Goal: Task Accomplishment & Management: Complete application form

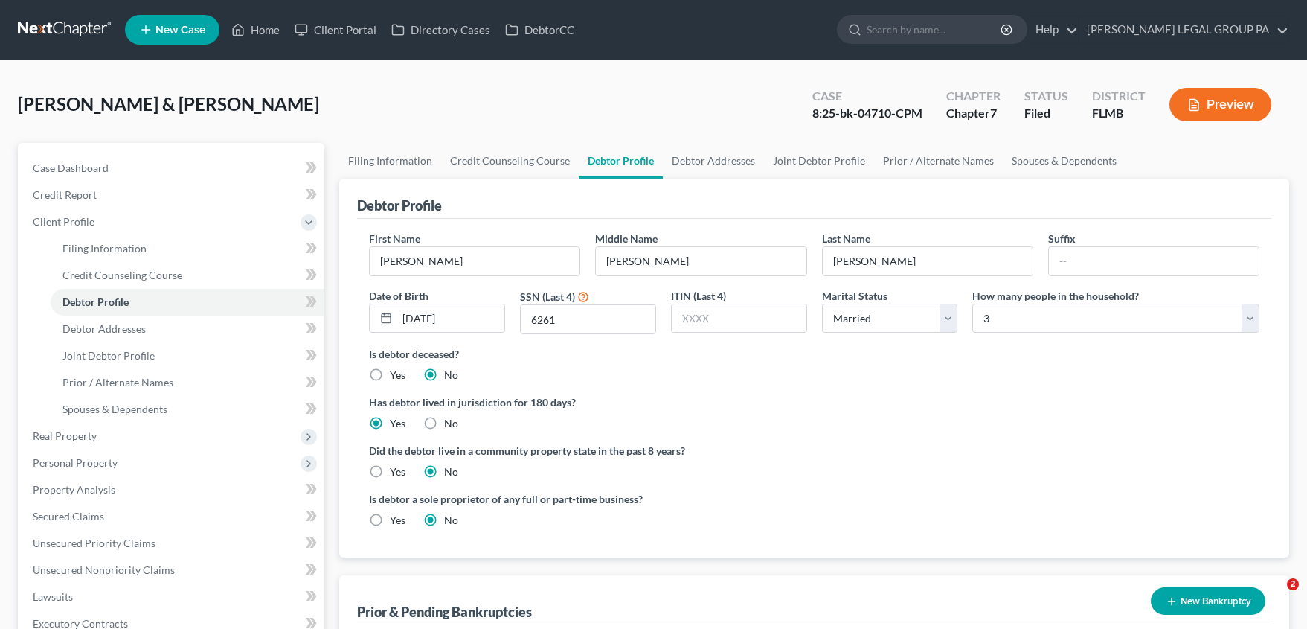
select select "1"
select select "2"
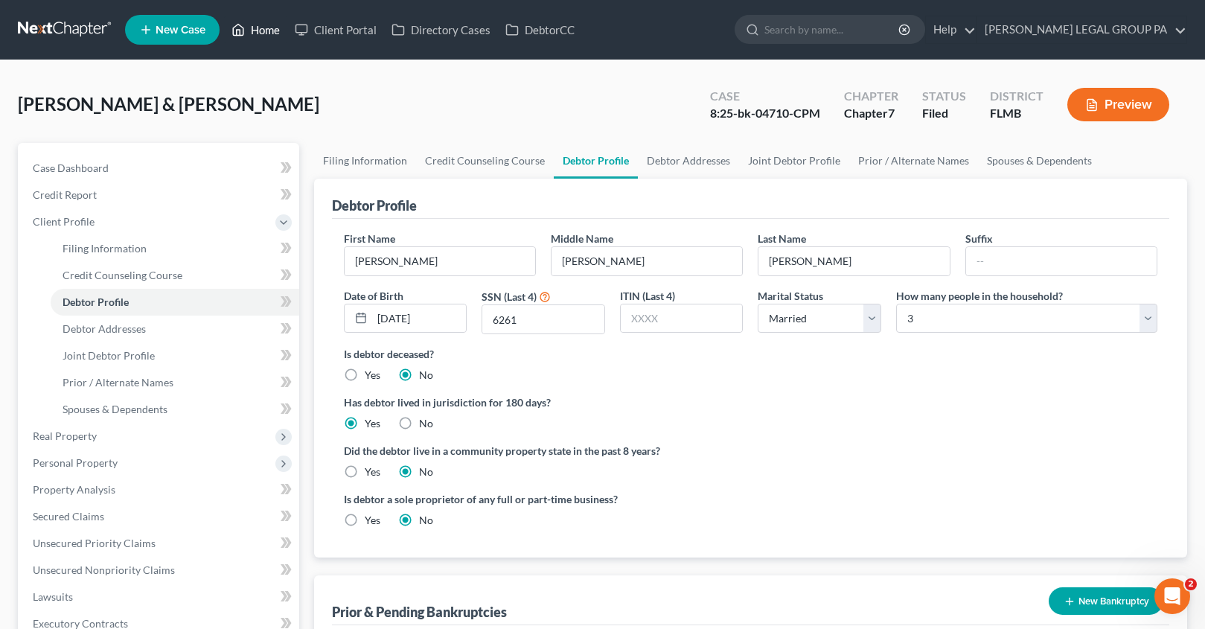
click at [266, 44] on ul "New Case Home Client Portal Directory Cases DebtorCC - No Result - See all resu…" at bounding box center [656, 29] width 1062 height 39
click at [264, 34] on link "Home" at bounding box center [255, 29] width 63 height 27
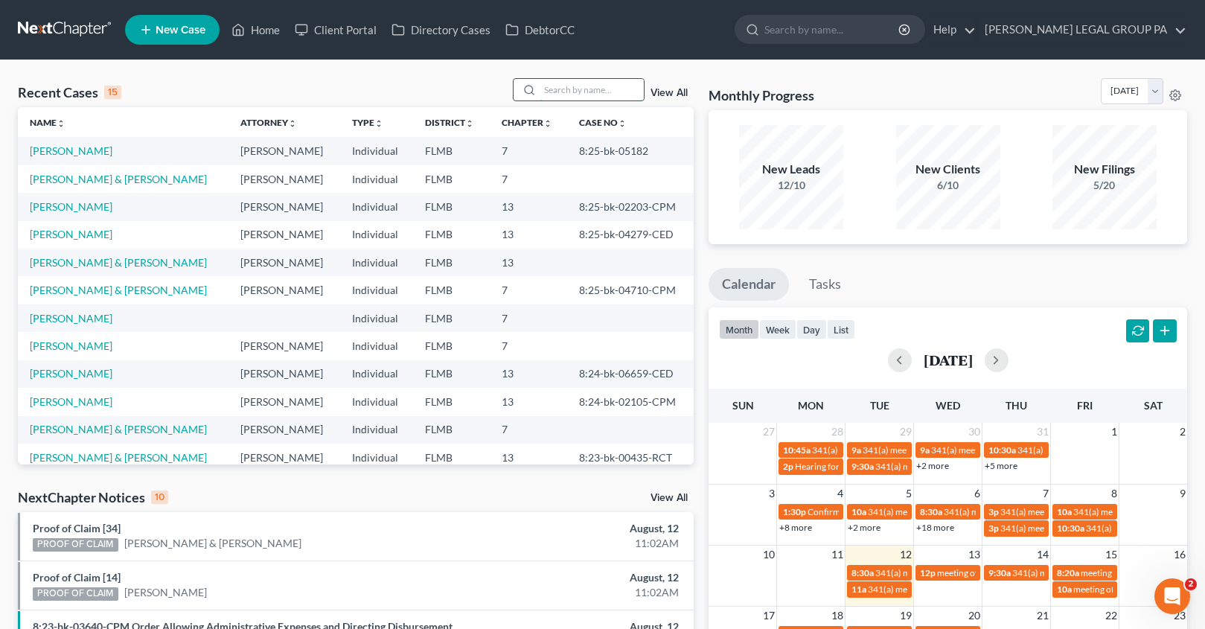
click at [575, 87] on input "search" at bounding box center [591, 90] width 104 height 22
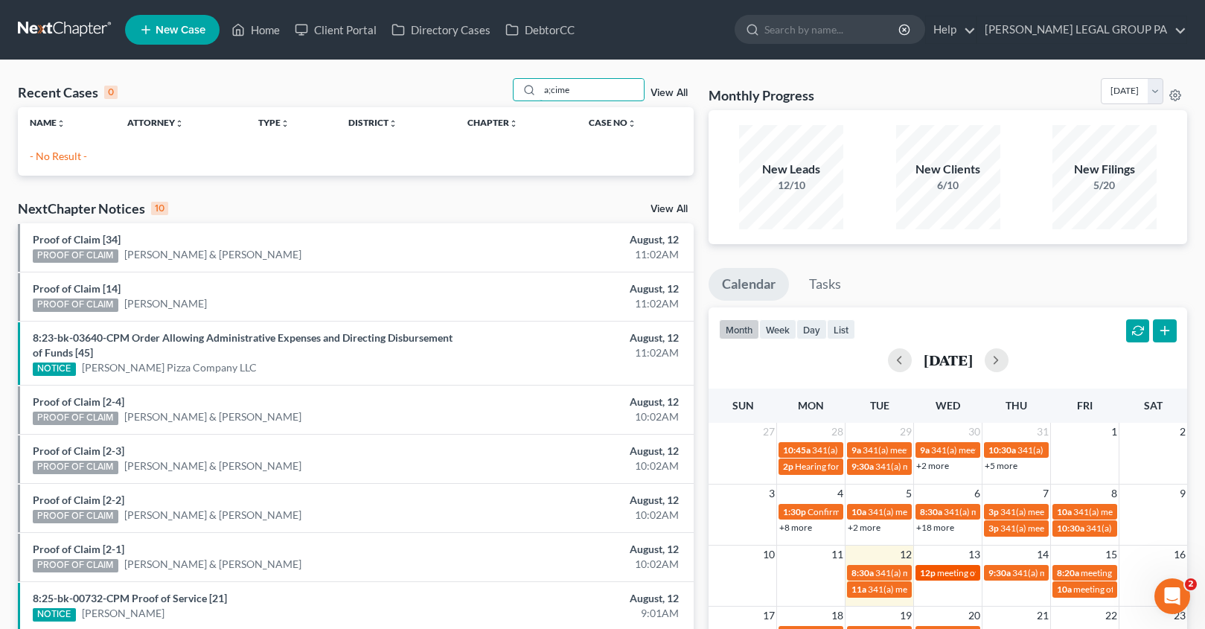
click at [943, 569] on span "meeting of creditors for [PERSON_NAME]" at bounding box center [1018, 572] width 163 height 11
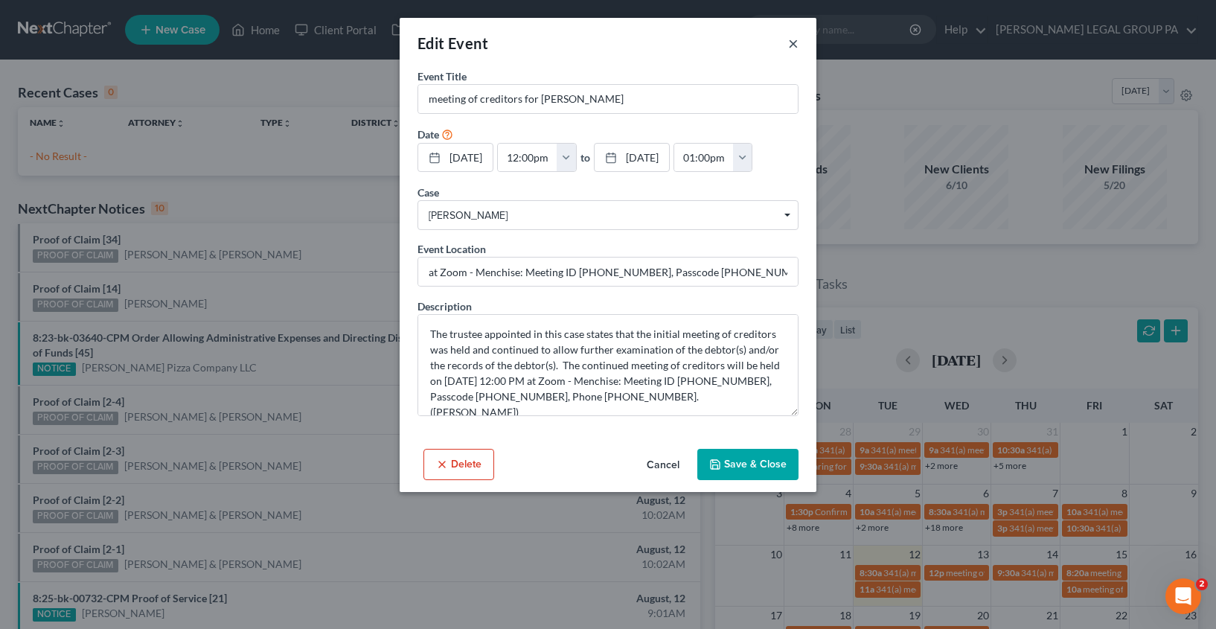
click at [792, 39] on button "×" at bounding box center [793, 43] width 10 height 18
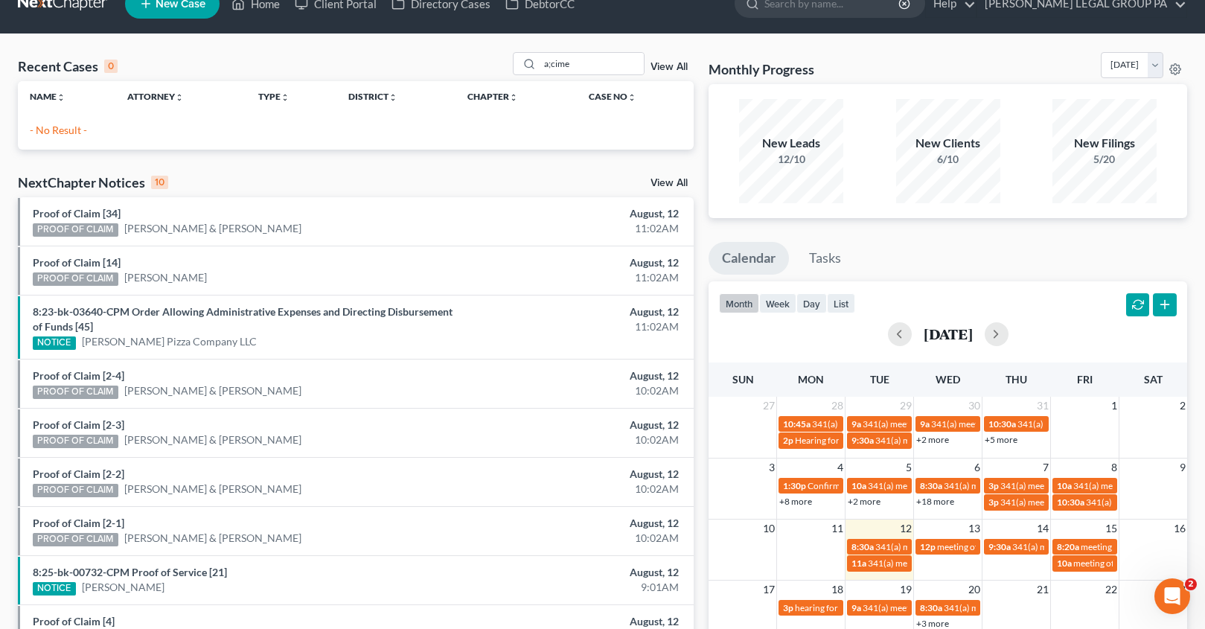
scroll to position [56, 0]
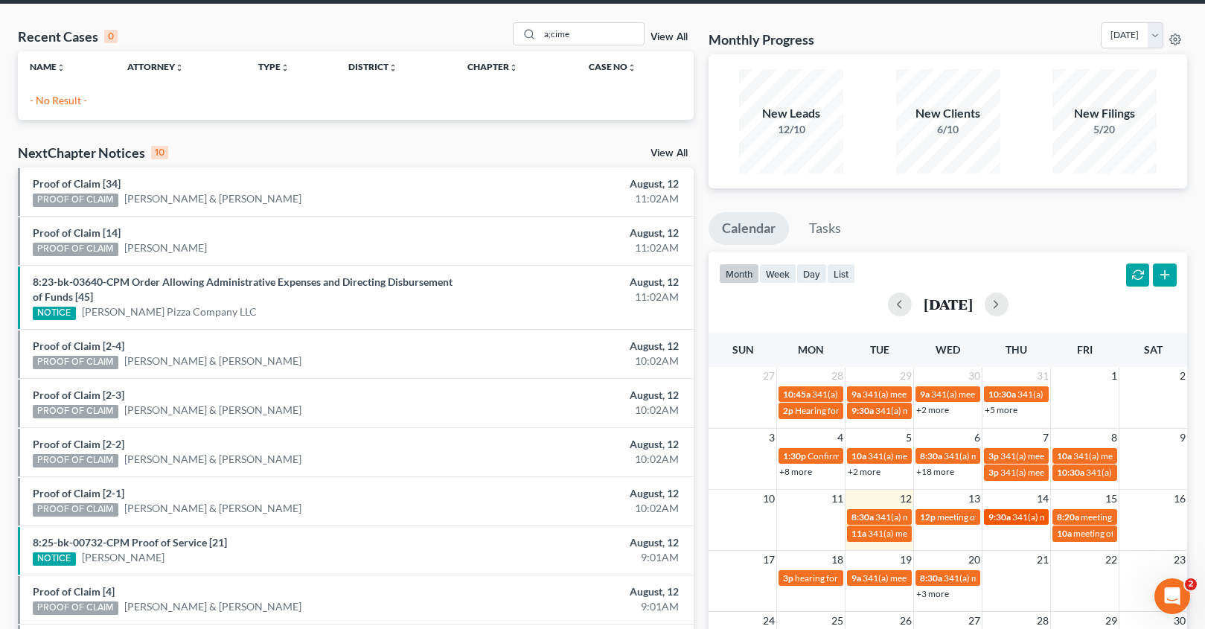
click at [1016, 511] on span "341(a) meeting for [PERSON_NAME] & [PERSON_NAME]" at bounding box center [1123, 516] width 222 height 11
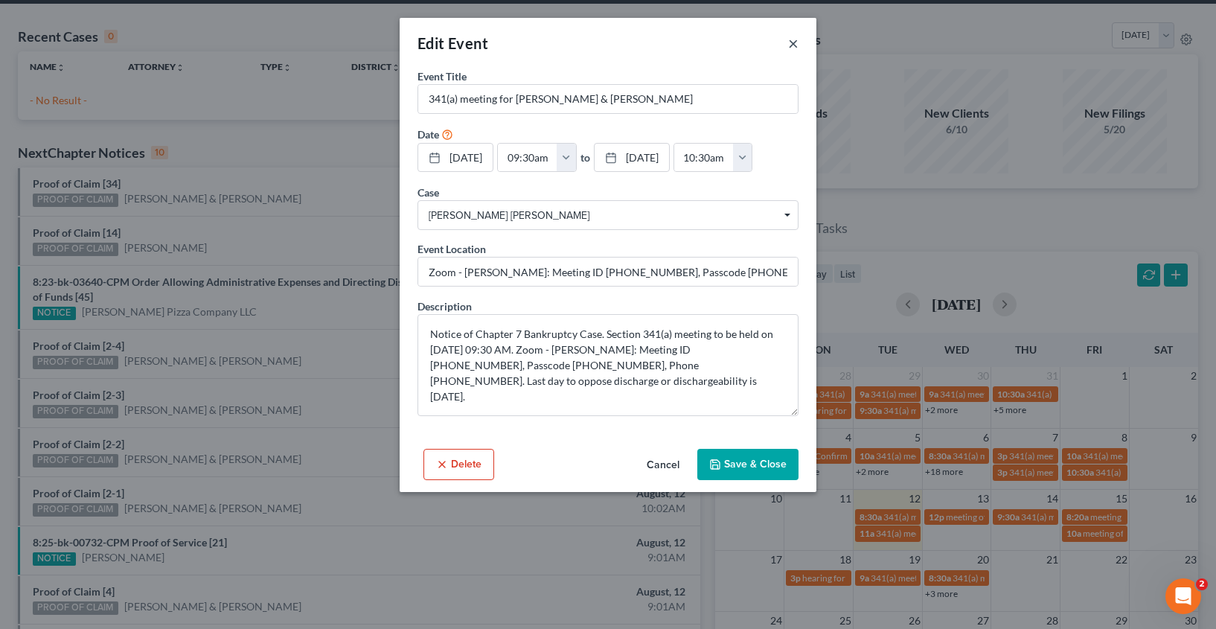
click at [792, 42] on button "×" at bounding box center [793, 43] width 10 height 18
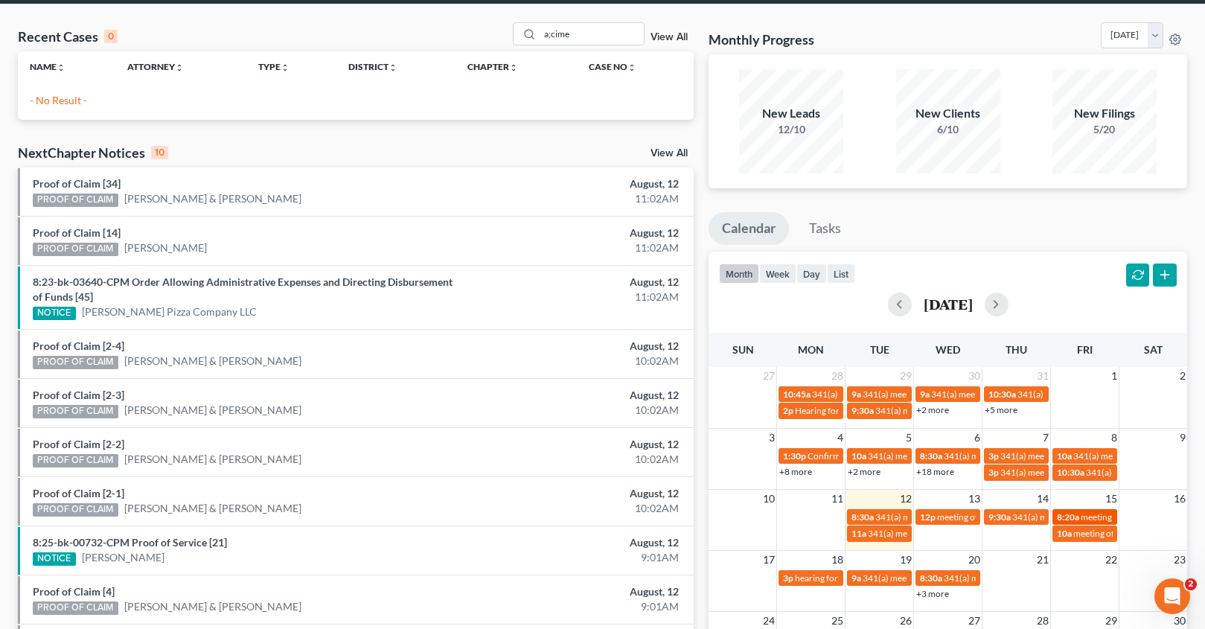
click at [1086, 519] on span "meeting of creditors for [PERSON_NAME]" at bounding box center [1161, 516] width 163 height 11
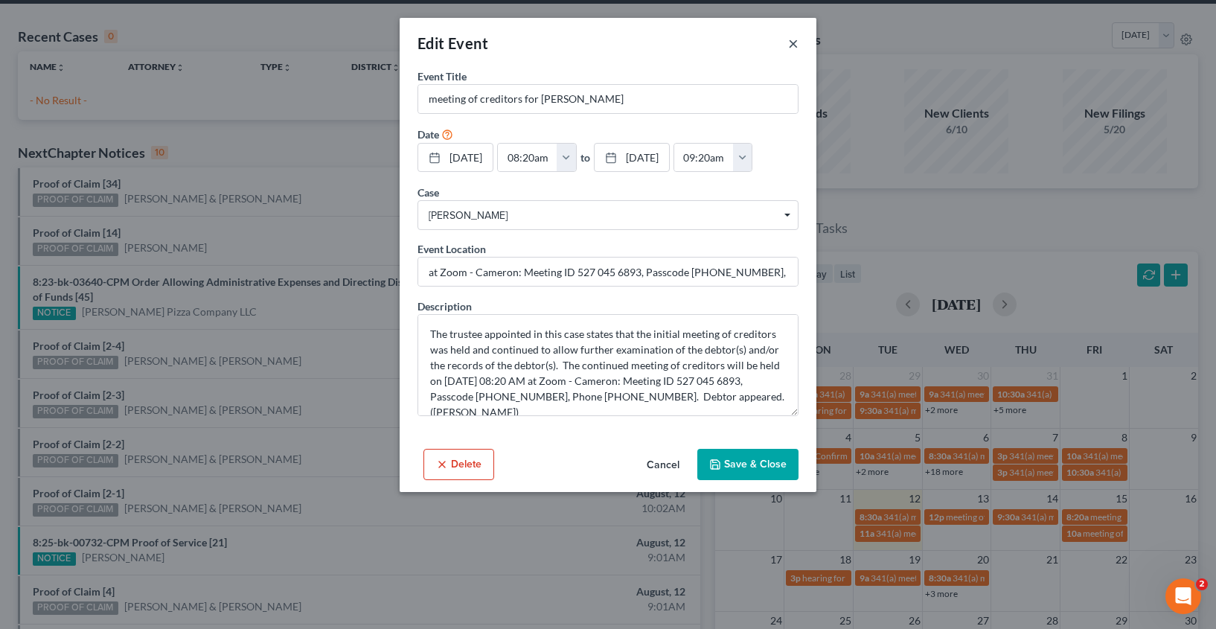
click at [795, 36] on button "×" at bounding box center [793, 43] width 10 height 18
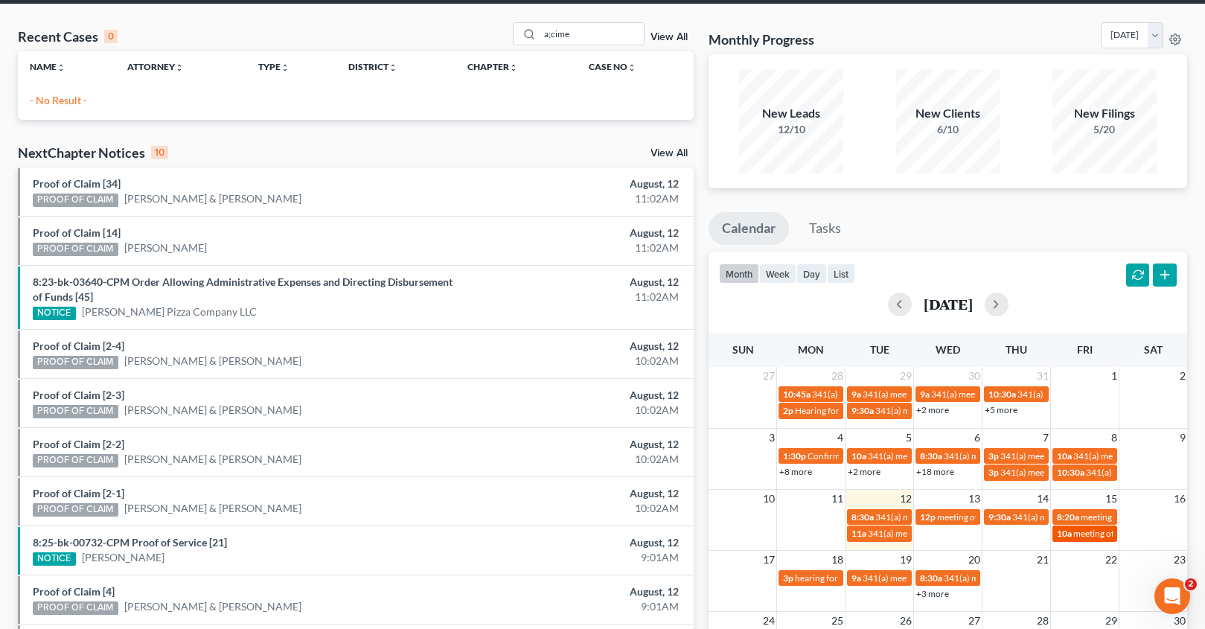
click at [1102, 533] on span "meeting of creditors for [PERSON_NAME]" at bounding box center [1154, 533] width 163 height 11
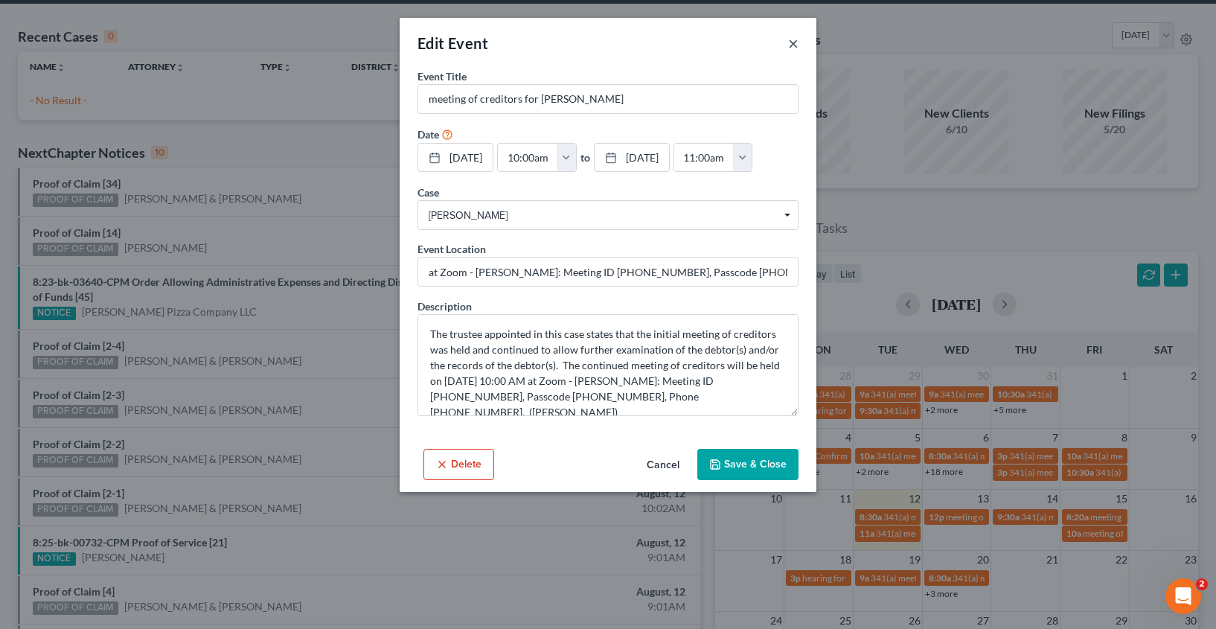
click at [792, 44] on button "×" at bounding box center [793, 43] width 10 height 18
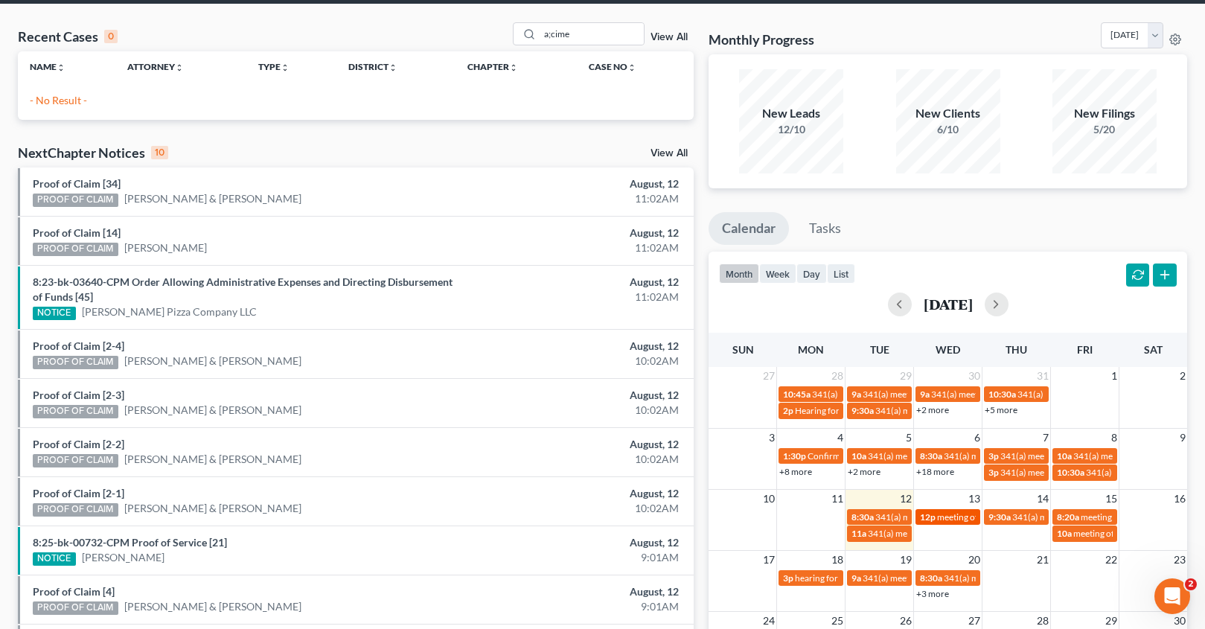
click at [947, 516] on span "meeting of creditors for [PERSON_NAME]" at bounding box center [1018, 516] width 163 height 11
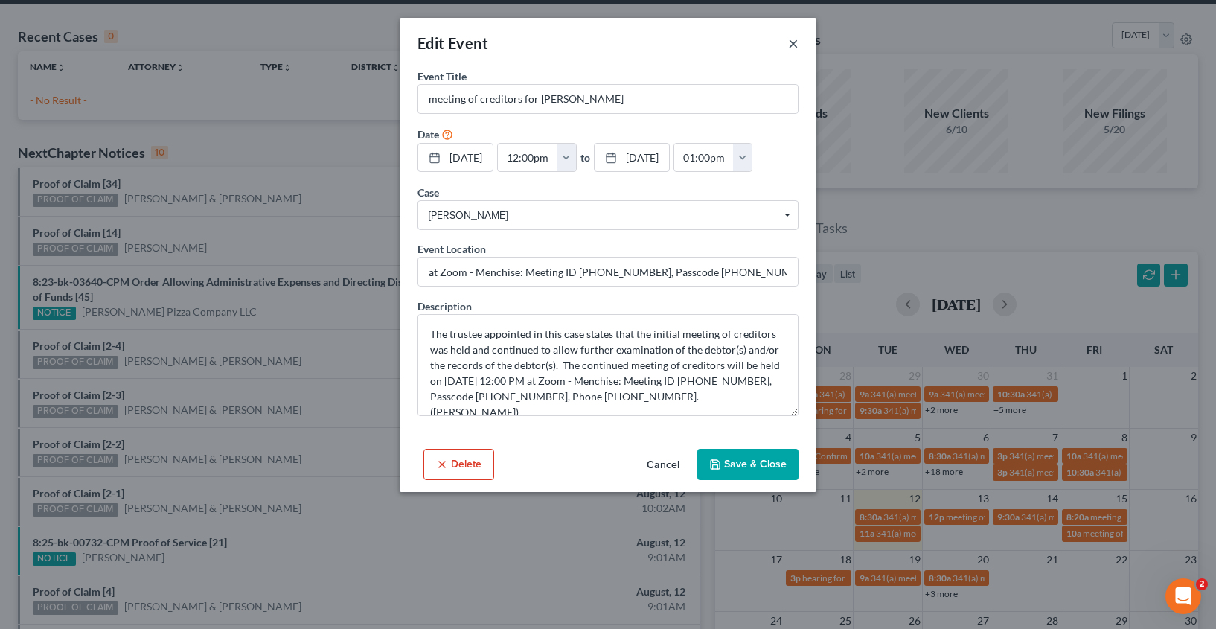
click at [791, 48] on button "×" at bounding box center [793, 43] width 10 height 18
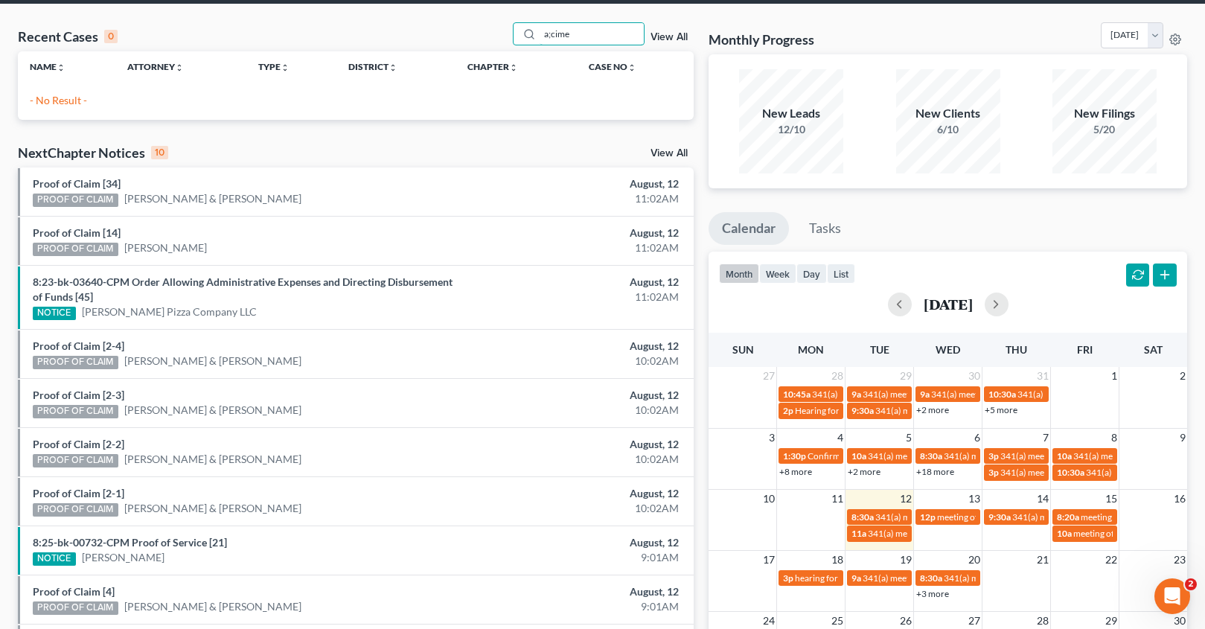
drag, startPoint x: 594, startPoint y: 32, endPoint x: 491, endPoint y: 29, distance: 103.5
click at [490, 30] on div "Recent Cases 0 a;cime View All" at bounding box center [356, 36] width 676 height 29
drag, startPoint x: 583, startPoint y: 38, endPoint x: 466, endPoint y: 31, distance: 117.0
click at [466, 31] on div "Recent Cases 0 a;cime View All" at bounding box center [356, 36] width 676 height 29
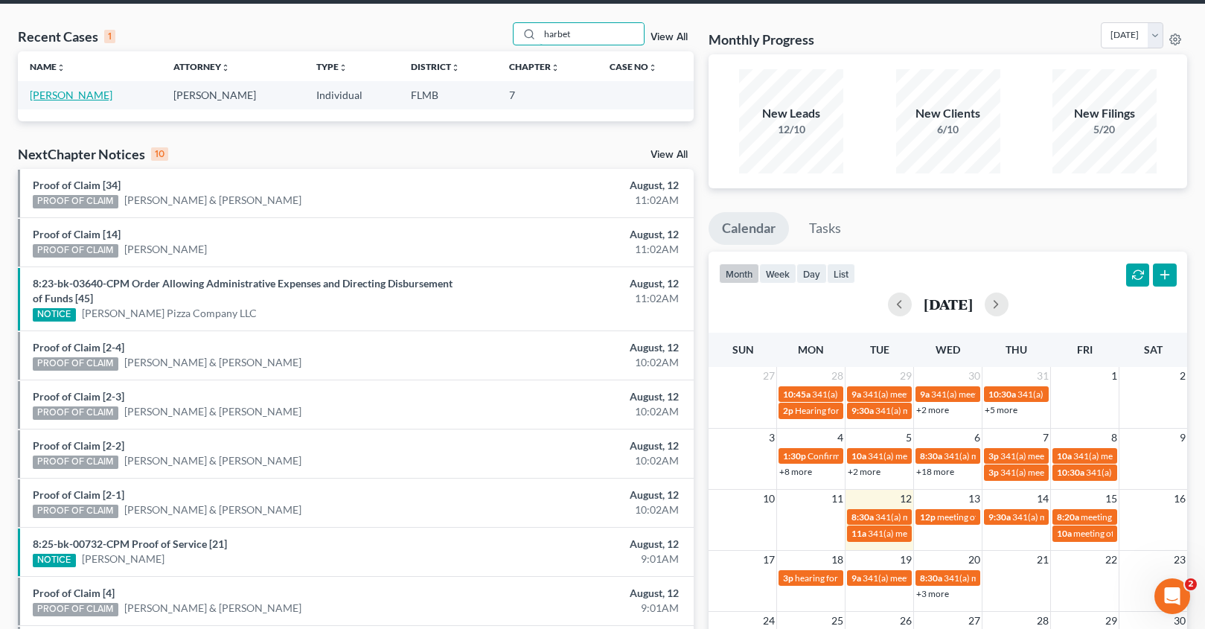
type input "harbet"
click at [48, 98] on link "[PERSON_NAME]" at bounding box center [71, 95] width 83 height 13
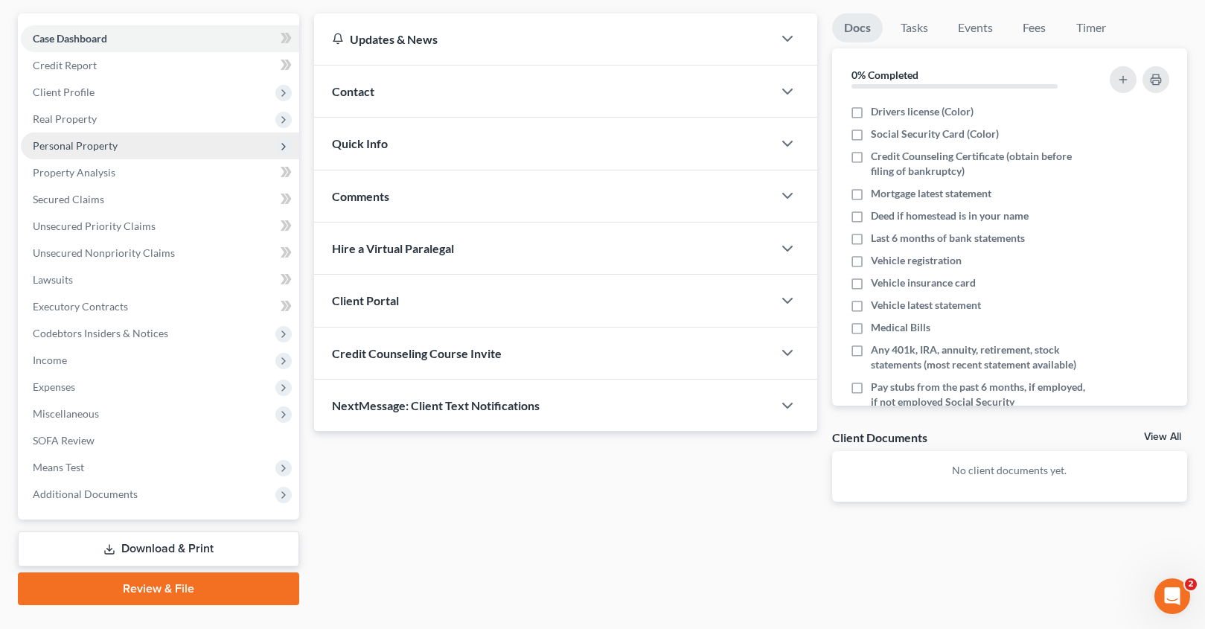
scroll to position [162, 0]
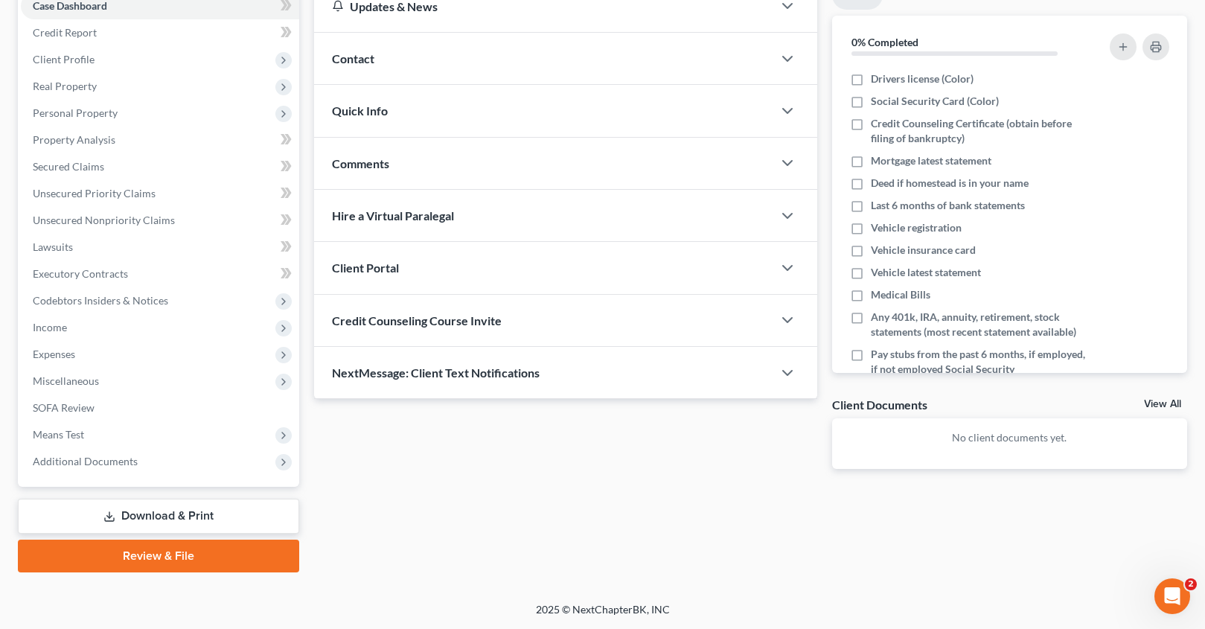
click at [150, 518] on link "Download & Print" at bounding box center [158, 515] width 281 height 35
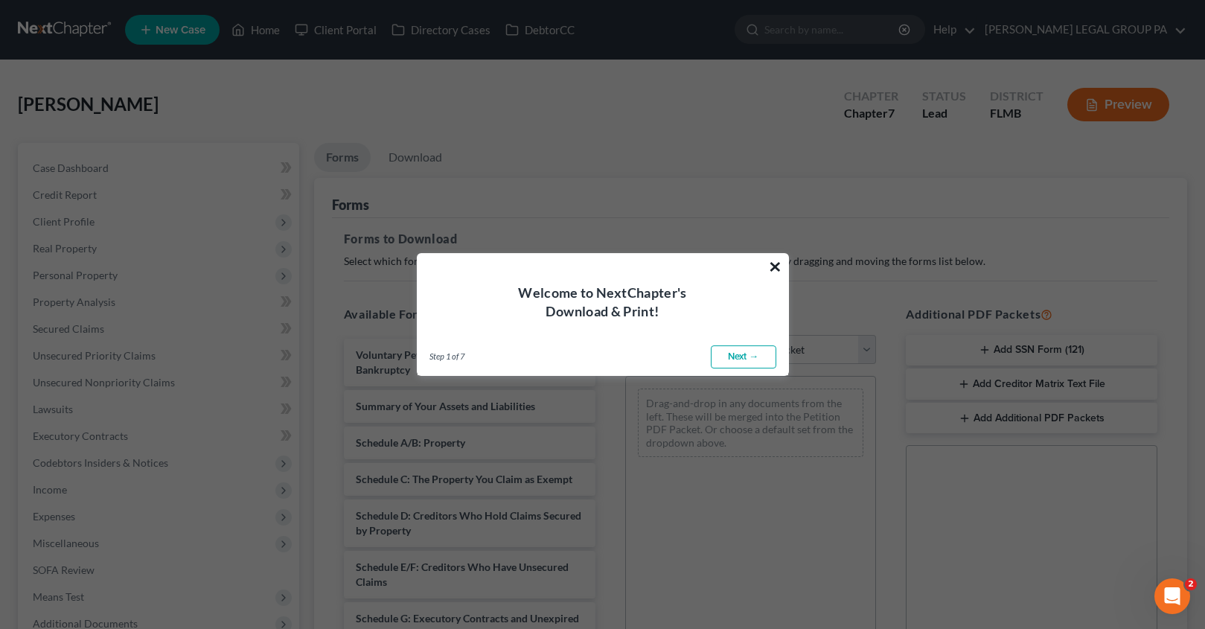
click at [776, 267] on button "×" at bounding box center [775, 266] width 14 height 24
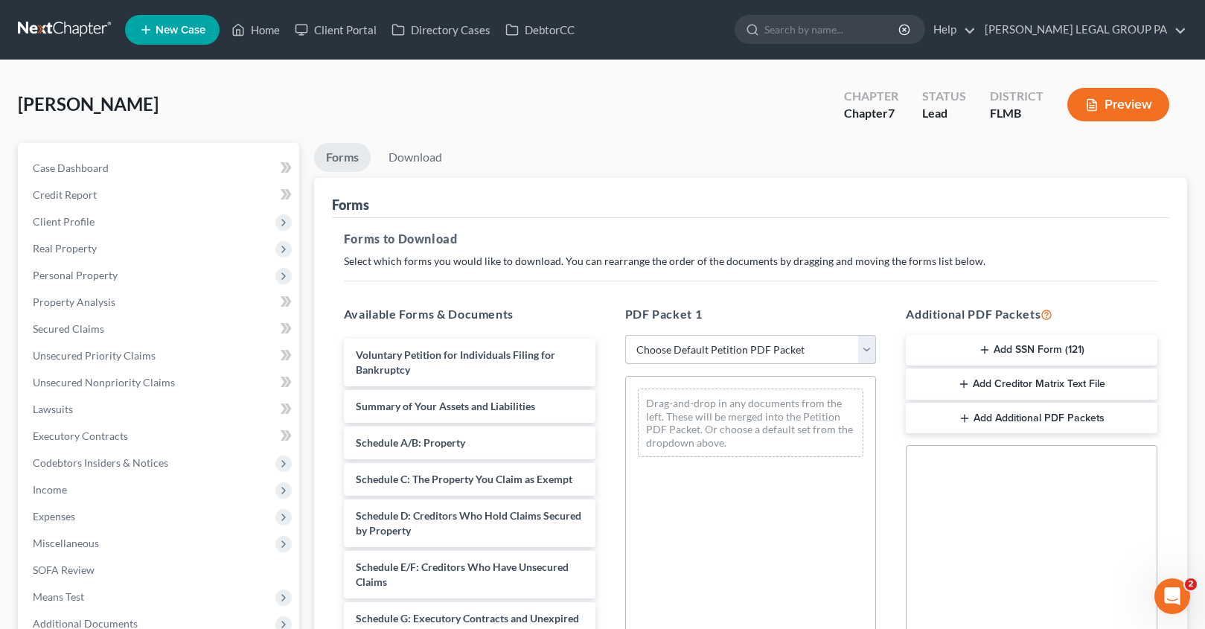
click at [716, 358] on select "Choose Default Petition PDF Packet Complete Bankruptcy Petition (all forms and …" at bounding box center [750, 350] width 251 height 30
select select "0"
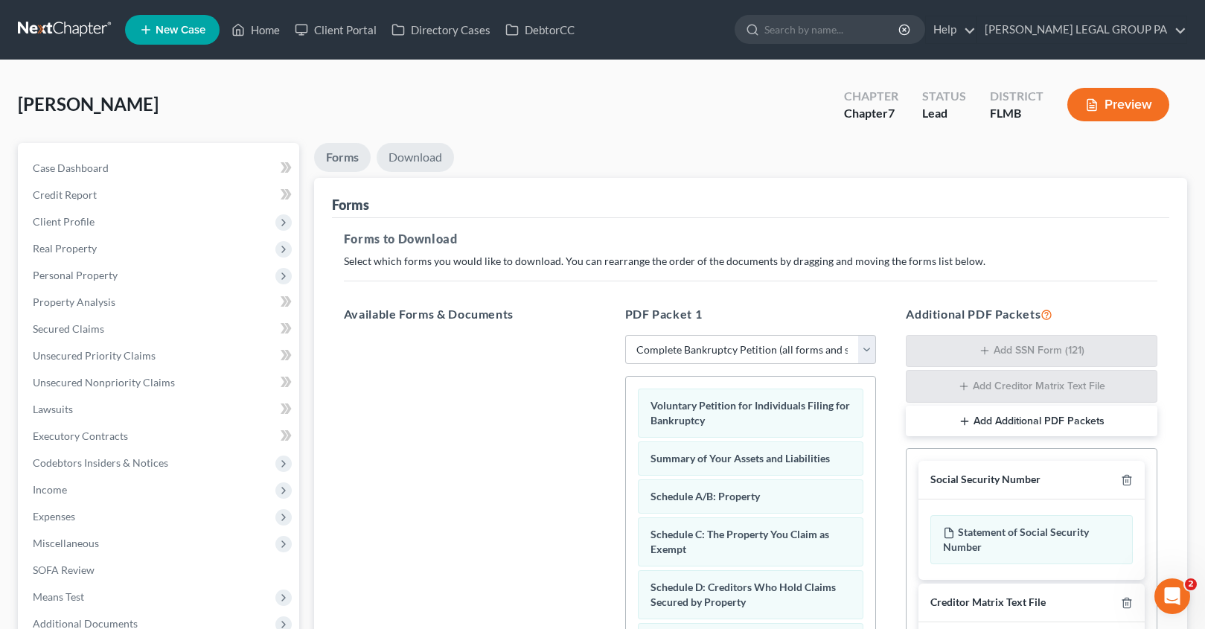
click at [419, 155] on link "Download" at bounding box center [414, 157] width 77 height 29
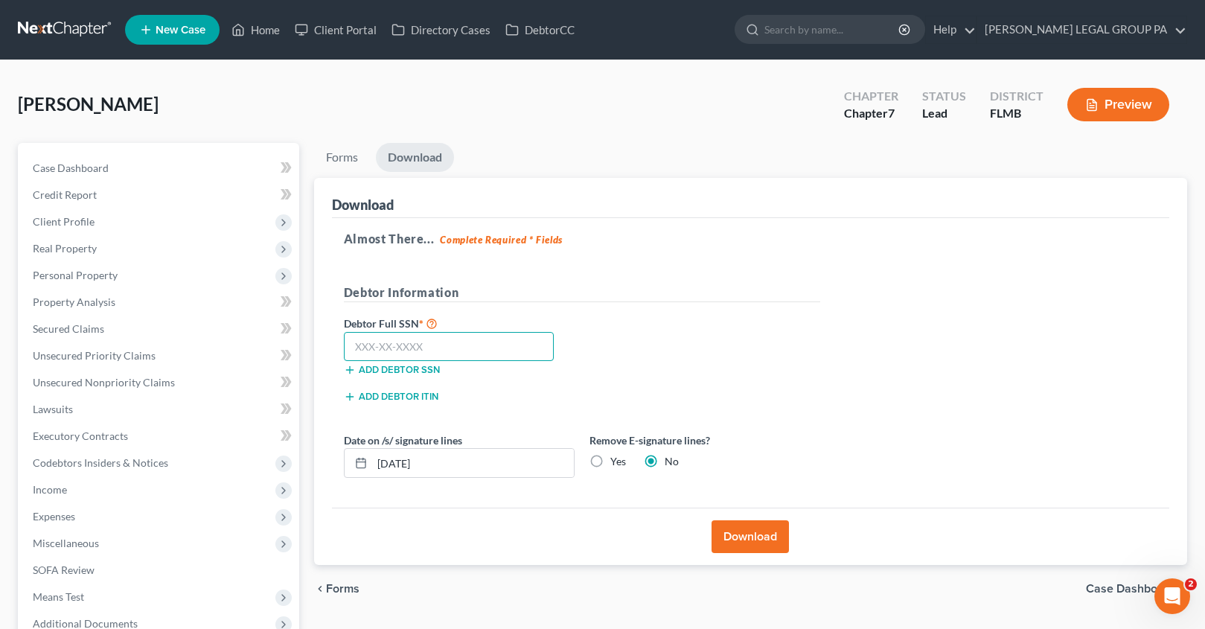
click at [420, 353] on input "text" at bounding box center [449, 347] width 211 height 30
click at [375, 344] on input "text" at bounding box center [449, 347] width 211 height 30
type input "143-92-5351"
click at [743, 533] on button "Download" at bounding box center [749, 536] width 77 height 33
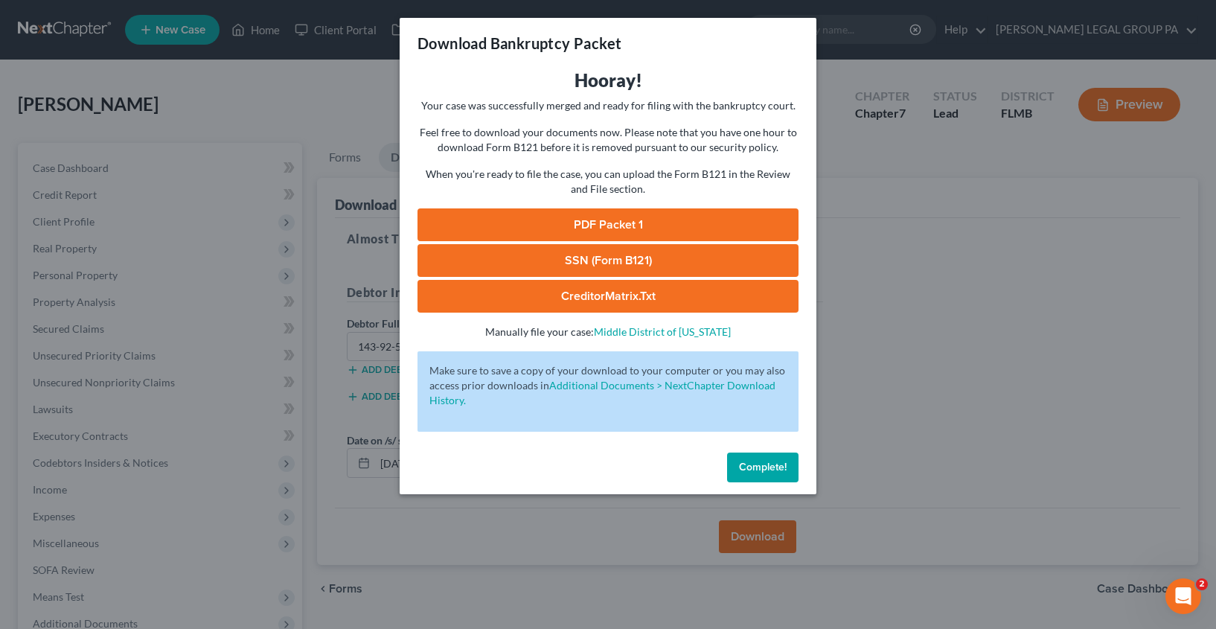
click at [626, 261] on link "SSN (Form B121)" at bounding box center [607, 260] width 381 height 33
click at [565, 224] on link "PDF Packet 1" at bounding box center [607, 224] width 381 height 33
click at [774, 480] on button "Complete!" at bounding box center [762, 467] width 71 height 30
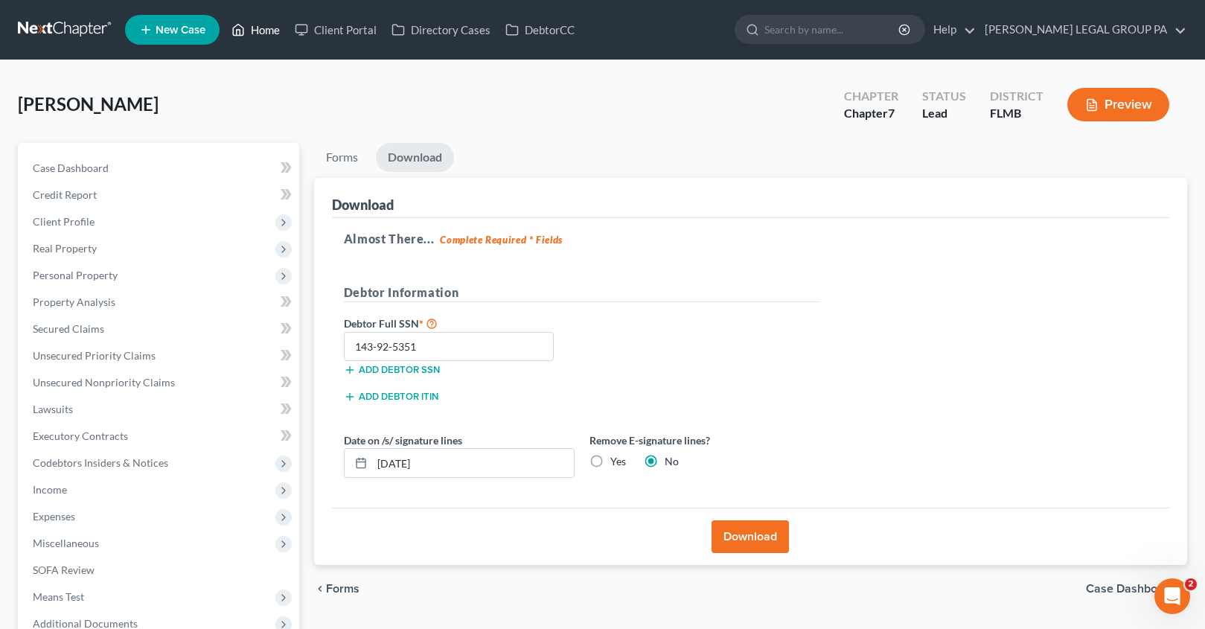
click at [267, 34] on link "Home" at bounding box center [255, 29] width 63 height 27
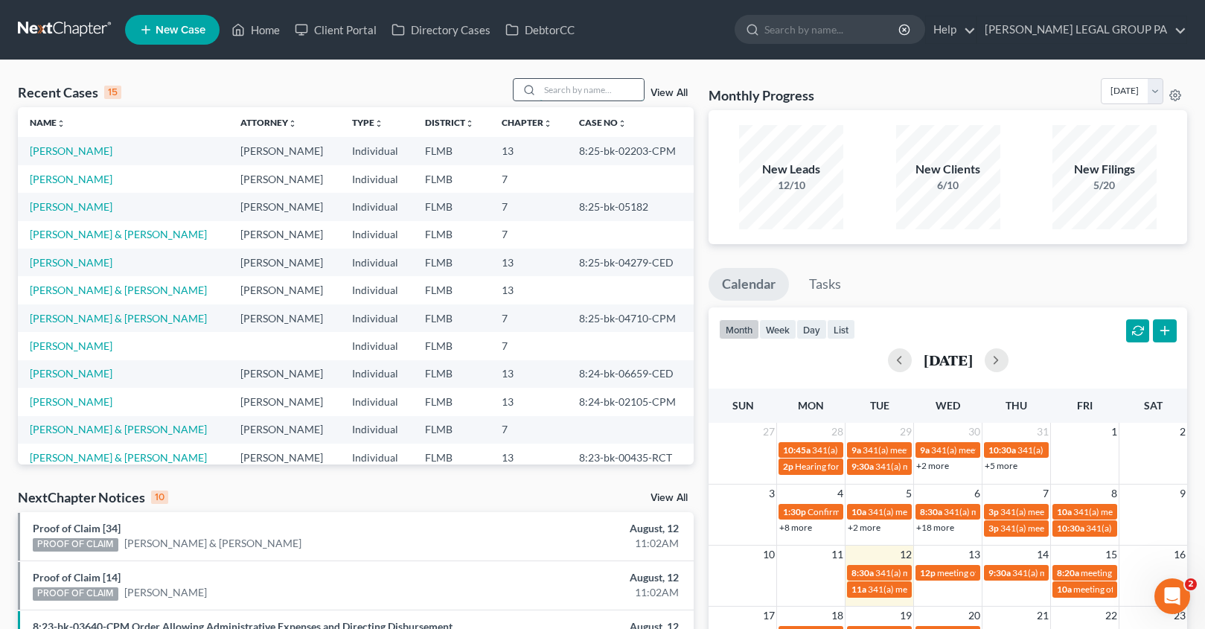
click at [556, 92] on input "search" at bounding box center [591, 90] width 104 height 22
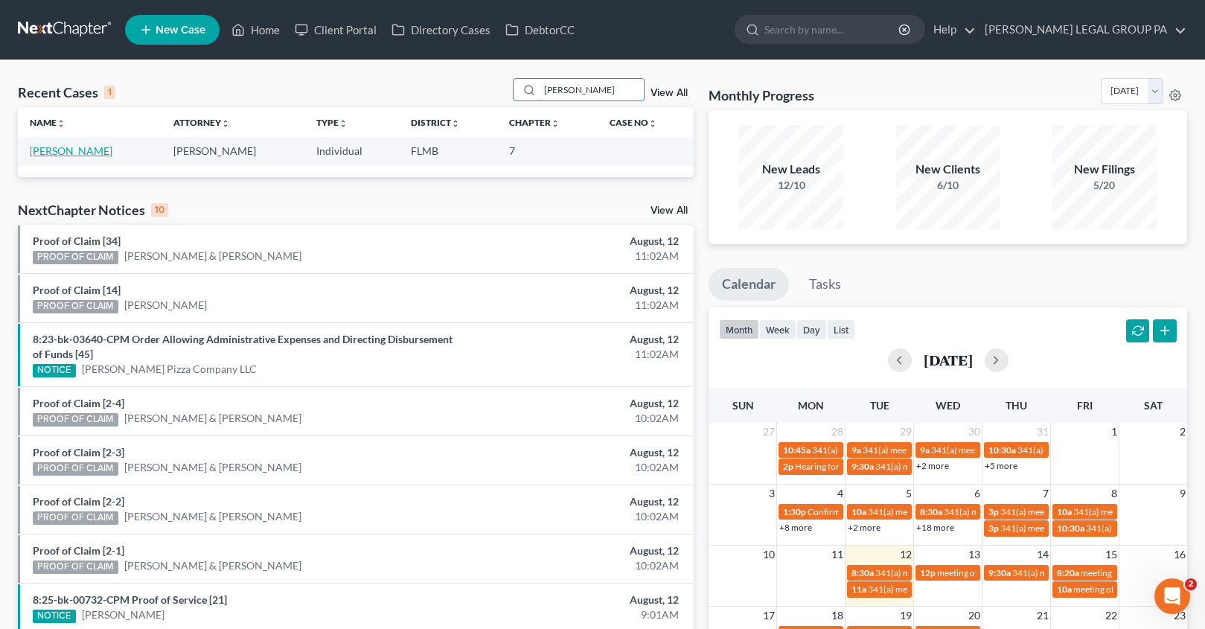
type input "[PERSON_NAME]"
click at [66, 154] on link "[PERSON_NAME]" at bounding box center [71, 150] width 83 height 13
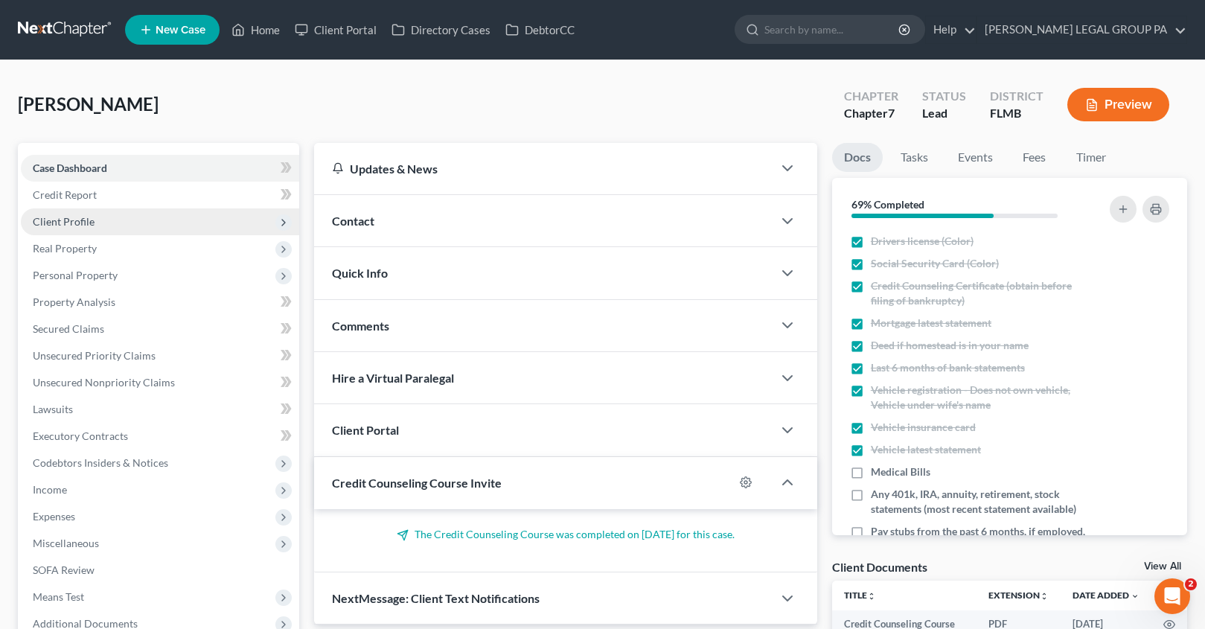
click at [65, 225] on span "Client Profile" at bounding box center [64, 221] width 62 height 13
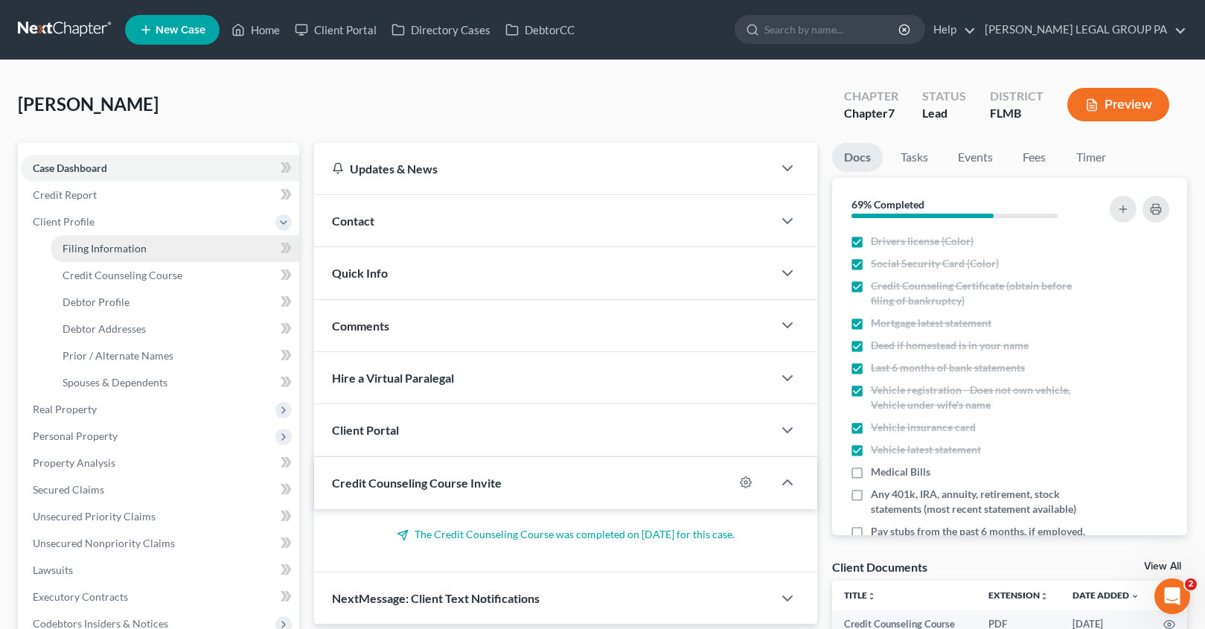
click at [153, 247] on link "Filing Information" at bounding box center [175, 248] width 249 height 27
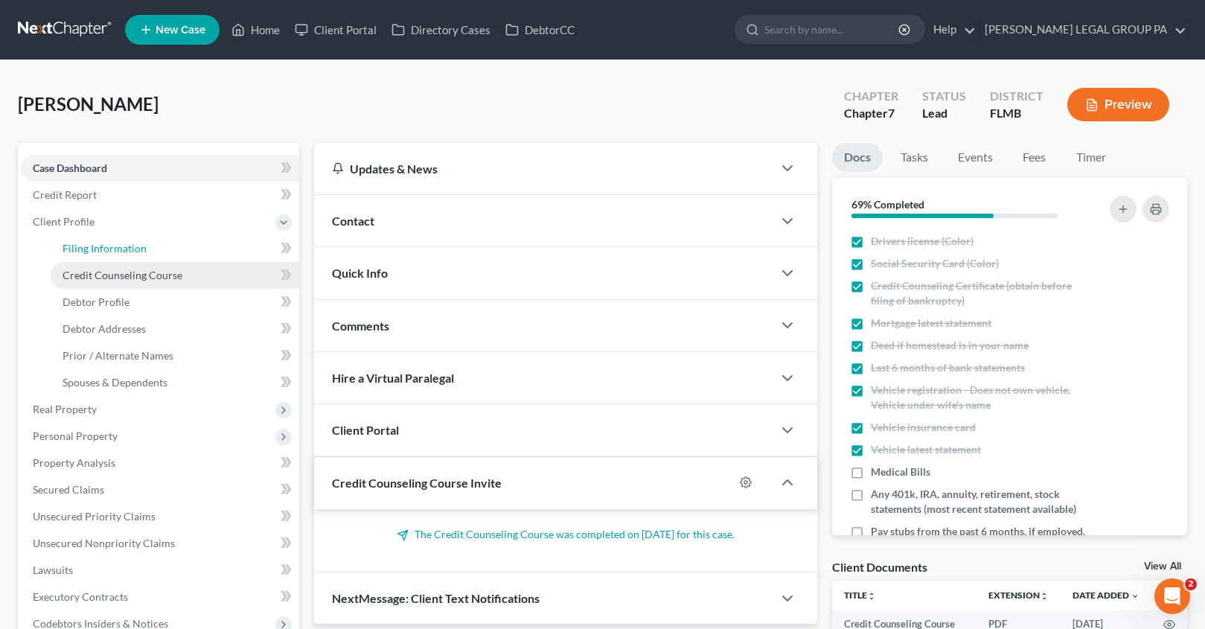
select select "1"
select select "0"
select select "9"
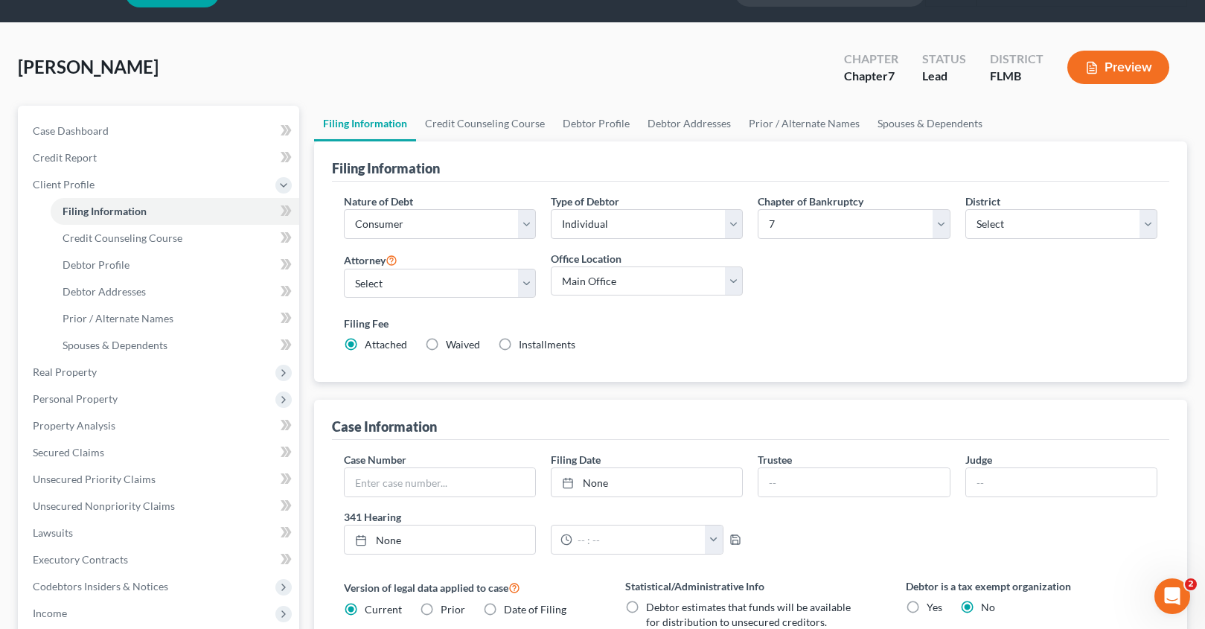
scroll to position [123, 0]
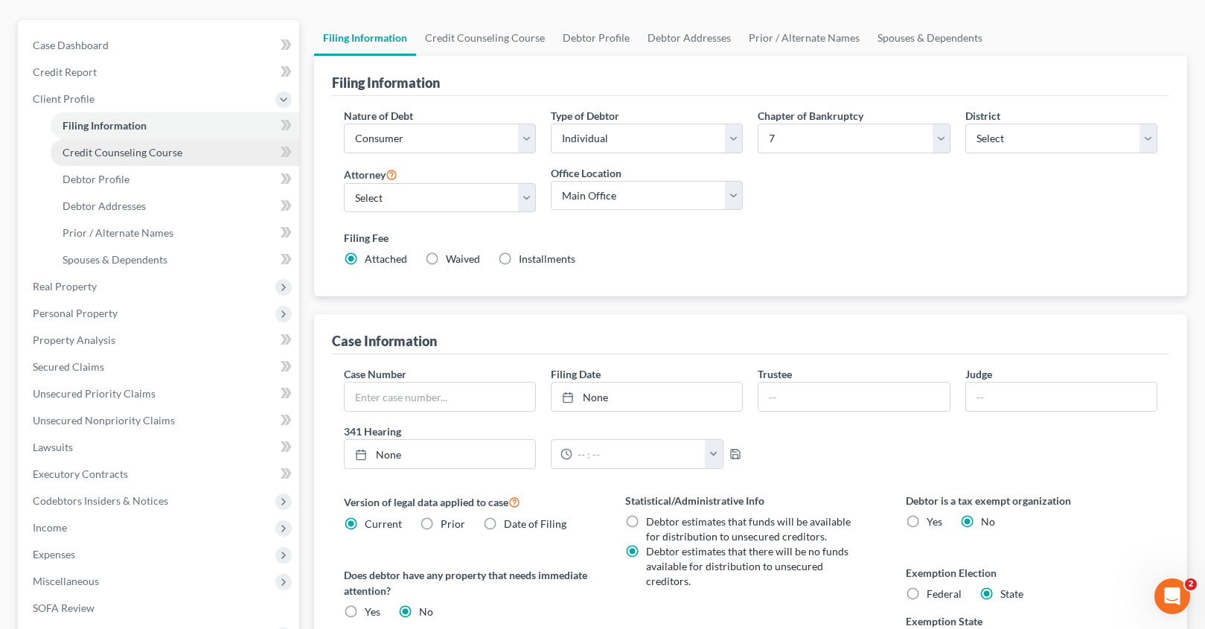
click at [106, 159] on link "Credit Counseling Course" at bounding box center [175, 152] width 249 height 27
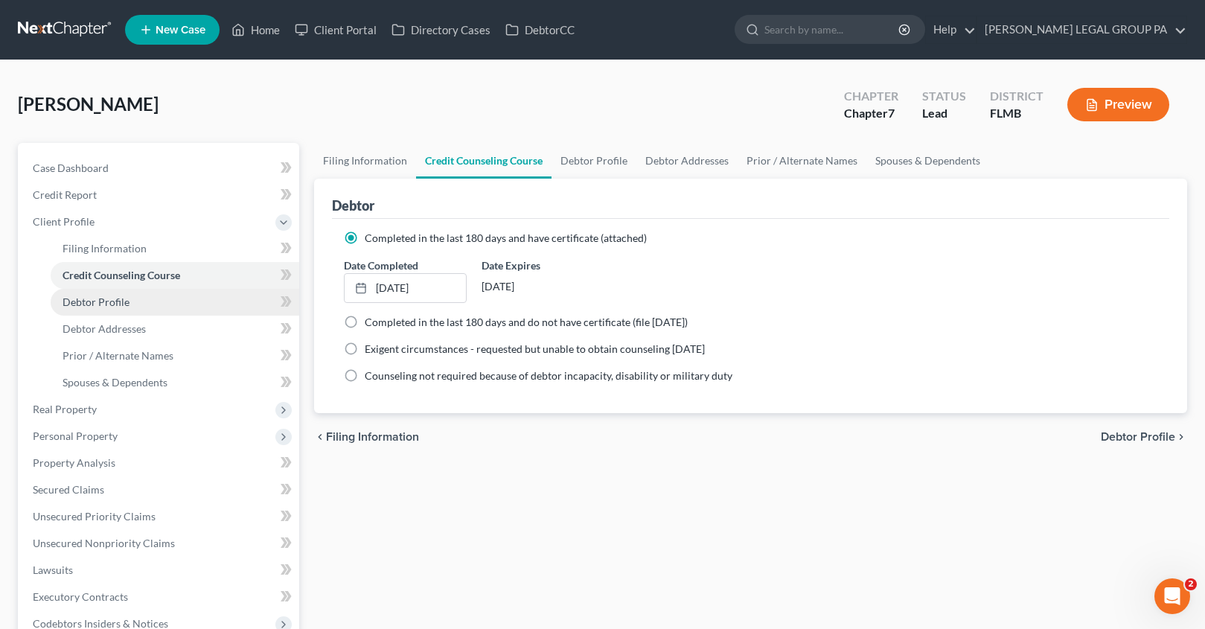
drag, startPoint x: 83, startPoint y: 302, endPoint x: 95, endPoint y: 301, distance: 12.7
click at [83, 302] on span "Debtor Profile" at bounding box center [95, 301] width 67 height 13
select select "0"
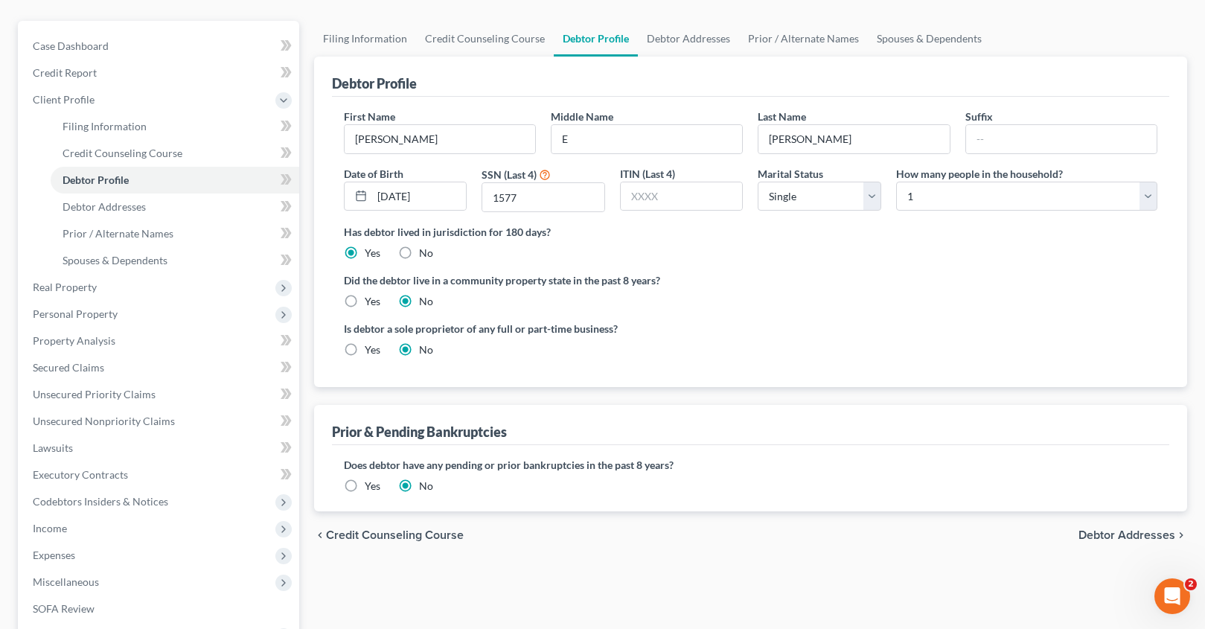
scroll to position [131, 0]
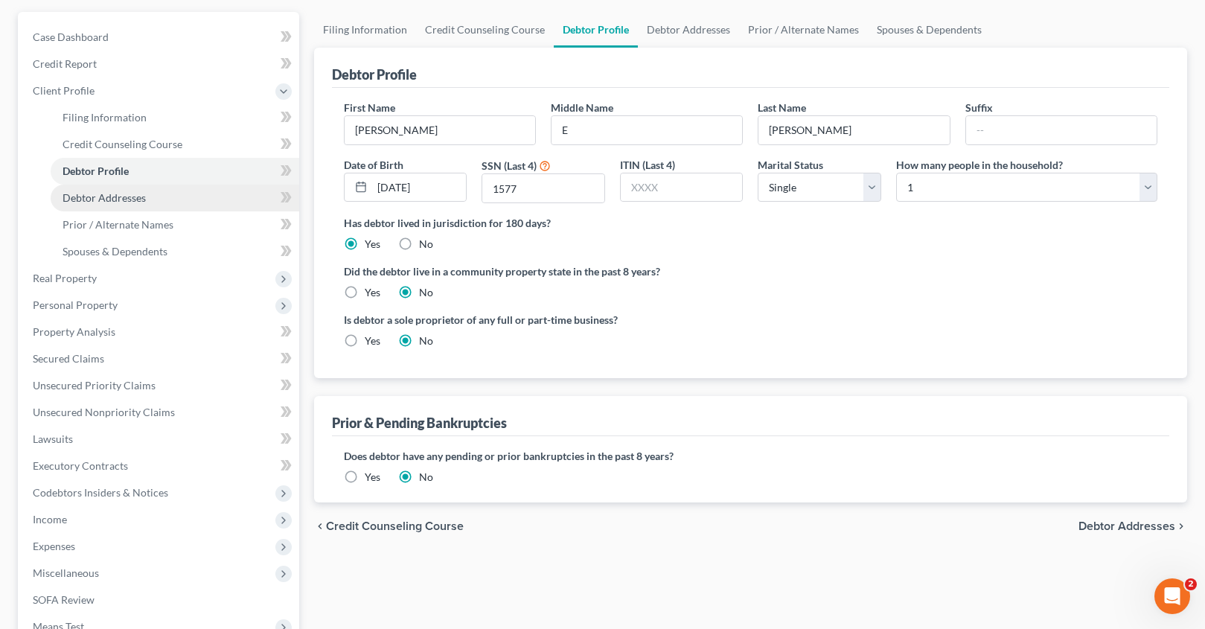
click at [92, 198] on span "Debtor Addresses" at bounding box center [103, 197] width 83 height 13
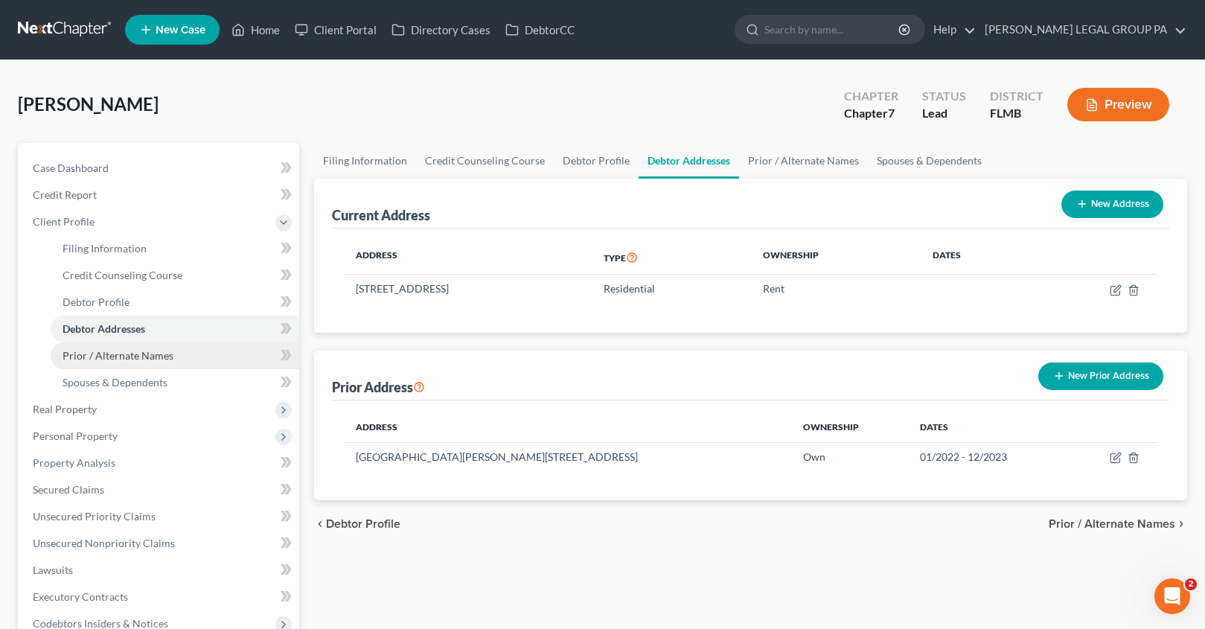
click at [99, 357] on span "Prior / Alternate Names" at bounding box center [117, 355] width 111 height 13
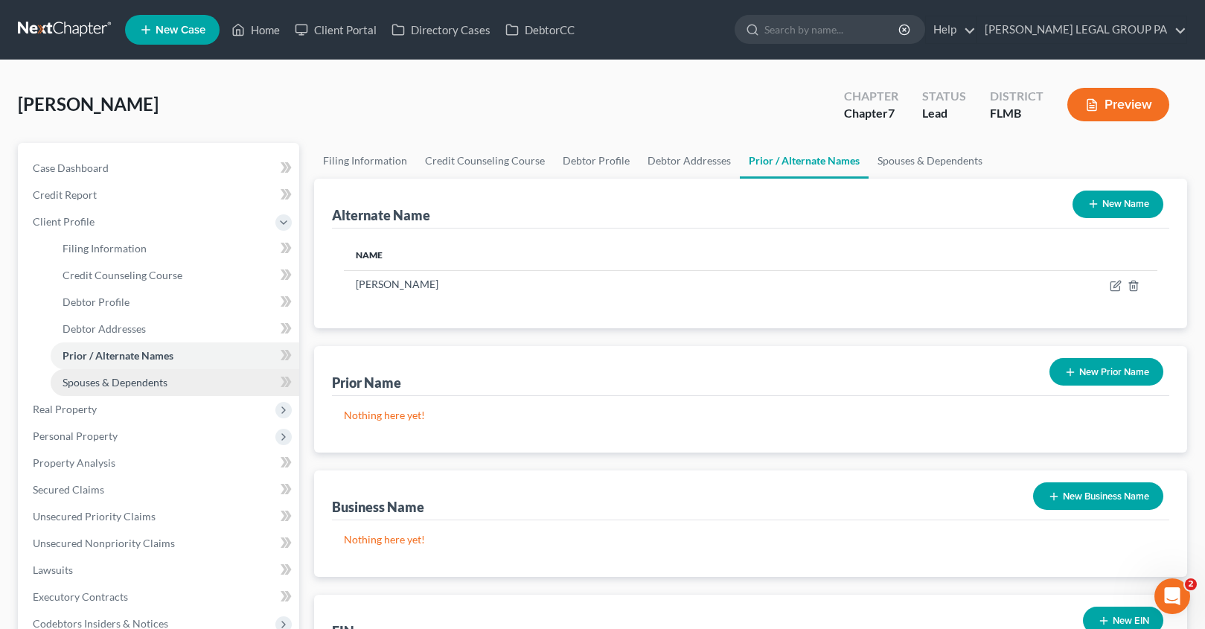
click at [125, 385] on span "Spouses & Dependents" at bounding box center [114, 382] width 105 height 13
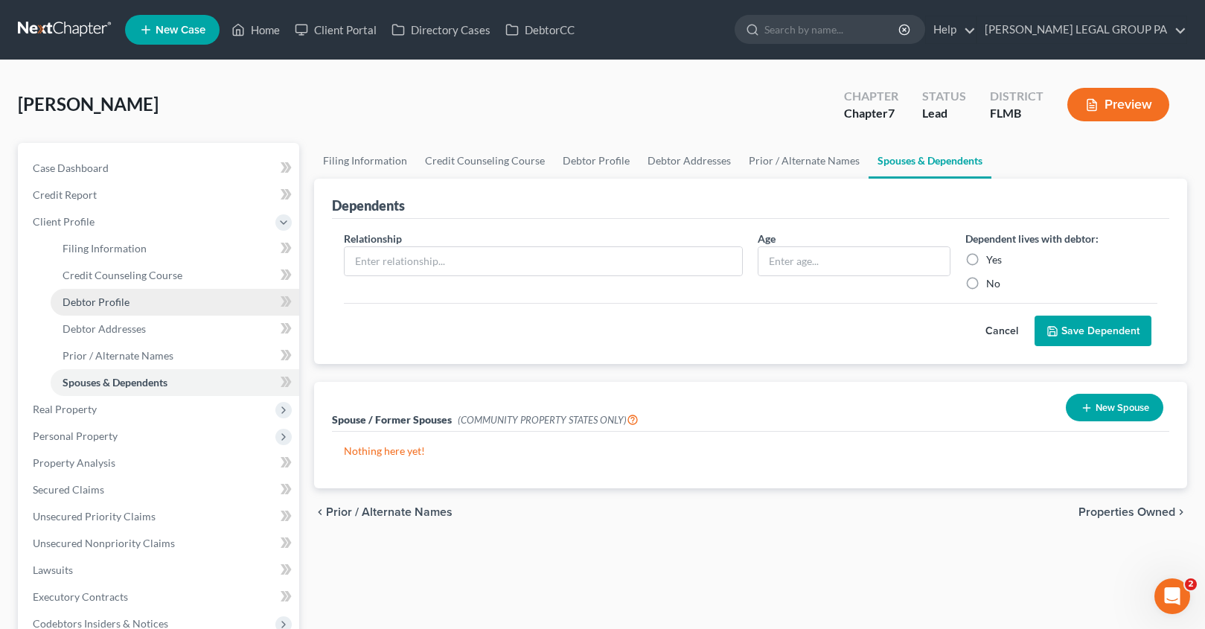
click at [96, 295] on span "Debtor Profile" at bounding box center [95, 301] width 67 height 13
select select "0"
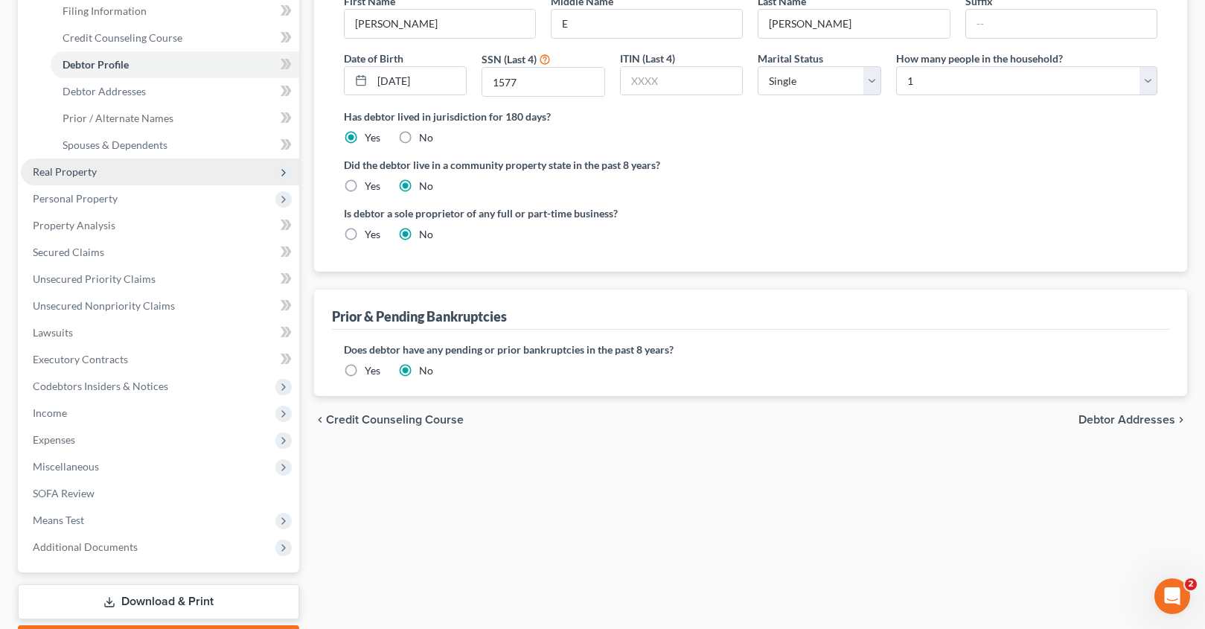
click at [69, 181] on span "Real Property" at bounding box center [160, 171] width 278 height 27
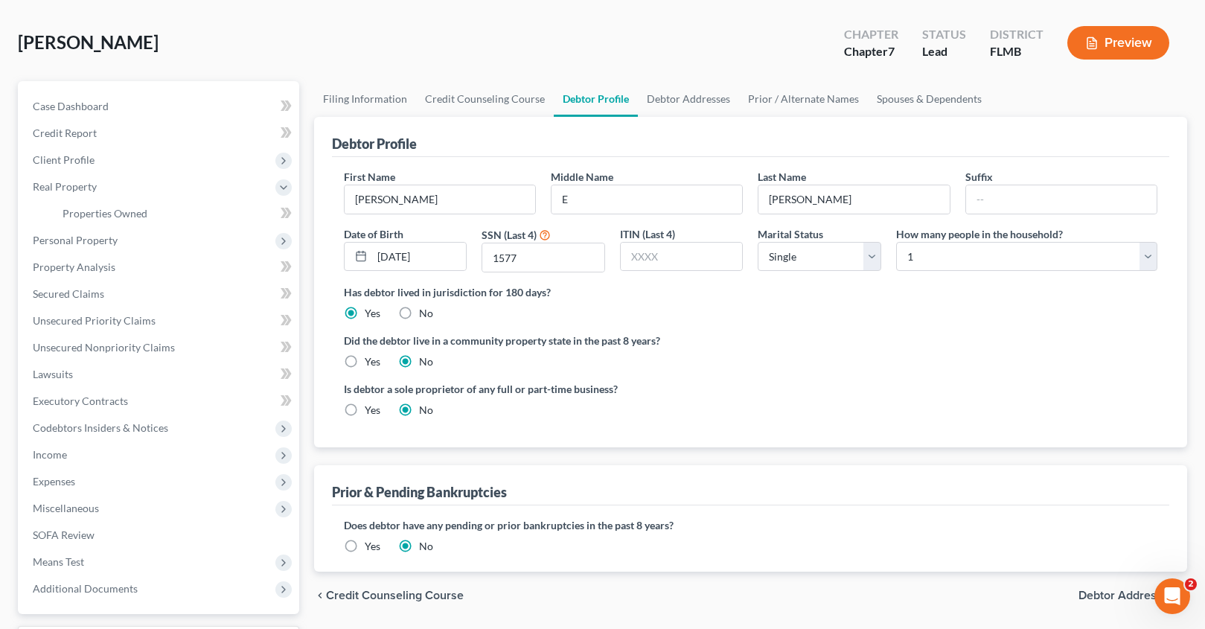
scroll to position [40, 0]
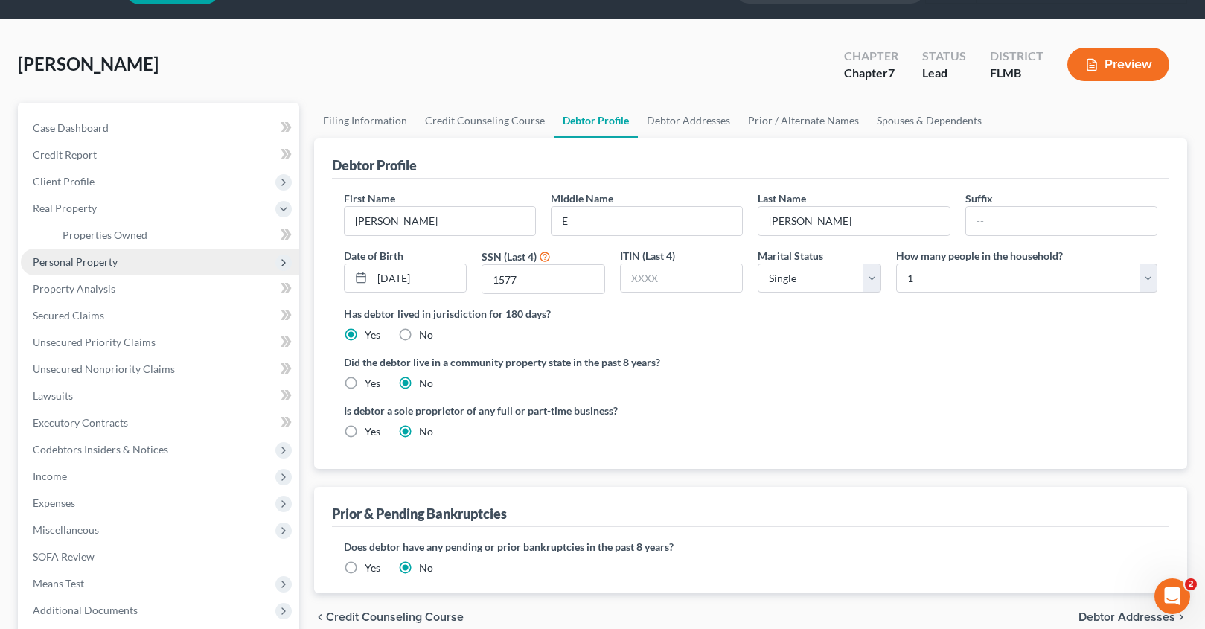
click at [137, 251] on span "Personal Property" at bounding box center [160, 262] width 278 height 27
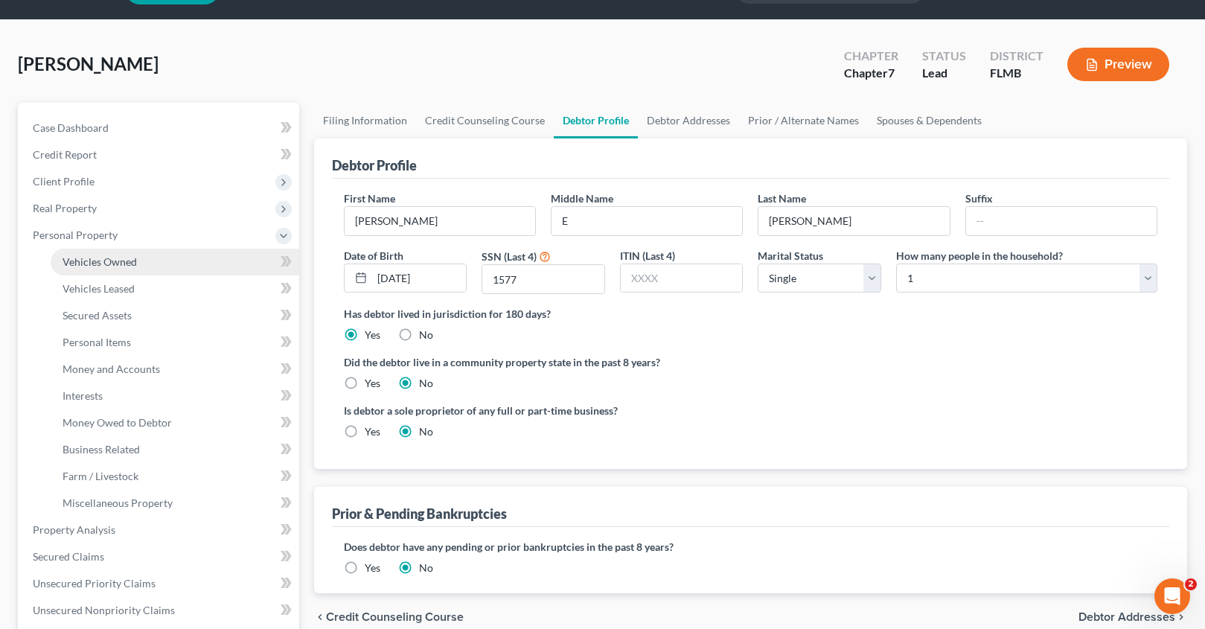
drag, startPoint x: 112, startPoint y: 257, endPoint x: 129, endPoint y: 262, distance: 17.7
click at [112, 257] on span "Vehicles Owned" at bounding box center [99, 261] width 74 height 13
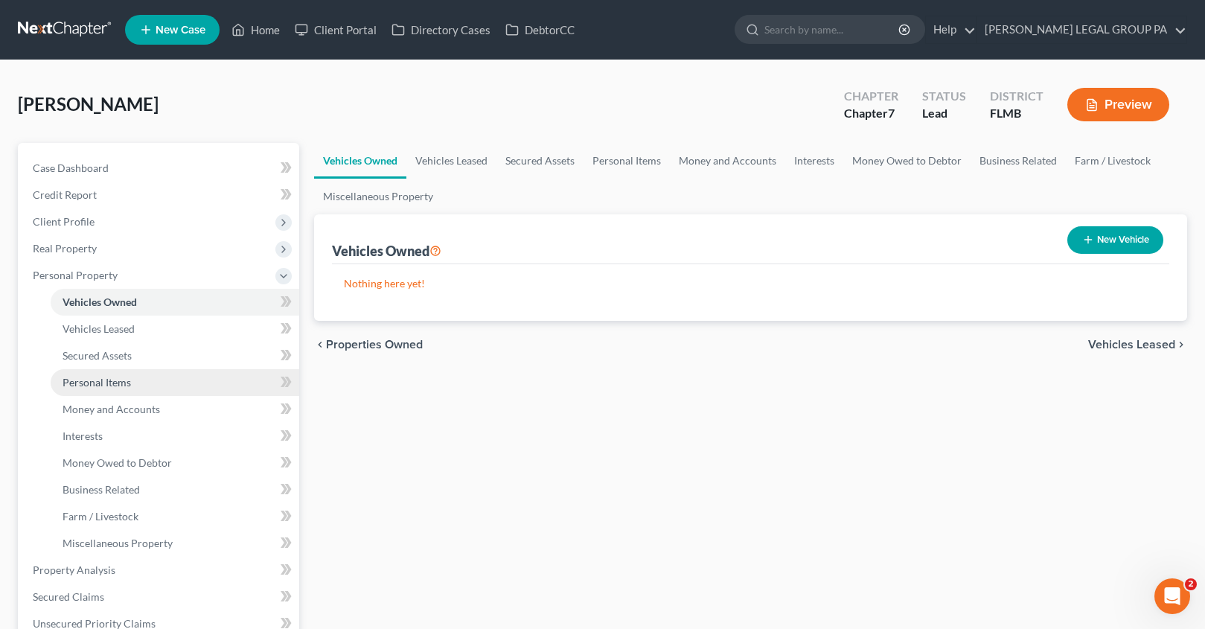
click at [157, 385] on link "Personal Items" at bounding box center [175, 382] width 249 height 27
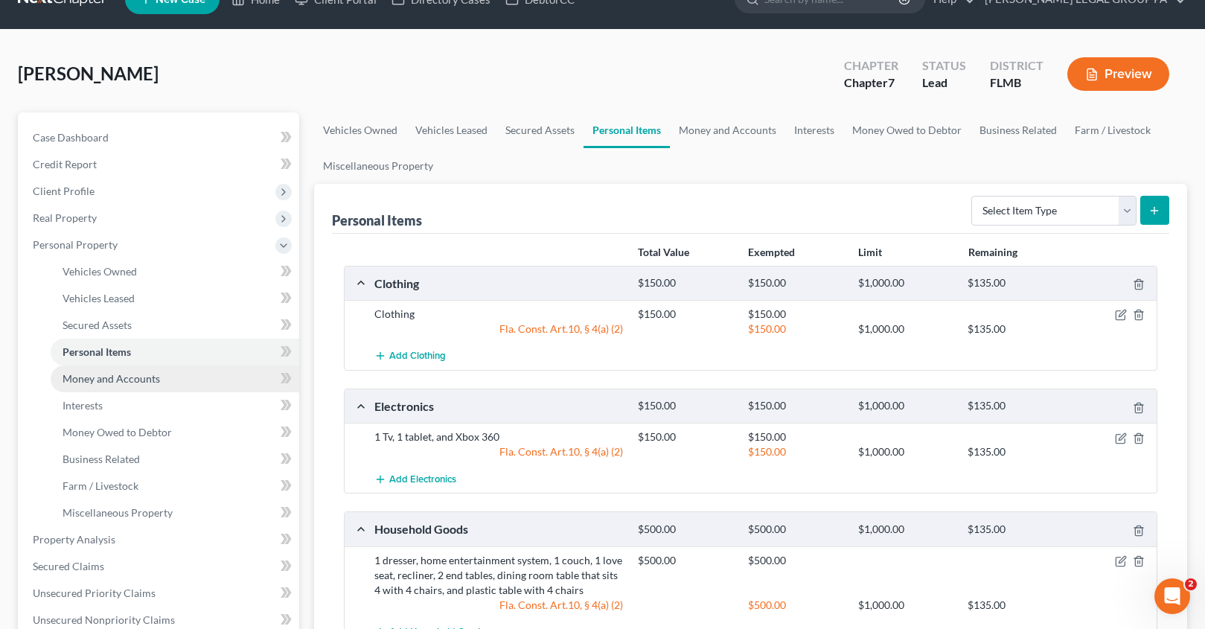
click at [106, 376] on span "Money and Accounts" at bounding box center [110, 378] width 97 height 13
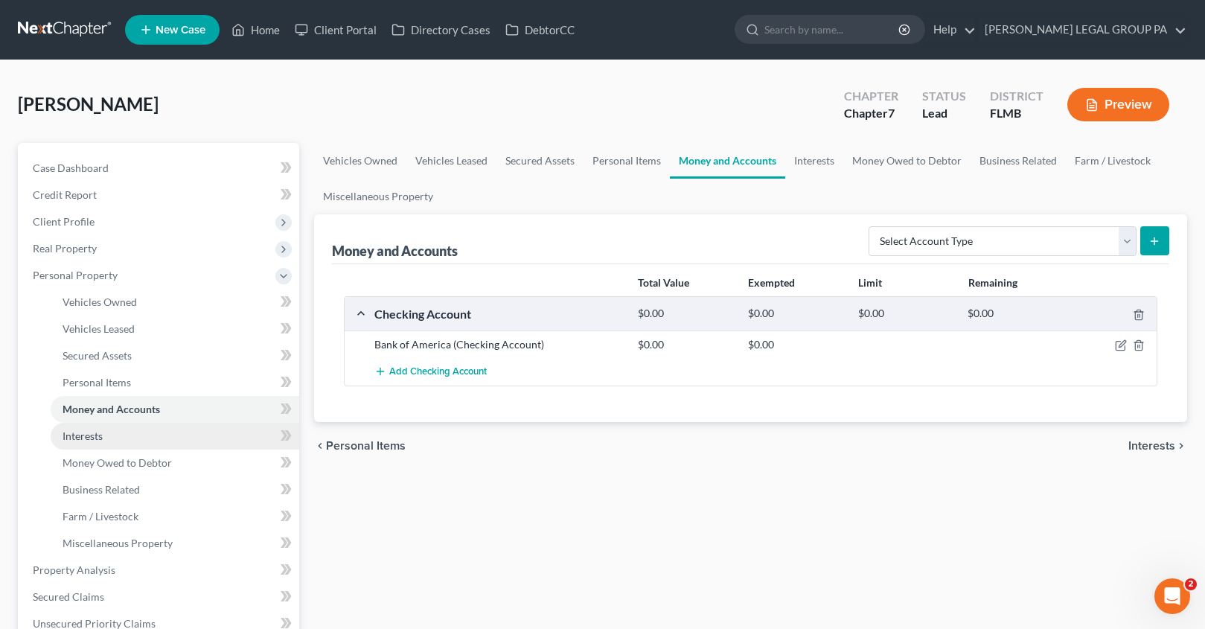
click at [84, 439] on span "Interests" at bounding box center [82, 435] width 40 height 13
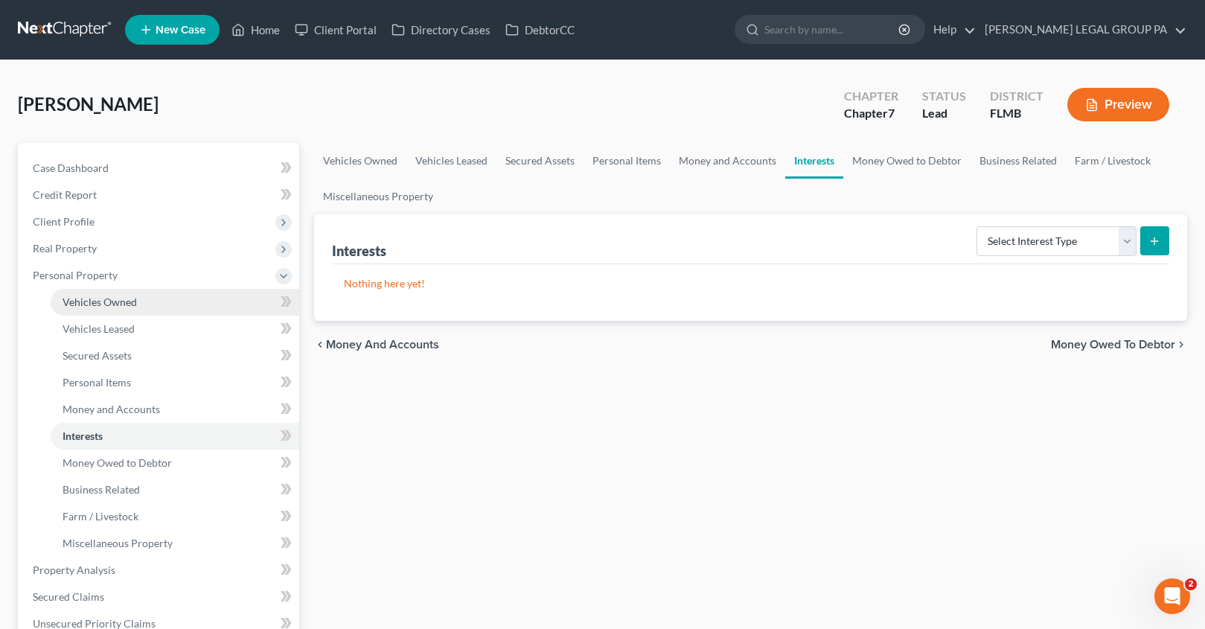
click at [101, 309] on link "Vehicles Owned" at bounding box center [175, 302] width 249 height 27
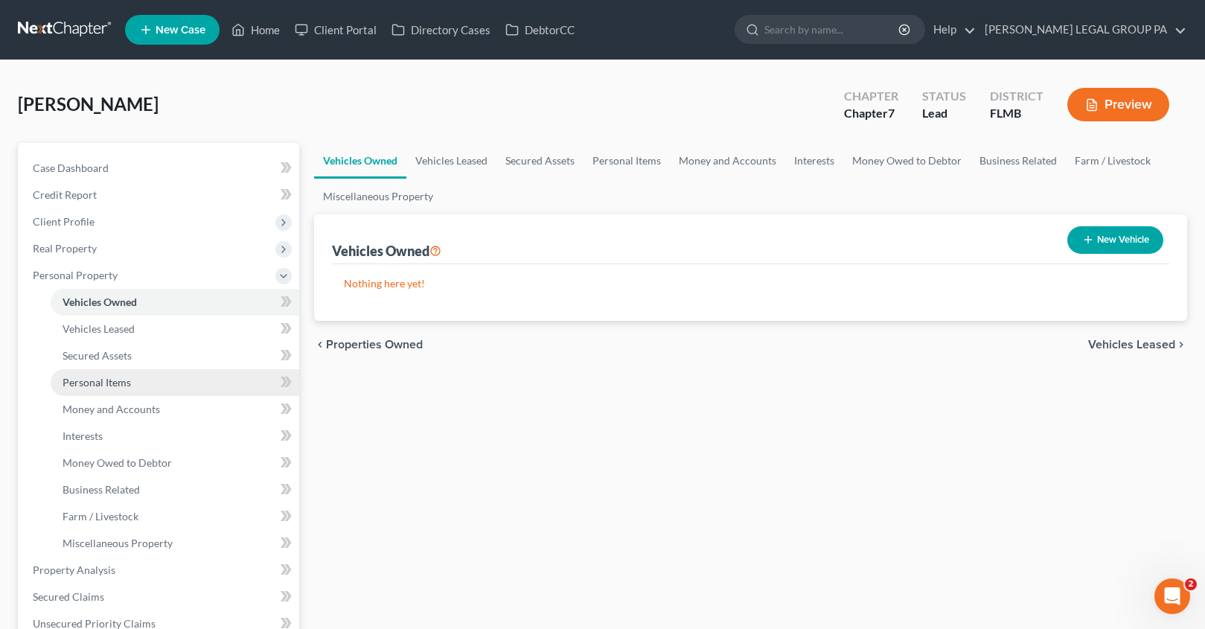
click at [106, 376] on span "Personal Items" at bounding box center [96, 382] width 68 height 13
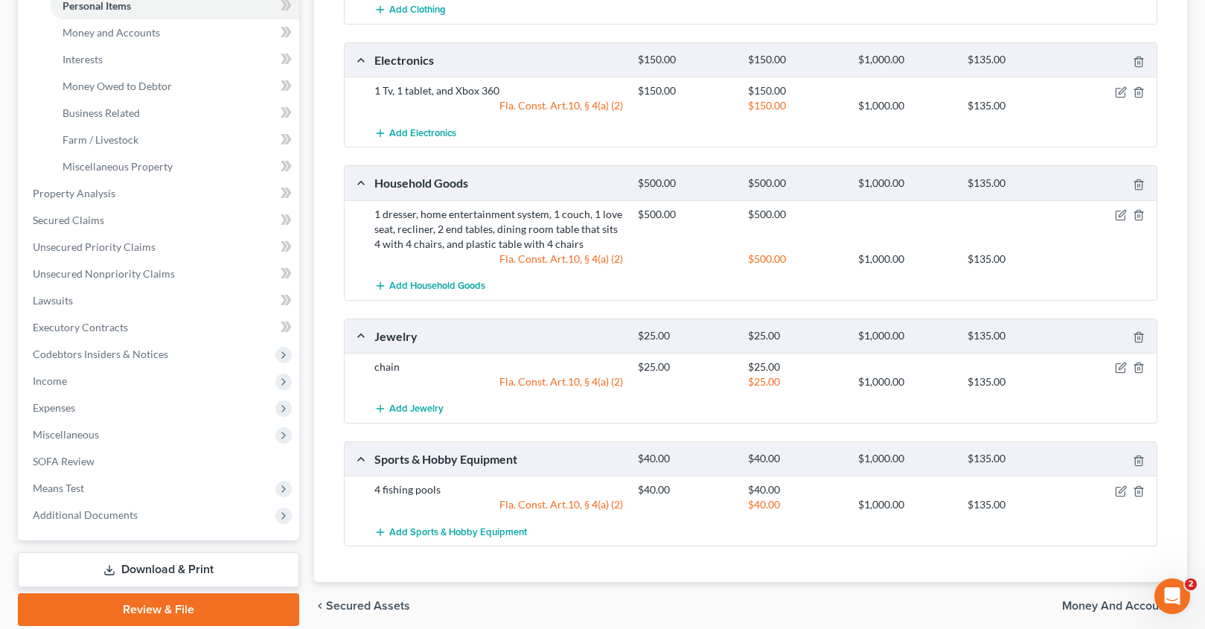
scroll to position [434, 0]
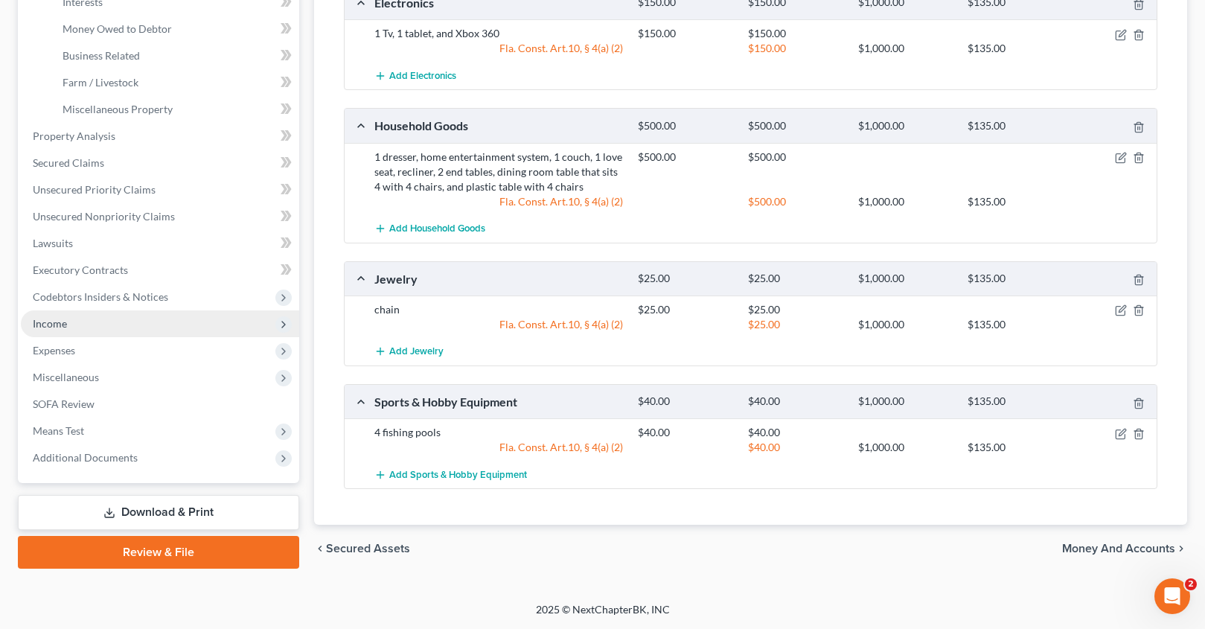
click at [83, 327] on span "Income" at bounding box center [160, 323] width 278 height 27
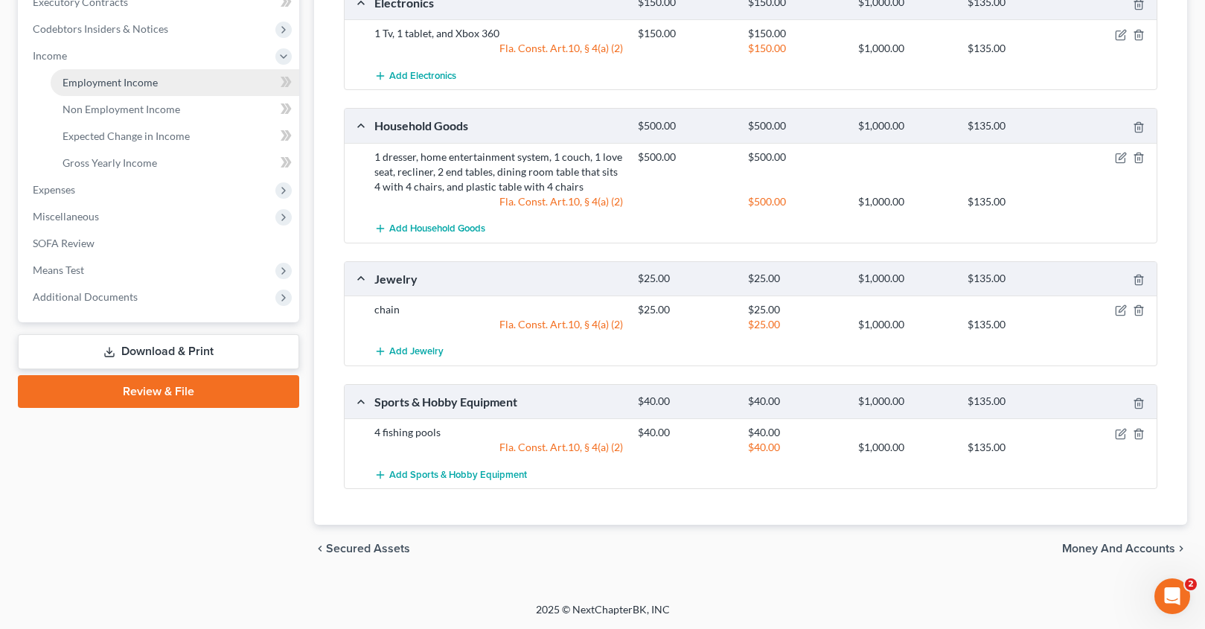
click at [124, 86] on span "Employment Income" at bounding box center [109, 82] width 95 height 13
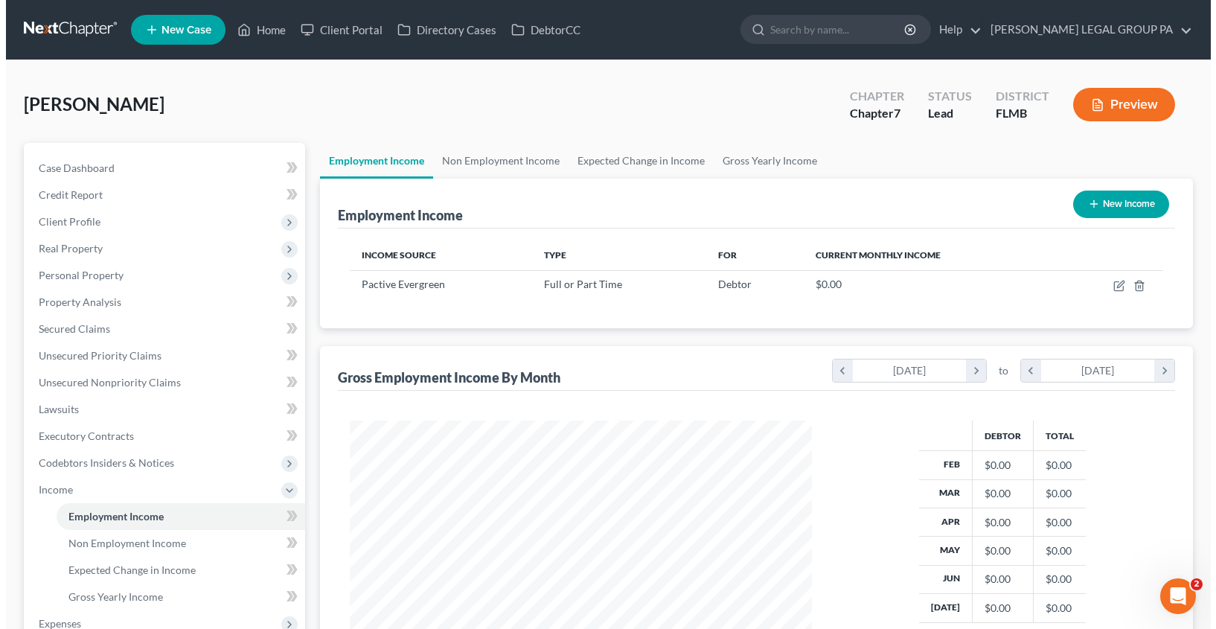
scroll to position [267, 492]
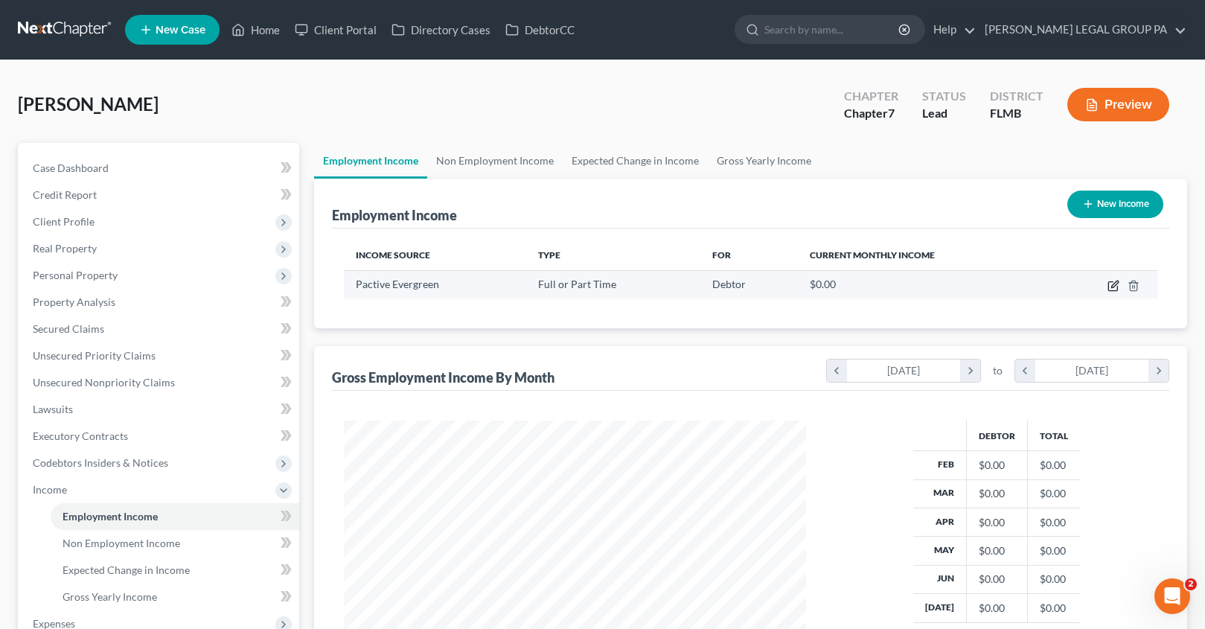
click at [1107, 284] on icon "button" at bounding box center [1113, 286] width 12 height 12
select select "0"
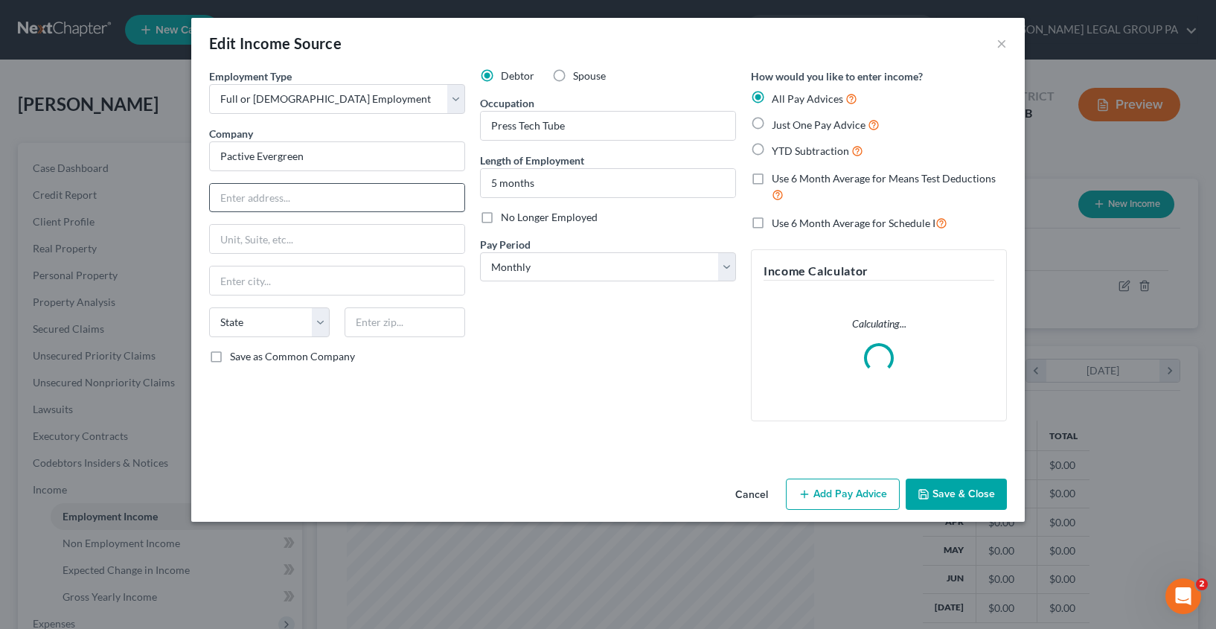
scroll to position [267, 496]
click at [861, 497] on button "Add Pay Advice" at bounding box center [843, 493] width 114 height 31
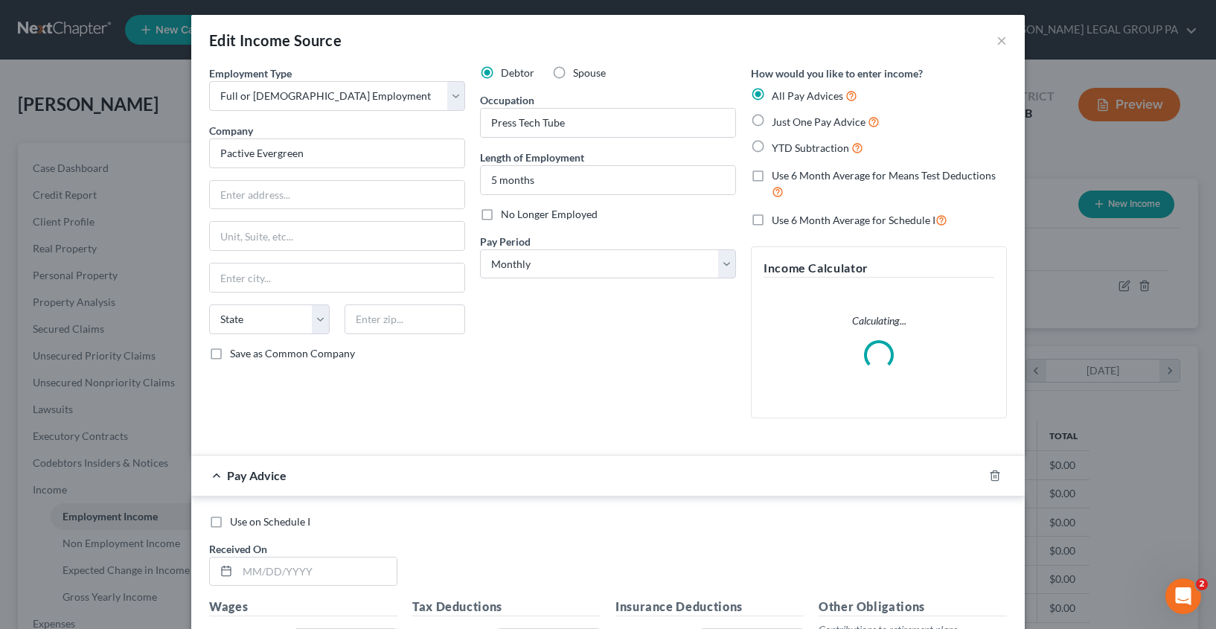
scroll to position [0, 0]
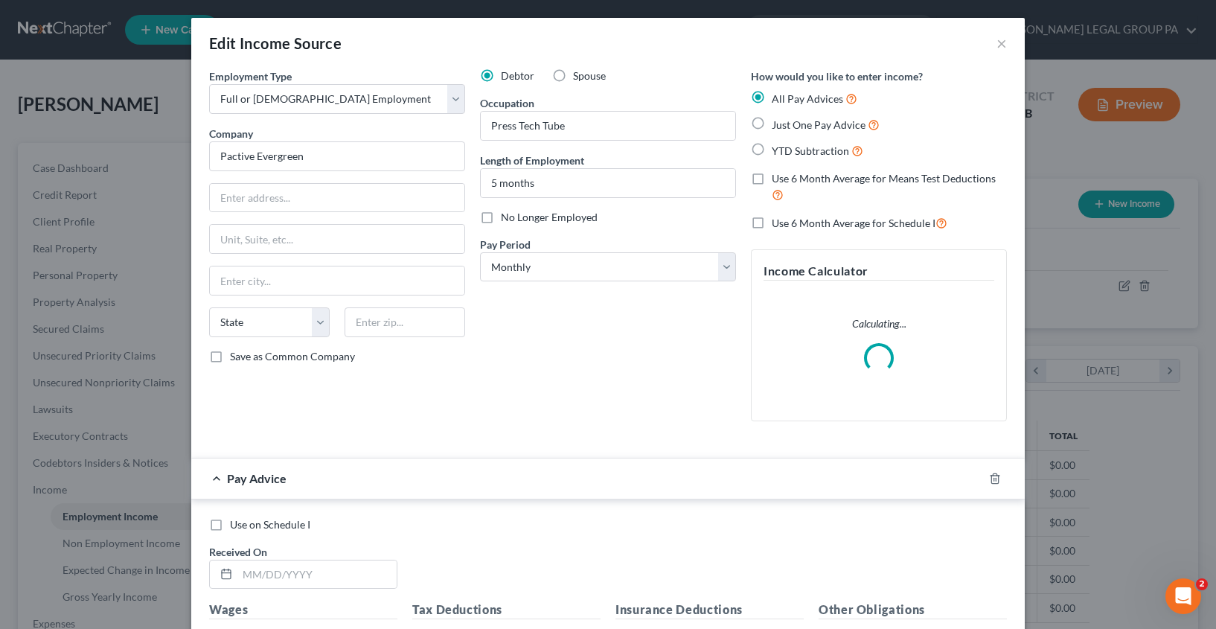
click at [772, 129] on label "Just One Pay Advice" at bounding box center [826, 124] width 108 height 17
click at [778, 126] on input "Just One Pay Advice" at bounding box center [783, 121] width 10 height 10
radio input "true"
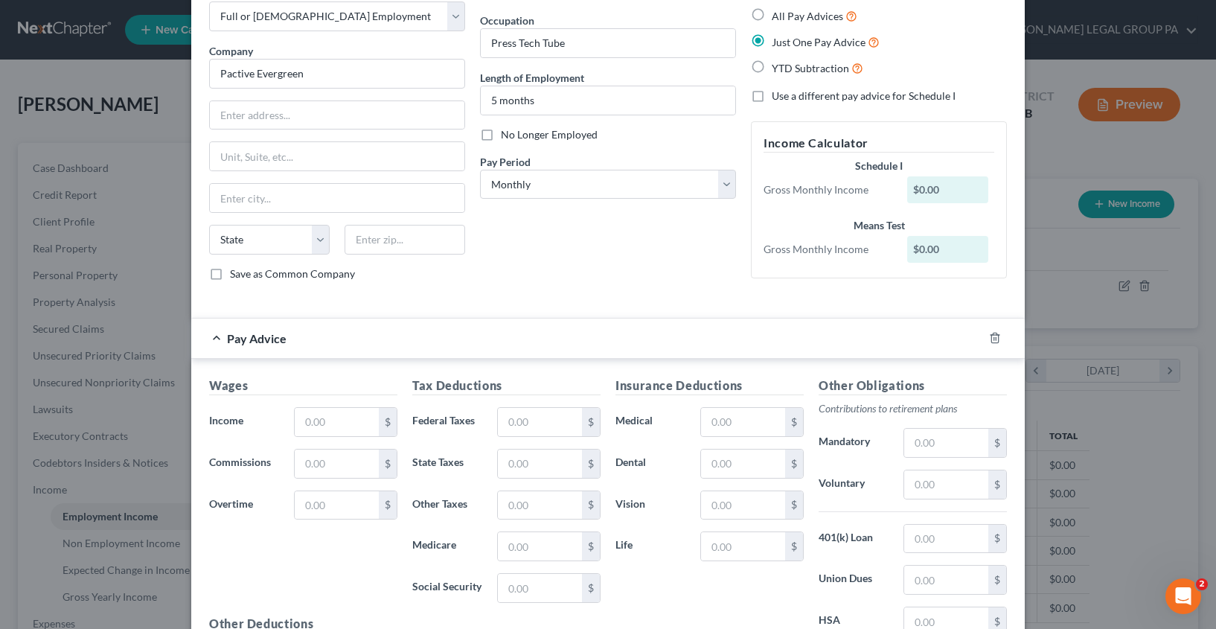
scroll to position [95, 0]
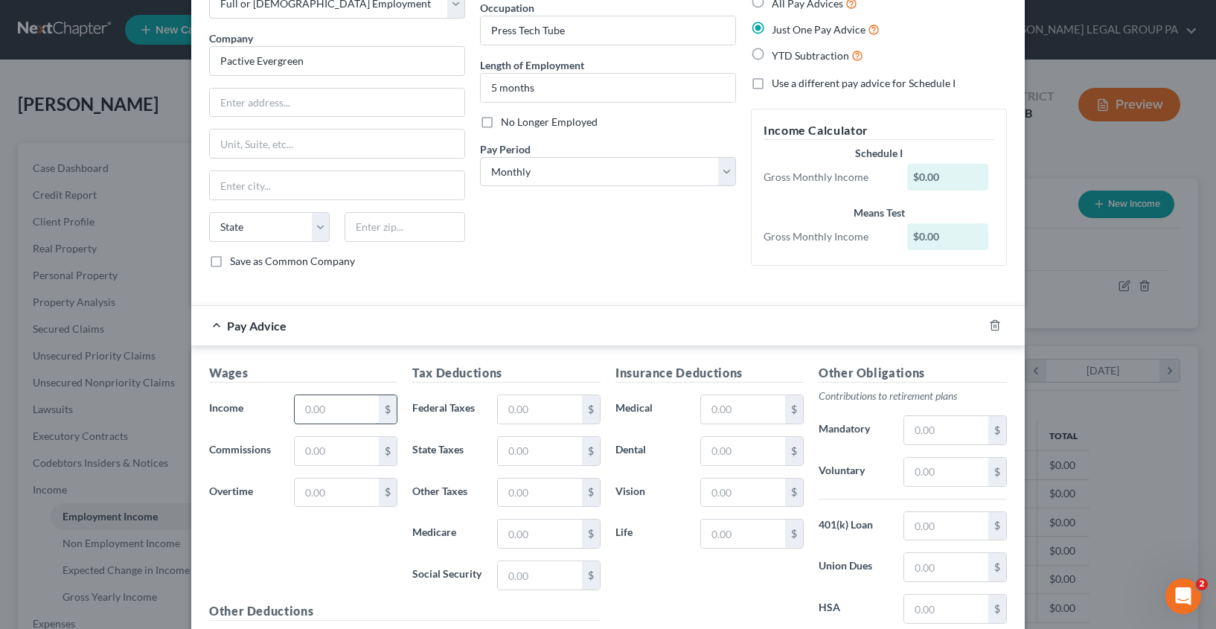
click at [308, 406] on input "text" at bounding box center [337, 409] width 84 height 28
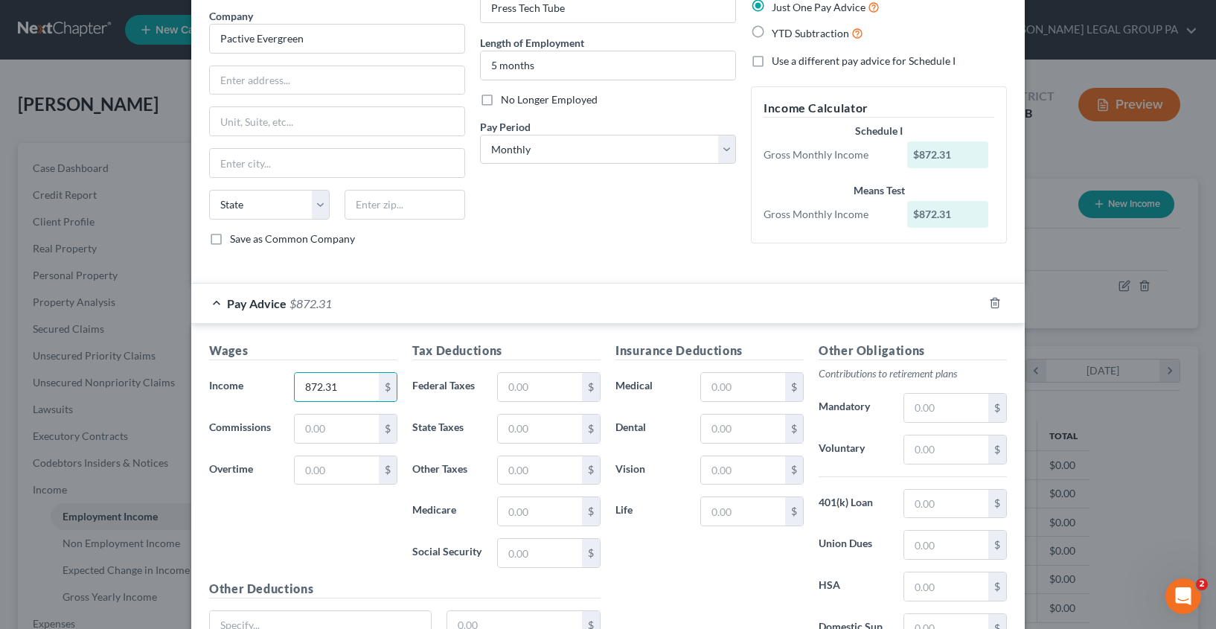
scroll to position [141, 0]
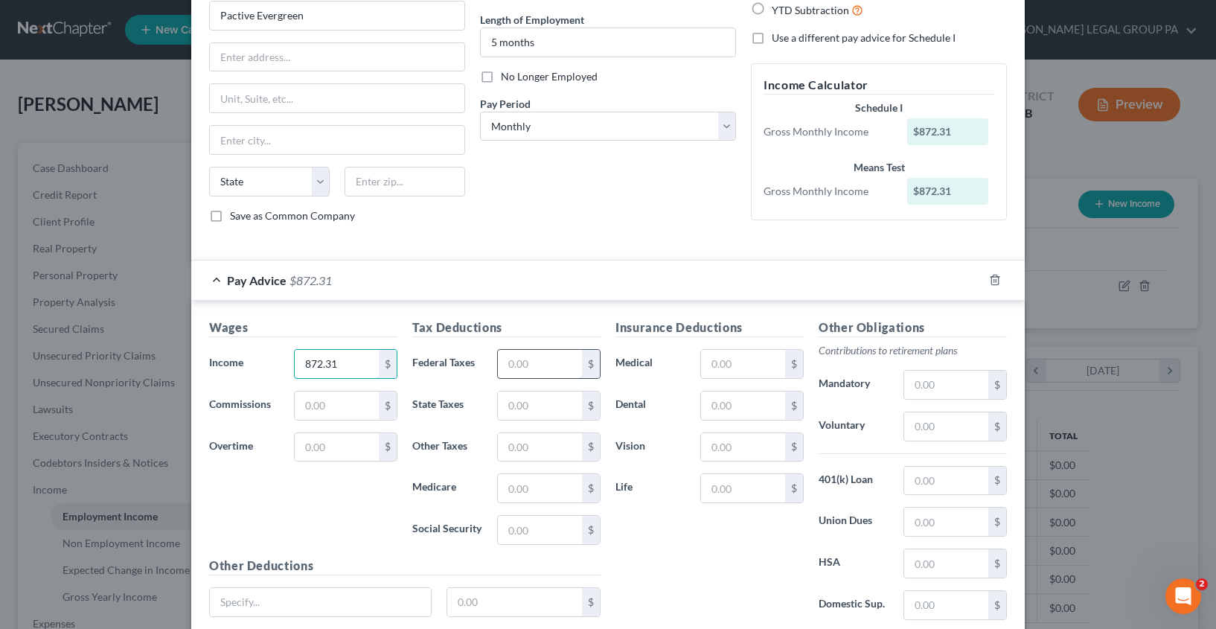
type input "872.31"
click at [525, 371] on input "text" at bounding box center [540, 364] width 84 height 28
type input "19.62"
type input "11.97"
type input "51.18"
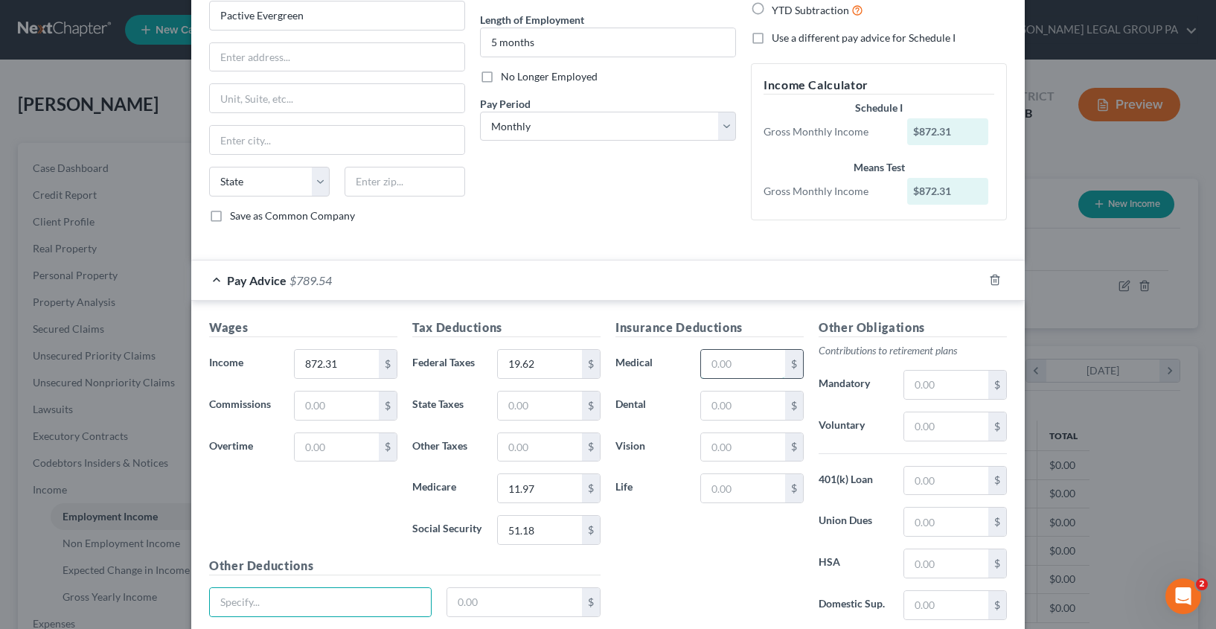
click at [719, 359] on input "text" at bounding box center [743, 364] width 84 height 28
type input "41.04"
type input "3.23"
type input "2.63"
type input "53.32"
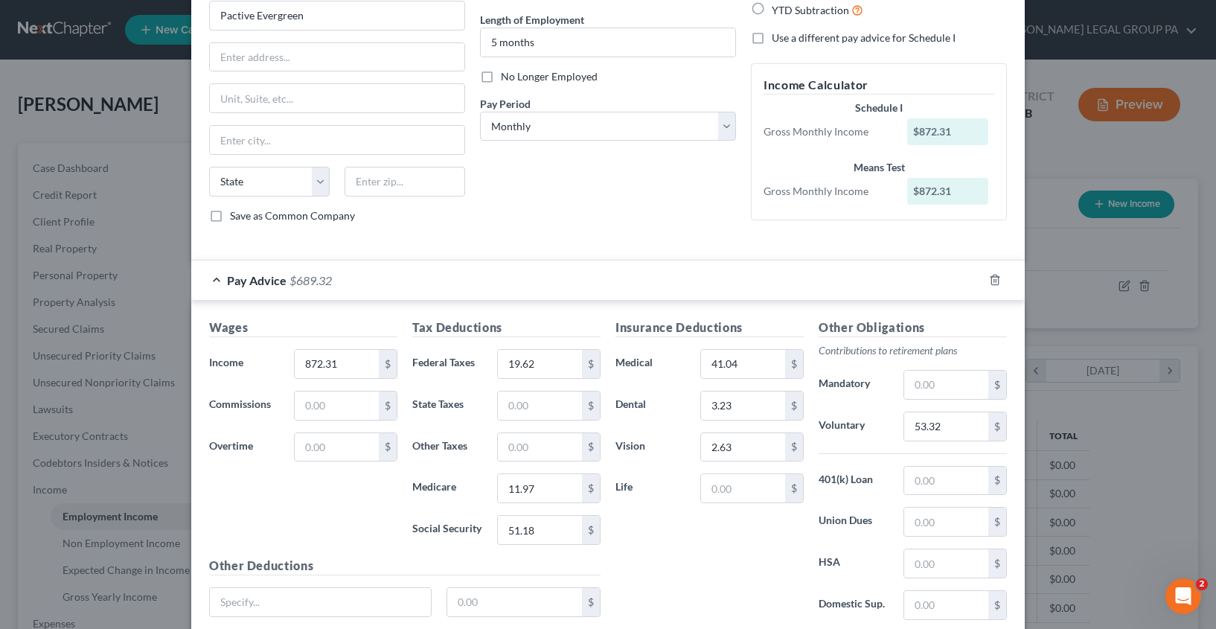
click at [528, 221] on div "Debtor Spouse Occupation Press Tech Tube Length of Employment 5 months No Longe…" at bounding box center [607, 81] width 271 height 307
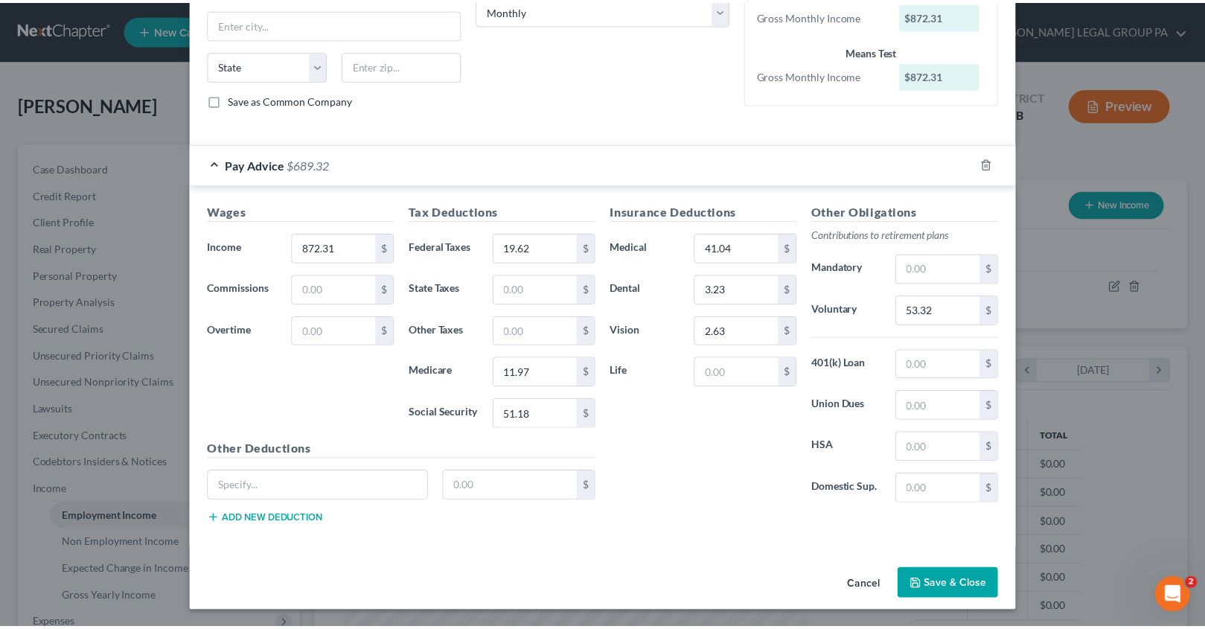
scroll to position [257, 0]
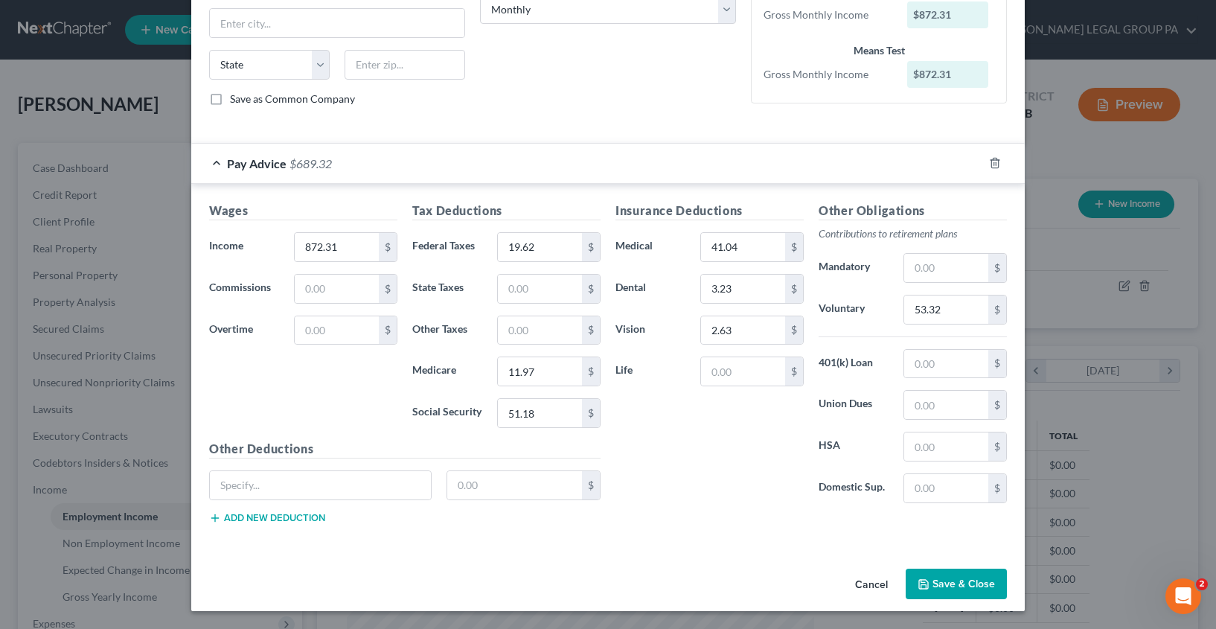
click at [949, 577] on button "Save & Close" at bounding box center [955, 583] width 101 height 31
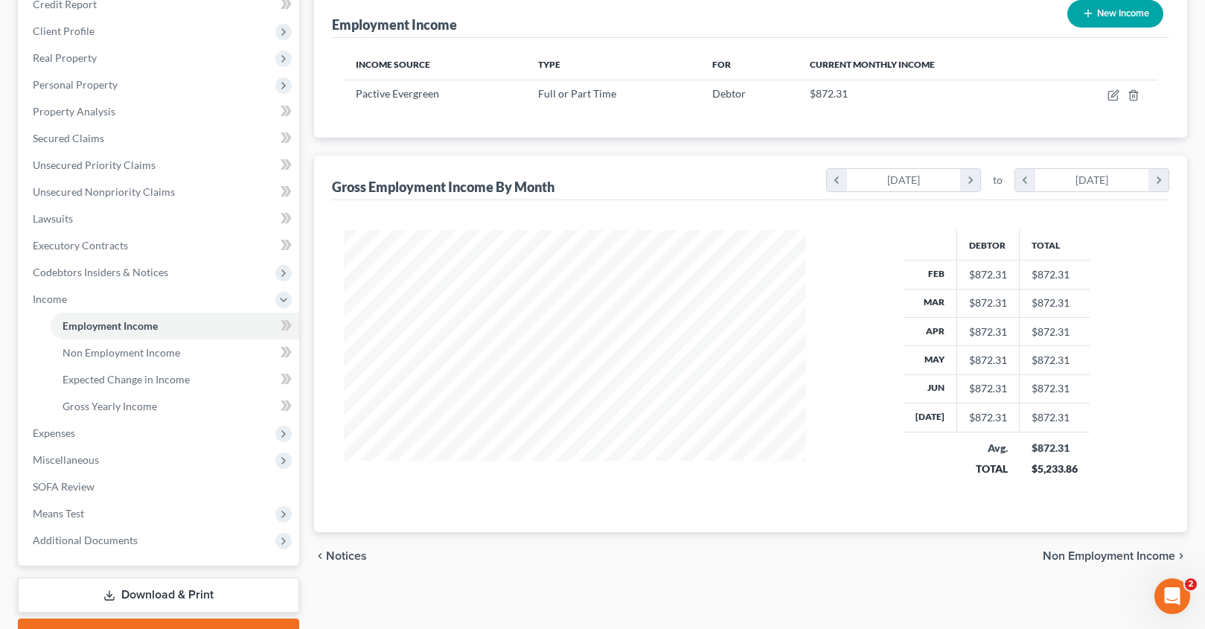
scroll to position [250, 0]
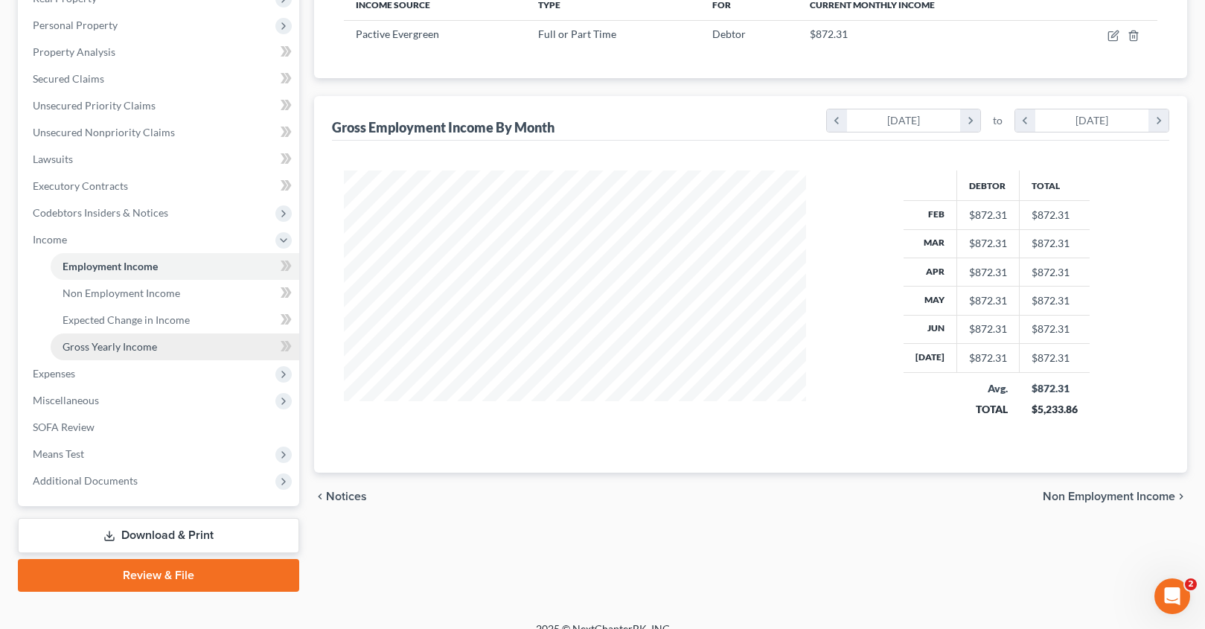
click at [118, 351] on span "Gross Yearly Income" at bounding box center [109, 346] width 94 height 13
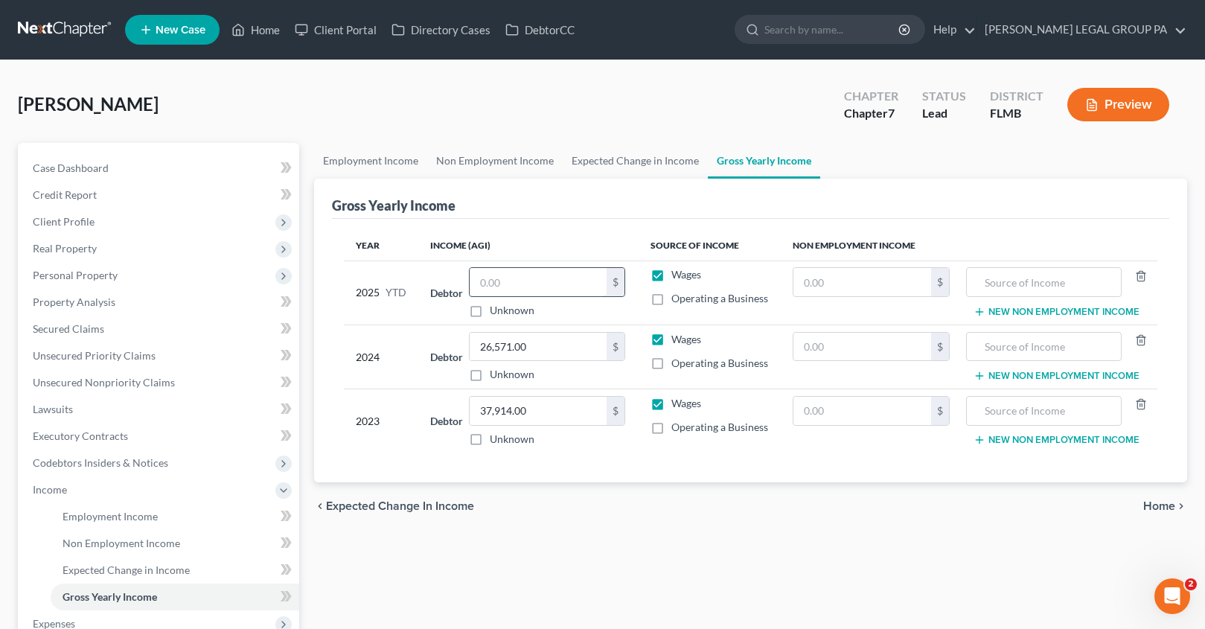
click at [507, 289] on input "text" at bounding box center [537, 282] width 137 height 28
click at [514, 278] on input "text" at bounding box center [537, 282] width 137 height 28
type input "14,167.00"
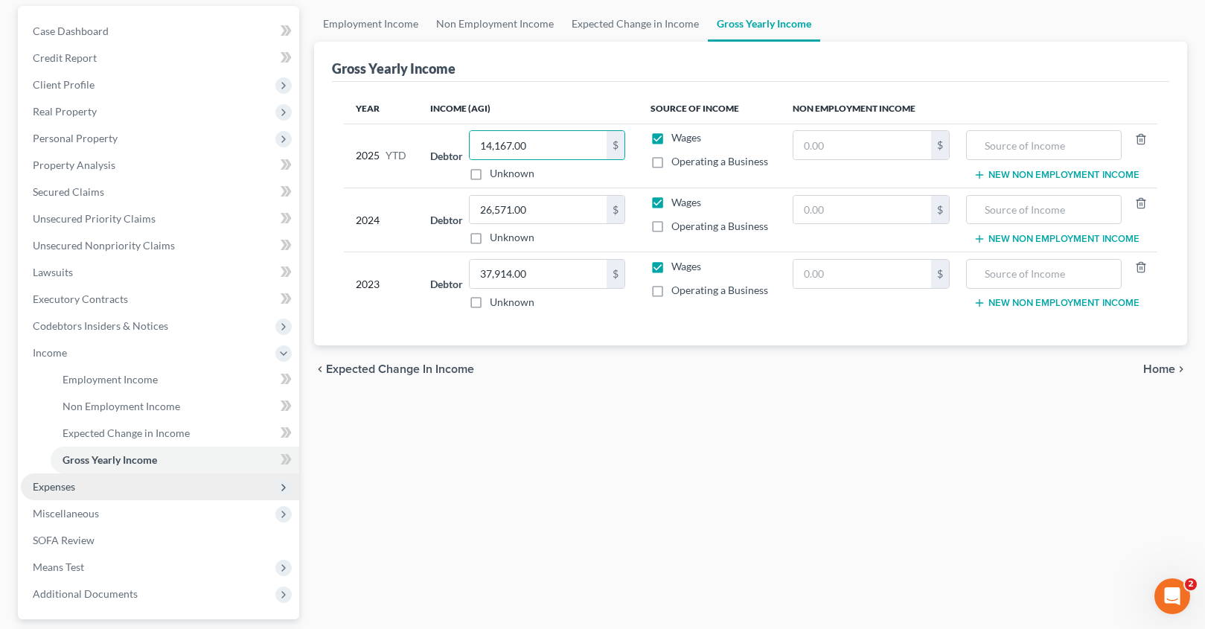
click at [67, 492] on span "Expenses" at bounding box center [54, 486] width 42 height 13
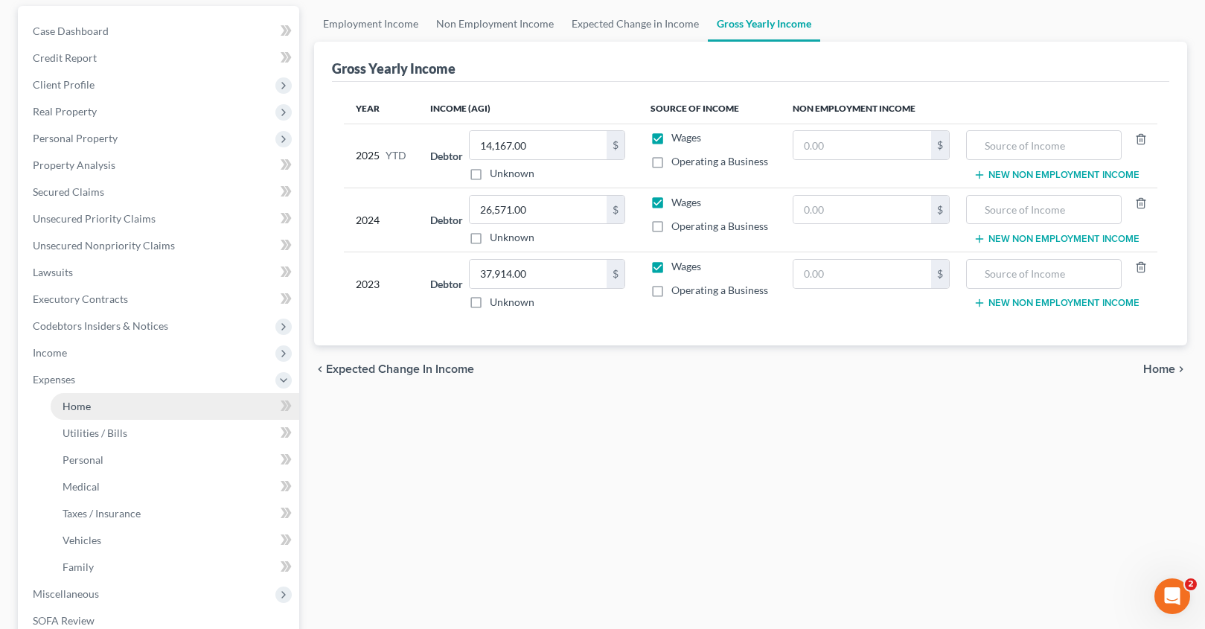
click at [83, 408] on span "Home" at bounding box center [76, 406] width 28 height 13
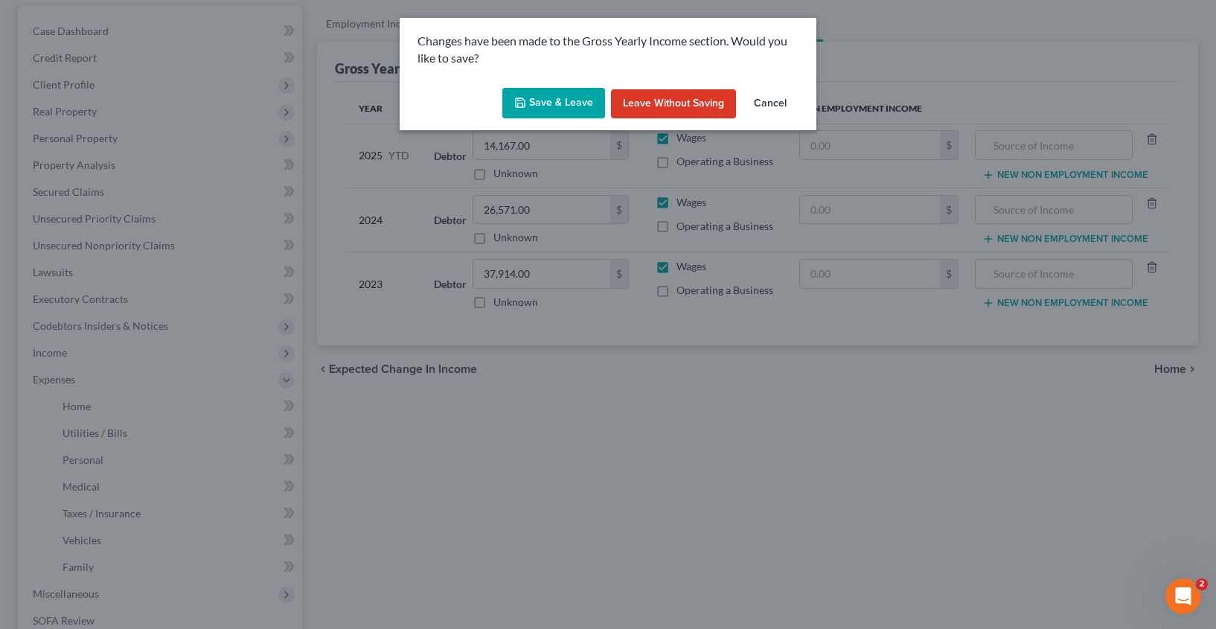
click at [569, 92] on button "Save & Leave" at bounding box center [553, 103] width 103 height 31
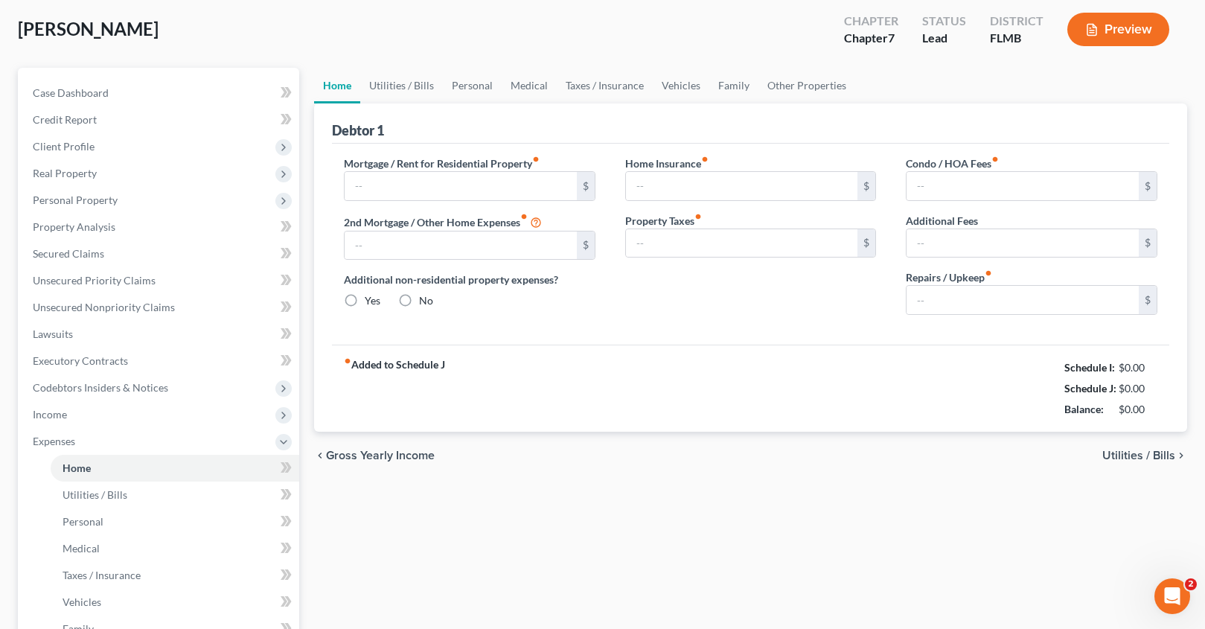
type input "600.00"
type input "0.00"
radio input "true"
type input "0.00"
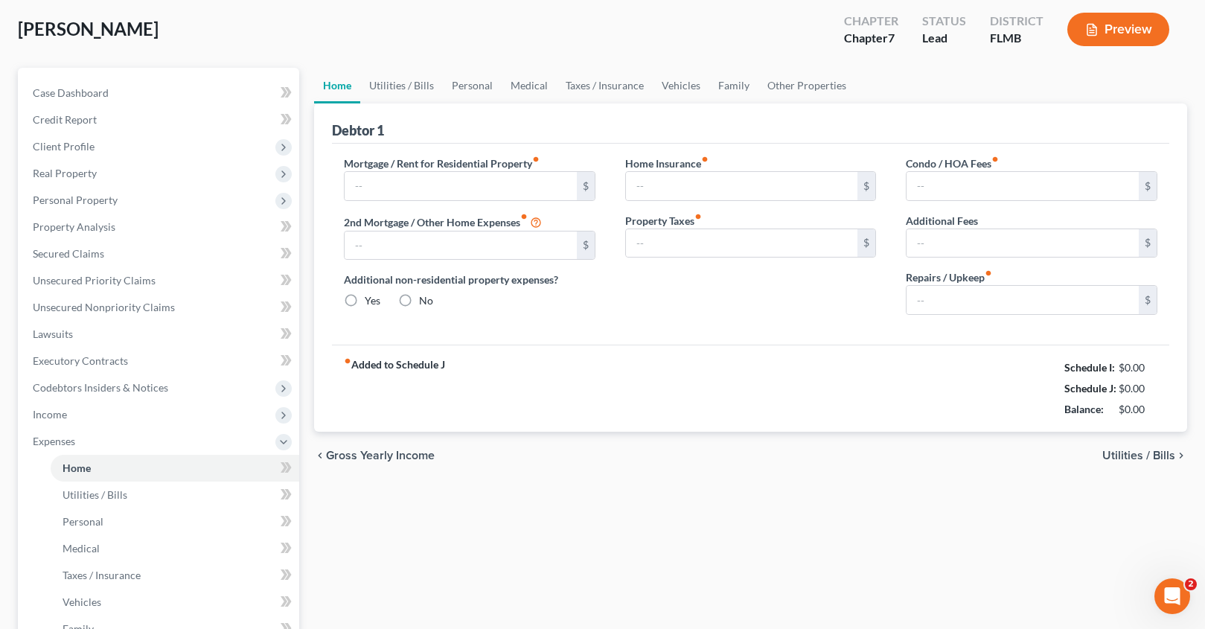
type input "0.00"
type input "80.00"
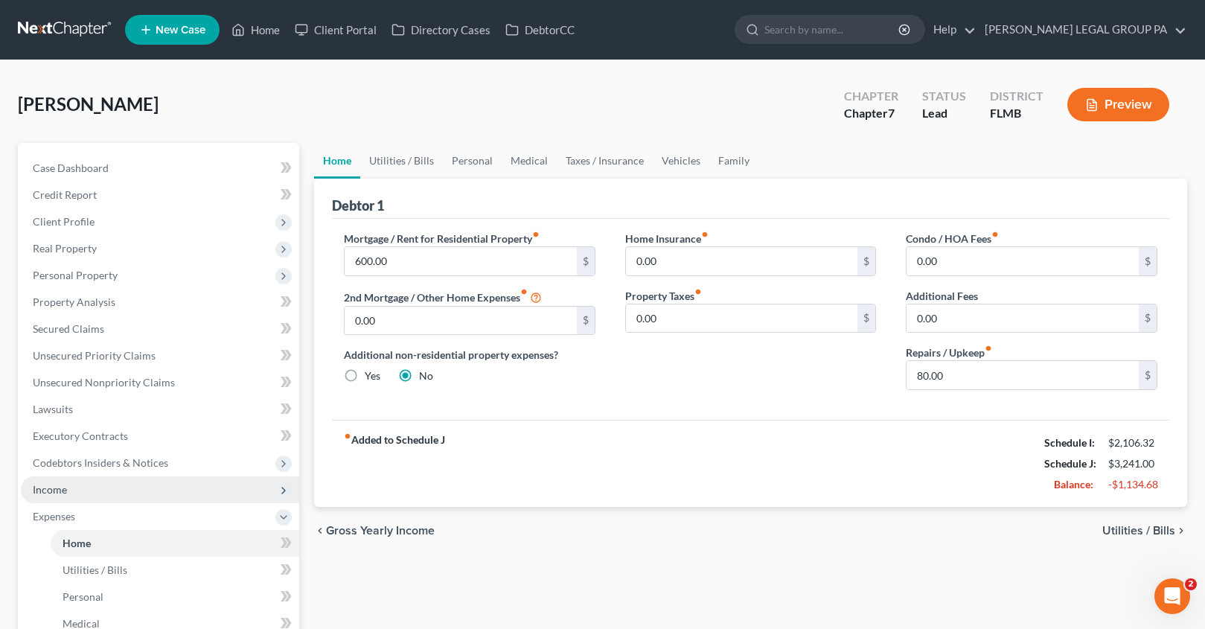
click at [53, 489] on span "Income" at bounding box center [50, 489] width 34 height 13
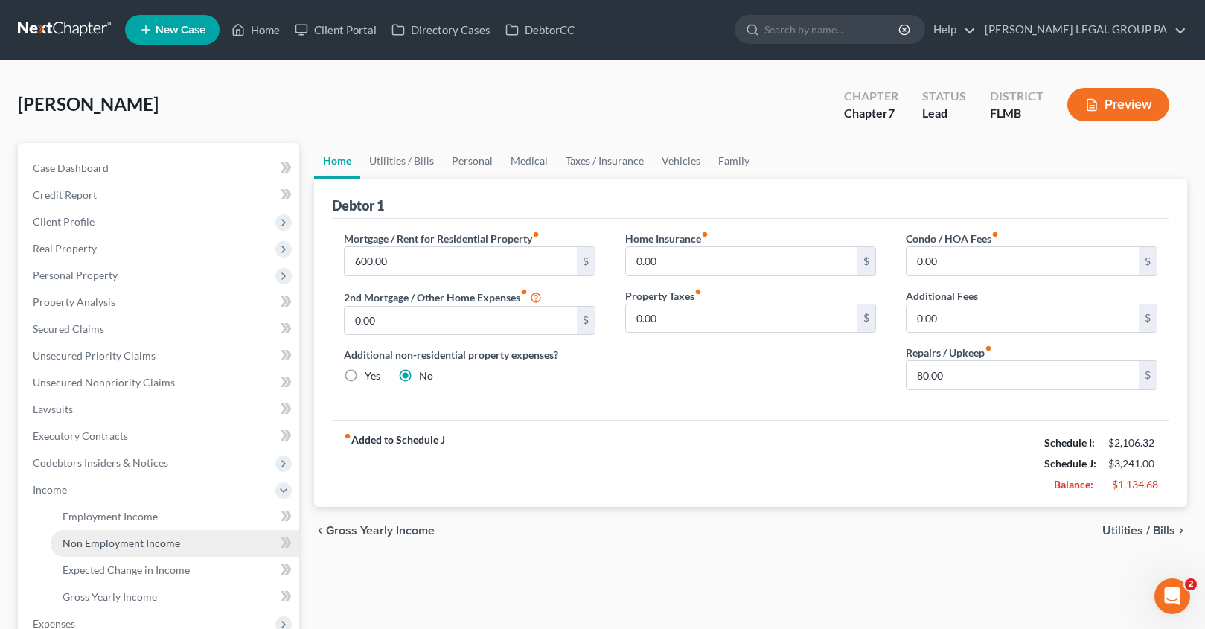
click at [77, 544] on span "Non Employment Income" at bounding box center [121, 542] width 118 height 13
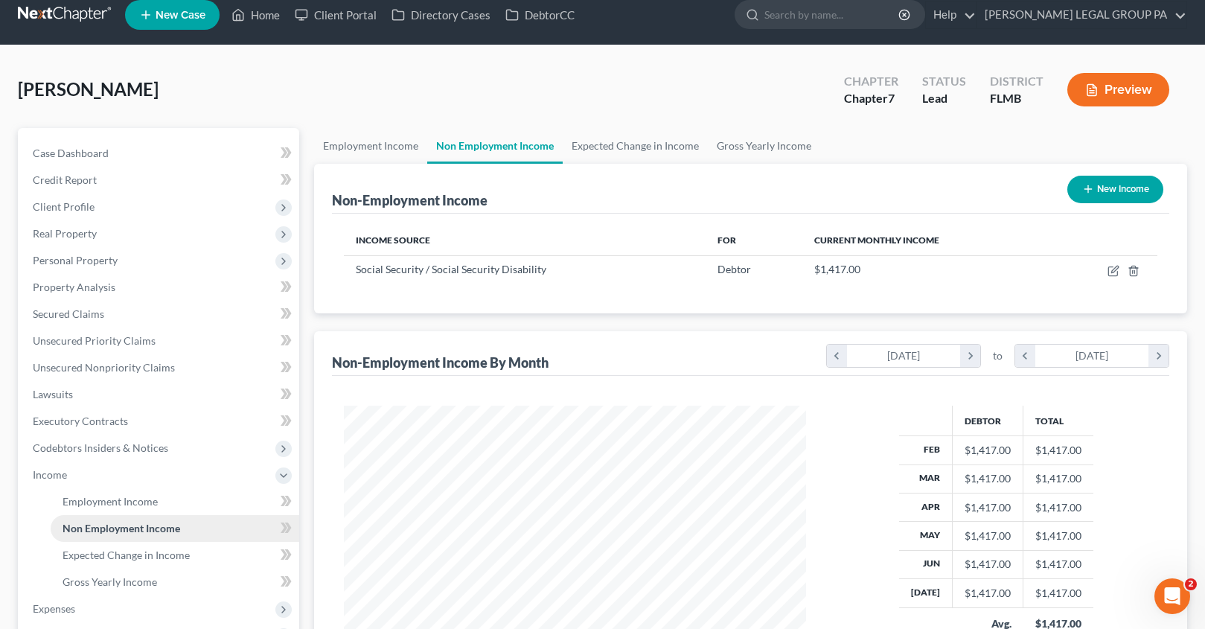
scroll to position [88, 0]
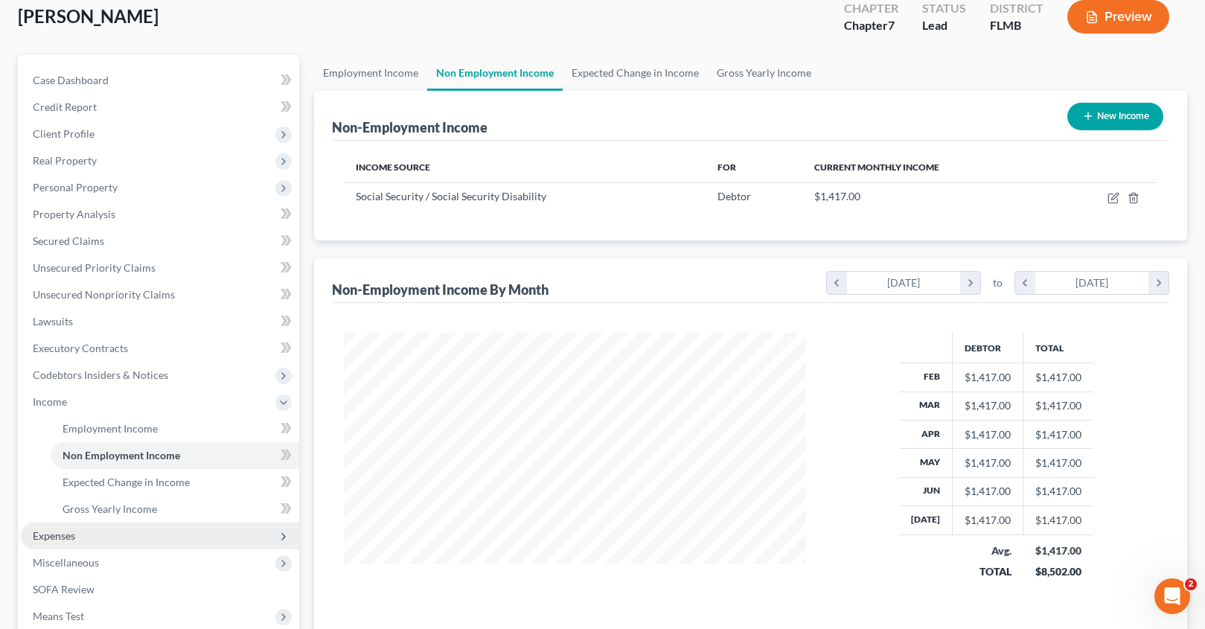
click at [90, 531] on span "Expenses" at bounding box center [160, 535] width 278 height 27
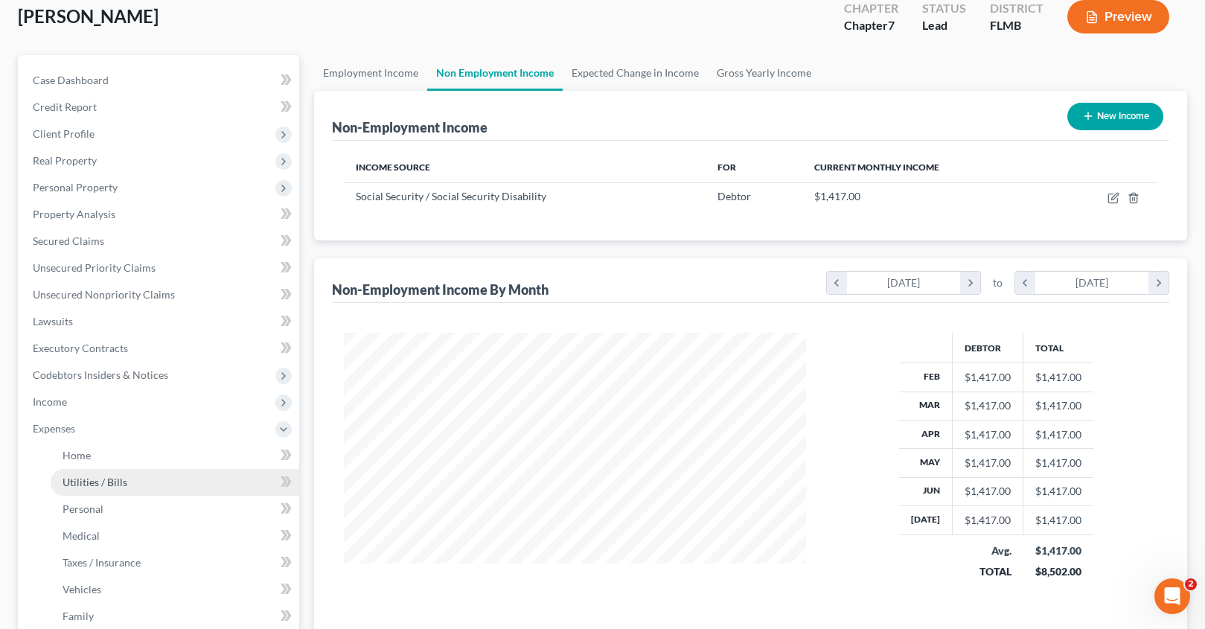
click at [121, 471] on link "Utilities / Bills" at bounding box center [175, 482] width 249 height 27
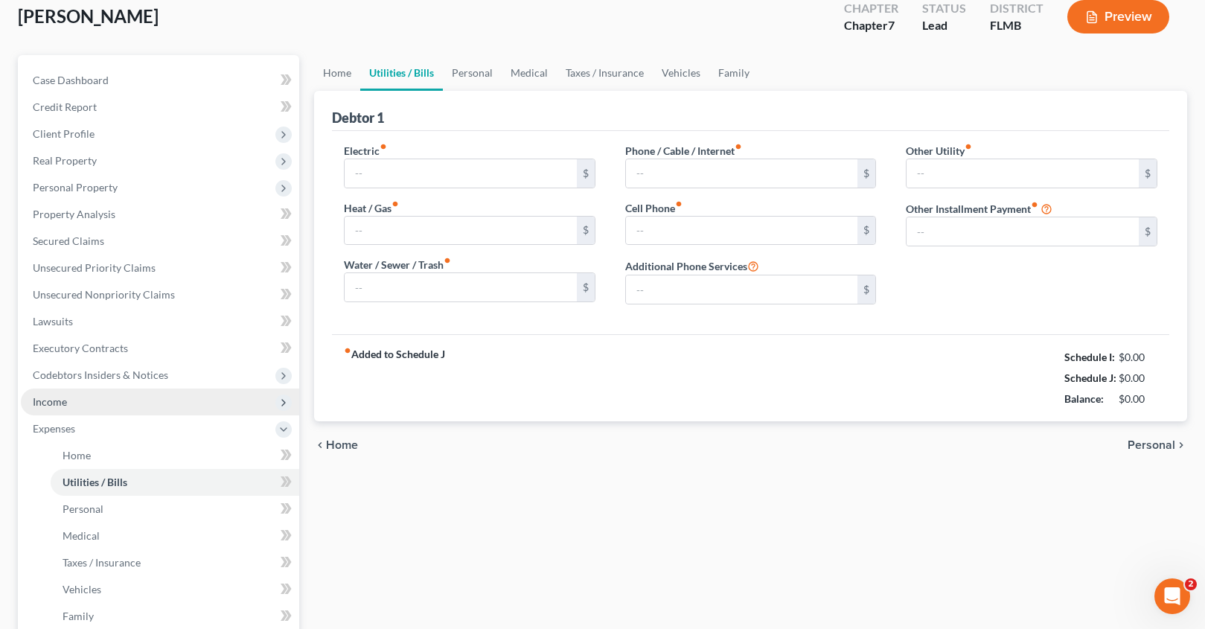
scroll to position [42, 0]
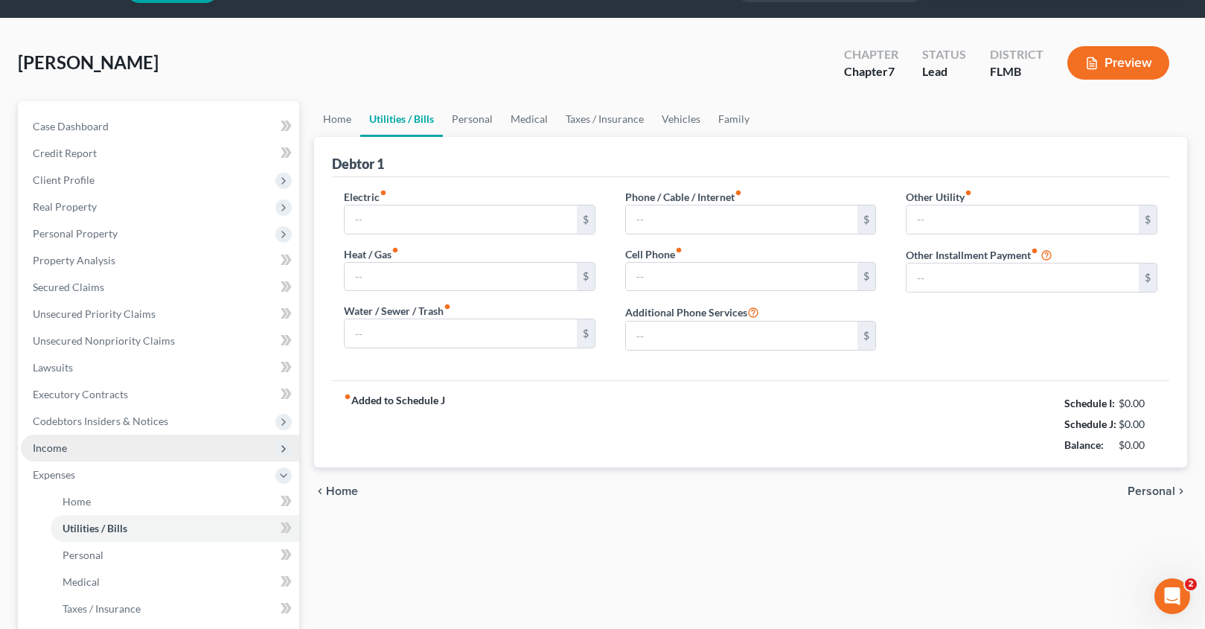
type input "200.00"
type input "0.00"
type input "60.00"
type input "150.00"
type input "103.00"
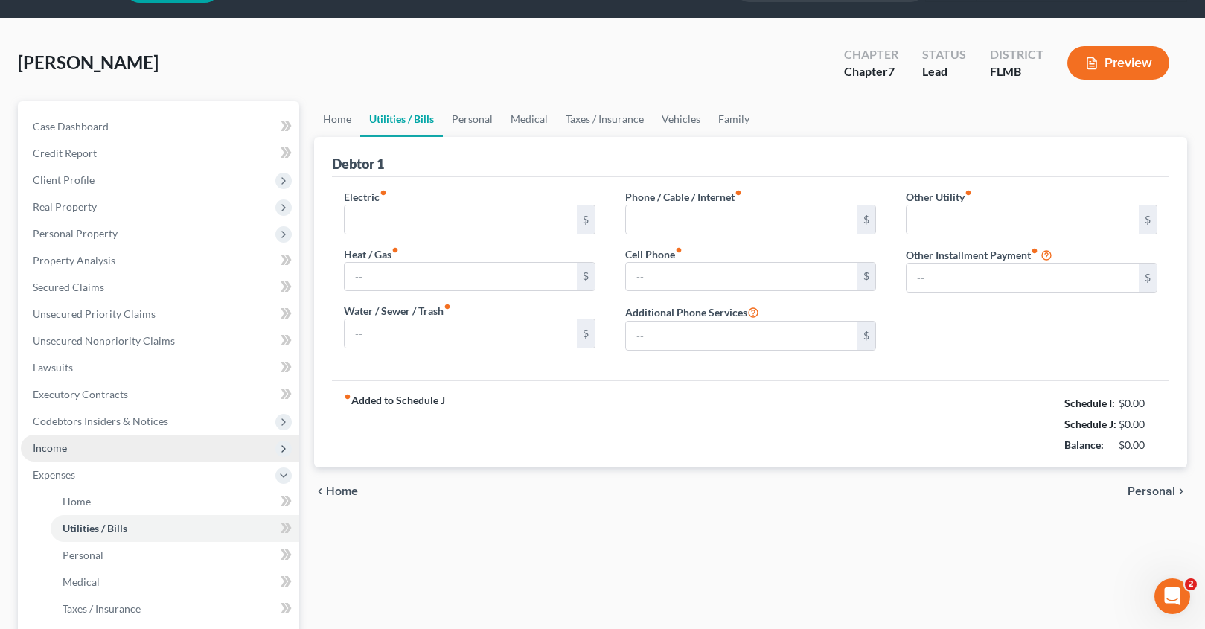
type input "0.00"
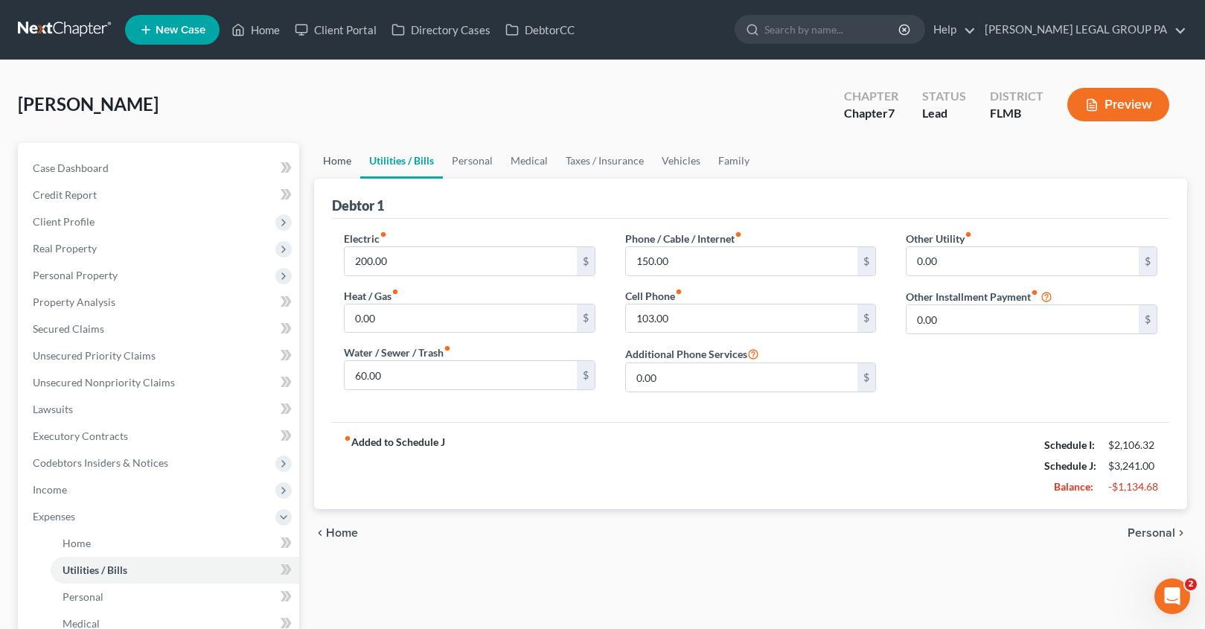
click at [340, 156] on link "Home" at bounding box center [337, 161] width 46 height 36
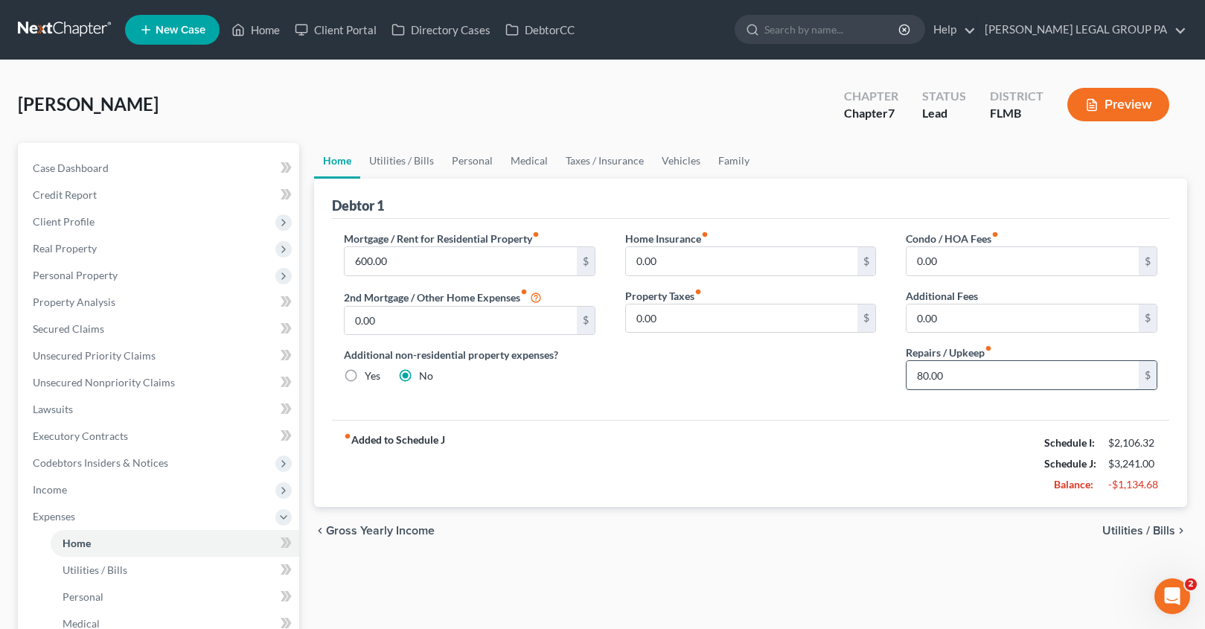
click at [992, 378] on input "80.00" at bounding box center [1022, 375] width 232 height 28
click at [483, 163] on link "Personal" at bounding box center [472, 161] width 59 height 36
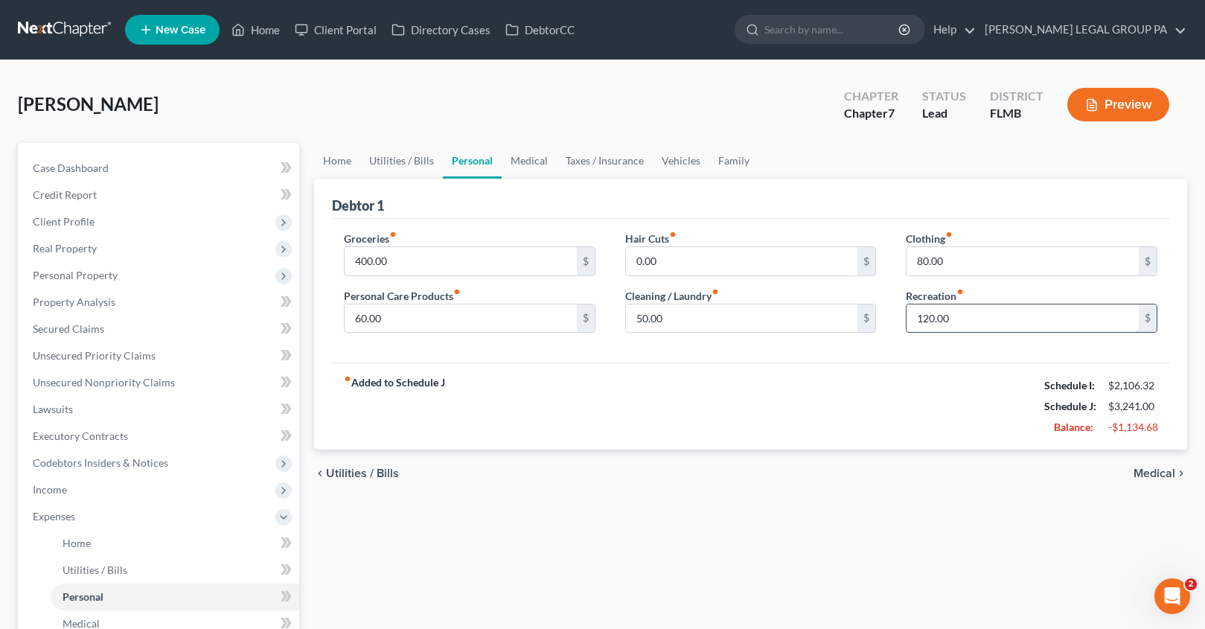
click at [1001, 327] on input "120.00" at bounding box center [1022, 318] width 232 height 28
type input "50.00"
click at [410, 269] on input "400.00" at bounding box center [460, 261] width 232 height 28
type input "300.00"
click at [421, 166] on link "Utilities / Bills" at bounding box center [401, 161] width 83 height 36
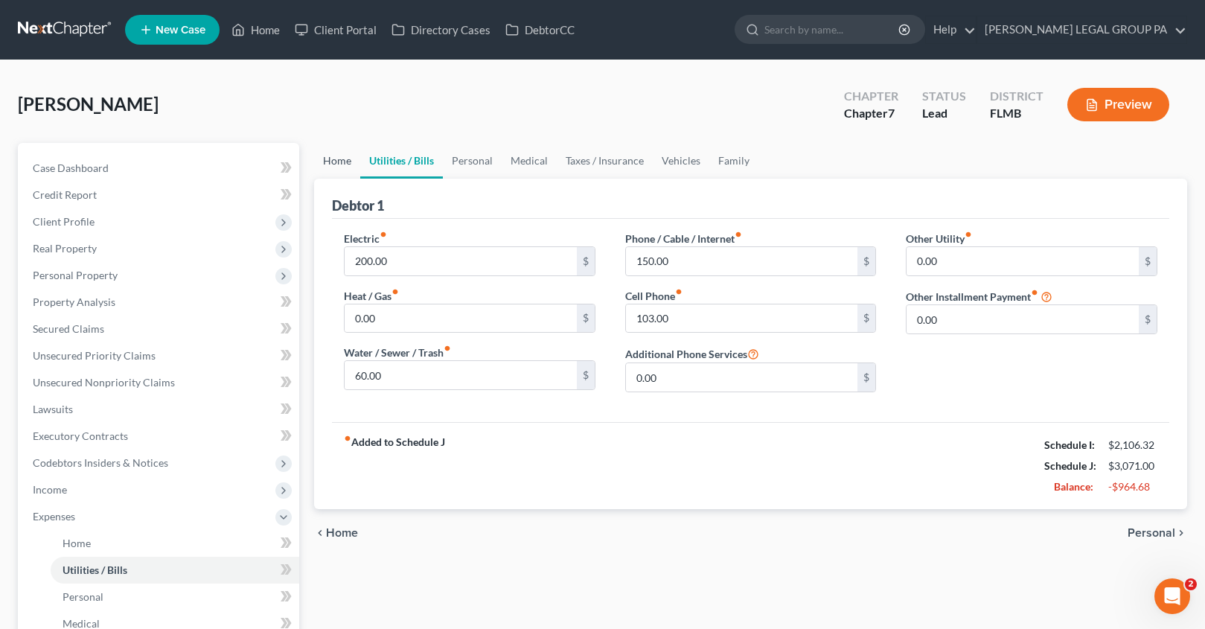
click at [350, 164] on link "Home" at bounding box center [337, 161] width 46 height 36
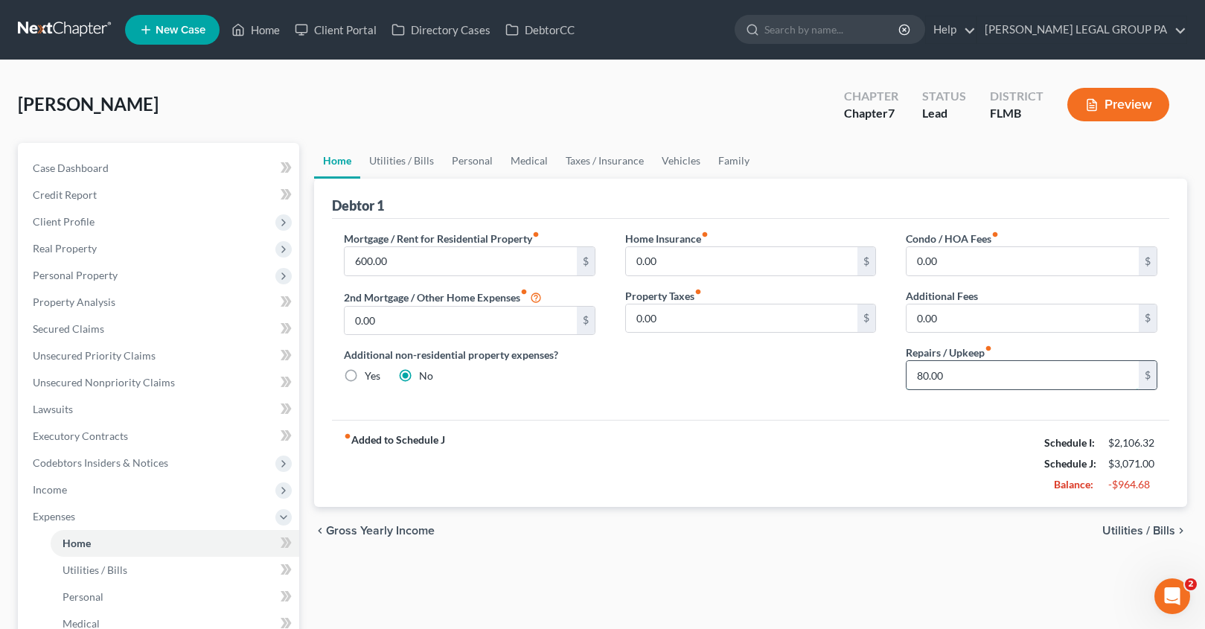
click at [958, 368] on input "80.00" at bounding box center [1022, 375] width 232 height 28
type input "0.00"
click at [475, 157] on link "Personal" at bounding box center [472, 161] width 59 height 36
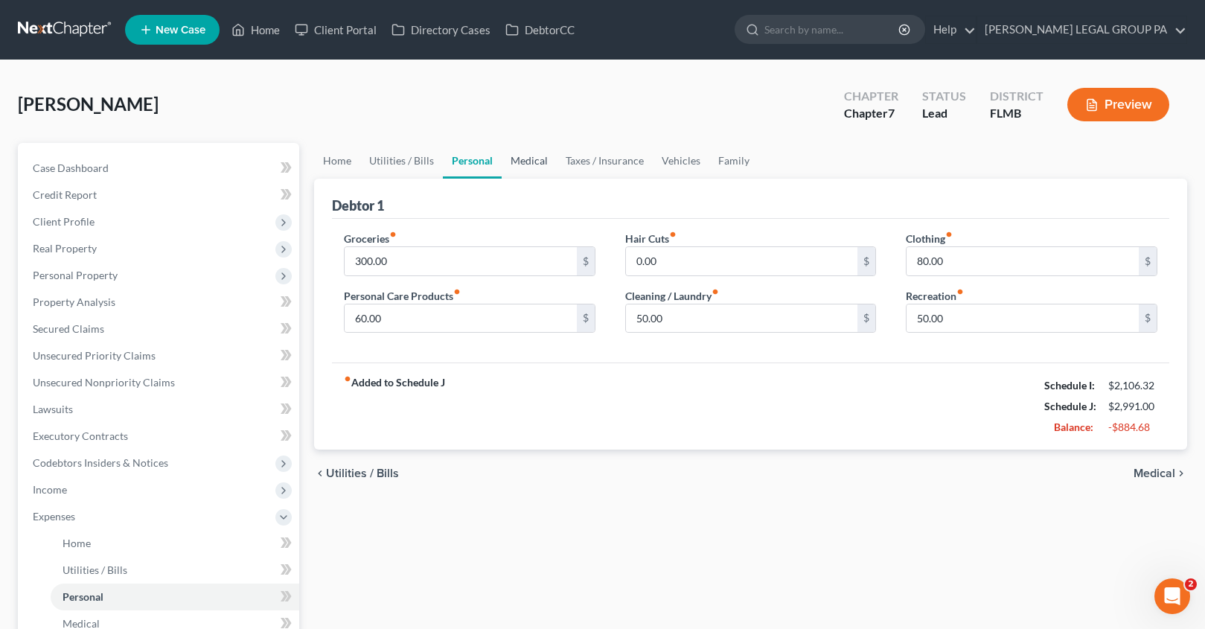
click at [524, 164] on link "Medical" at bounding box center [528, 161] width 55 height 36
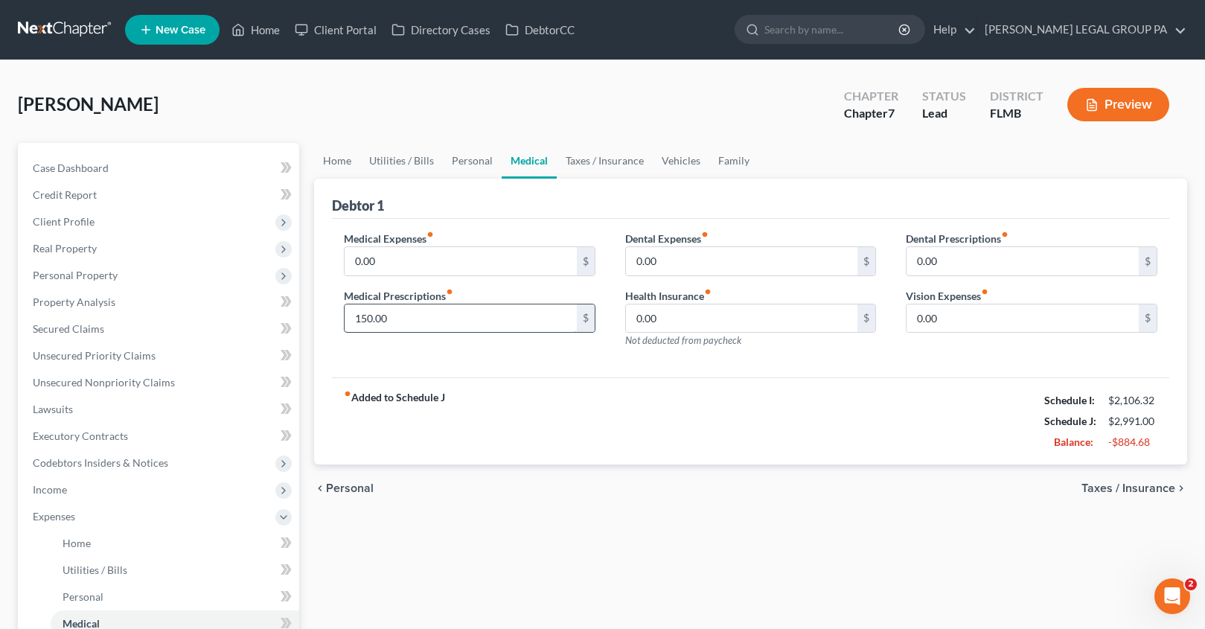
click at [410, 323] on input "150.00" at bounding box center [460, 318] width 232 height 28
type input "50.00"
click at [607, 161] on link "Taxes / Insurance" at bounding box center [605, 161] width 96 height 36
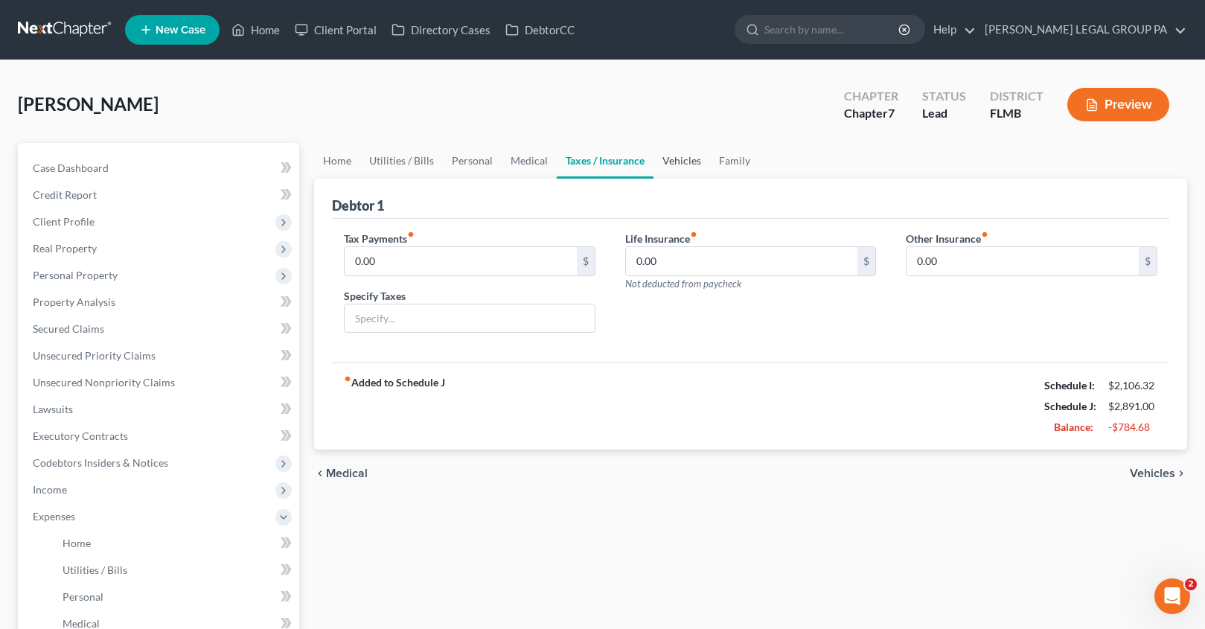
click at [667, 160] on link "Vehicles" at bounding box center [681, 161] width 57 height 36
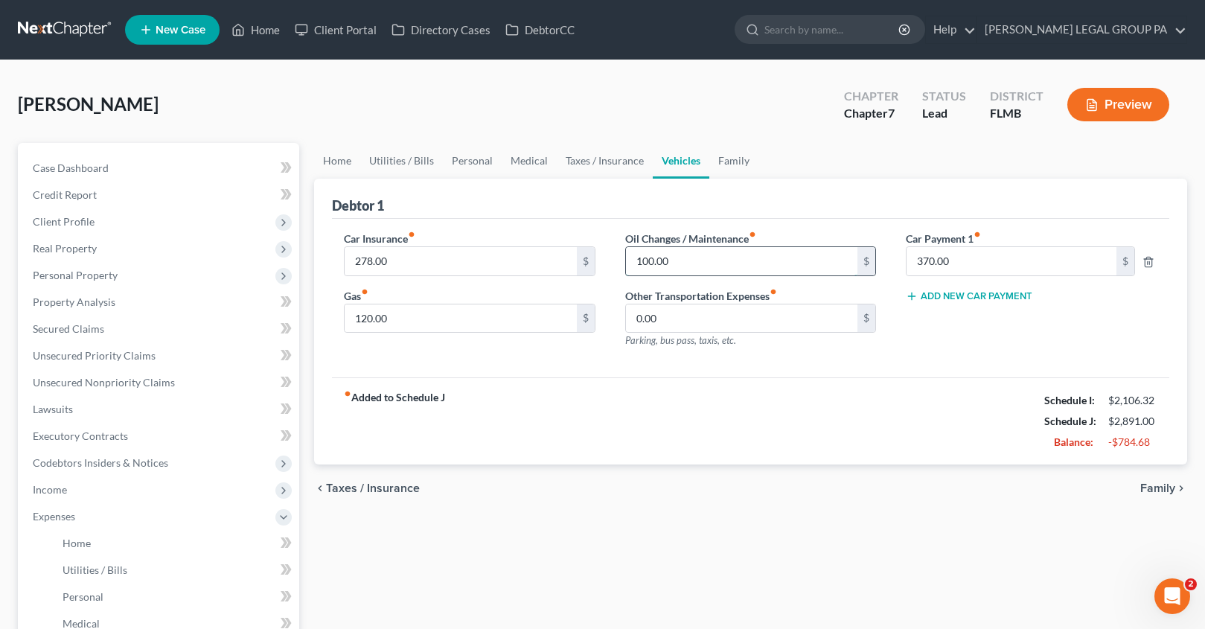
click at [696, 269] on input "100.00" at bounding box center [742, 261] width 232 height 28
type input "50.00"
click at [738, 162] on link "Family" at bounding box center [733, 161] width 49 height 36
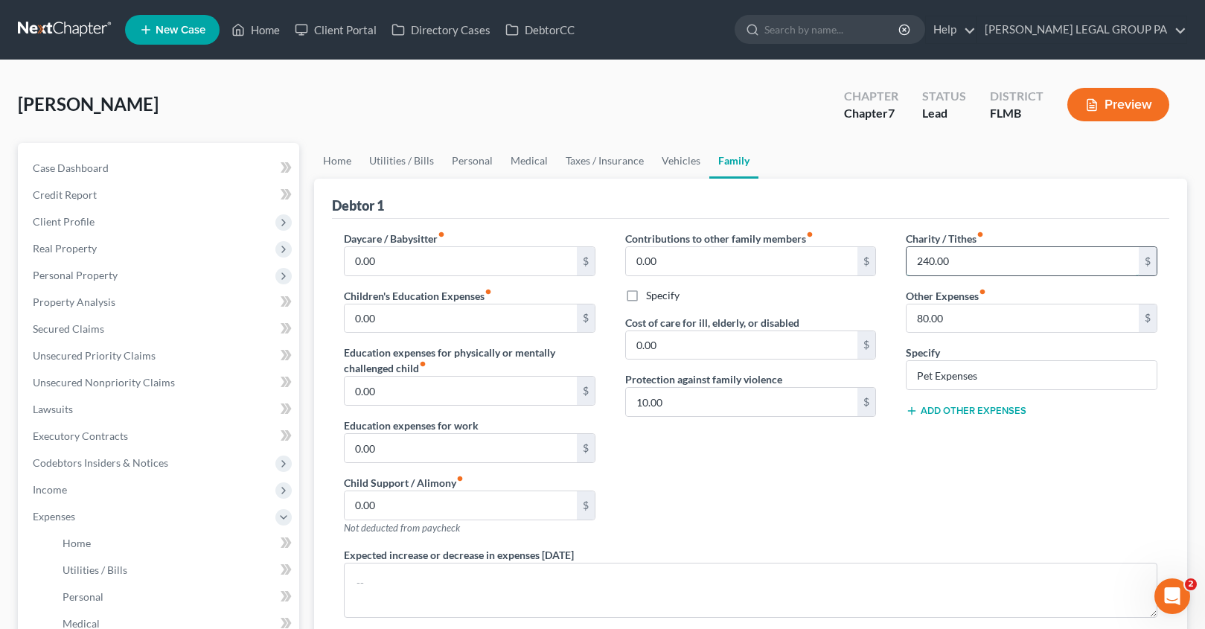
click at [964, 265] on input "240.00" at bounding box center [1022, 261] width 232 height 28
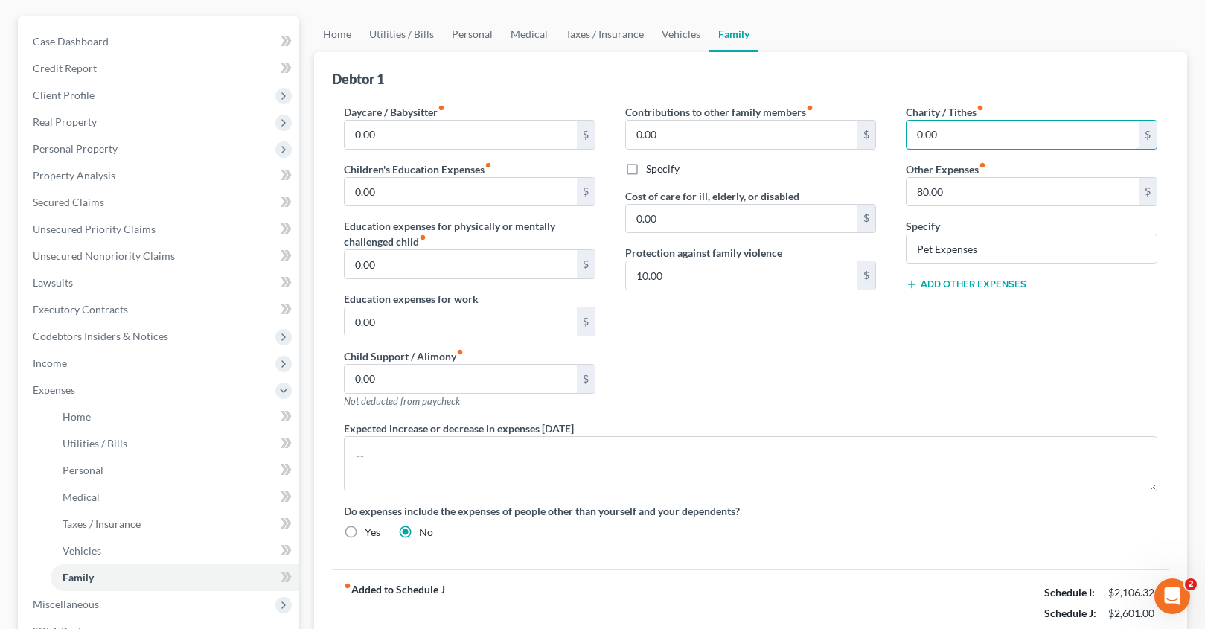
scroll to position [138, 0]
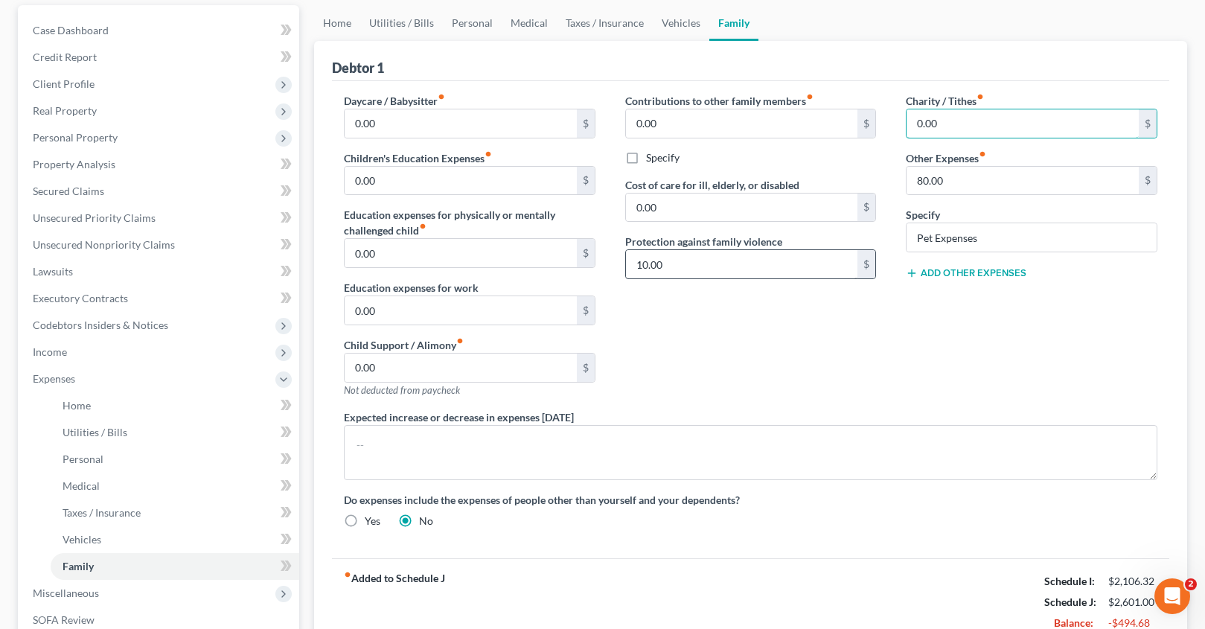
type input "0.00"
click at [677, 266] on input "10.00" at bounding box center [742, 264] width 232 height 28
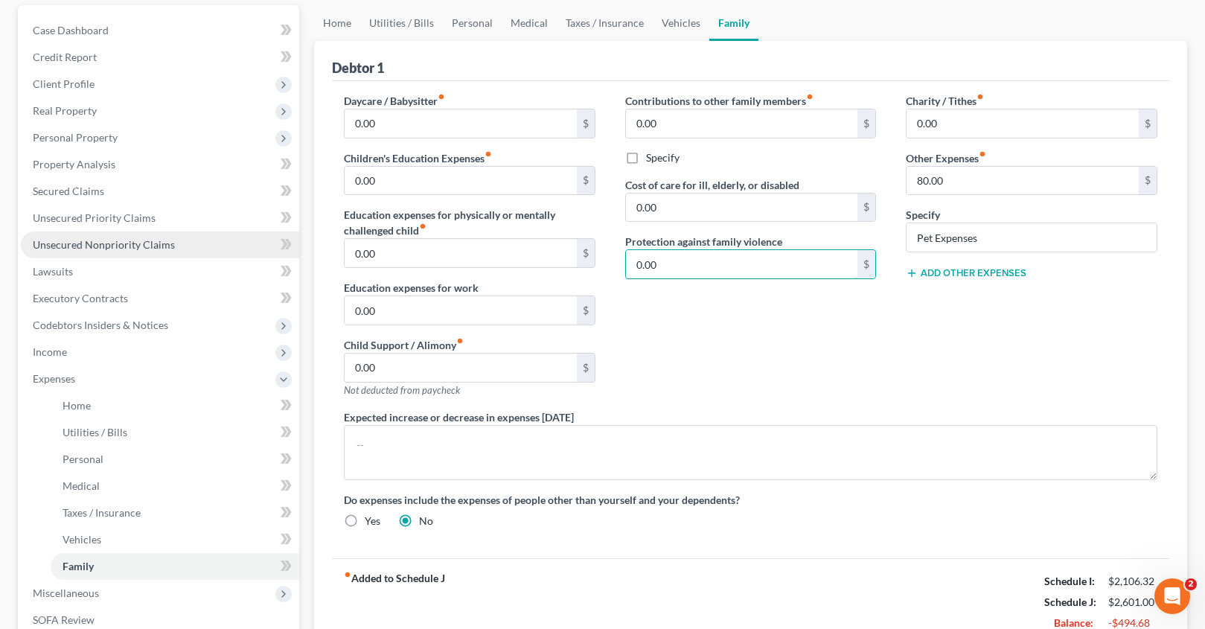
type input "0.00"
click at [326, 22] on link "Home" at bounding box center [337, 23] width 46 height 36
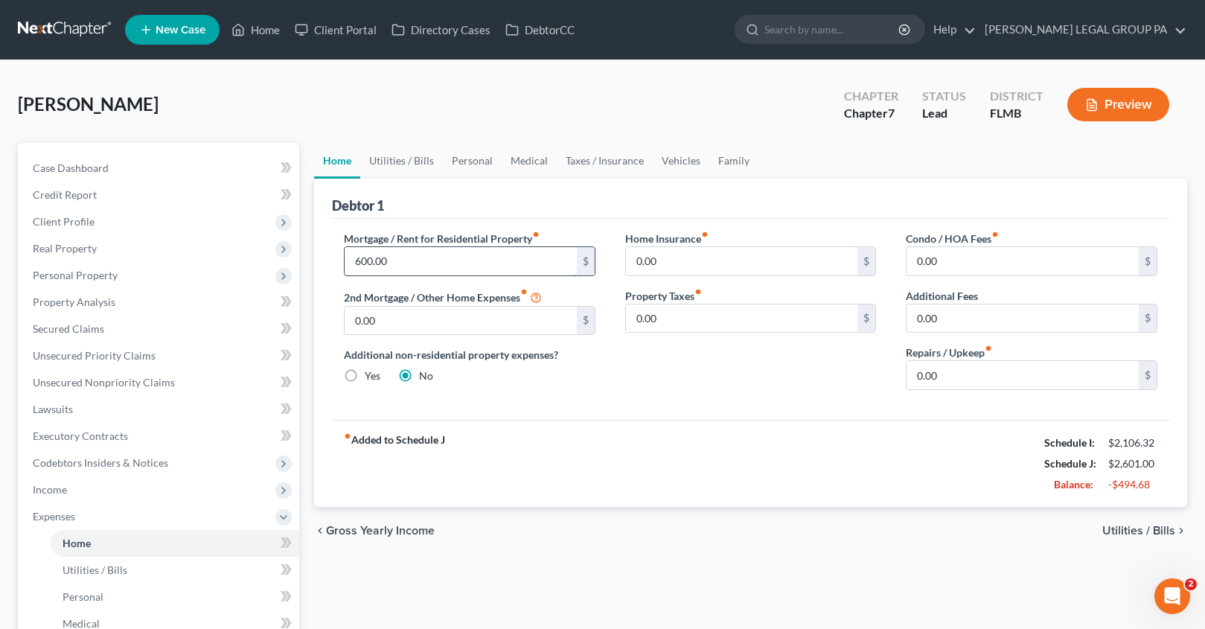
click at [411, 265] on input "600.00" at bounding box center [460, 261] width 232 height 28
type input "0.00"
click at [396, 159] on link "Utilities / Bills" at bounding box center [401, 161] width 83 height 36
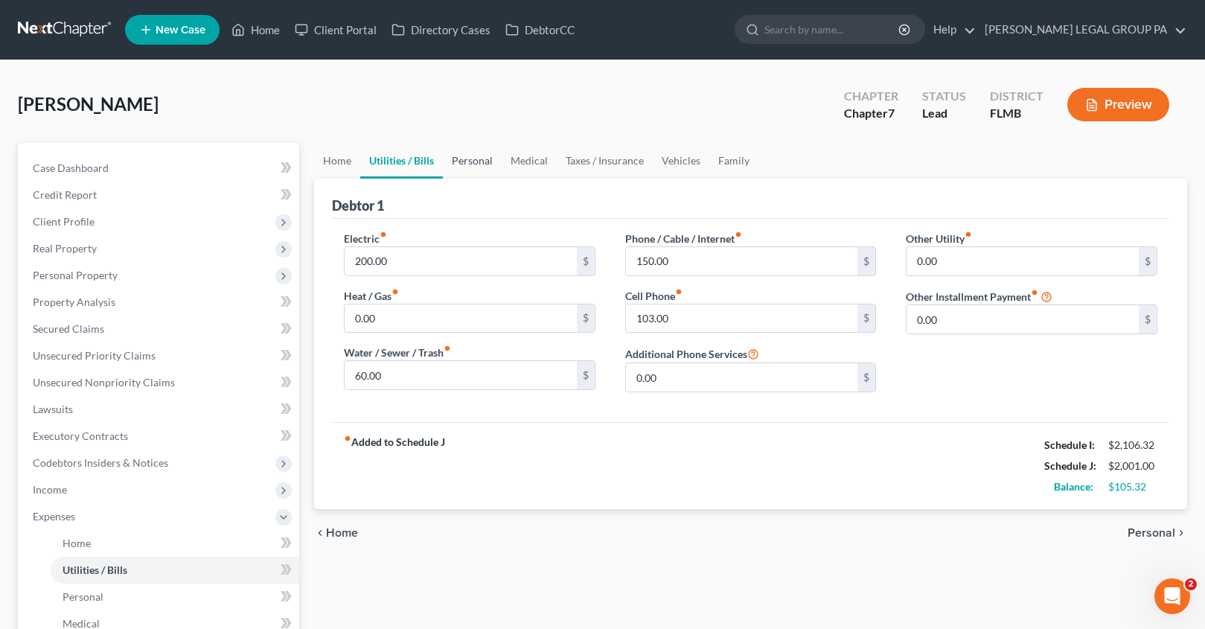
click at [478, 161] on link "Personal" at bounding box center [472, 161] width 59 height 36
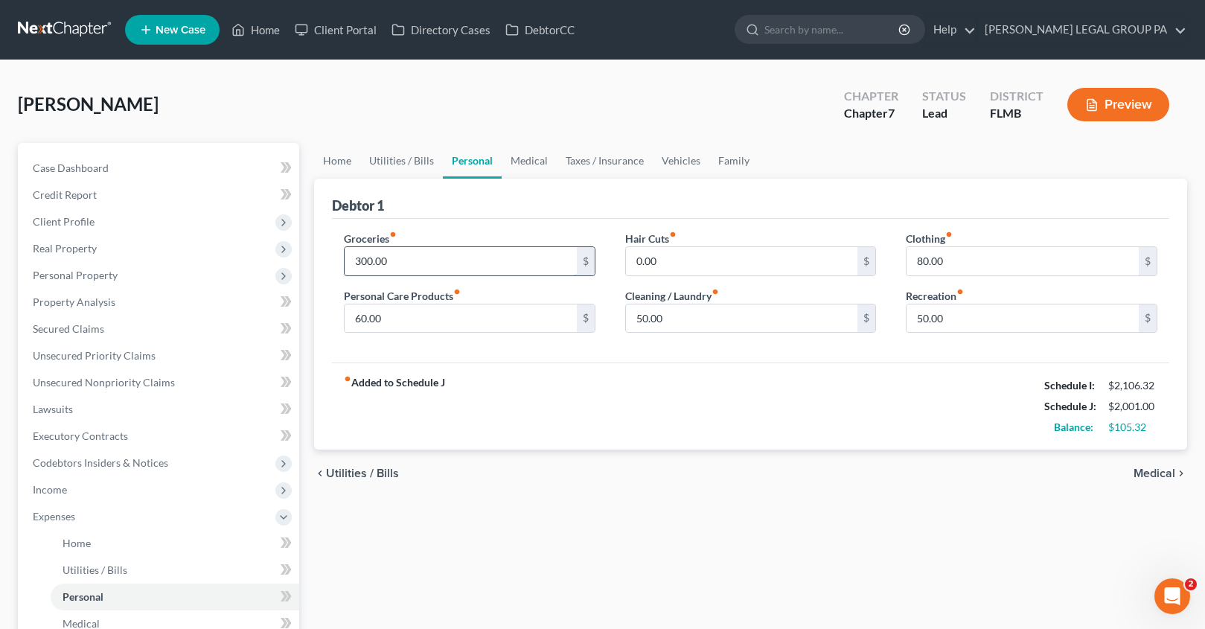
click at [422, 259] on input "300.00" at bounding box center [460, 261] width 232 height 28
type input "400.00"
click at [95, 170] on span "Case Dashboard" at bounding box center [71, 167] width 76 height 13
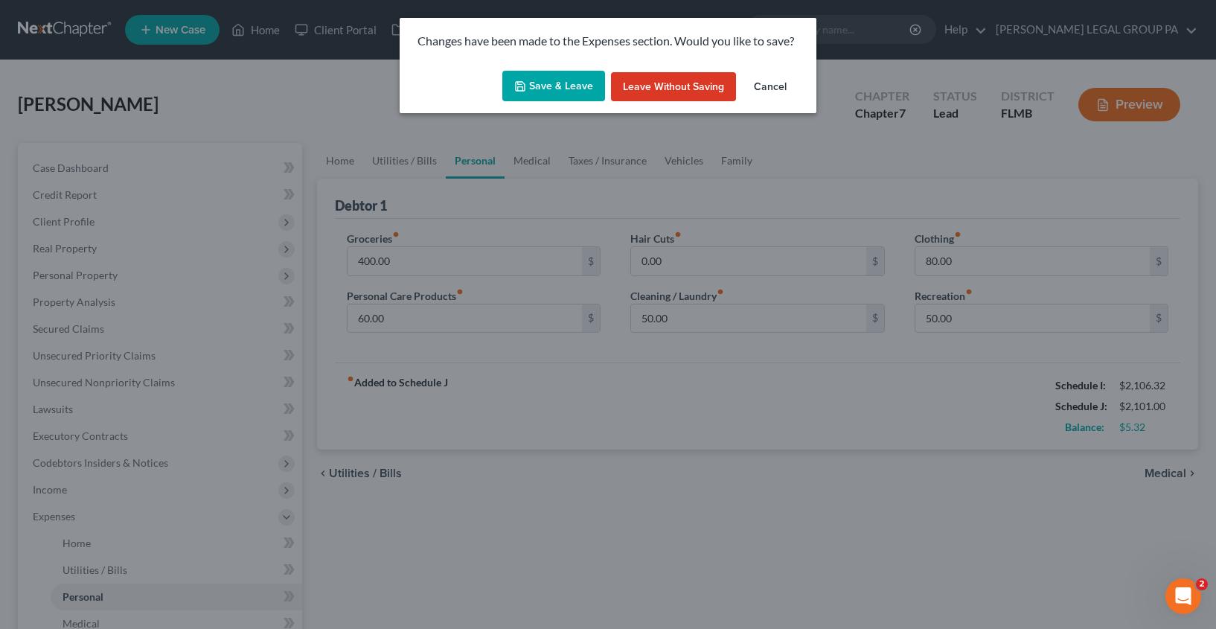
click at [536, 84] on button "Save & Leave" at bounding box center [553, 86] width 103 height 31
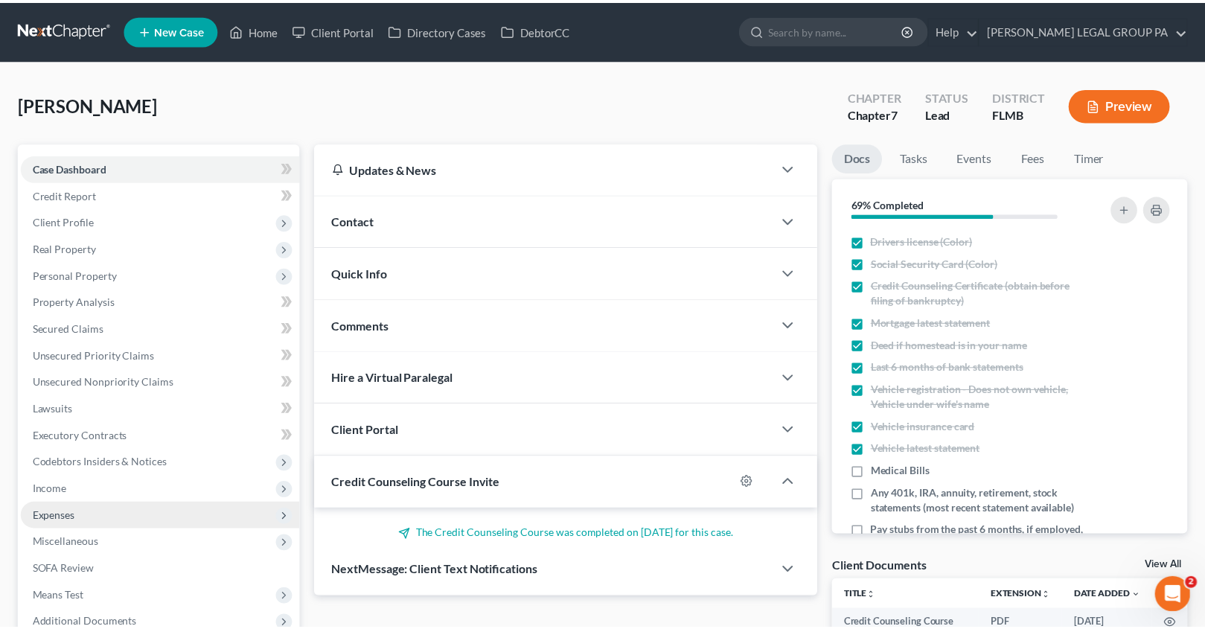
scroll to position [162, 0]
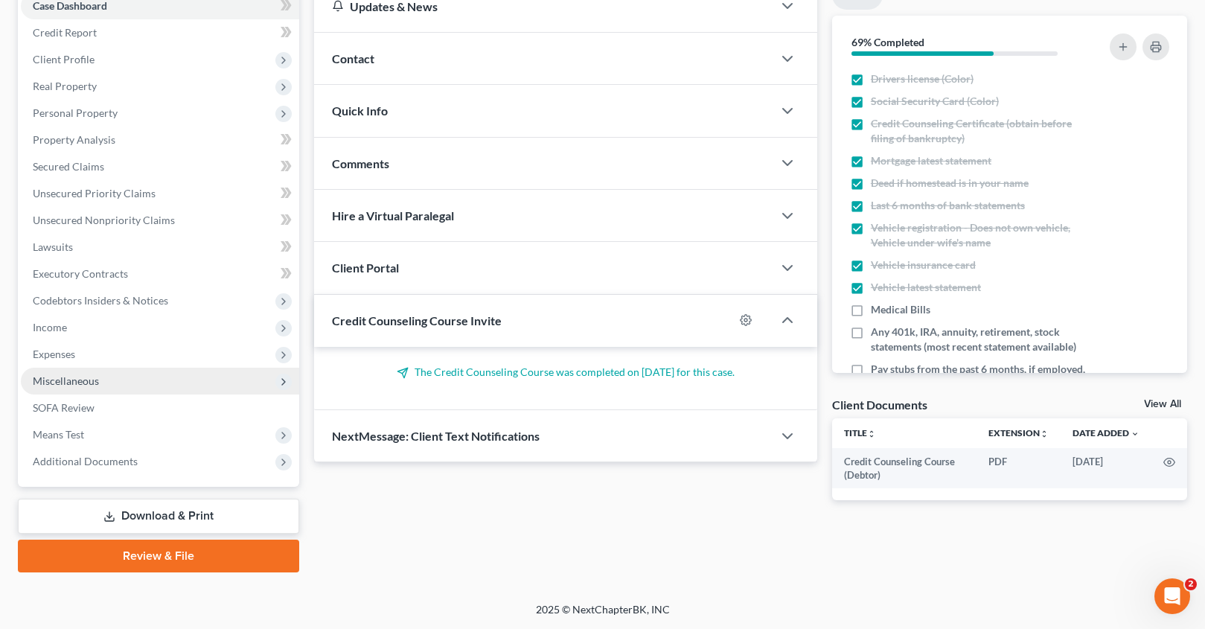
click at [86, 385] on span "Miscellaneous" at bounding box center [66, 380] width 66 height 13
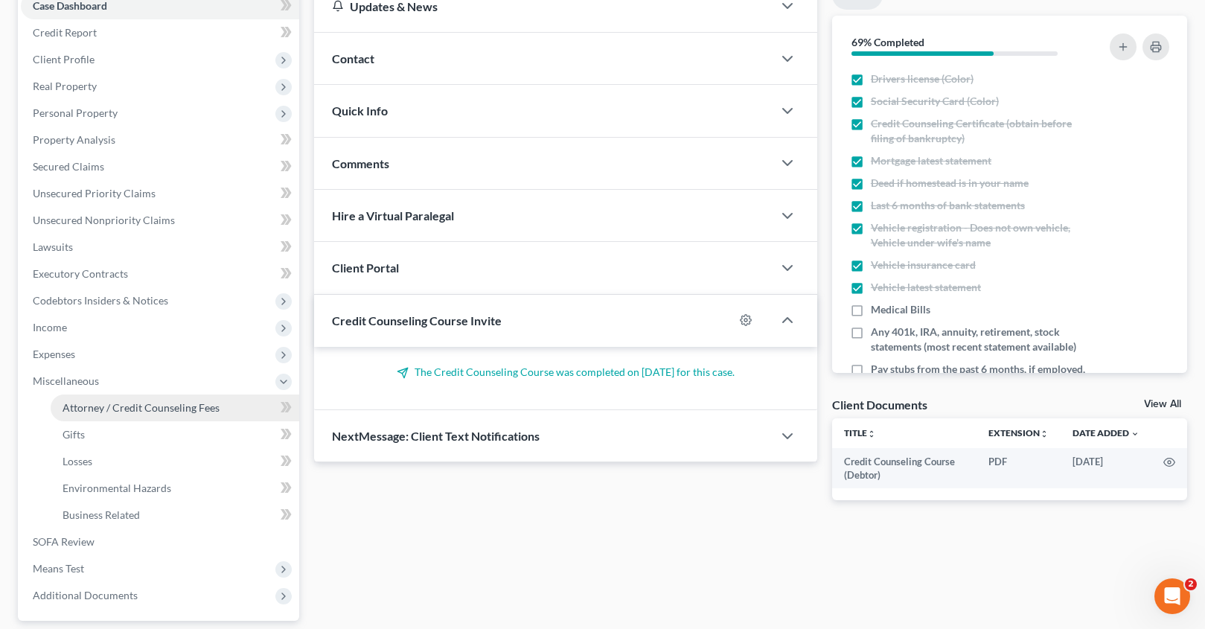
drag, startPoint x: 113, startPoint y: 403, endPoint x: 225, endPoint y: 406, distance: 112.4
click at [114, 403] on span "Attorney / Credit Counseling Fees" at bounding box center [140, 407] width 157 height 13
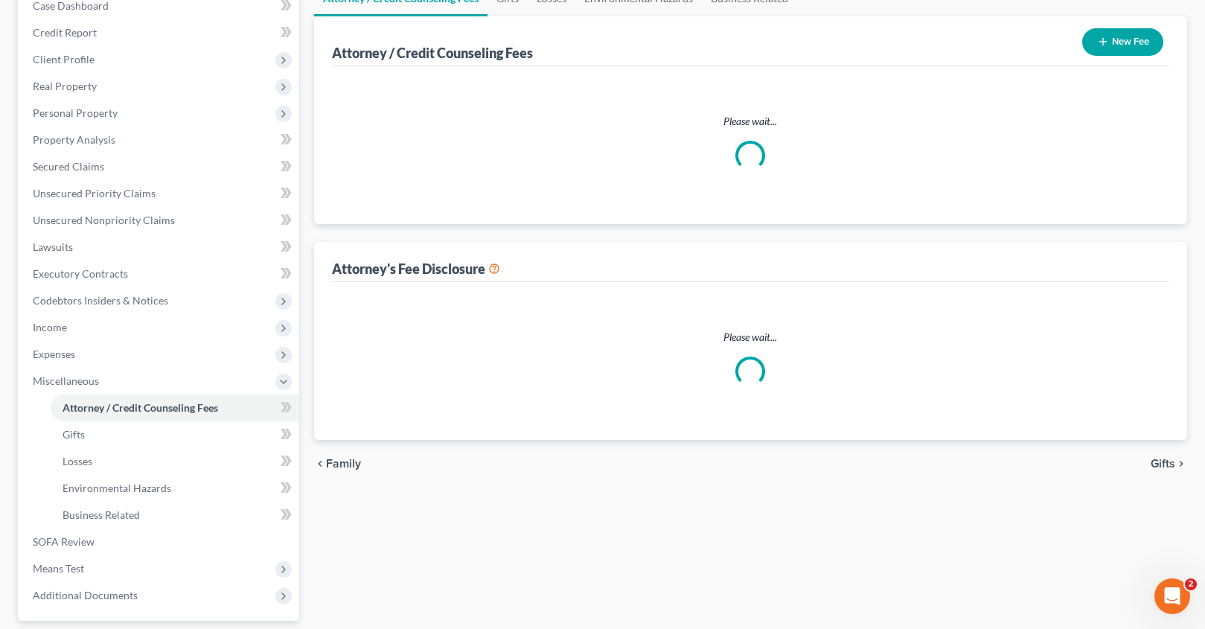
select select "0"
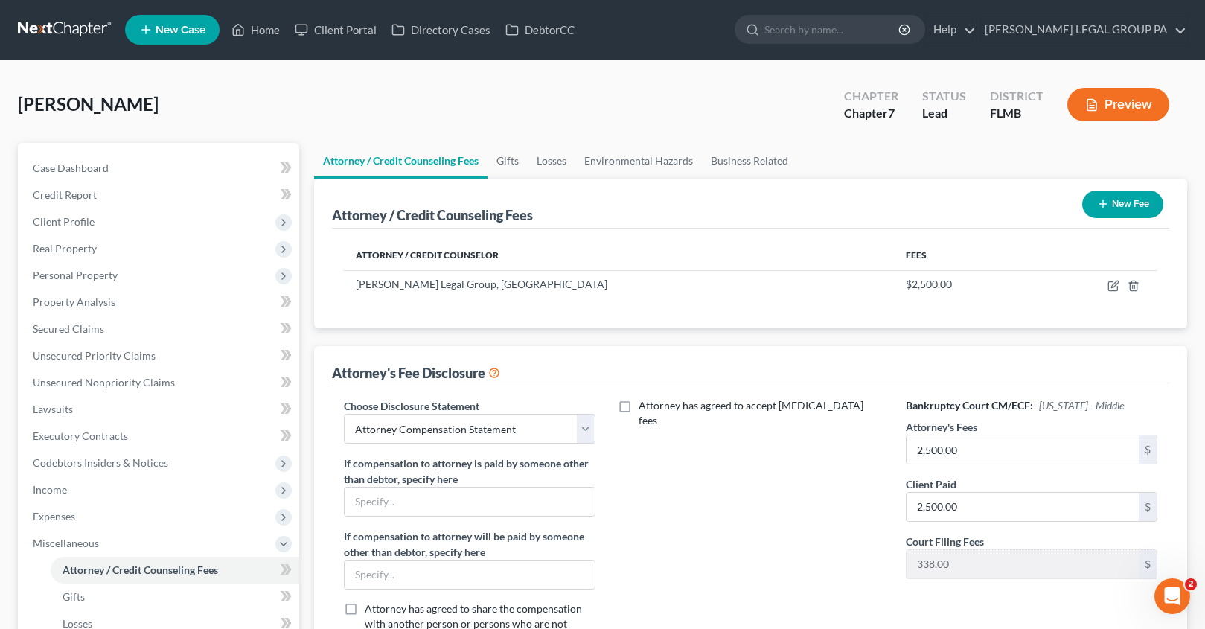
scroll to position [139, 0]
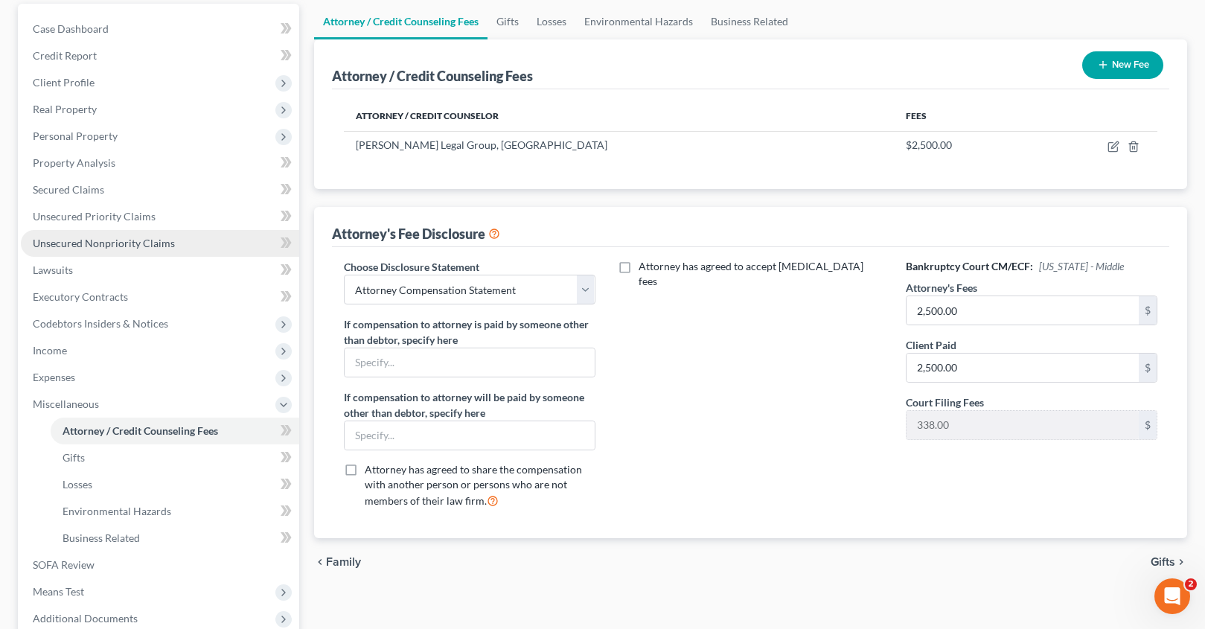
click at [167, 251] on link "Unsecured Nonpriority Claims" at bounding box center [160, 243] width 278 height 27
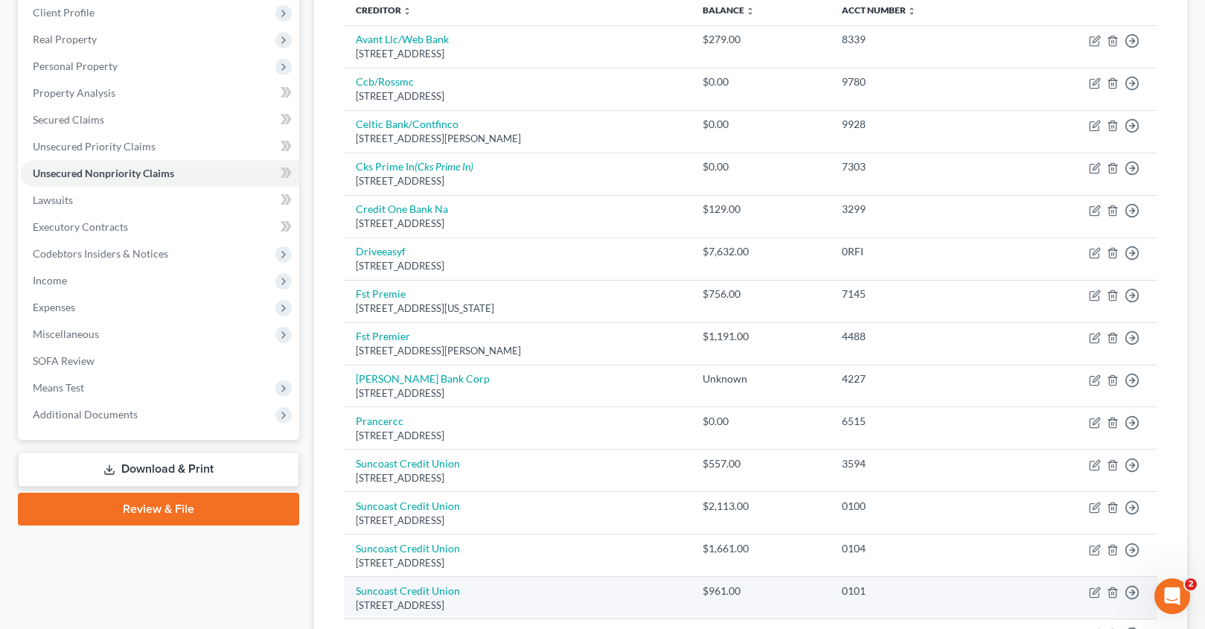
scroll to position [403, 0]
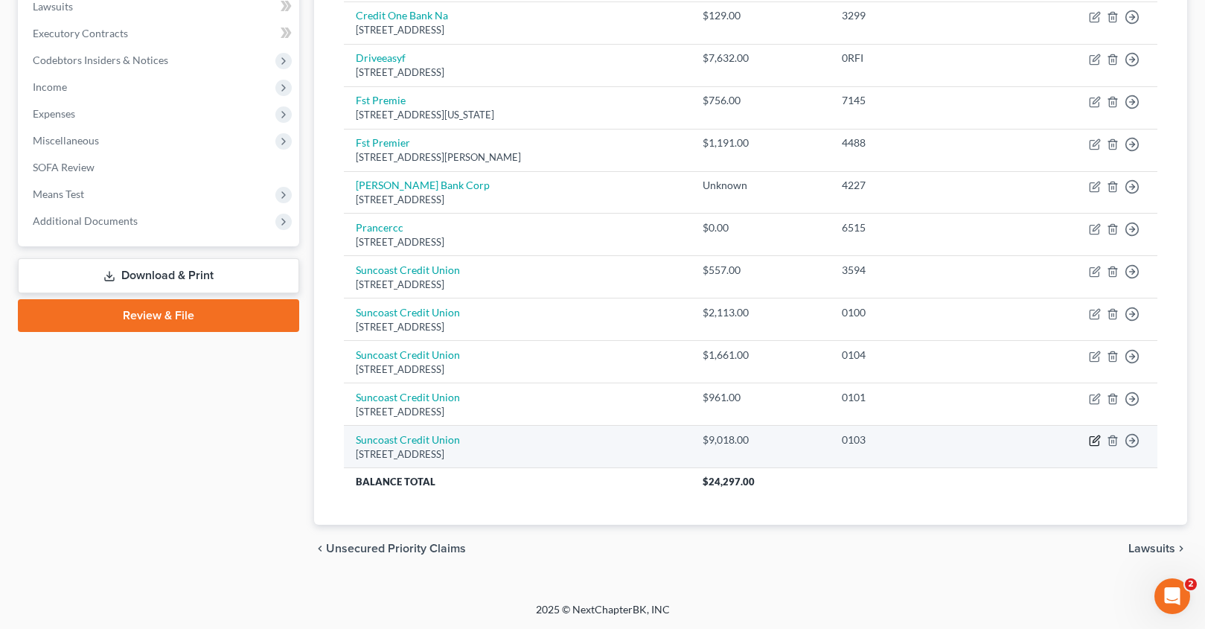
click at [1091, 438] on icon "button" at bounding box center [1095, 441] width 12 height 12
select select "9"
select select "0"
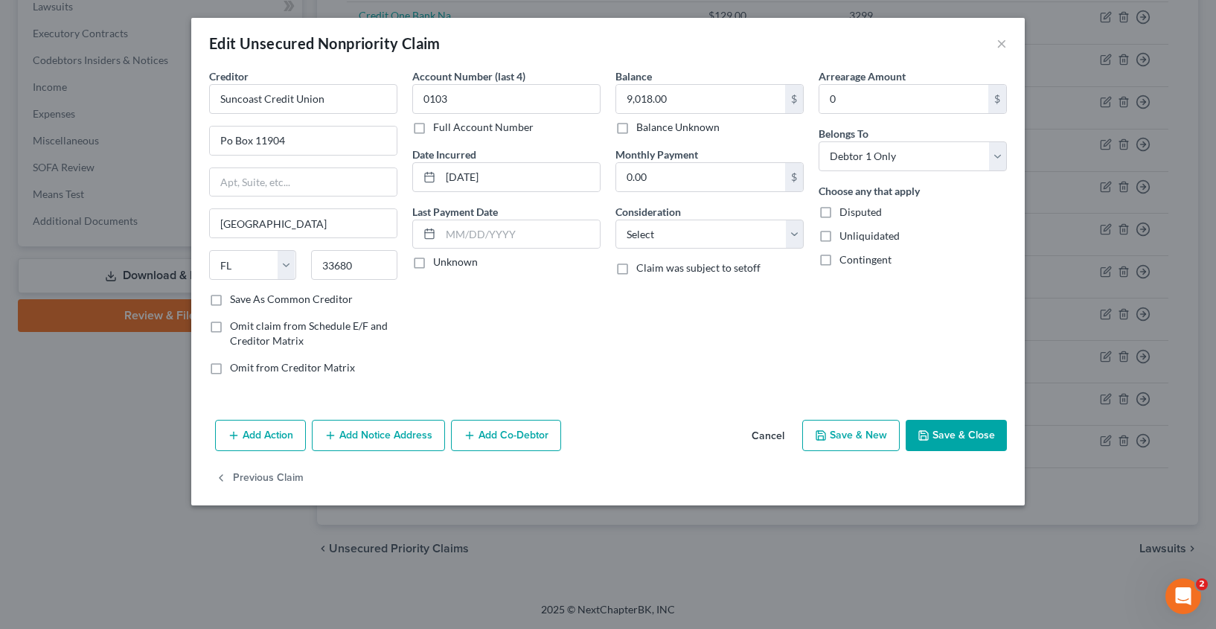
click at [925, 433] on icon "button" at bounding box center [923, 435] width 12 height 12
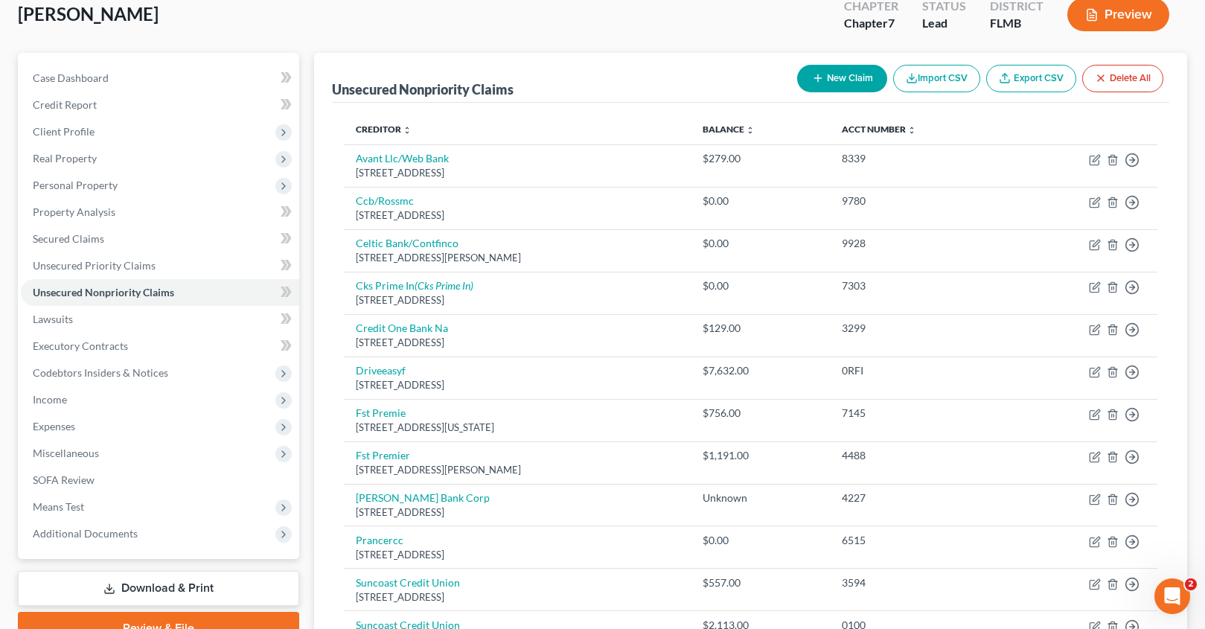
scroll to position [89, 0]
click at [172, 583] on link "Download & Print" at bounding box center [158, 588] width 281 height 35
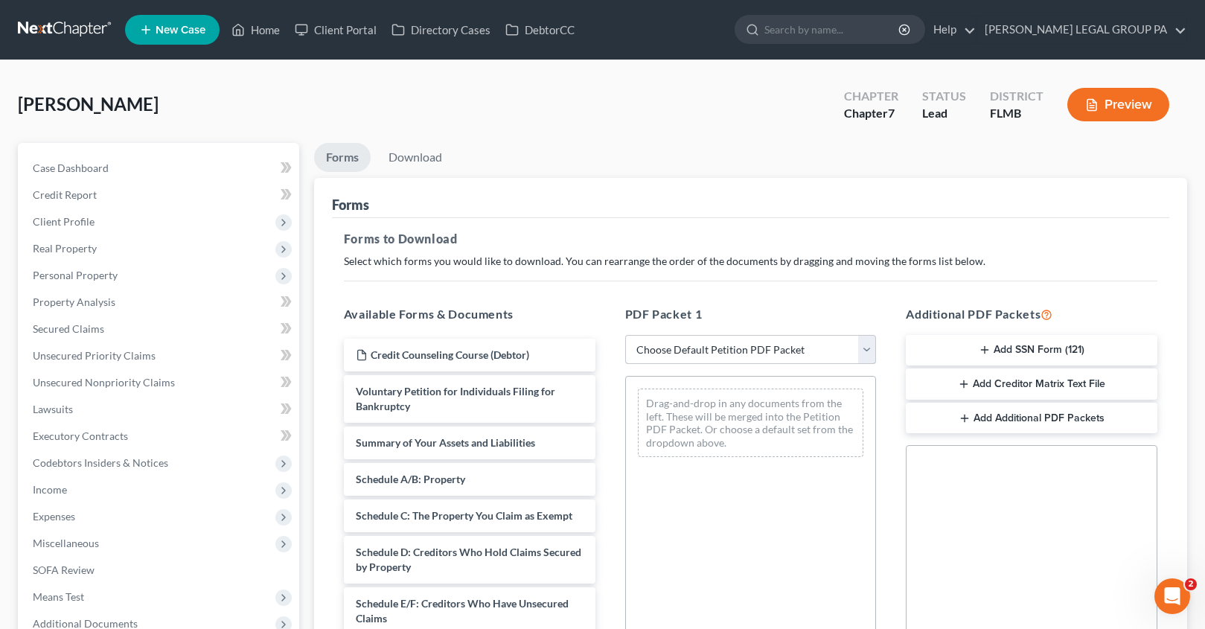
click at [752, 350] on select "Choose Default Petition PDF Packet Complete Bankruptcy Petition (all forms and …" at bounding box center [750, 350] width 251 height 30
select select "0"
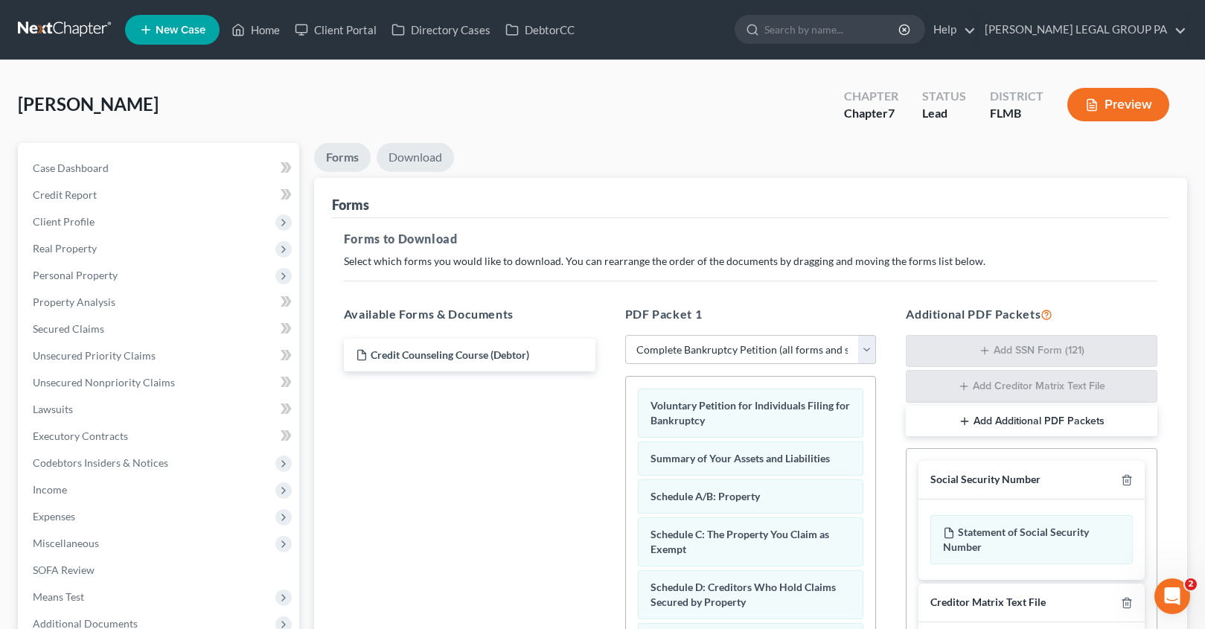
click at [415, 156] on link "Download" at bounding box center [414, 157] width 77 height 29
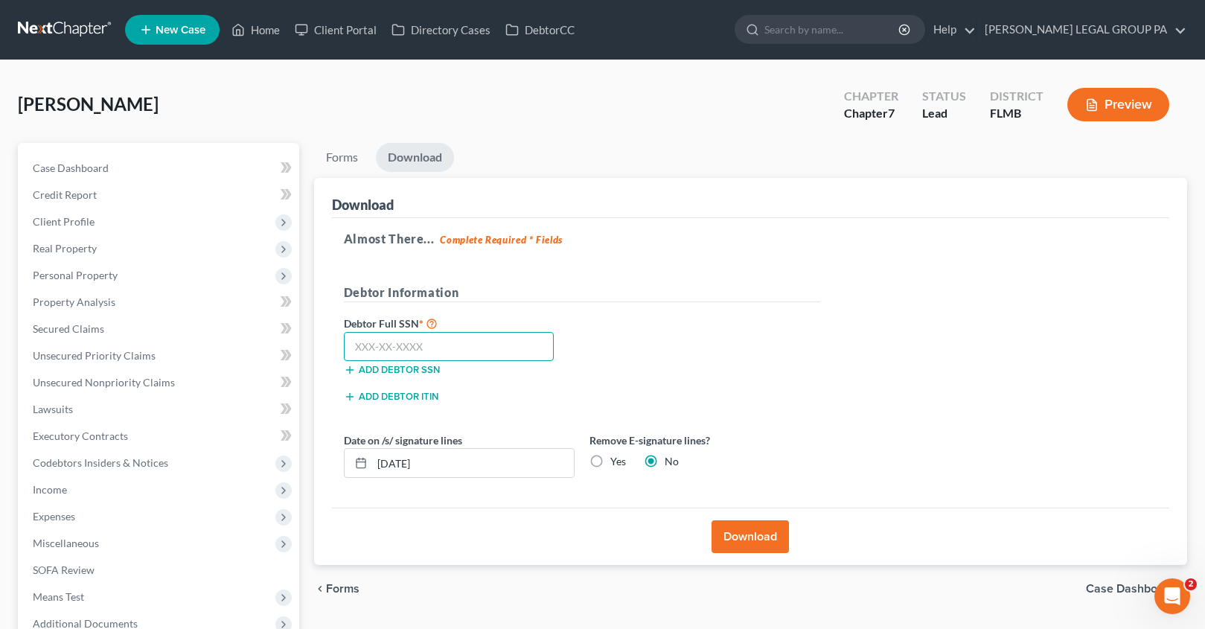
click at [378, 351] on input "text" at bounding box center [449, 347] width 211 height 30
type input "057-66-1577"
click at [772, 555] on div "Download" at bounding box center [750, 535] width 837 height 57
click at [769, 547] on button "Download" at bounding box center [749, 536] width 77 height 33
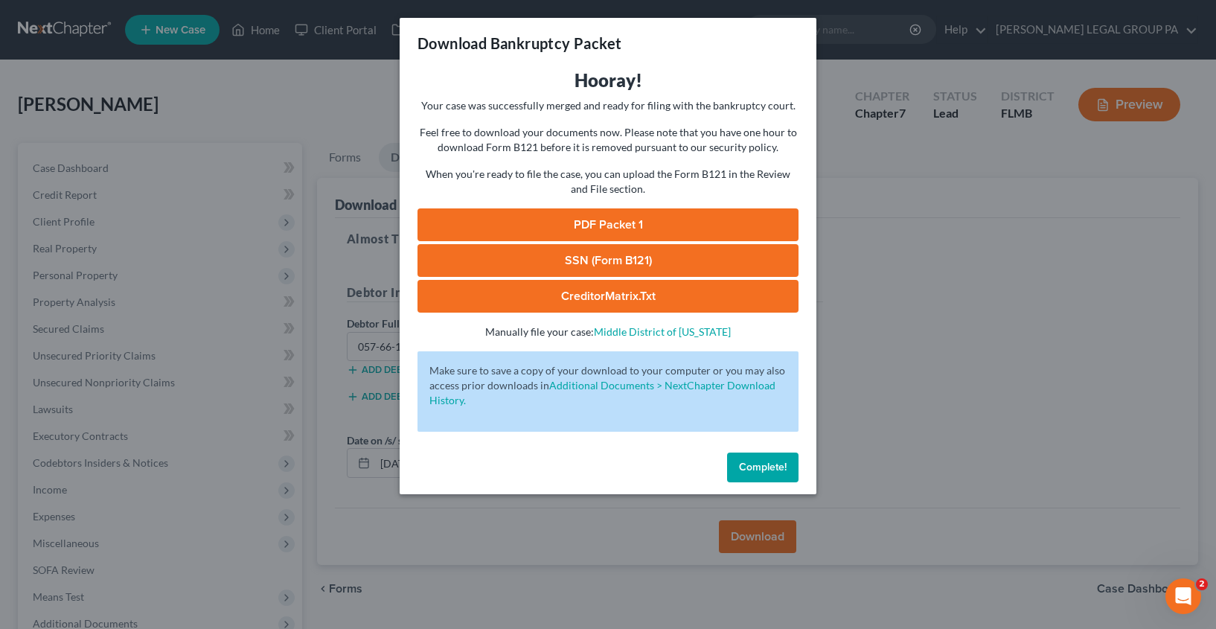
click at [571, 257] on link "SSN (Form B121)" at bounding box center [607, 260] width 381 height 33
click at [610, 215] on link "PDF Packet 1" at bounding box center [607, 224] width 381 height 33
click at [761, 469] on span "Complete!" at bounding box center [763, 467] width 48 height 13
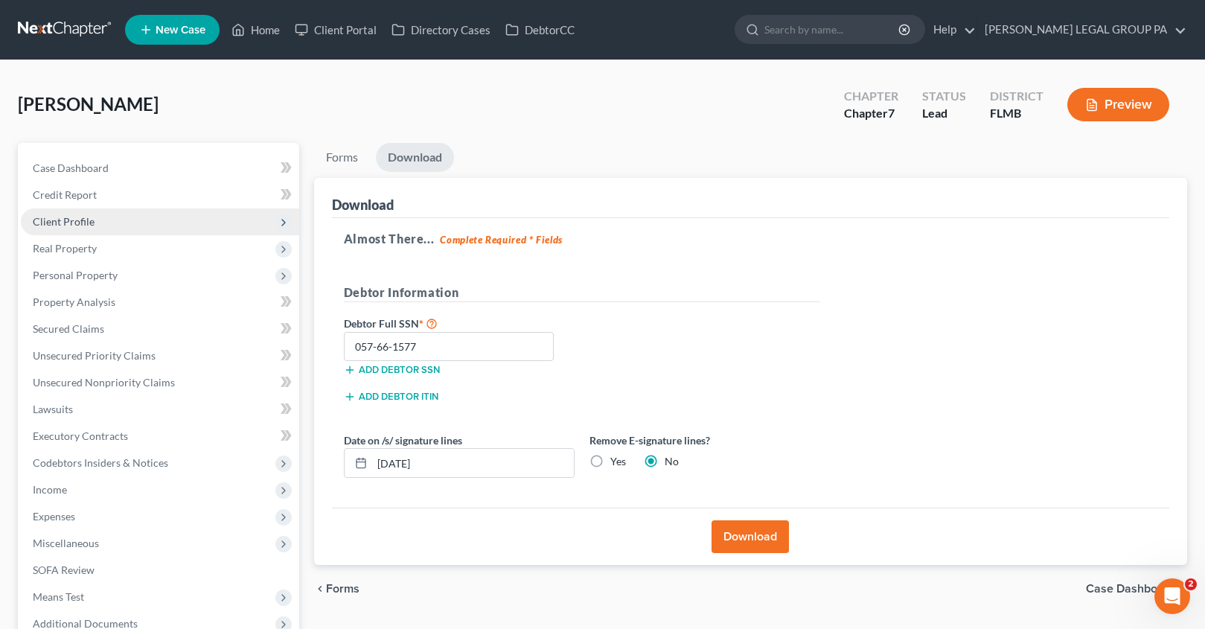
click at [74, 217] on span "Client Profile" at bounding box center [64, 221] width 62 height 13
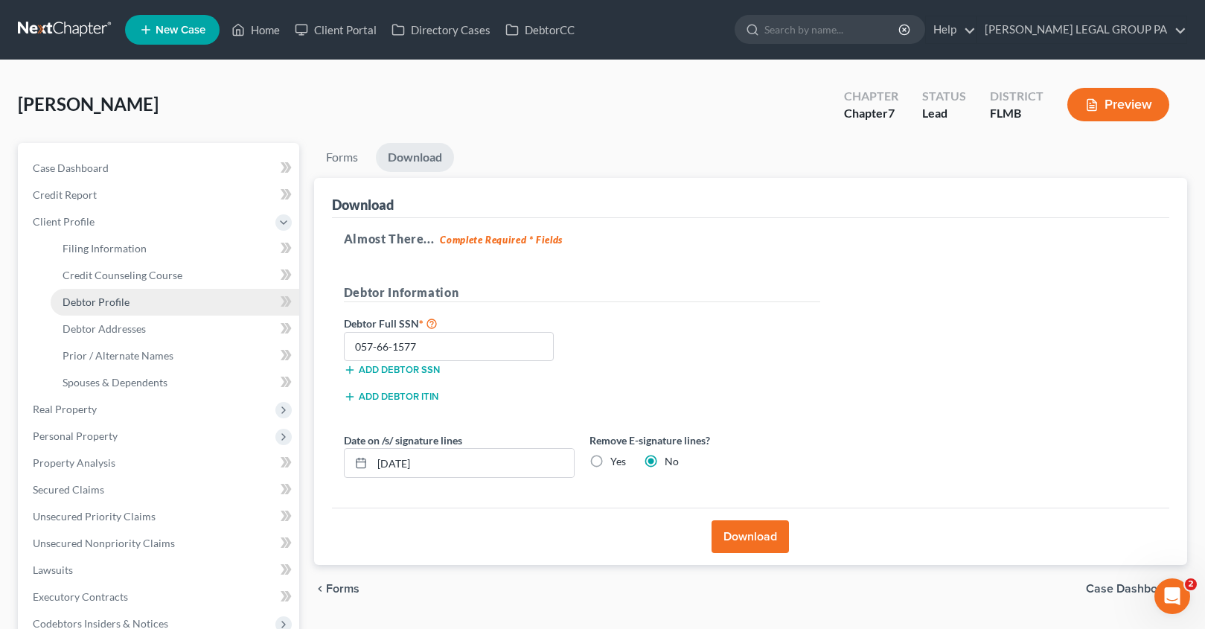
click at [99, 306] on span "Debtor Profile" at bounding box center [95, 301] width 67 height 13
select select "0"
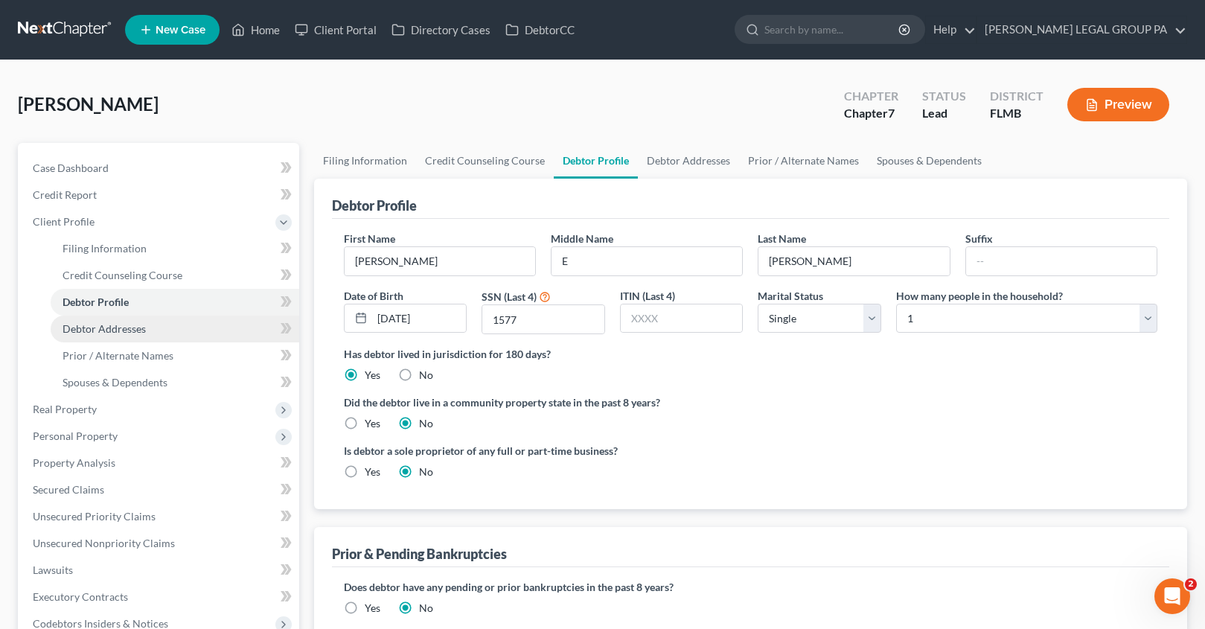
click at [103, 324] on span "Debtor Addresses" at bounding box center [103, 328] width 83 height 13
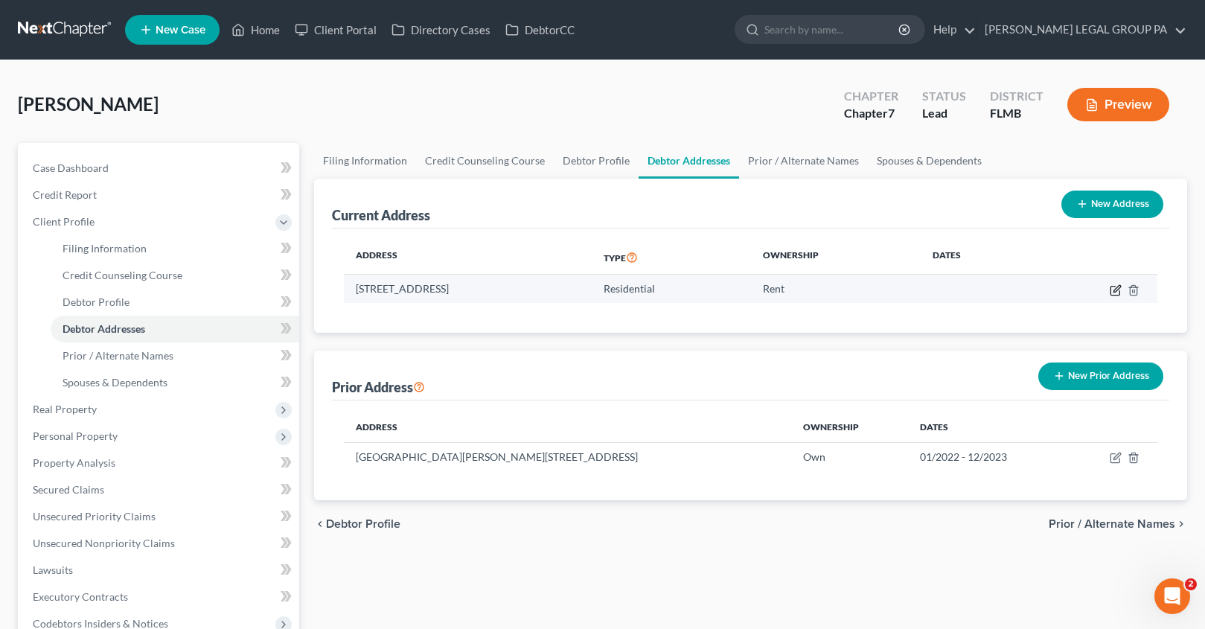
click at [1113, 289] on icon "button" at bounding box center [1115, 290] width 12 height 12
select select "9"
select select "0"
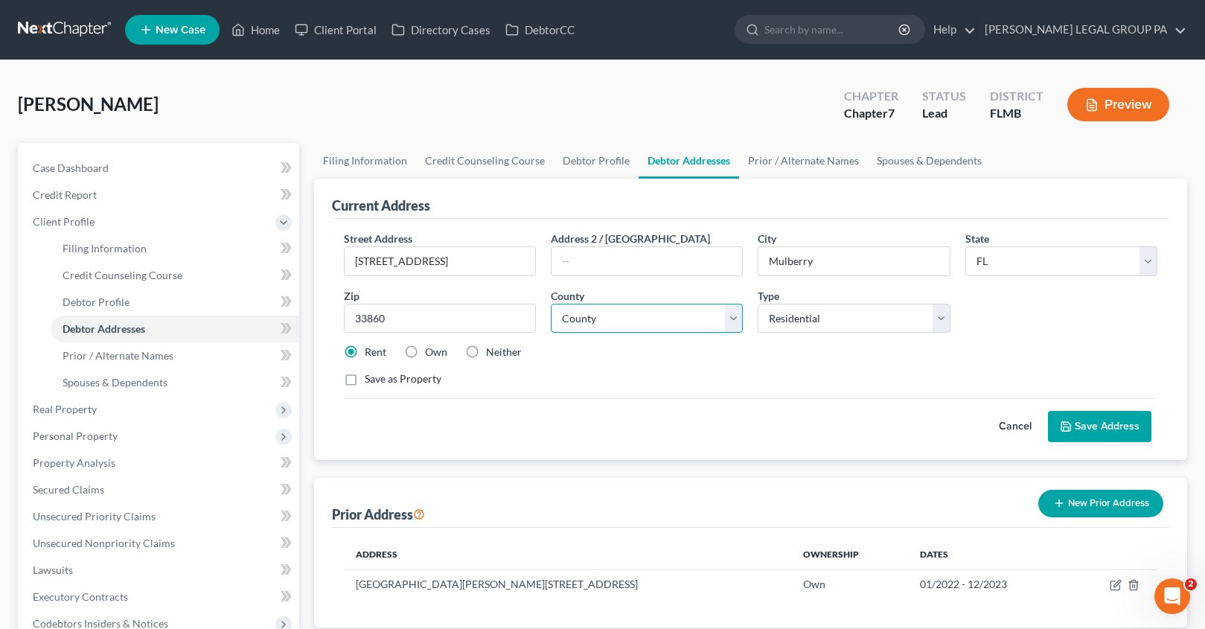
click at [670, 323] on select "County [GEOGRAPHIC_DATA] [GEOGRAPHIC_DATA] [GEOGRAPHIC_DATA] [GEOGRAPHIC_DATA] …" at bounding box center [647, 319] width 192 height 30
select select "52"
click at [1092, 429] on button "Save Address" at bounding box center [1099, 426] width 103 height 31
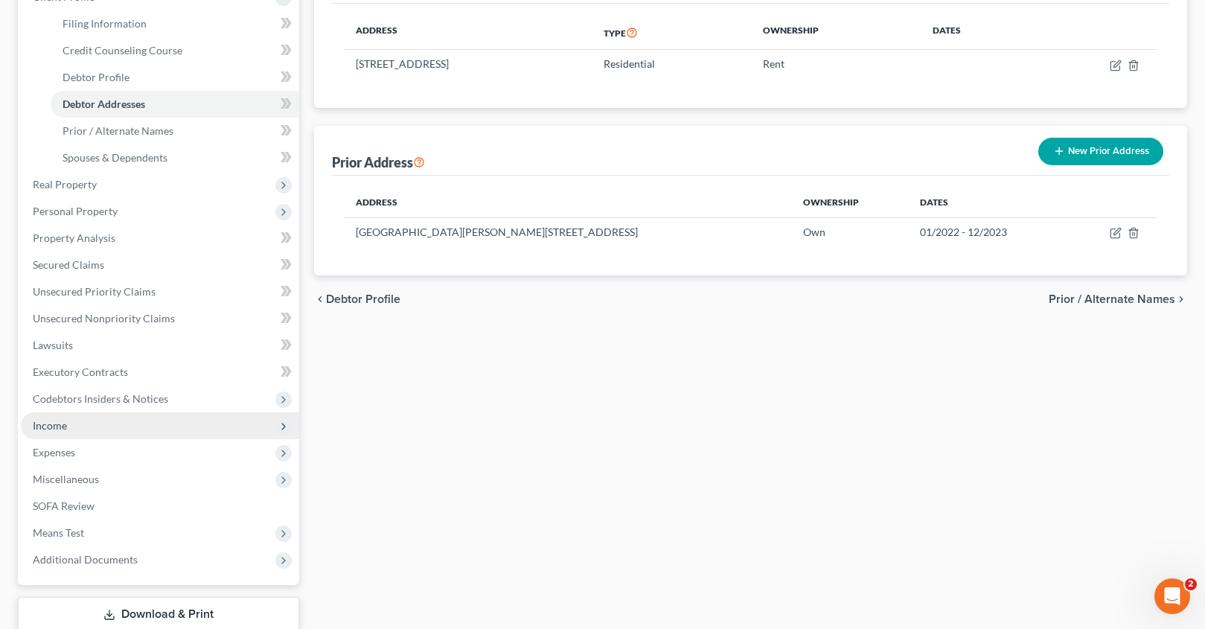
scroll to position [246, 0]
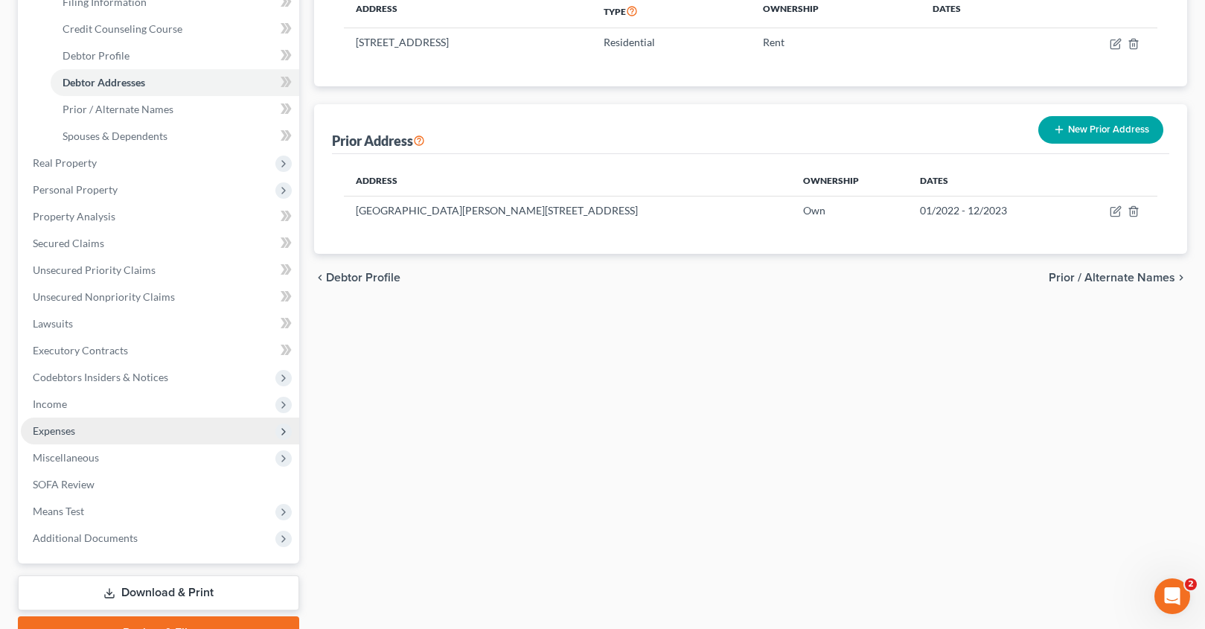
click at [62, 437] on span "Expenses" at bounding box center [160, 430] width 278 height 27
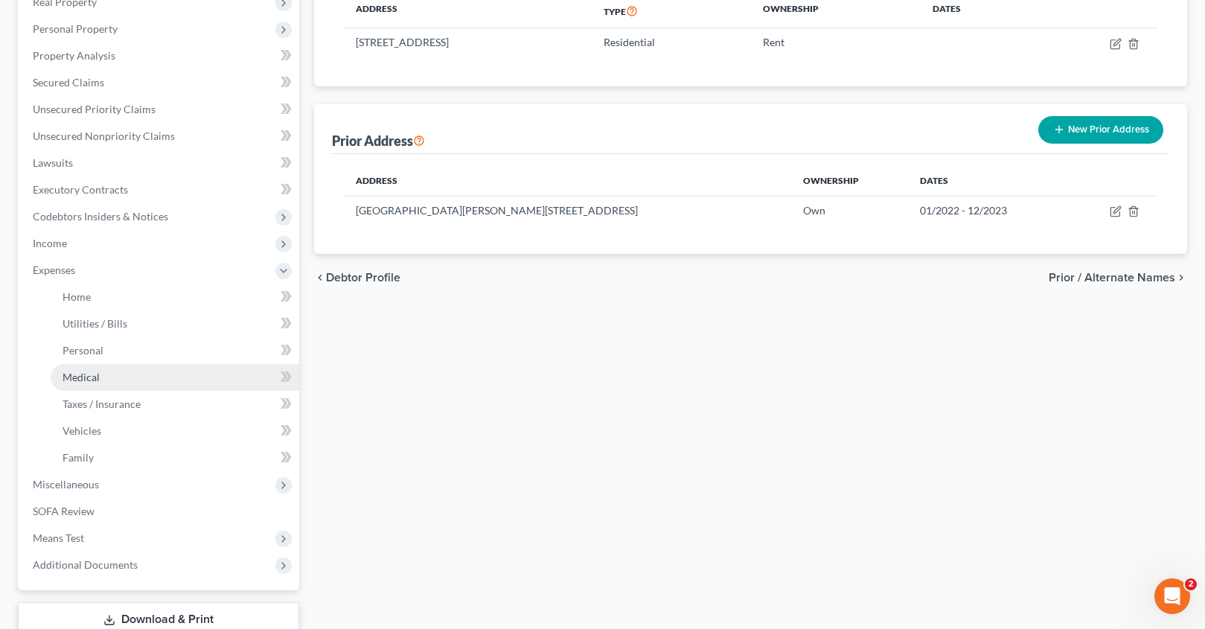
click at [77, 367] on link "Medical" at bounding box center [175, 377] width 249 height 27
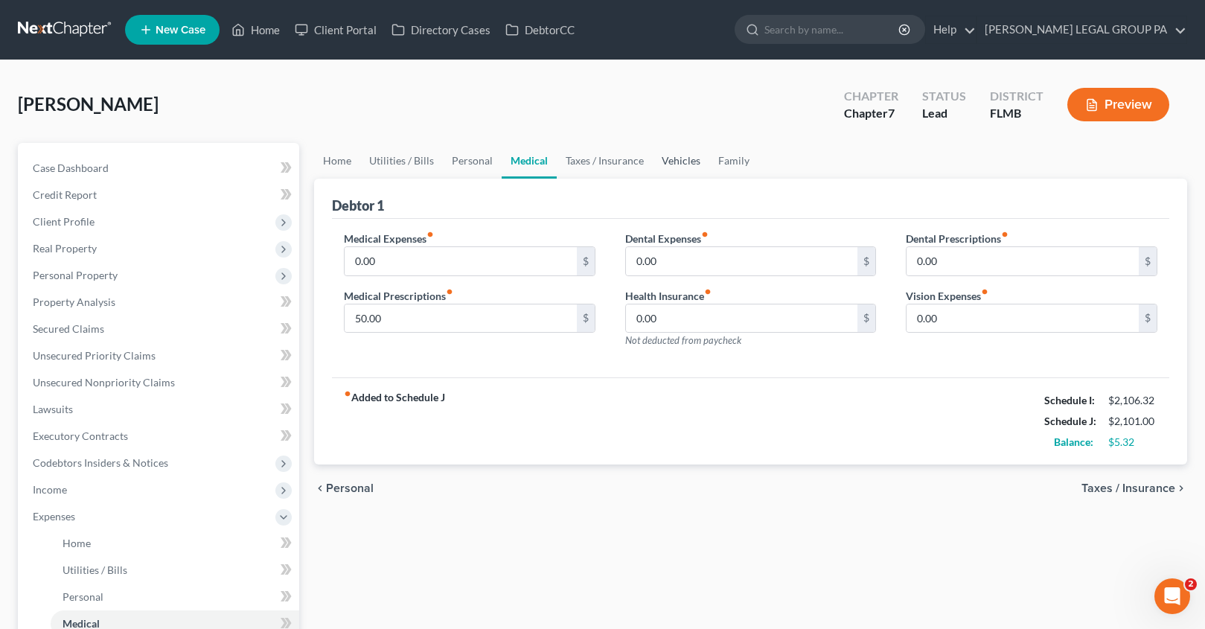
click at [679, 163] on link "Vehicles" at bounding box center [681, 161] width 57 height 36
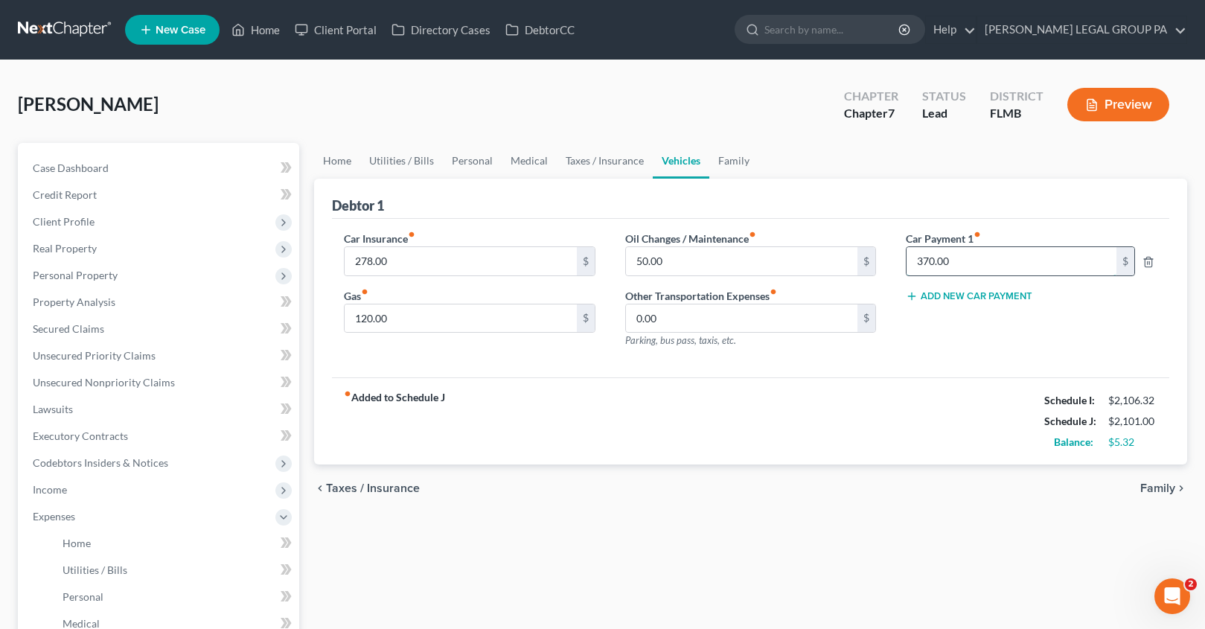
click at [979, 260] on input "370.00" at bounding box center [1011, 261] width 210 height 28
type input "0.00"
click at [454, 168] on link "Personal" at bounding box center [472, 161] width 59 height 36
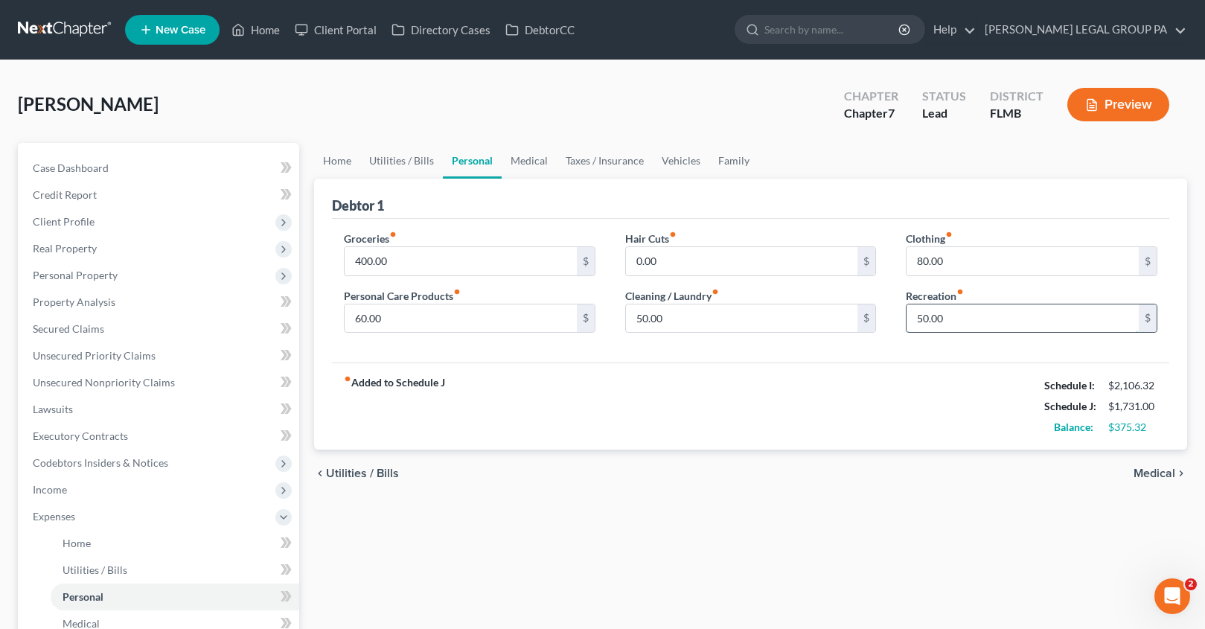
click at [959, 324] on input "50.00" at bounding box center [1022, 318] width 232 height 28
type input "150.00"
click at [402, 275] on div "400.00 $" at bounding box center [469, 261] width 251 height 30
click at [403, 268] on input "400.00" at bounding box center [460, 261] width 232 height 28
type input "500.00"
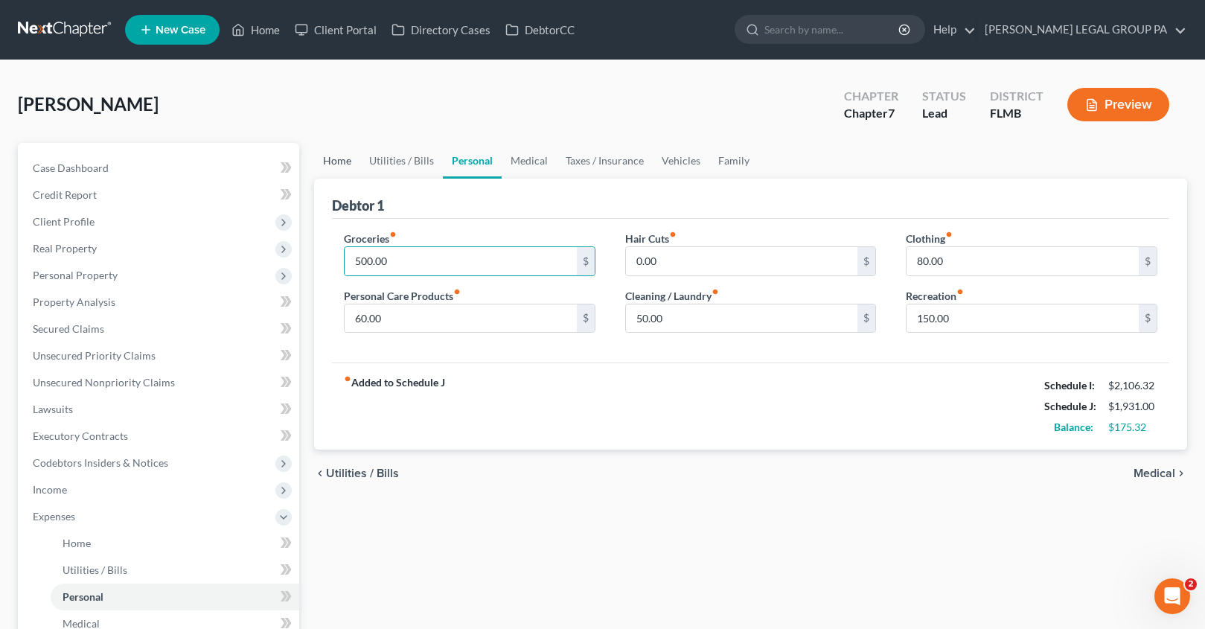
click at [345, 168] on link "Home" at bounding box center [337, 161] width 46 height 36
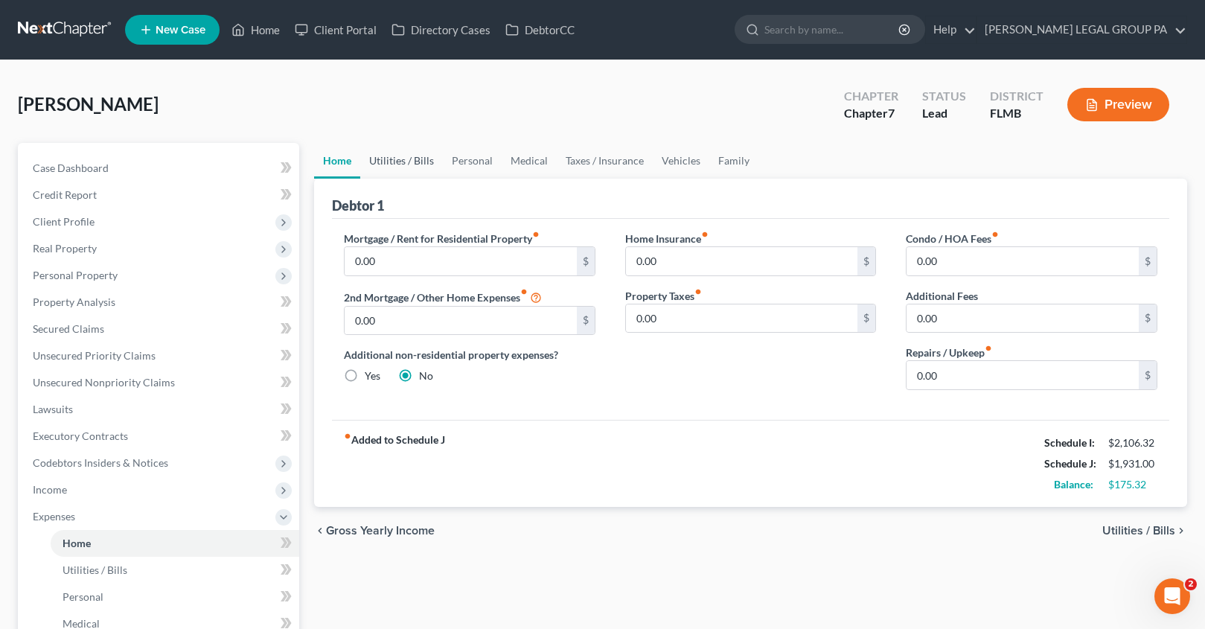
click at [392, 164] on link "Utilities / Bills" at bounding box center [401, 161] width 83 height 36
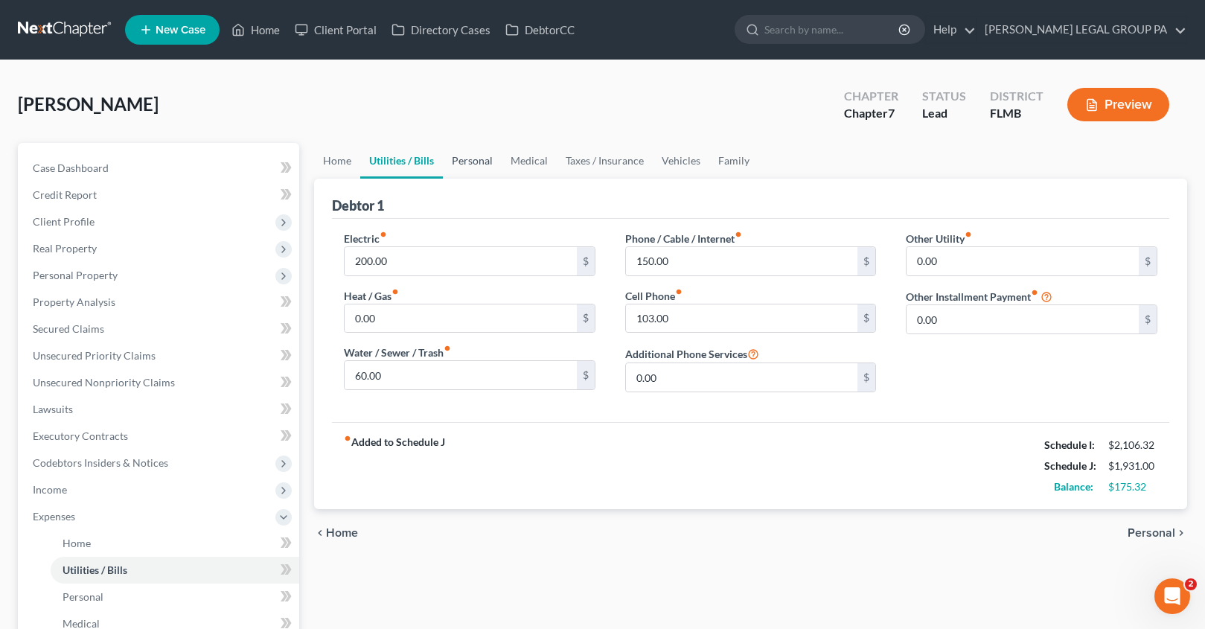
click at [449, 164] on link "Personal" at bounding box center [472, 161] width 59 height 36
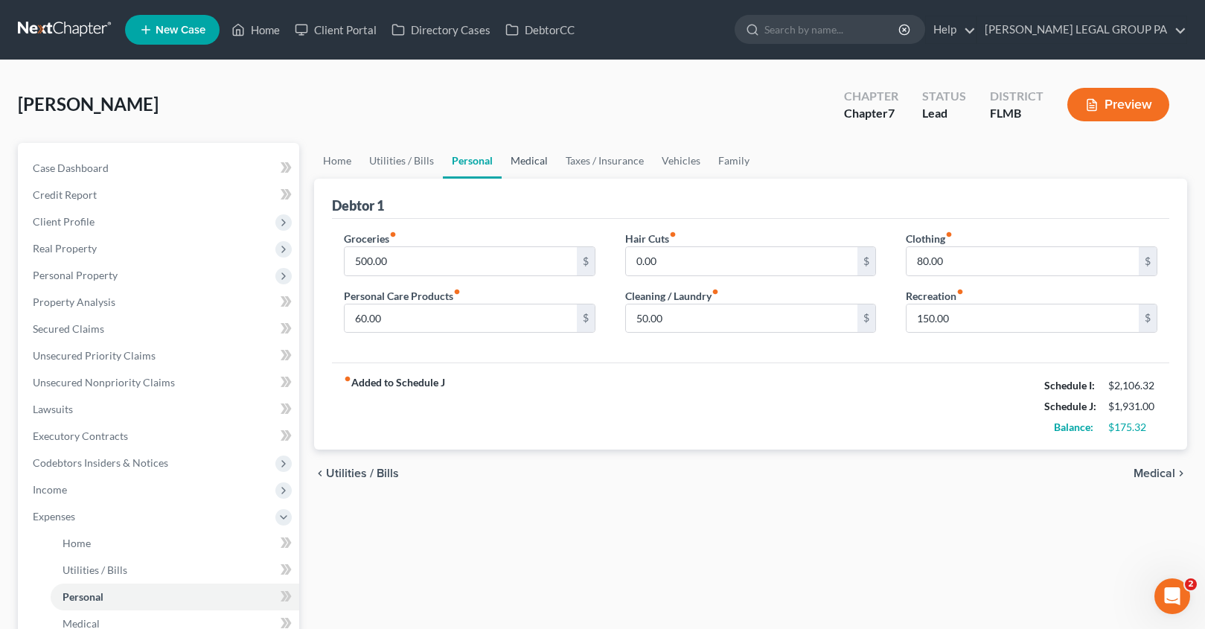
click at [552, 158] on link "Medical" at bounding box center [528, 161] width 55 height 36
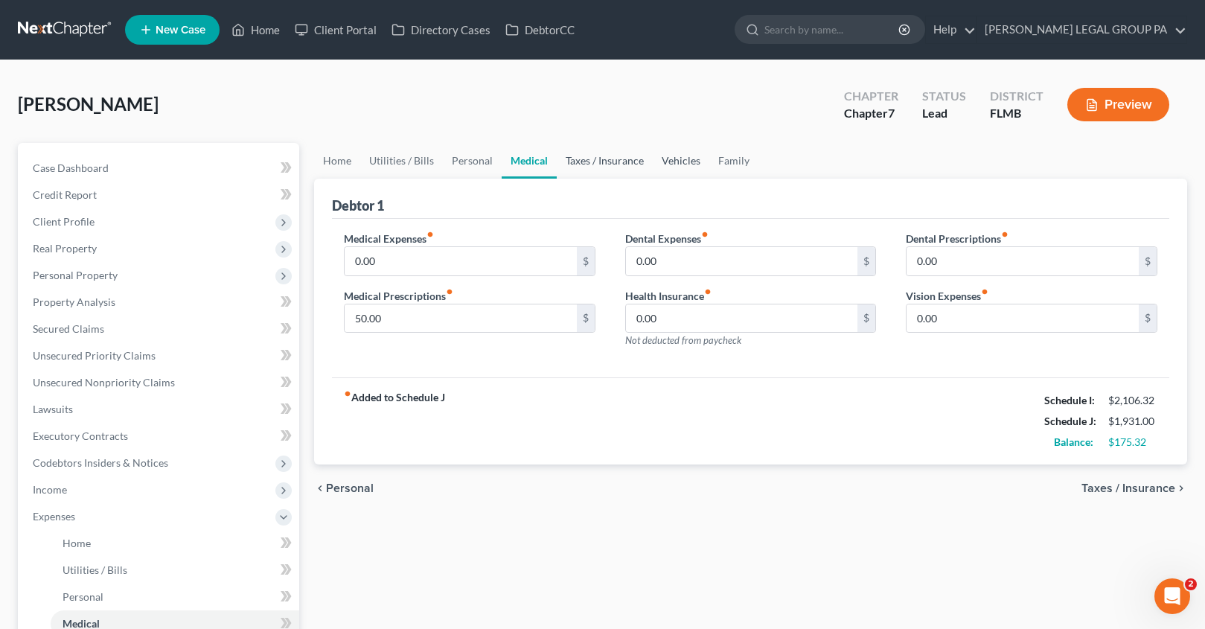
drag, startPoint x: 676, startPoint y: 163, endPoint x: 612, endPoint y: 156, distance: 65.1
click at [676, 163] on link "Vehicles" at bounding box center [681, 161] width 57 height 36
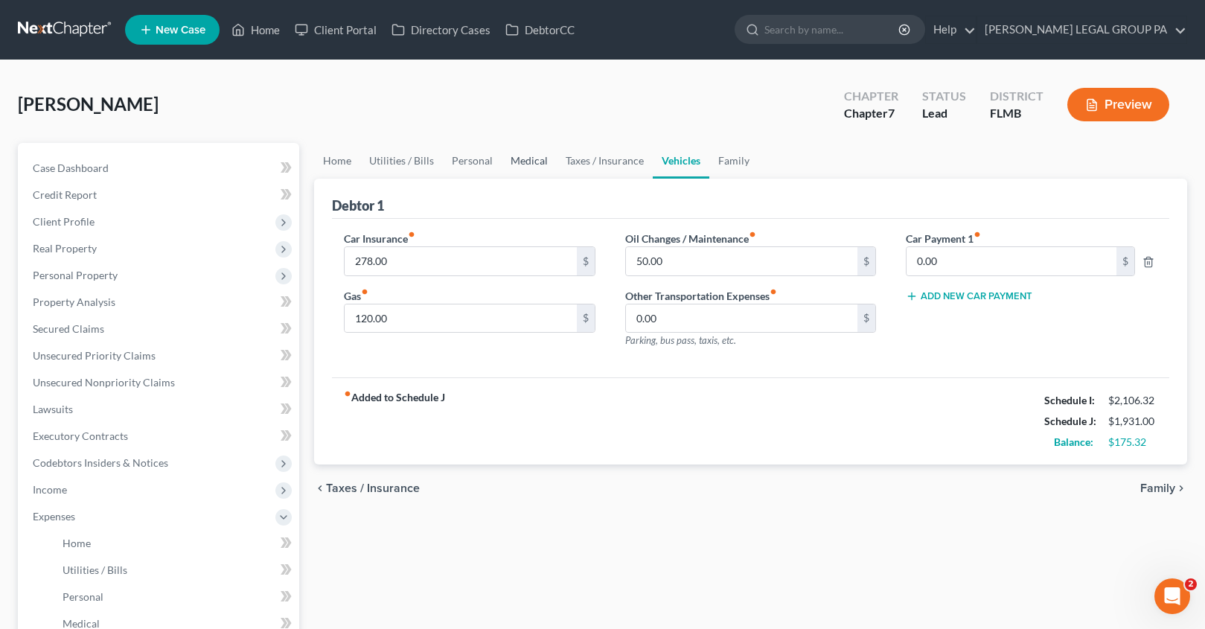
click at [523, 158] on link "Medical" at bounding box center [528, 161] width 55 height 36
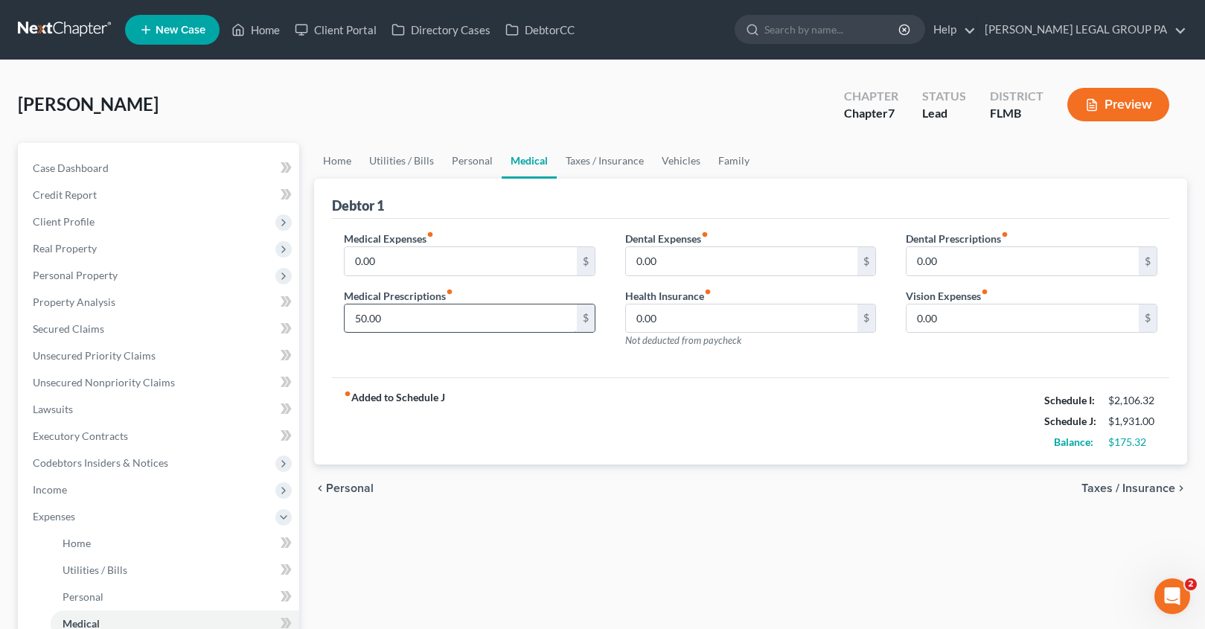
click at [408, 315] on input "50.00" at bounding box center [460, 318] width 232 height 28
type input "100.00"
click at [601, 159] on link "Taxes / Insurance" at bounding box center [605, 161] width 96 height 36
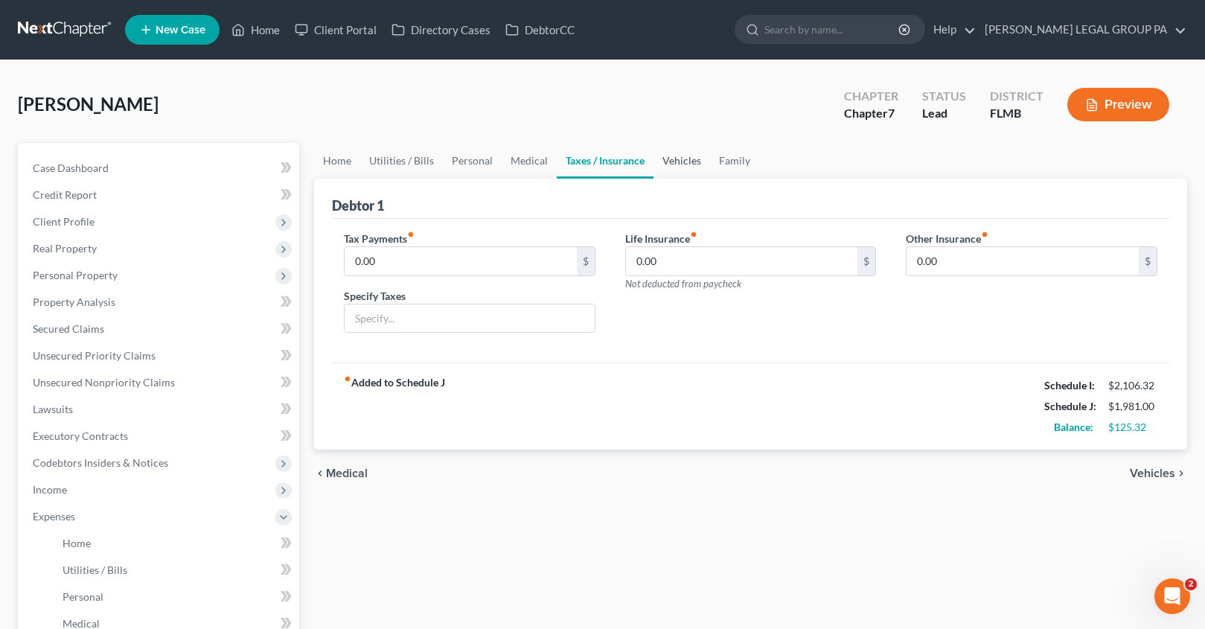
click at [681, 168] on link "Vehicles" at bounding box center [681, 161] width 57 height 36
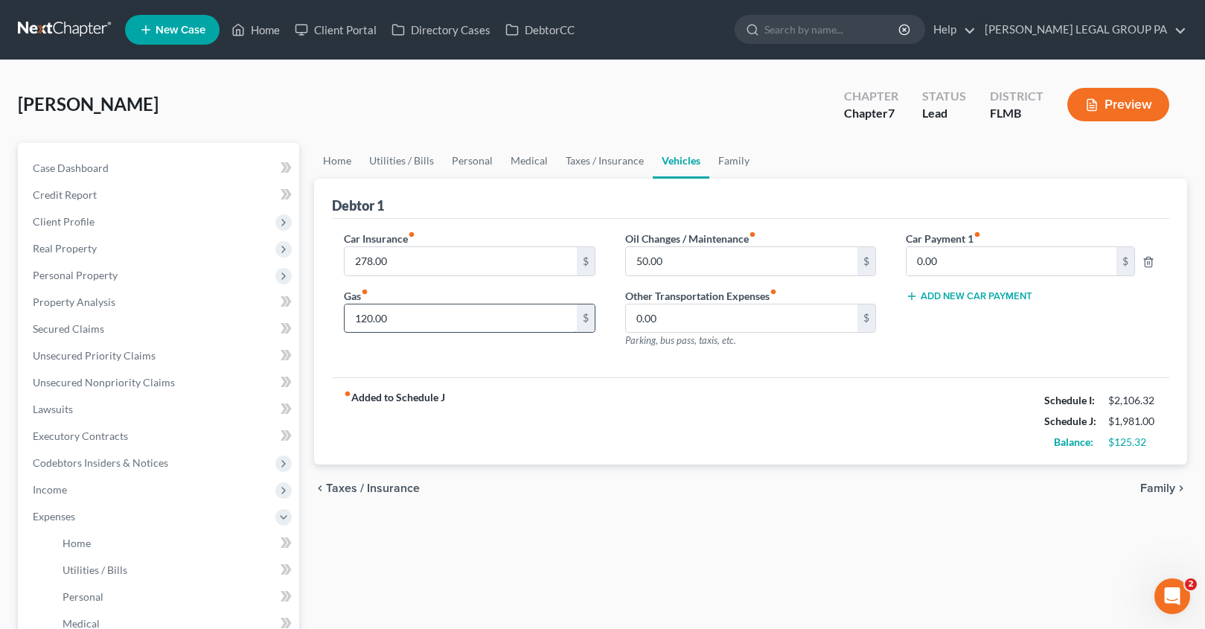
click at [418, 327] on input "120.00" at bounding box center [460, 318] width 232 height 28
type input "150.00"
click at [731, 160] on link "Family" at bounding box center [733, 161] width 49 height 36
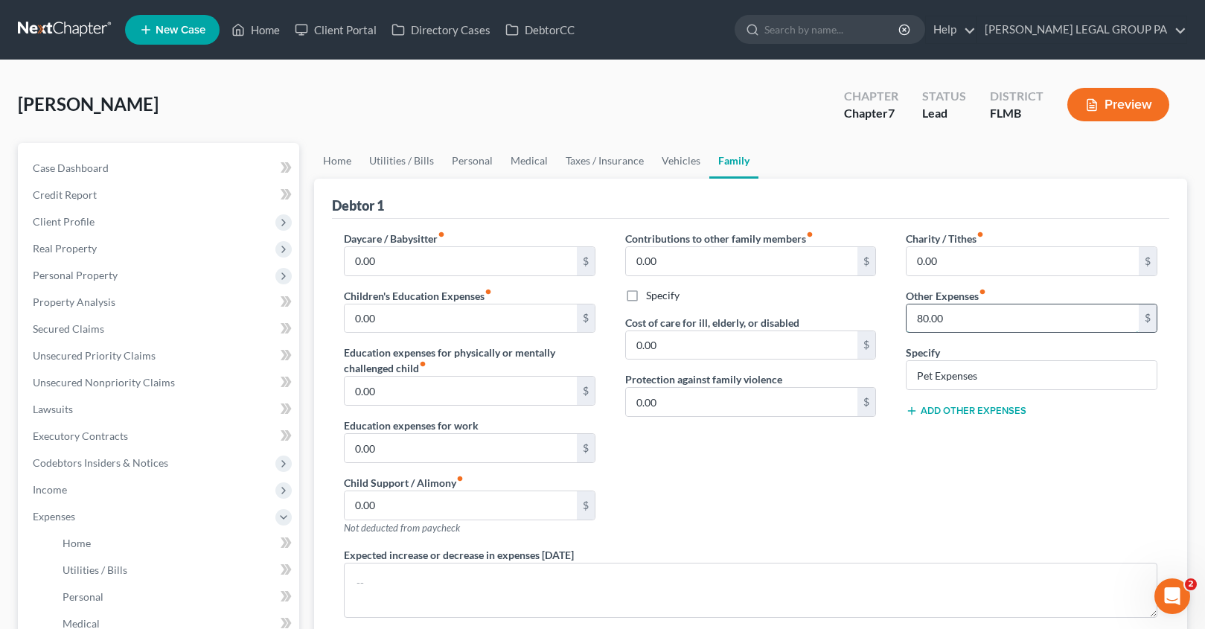
click at [957, 326] on input "80.00" at bounding box center [1022, 318] width 232 height 28
type input "150.00"
click at [384, 163] on link "Utilities / Bills" at bounding box center [401, 161] width 83 height 36
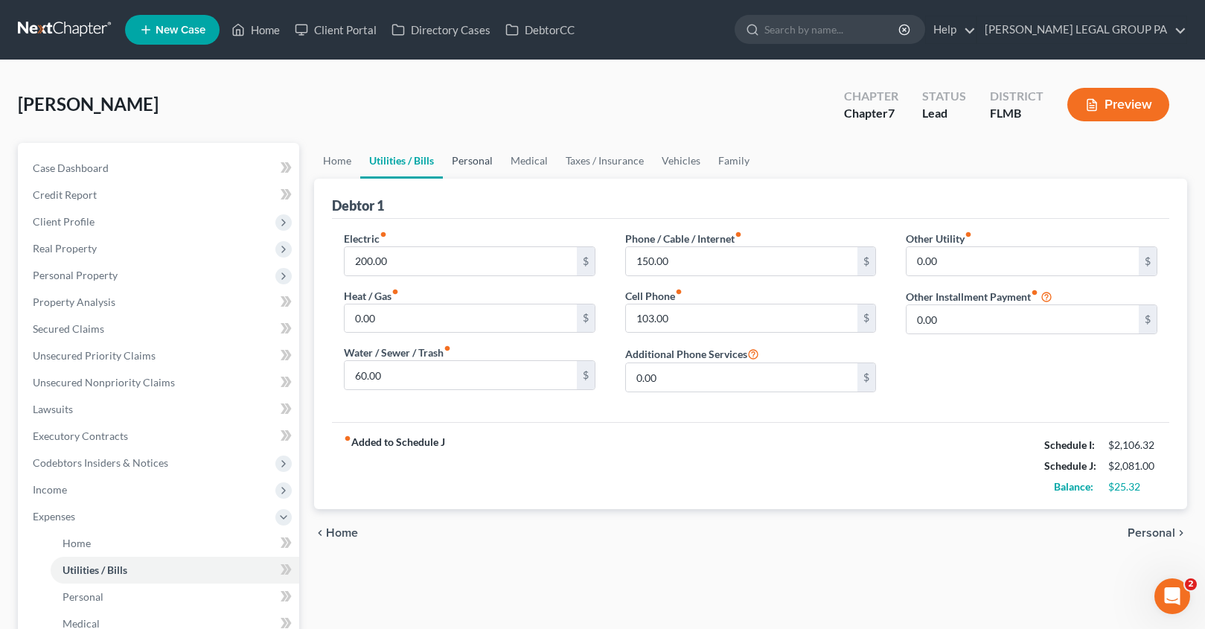
click at [461, 161] on link "Personal" at bounding box center [472, 161] width 59 height 36
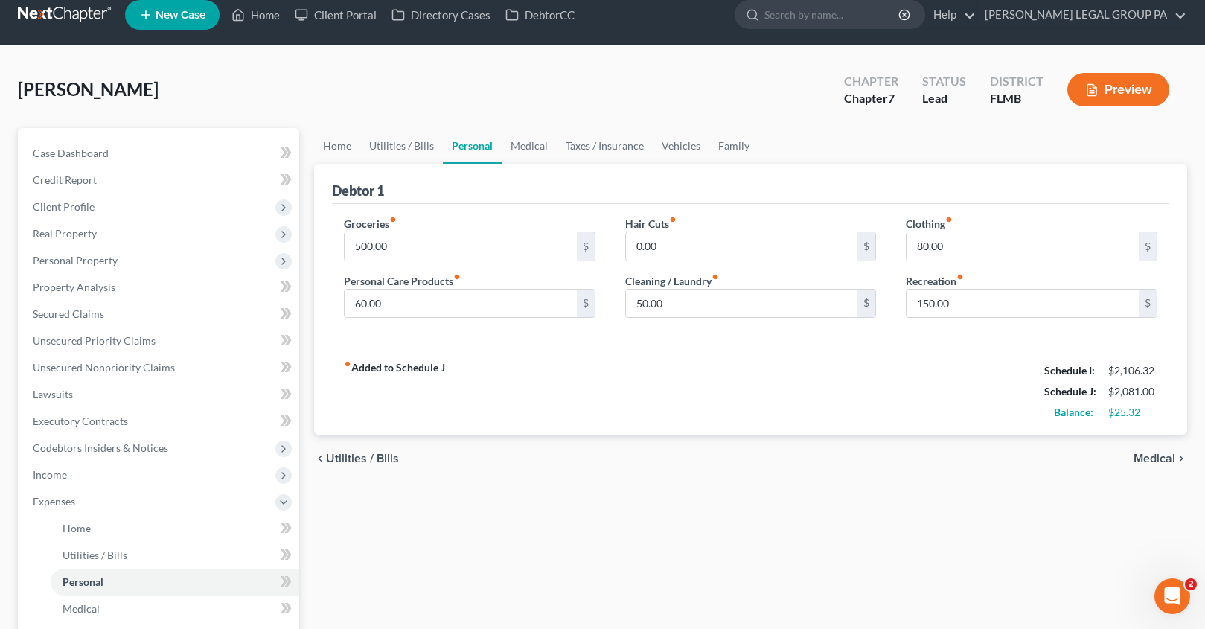
scroll to position [31, 0]
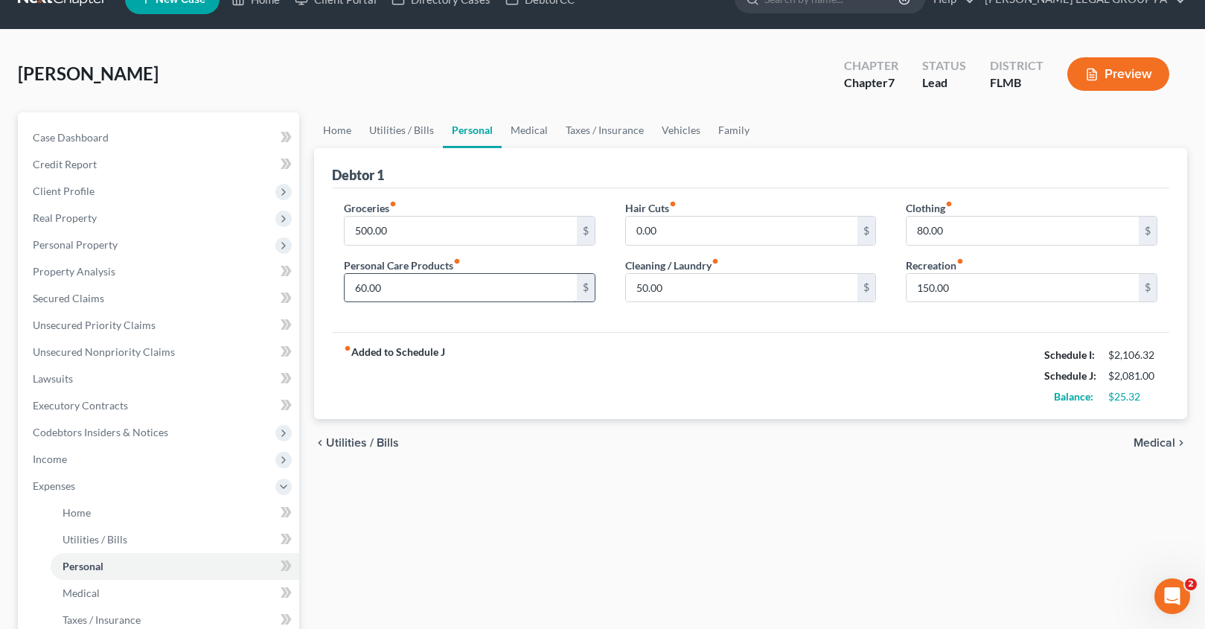
click at [393, 286] on input "60.00" at bounding box center [460, 288] width 232 height 28
type input "85.00"
click at [95, 275] on span "Property Analysis" at bounding box center [74, 271] width 83 height 13
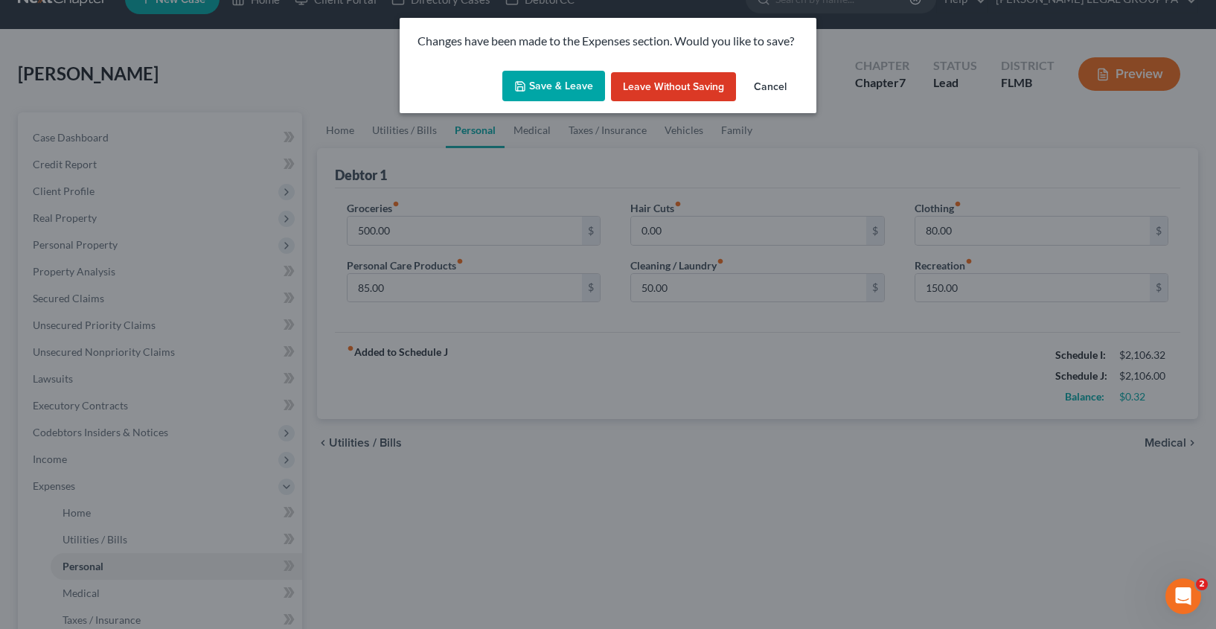
click at [533, 89] on button "Save & Leave" at bounding box center [553, 86] width 103 height 31
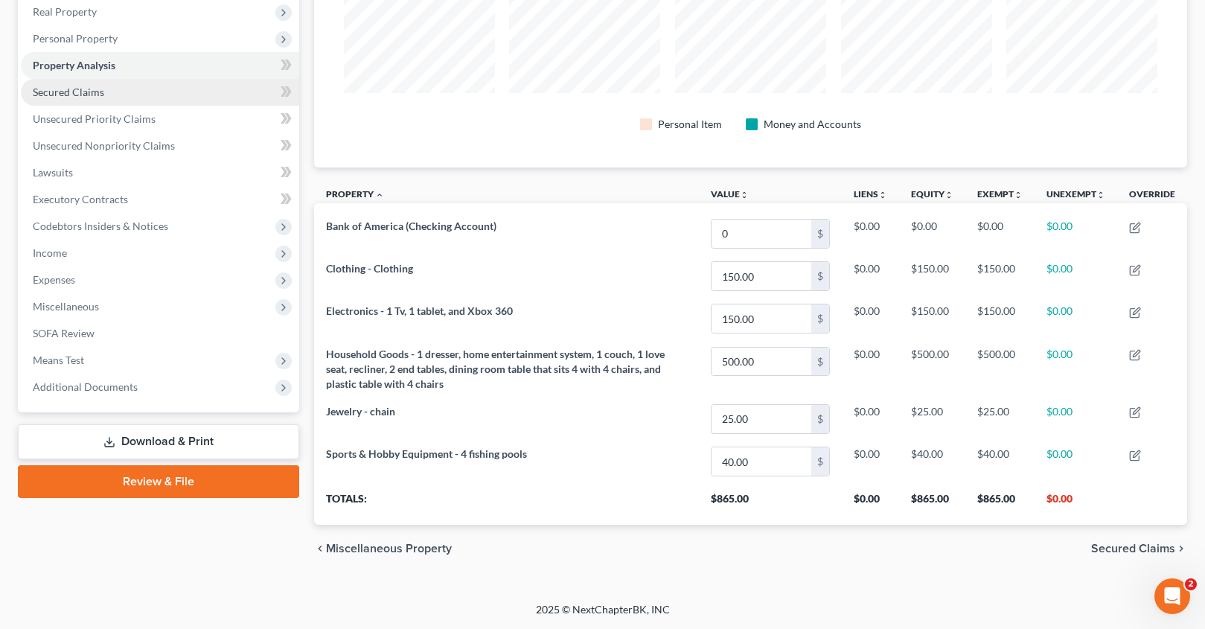
click at [82, 99] on link "Secured Claims" at bounding box center [160, 92] width 278 height 27
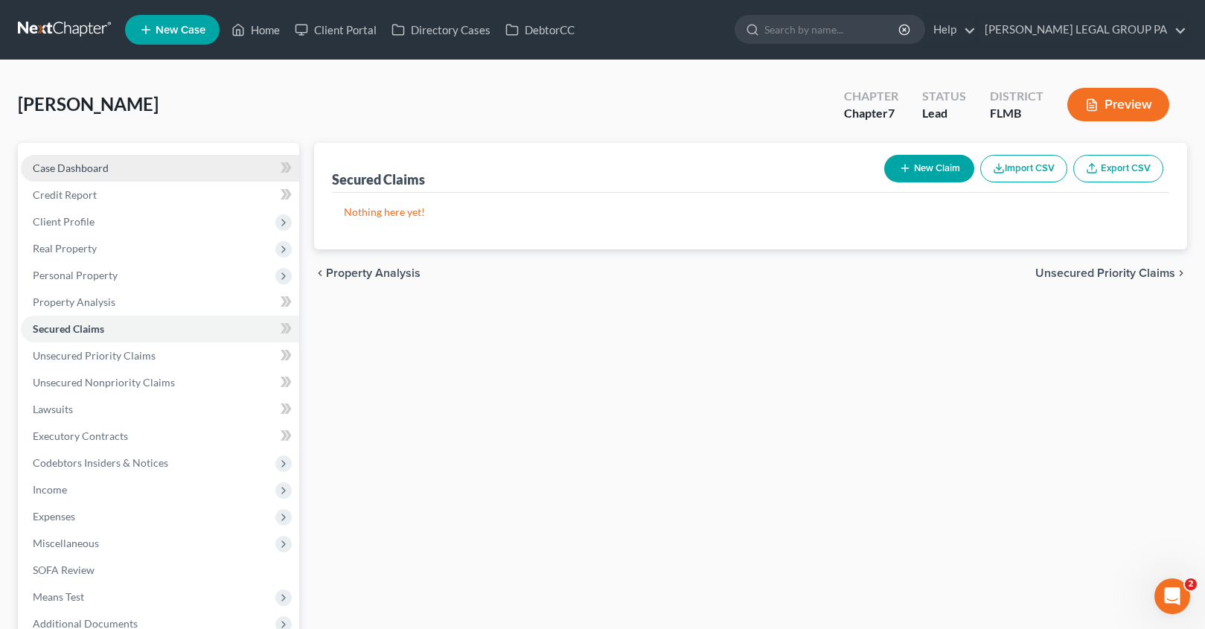
click at [73, 161] on span "Case Dashboard" at bounding box center [71, 167] width 76 height 13
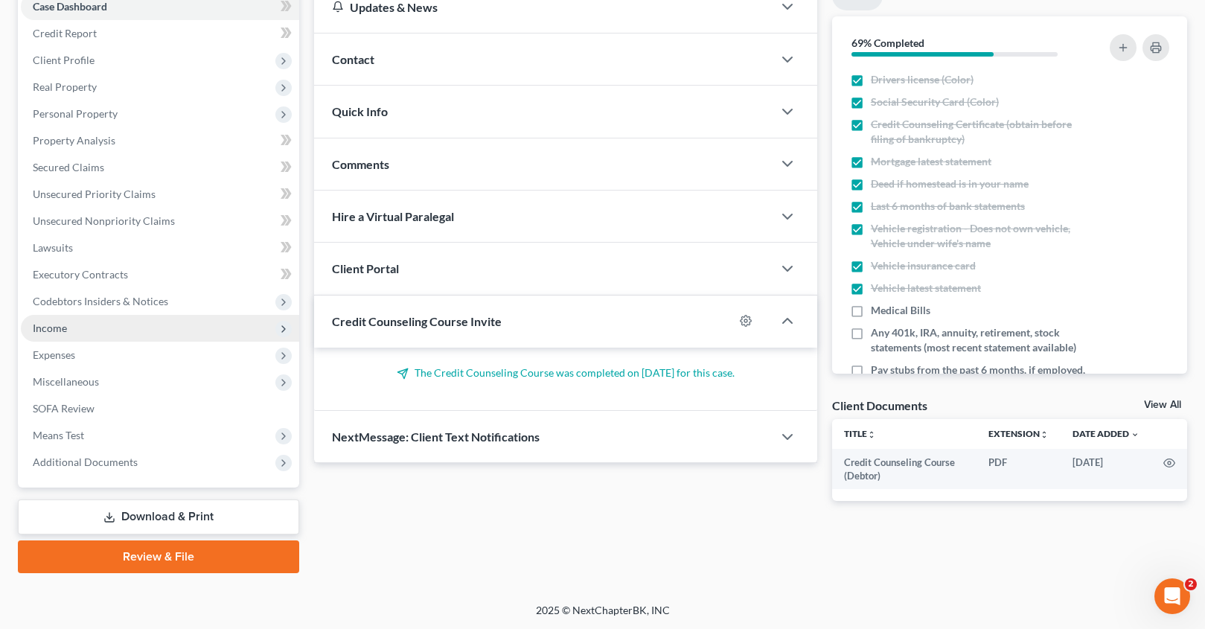
scroll to position [162, 0]
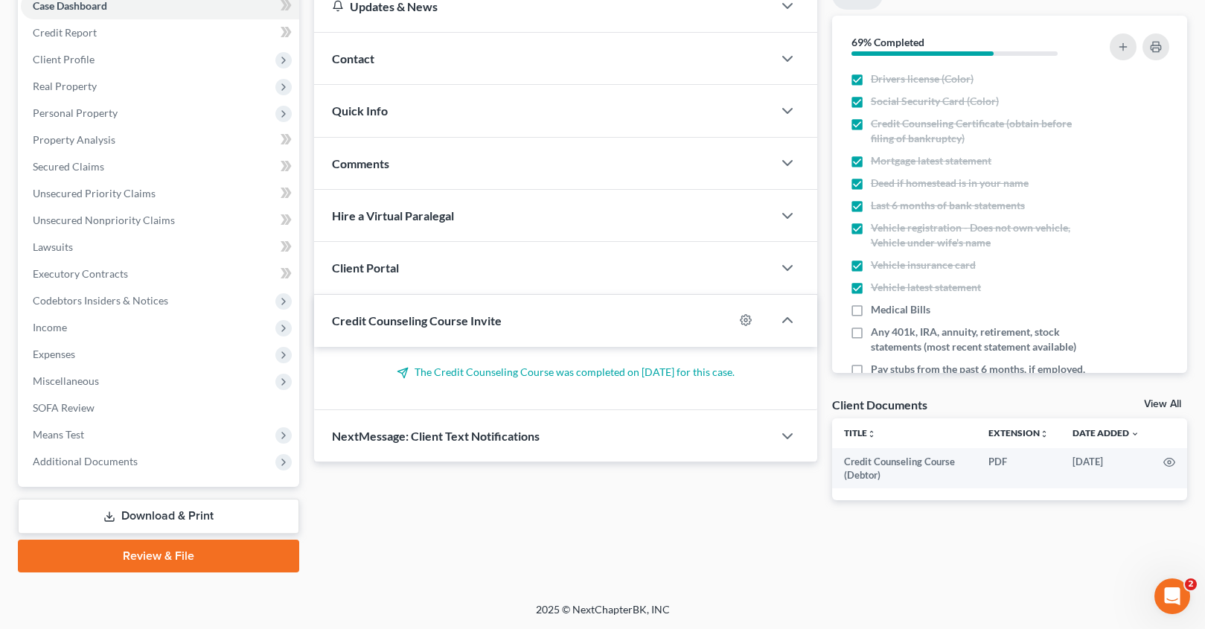
click at [164, 520] on link "Download & Print" at bounding box center [158, 515] width 281 height 35
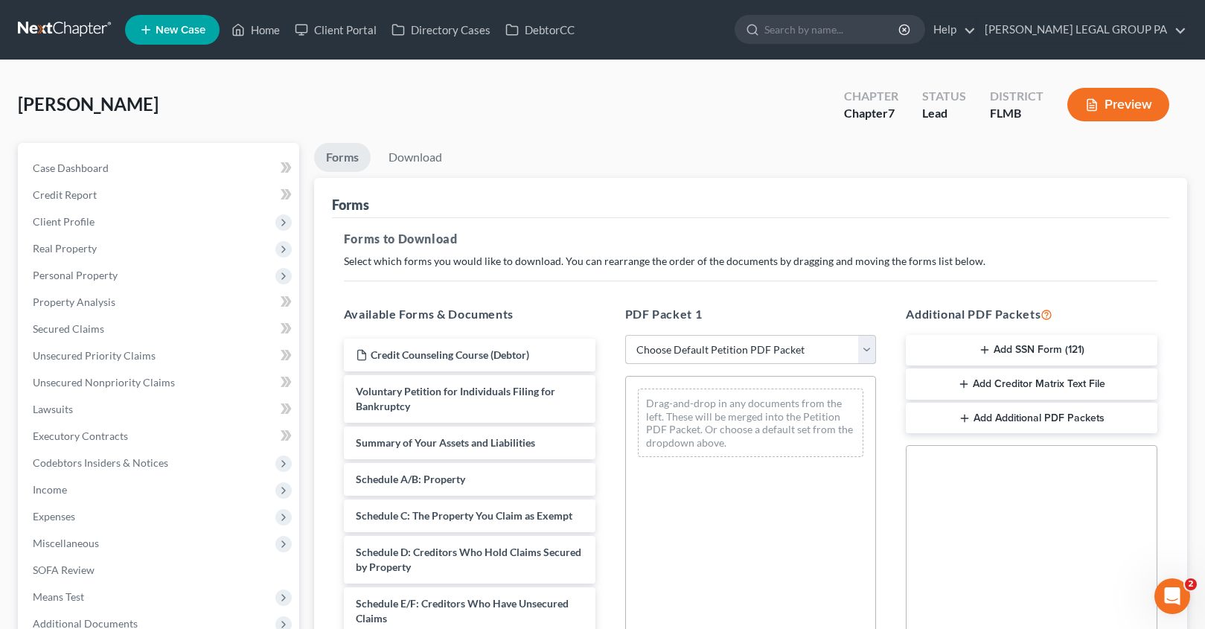
click at [678, 353] on select "Choose Default Petition PDF Packet Complete Bankruptcy Petition (all forms and …" at bounding box center [750, 350] width 251 height 30
select select "0"
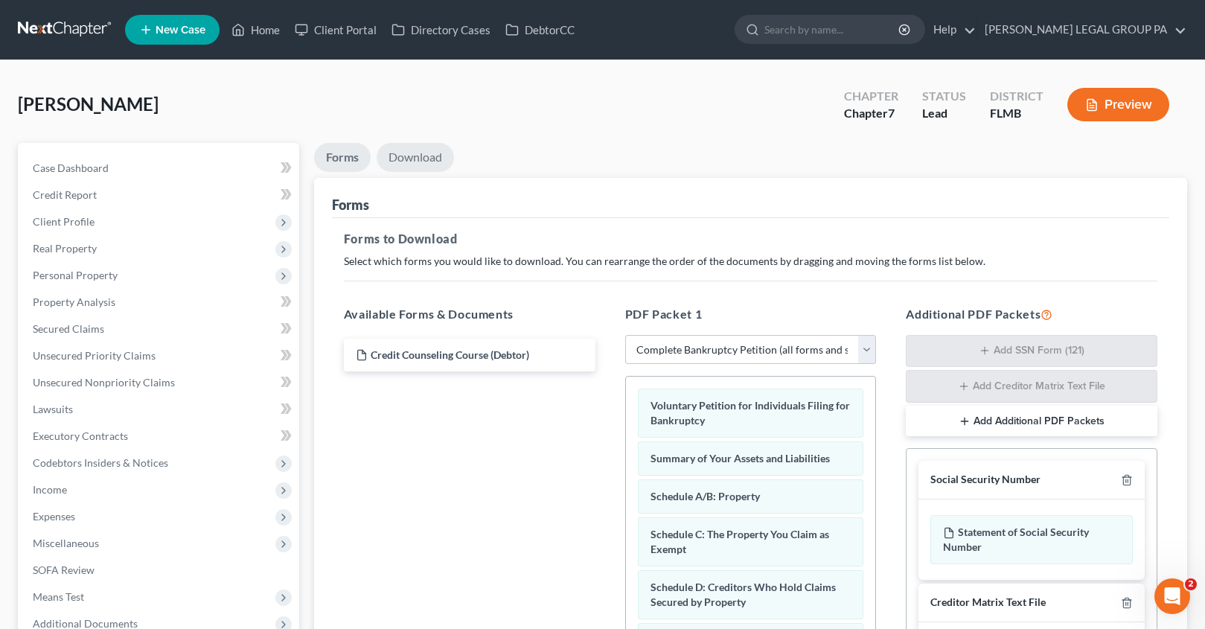
click at [433, 150] on link "Download" at bounding box center [414, 157] width 77 height 29
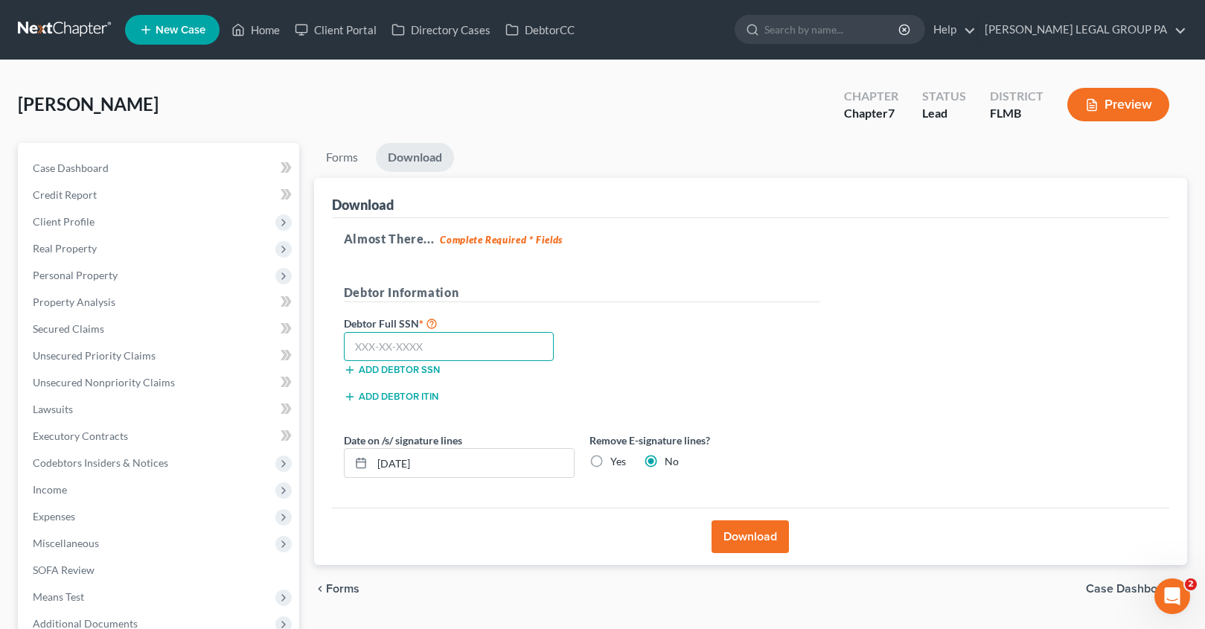
click at [408, 339] on input "text" at bounding box center [449, 347] width 211 height 30
click at [388, 355] on input "text" at bounding box center [449, 347] width 211 height 30
type input "057-66-1577"
click at [740, 540] on button "Download" at bounding box center [749, 536] width 77 height 33
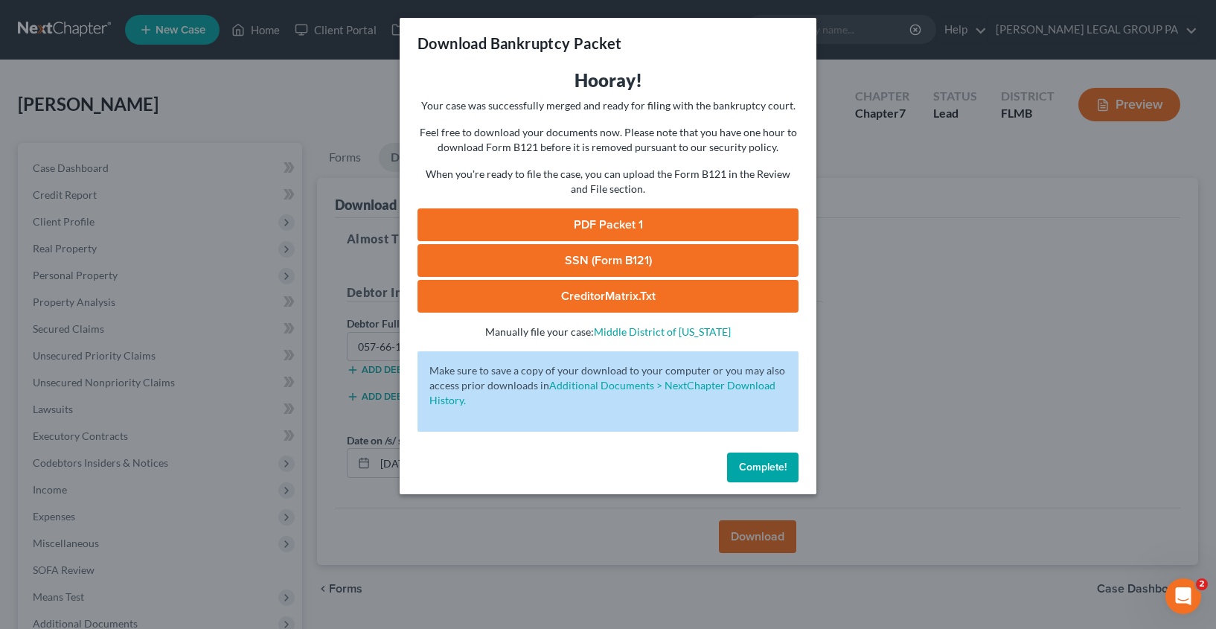
click at [589, 257] on link "SSN (Form B121)" at bounding box center [607, 260] width 381 height 33
click at [618, 215] on link "PDF Packet 1" at bounding box center [607, 224] width 381 height 33
click at [767, 473] on button "Complete!" at bounding box center [762, 467] width 71 height 30
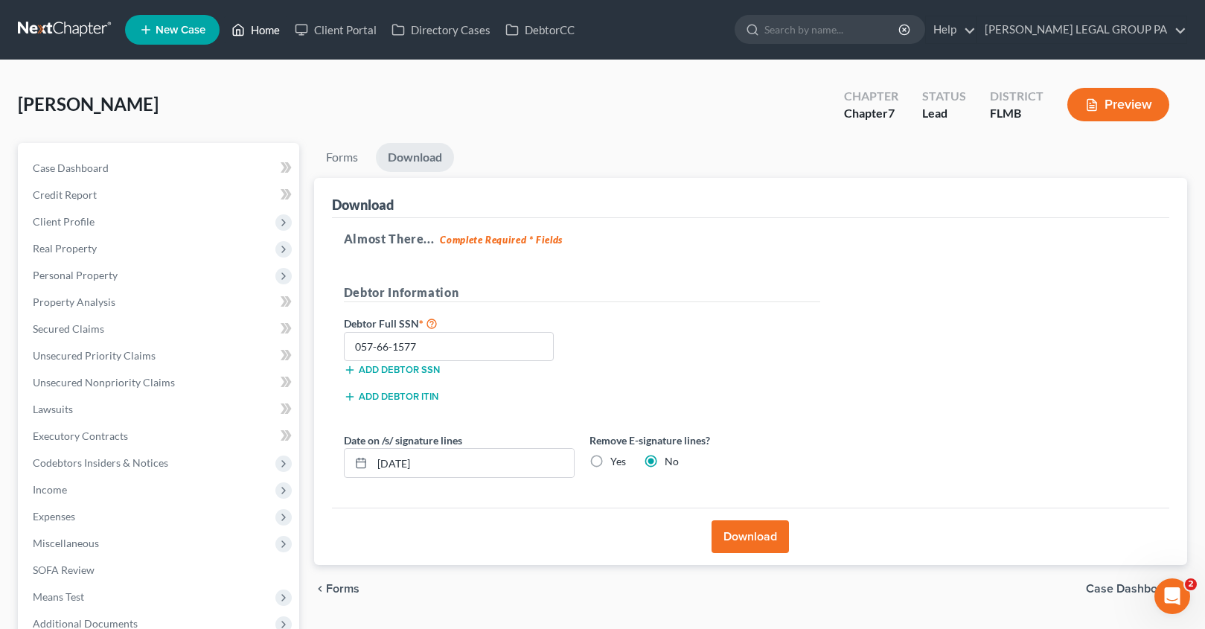
click at [254, 28] on link "Home" at bounding box center [255, 29] width 63 height 27
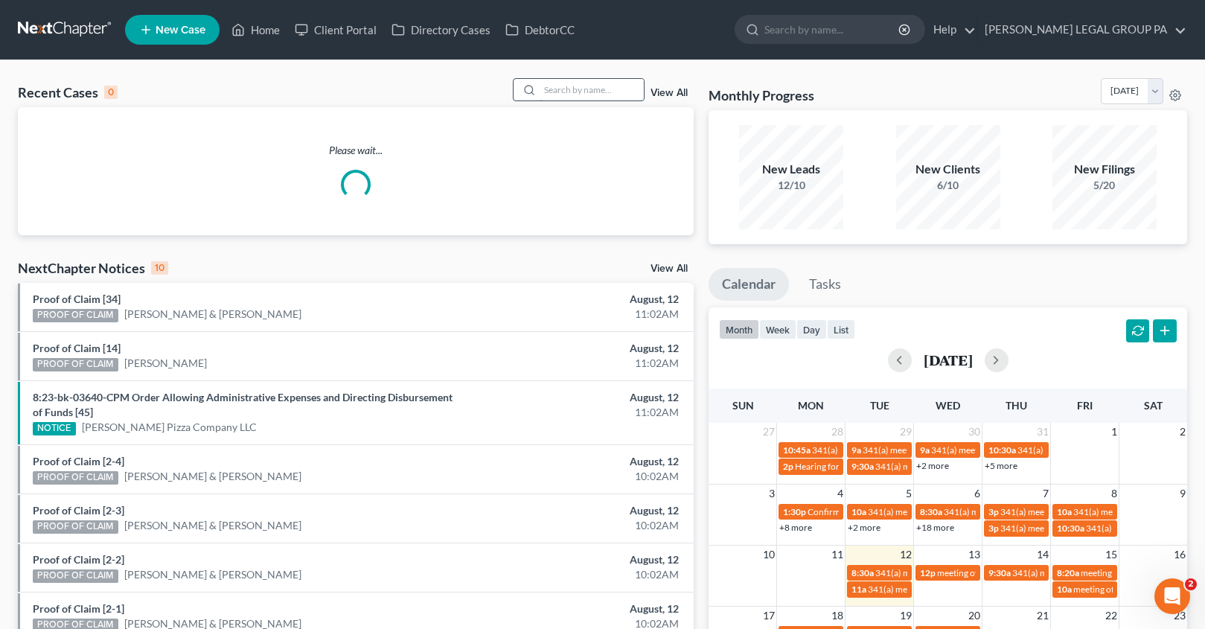
click at [579, 89] on input "search" at bounding box center [591, 90] width 104 height 22
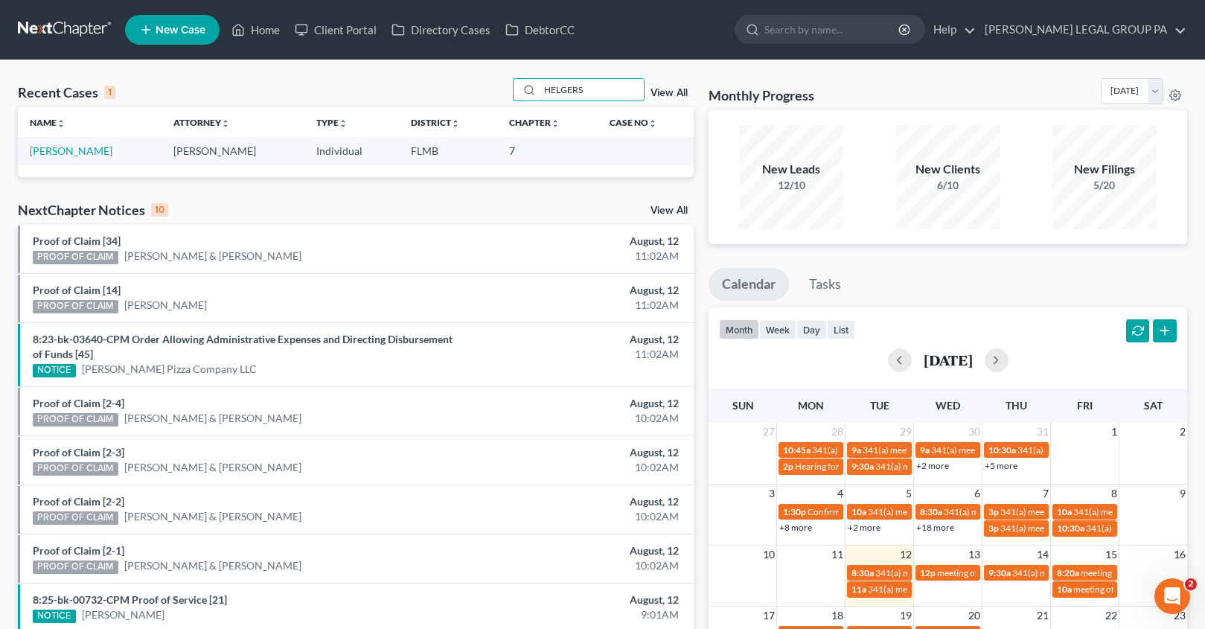
type input "HELGERS"
click at [65, 152] on link "[PERSON_NAME]" at bounding box center [71, 150] width 83 height 13
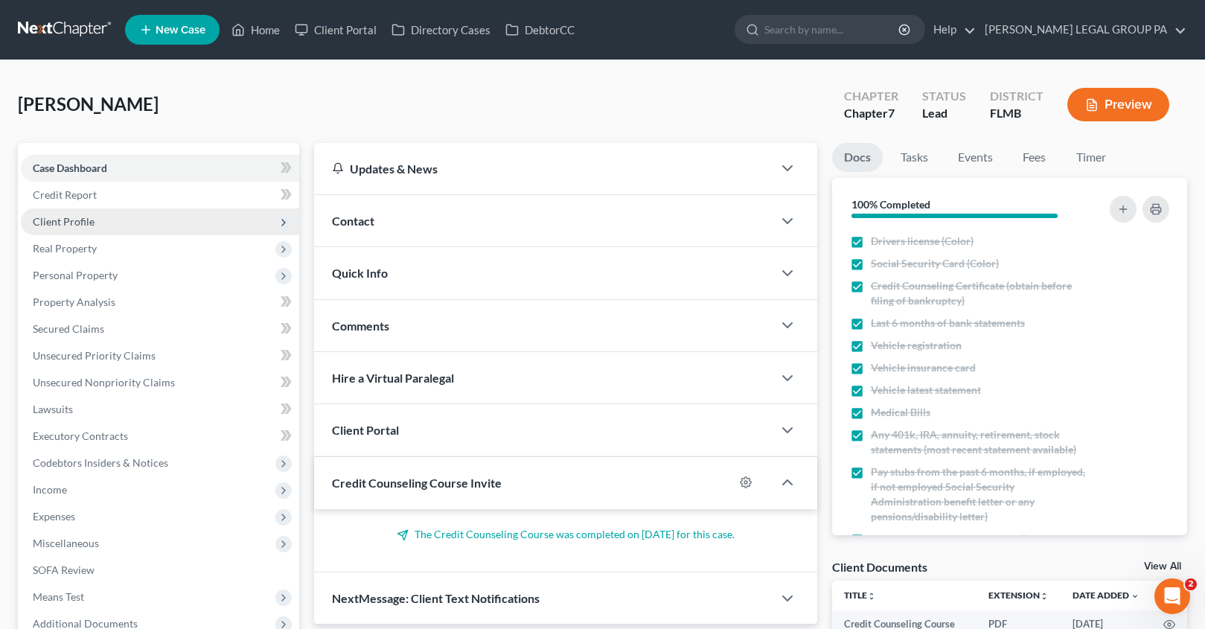
click at [93, 225] on span "Client Profile" at bounding box center [160, 221] width 278 height 27
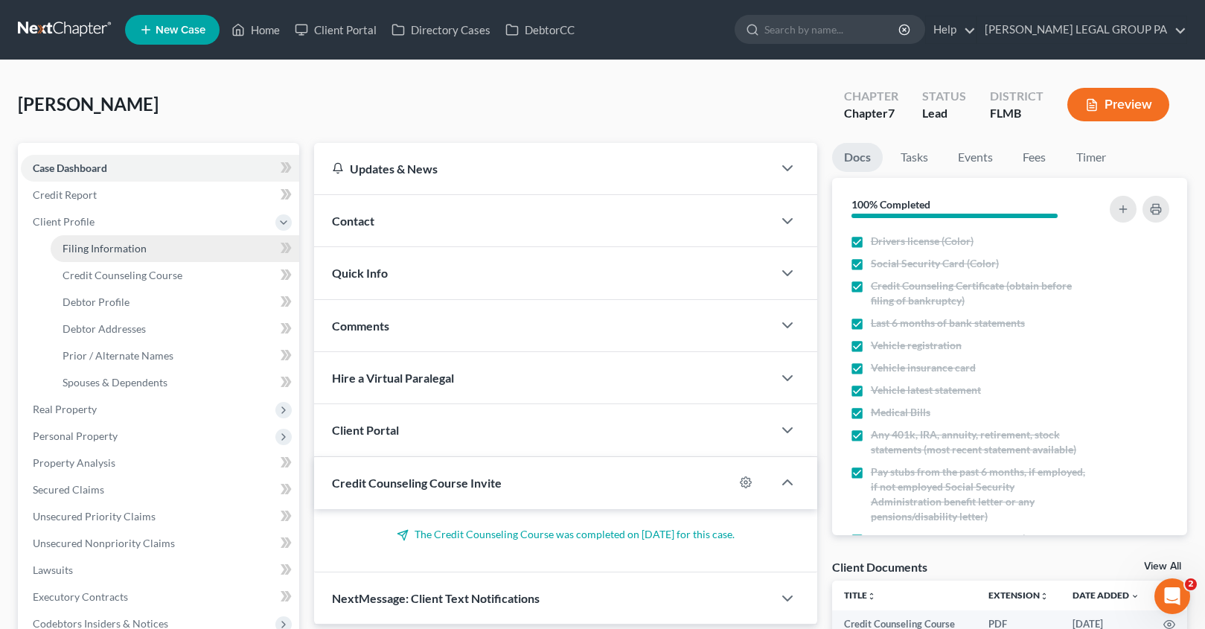
click at [97, 235] on link "Filing Information" at bounding box center [175, 248] width 249 height 27
select select "1"
select select "0"
select select "15"
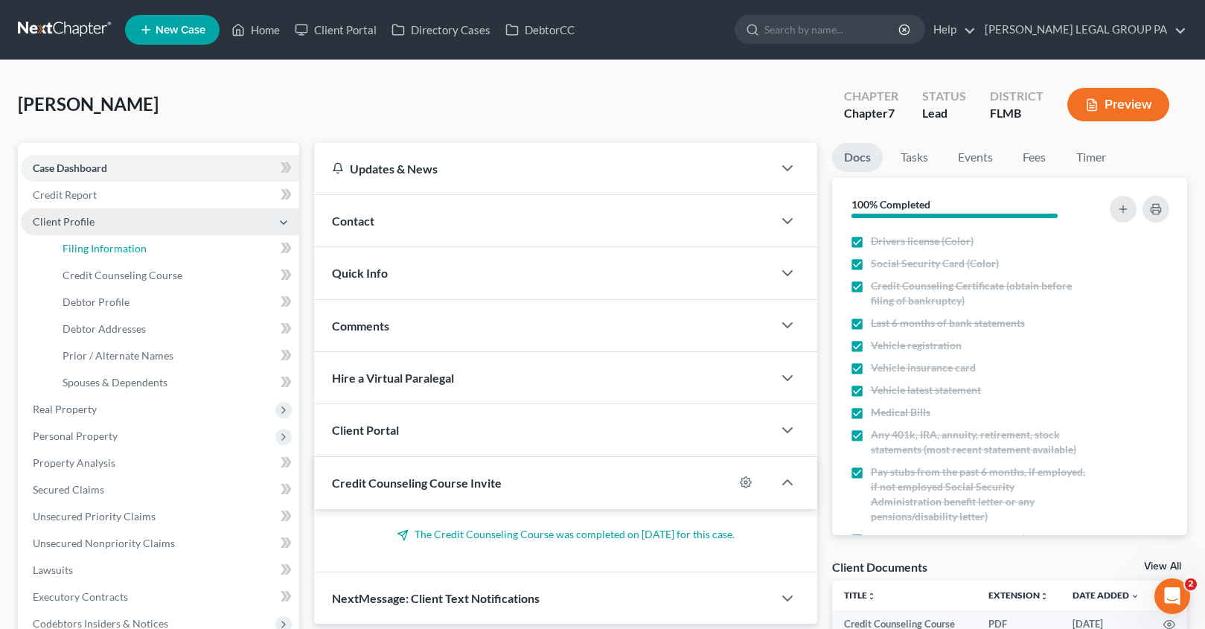
select select "0"
select select "9"
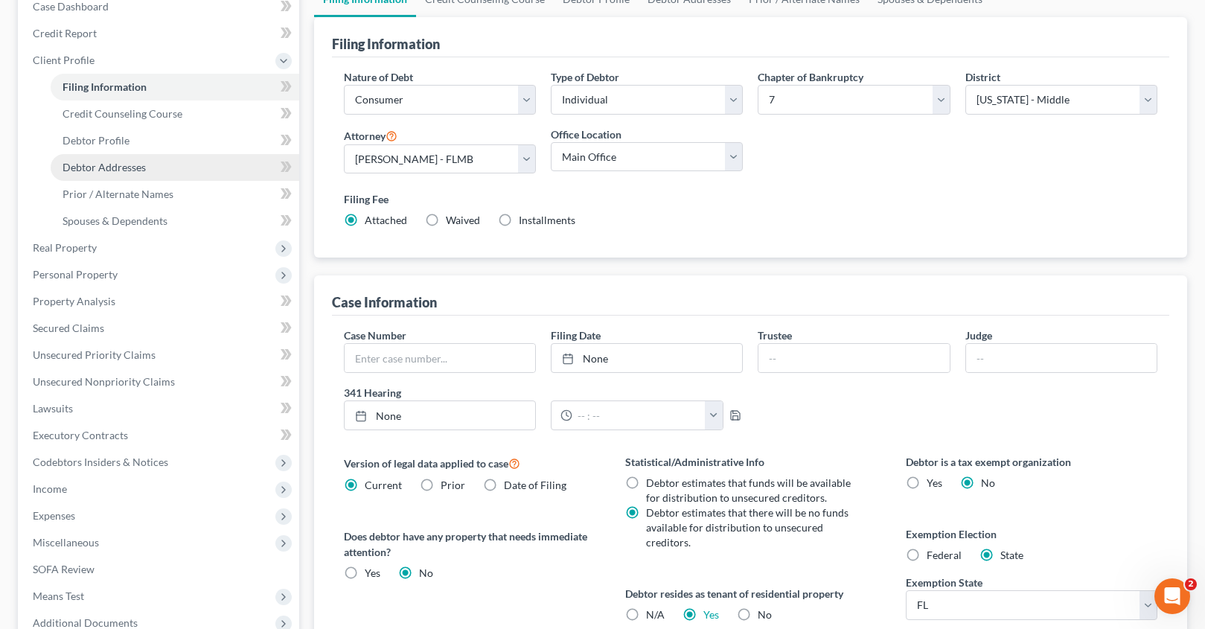
scroll to position [160, 0]
click at [100, 135] on span "Debtor Profile" at bounding box center [95, 141] width 67 height 13
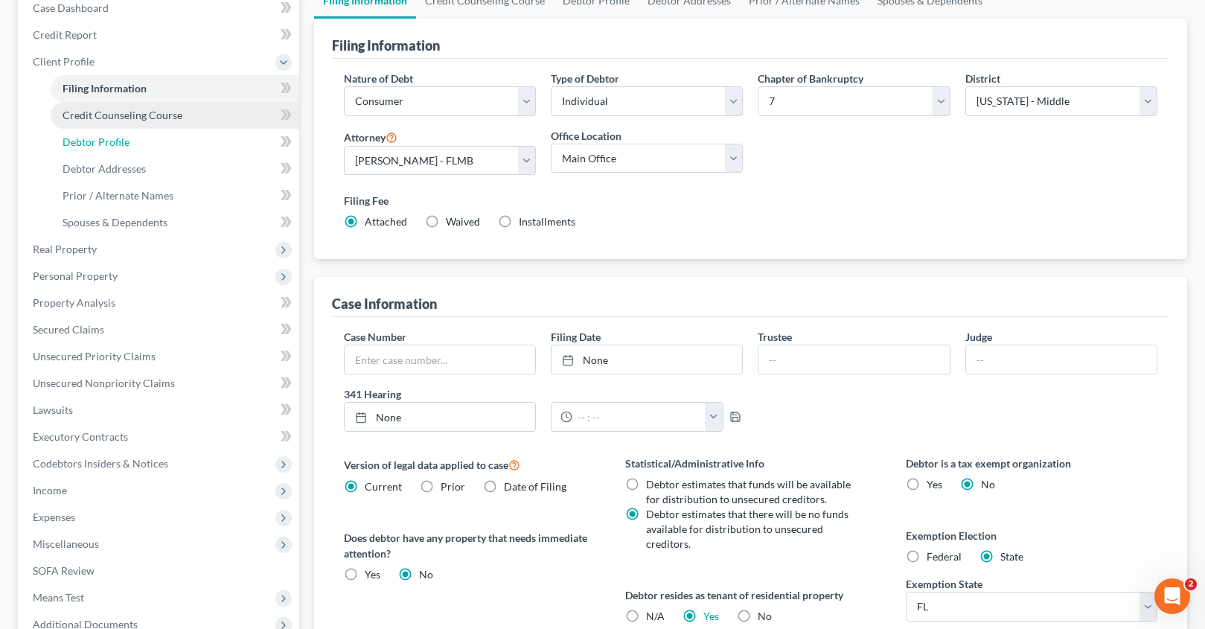
select select "0"
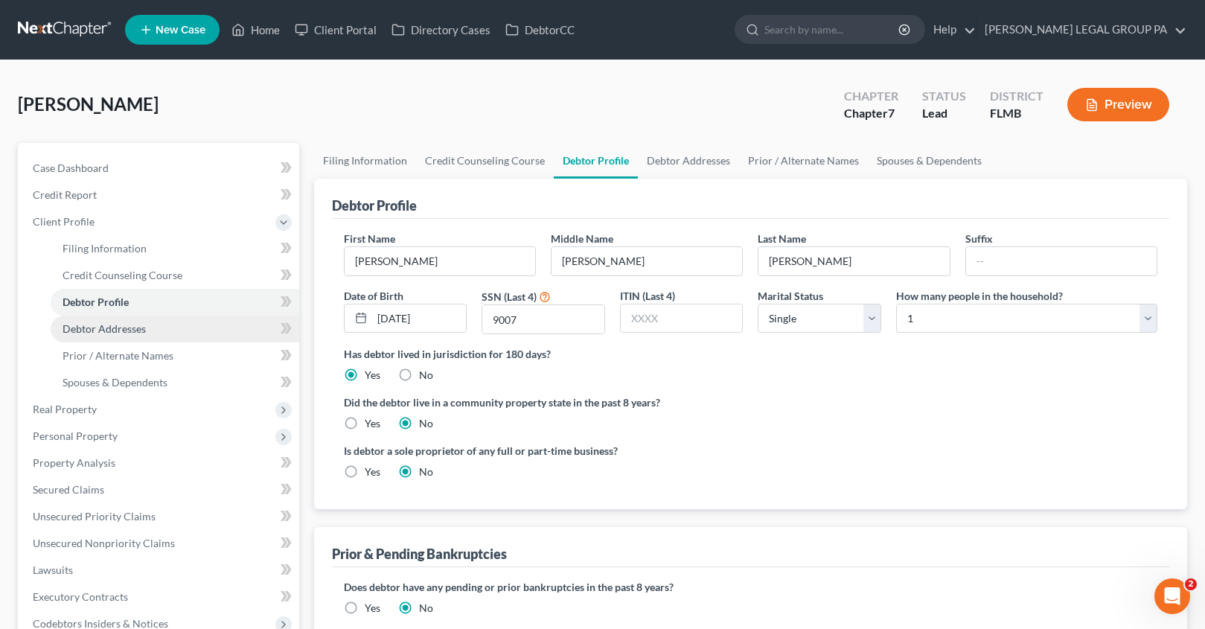
click at [91, 324] on span "Debtor Addresses" at bounding box center [103, 328] width 83 height 13
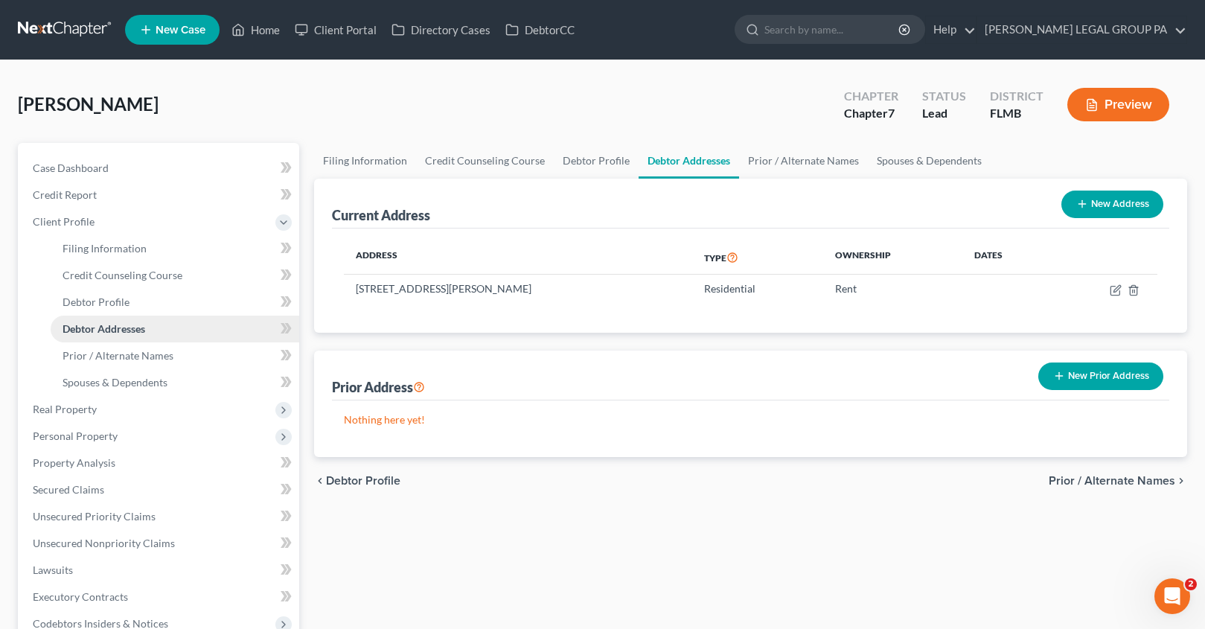
click at [106, 333] on span "Debtor Addresses" at bounding box center [103, 328] width 83 height 13
click at [106, 362] on link "Prior / Alternate Names" at bounding box center [175, 355] width 249 height 27
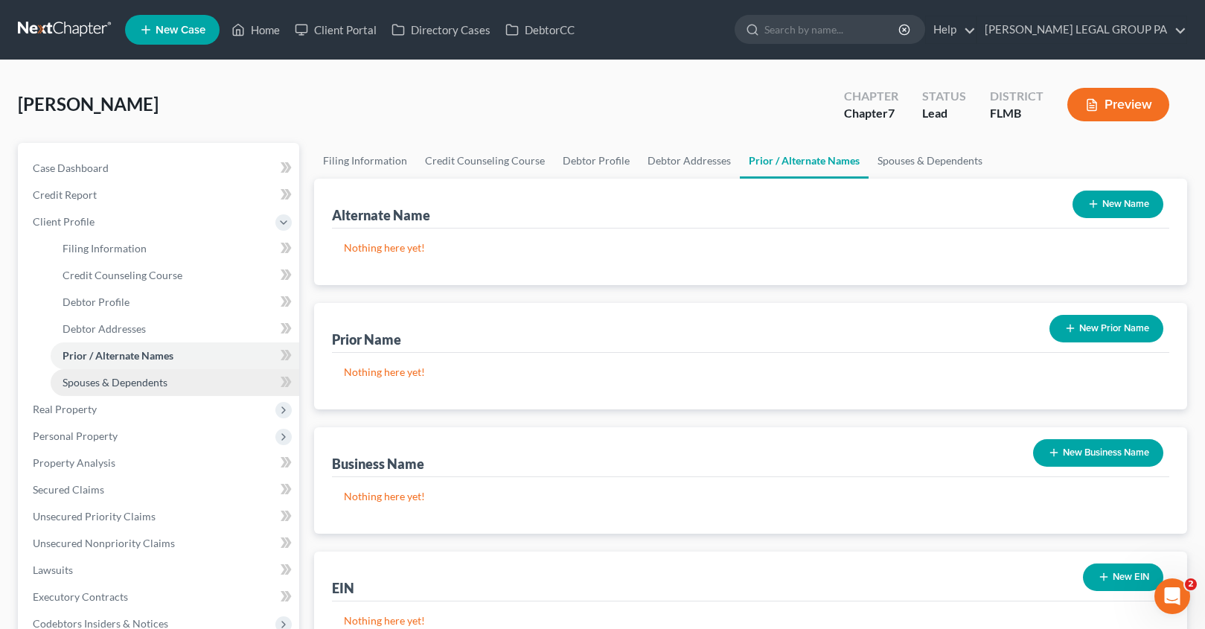
click at [115, 388] on span "Spouses & Dependents" at bounding box center [114, 382] width 105 height 13
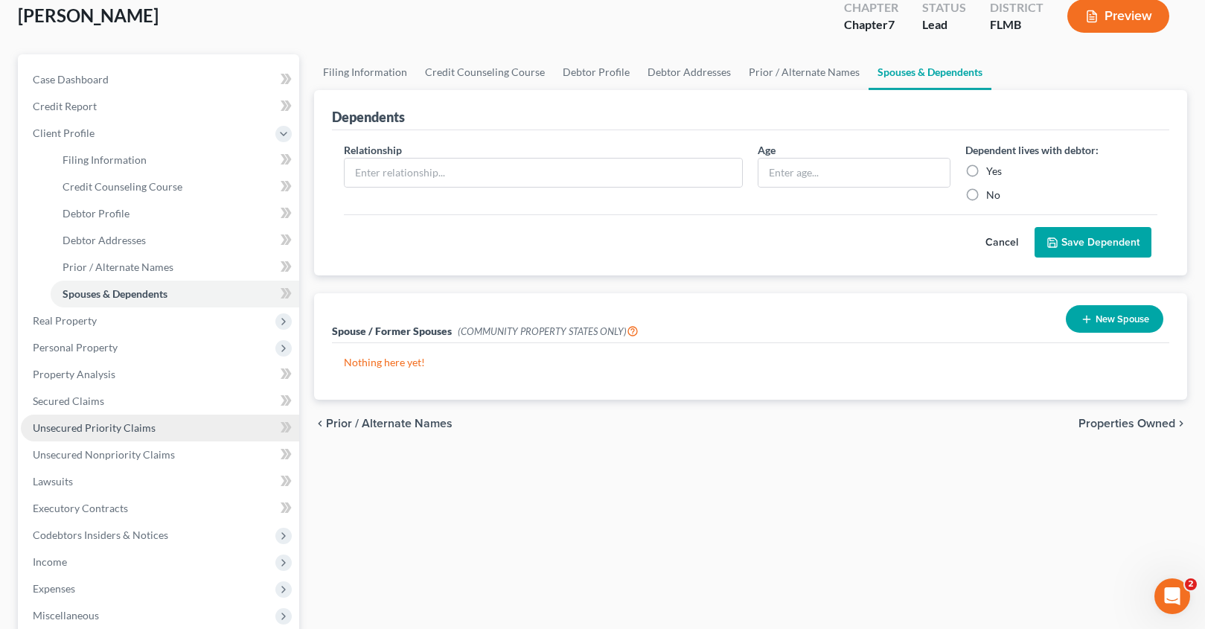
scroll to position [291, 0]
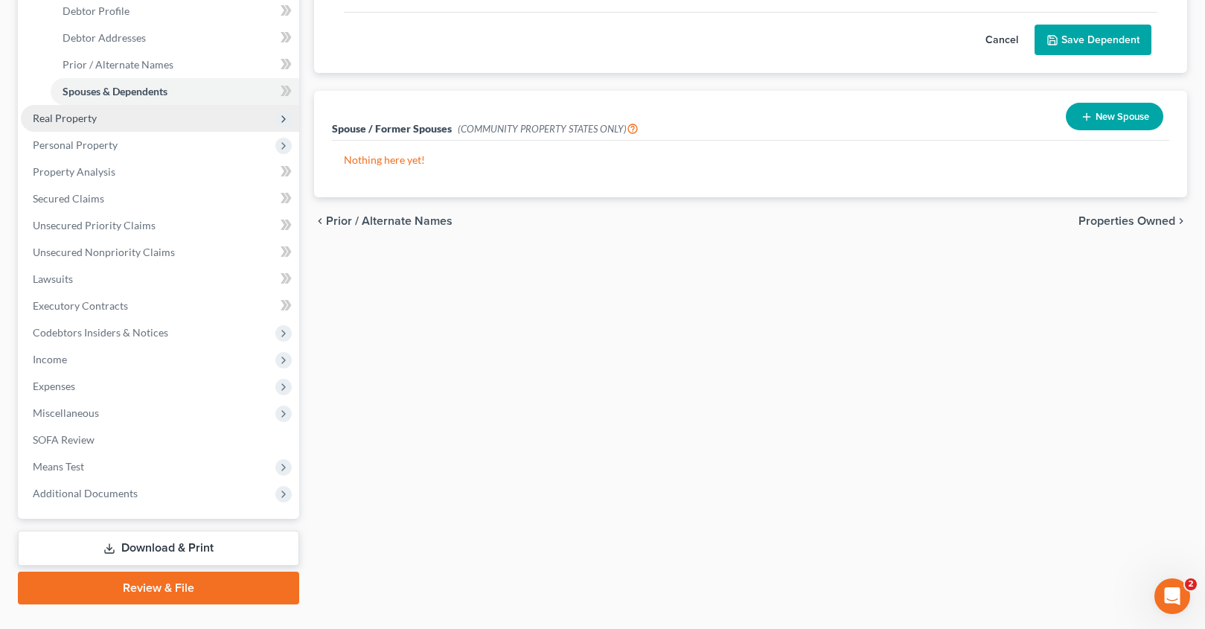
drag, startPoint x: 64, startPoint y: 119, endPoint x: 73, endPoint y: 121, distance: 9.1
click at [64, 119] on span "Real Property" at bounding box center [65, 118] width 64 height 13
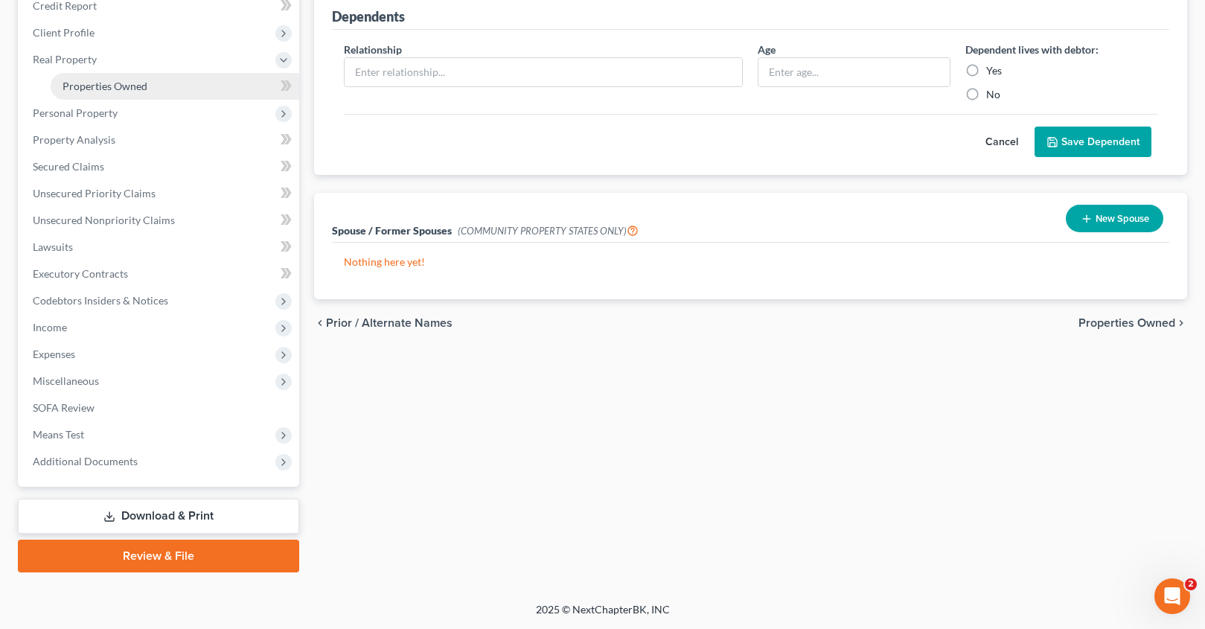
click at [88, 83] on span "Properties Owned" at bounding box center [104, 86] width 85 height 13
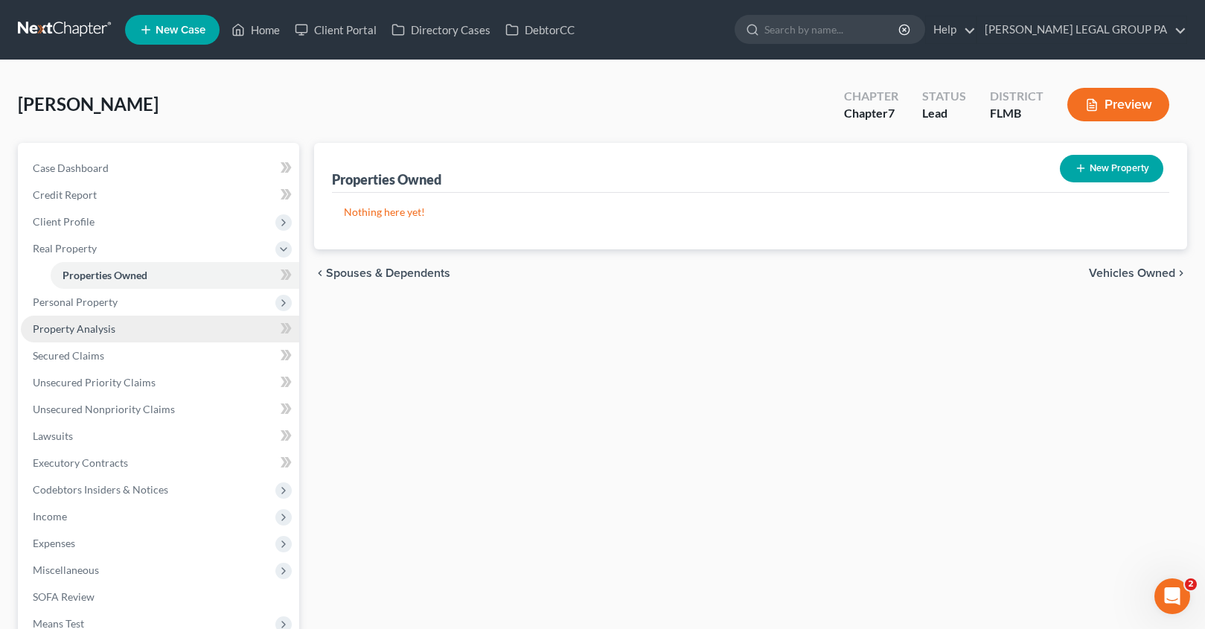
click at [79, 323] on span "Property Analysis" at bounding box center [74, 328] width 83 height 13
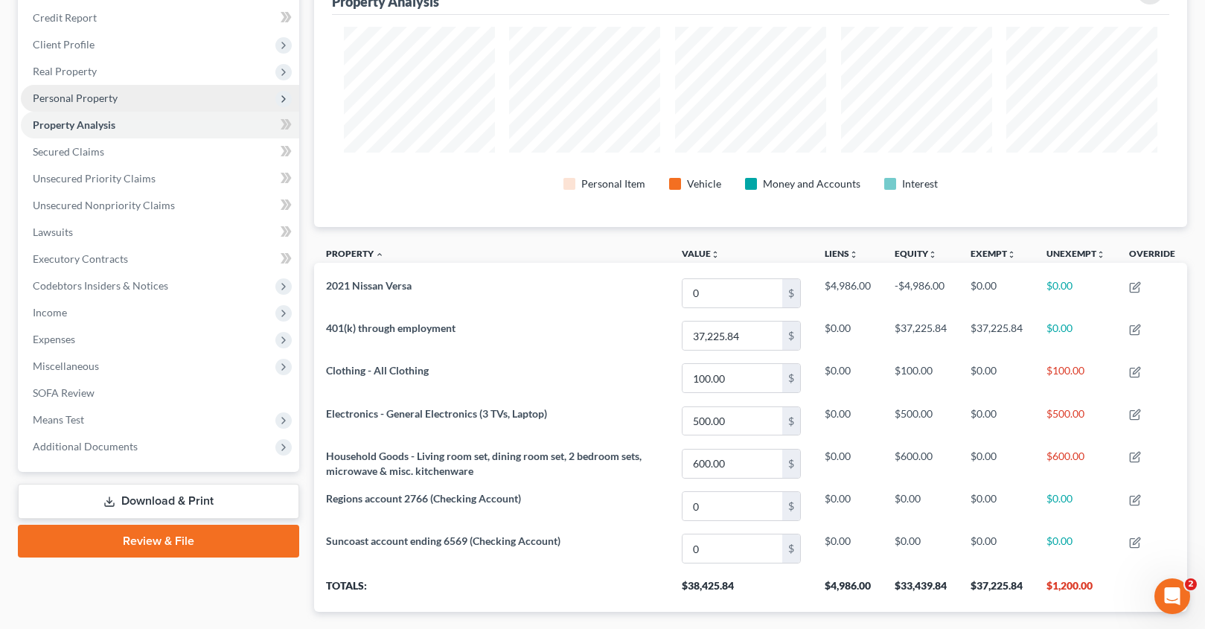
scroll to position [100, 0]
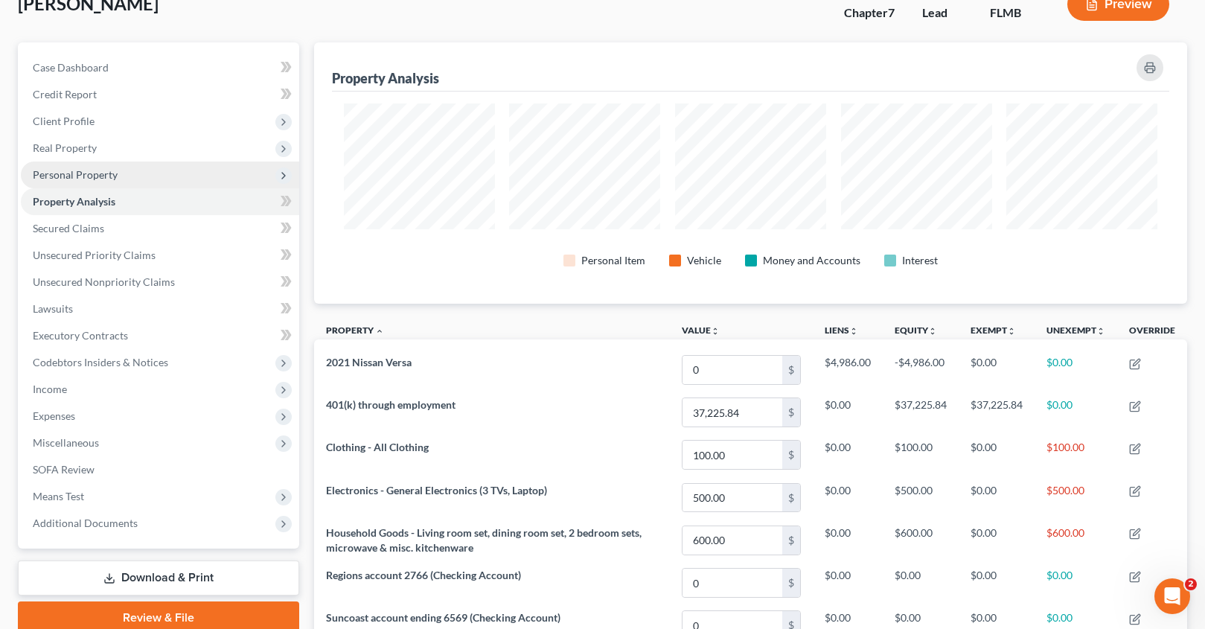
click at [78, 178] on span "Personal Property" at bounding box center [75, 174] width 85 height 13
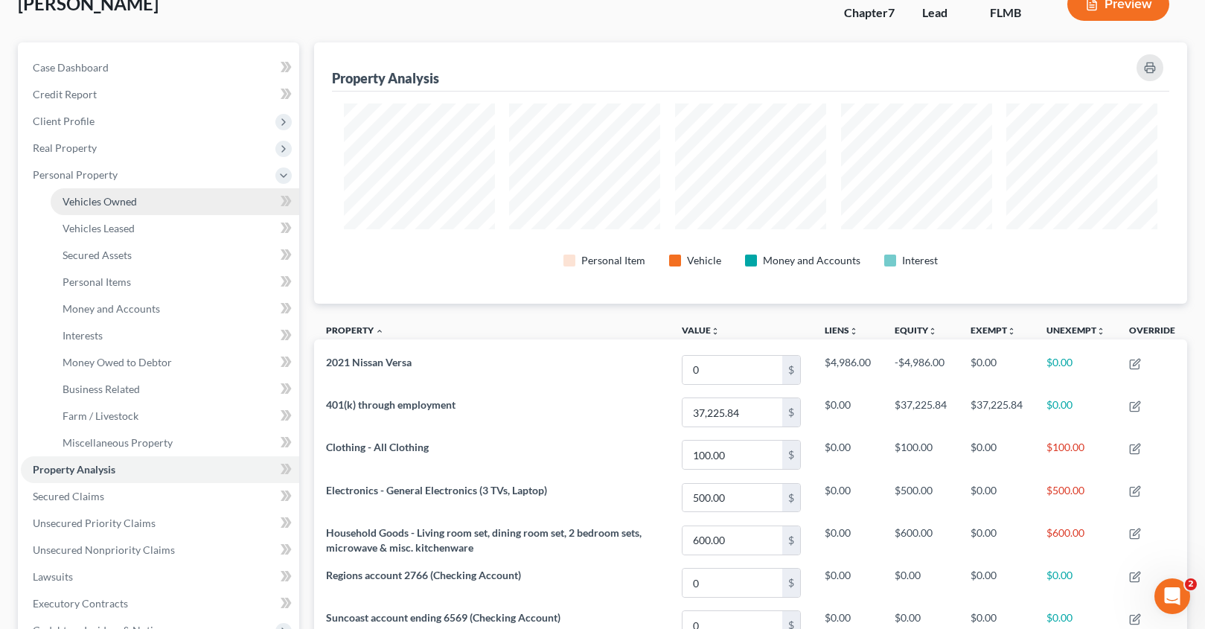
click at [94, 188] on link "Vehicles Owned" at bounding box center [175, 201] width 249 height 27
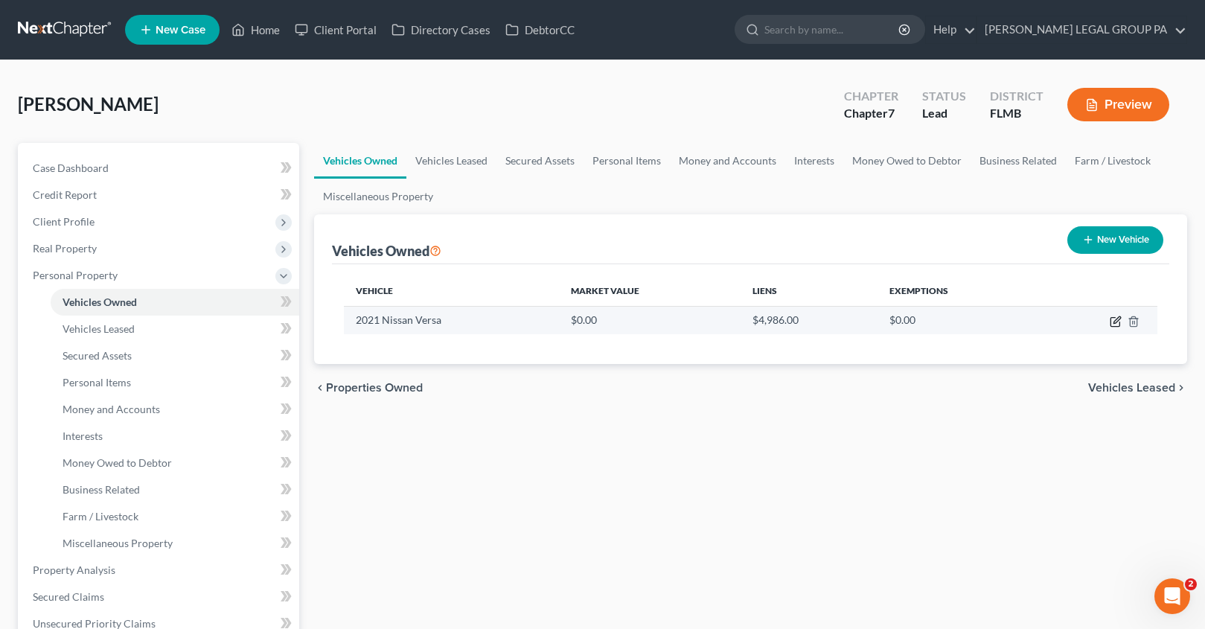
click at [1115, 324] on icon "button" at bounding box center [1115, 321] width 12 height 12
select select "0"
select select "5"
select select "2"
select select "0"
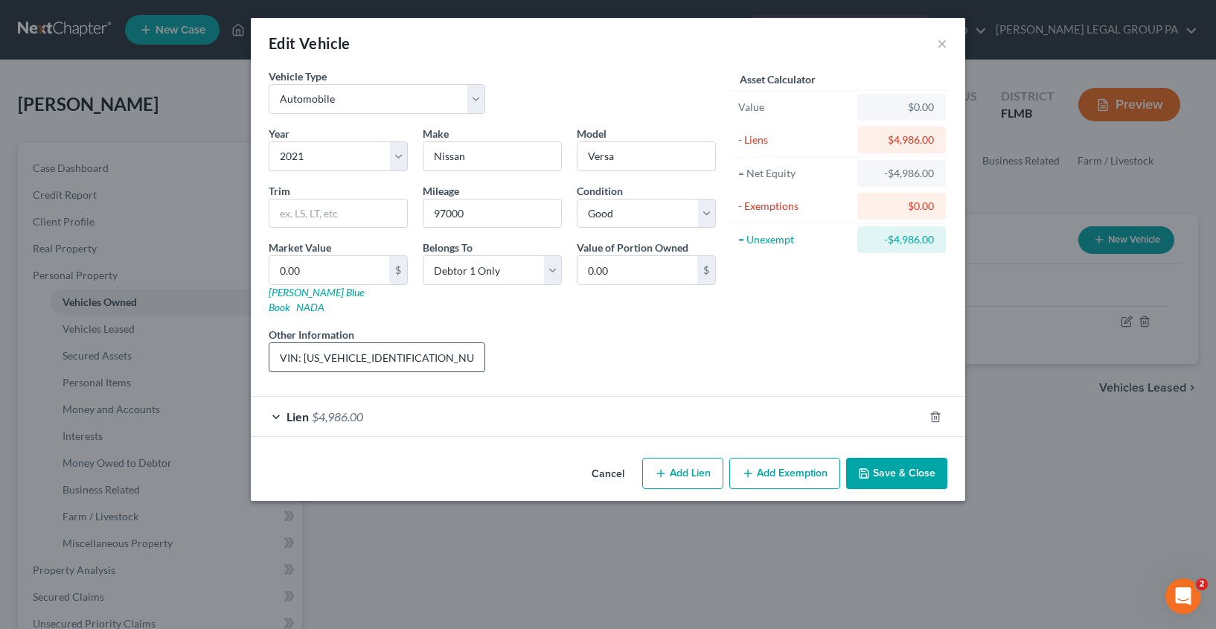
drag, startPoint x: 440, startPoint y: 342, endPoint x: 304, endPoint y: 344, distance: 135.4
click at [304, 344] on input "VIN: [US_VEHICLE_IDENTIFICATION_NUMBER]" at bounding box center [376, 357] width 215 height 28
click at [291, 274] on input "0.00" at bounding box center [329, 270] width 120 height 28
drag, startPoint x: 316, startPoint y: 274, endPoint x: 249, endPoint y: 267, distance: 68.0
click at [251, 271] on div "Vehicle Type Select Automobile Truck Trailer Watercraft Aircraft Motor Home Atv…" at bounding box center [608, 259] width 714 height 383
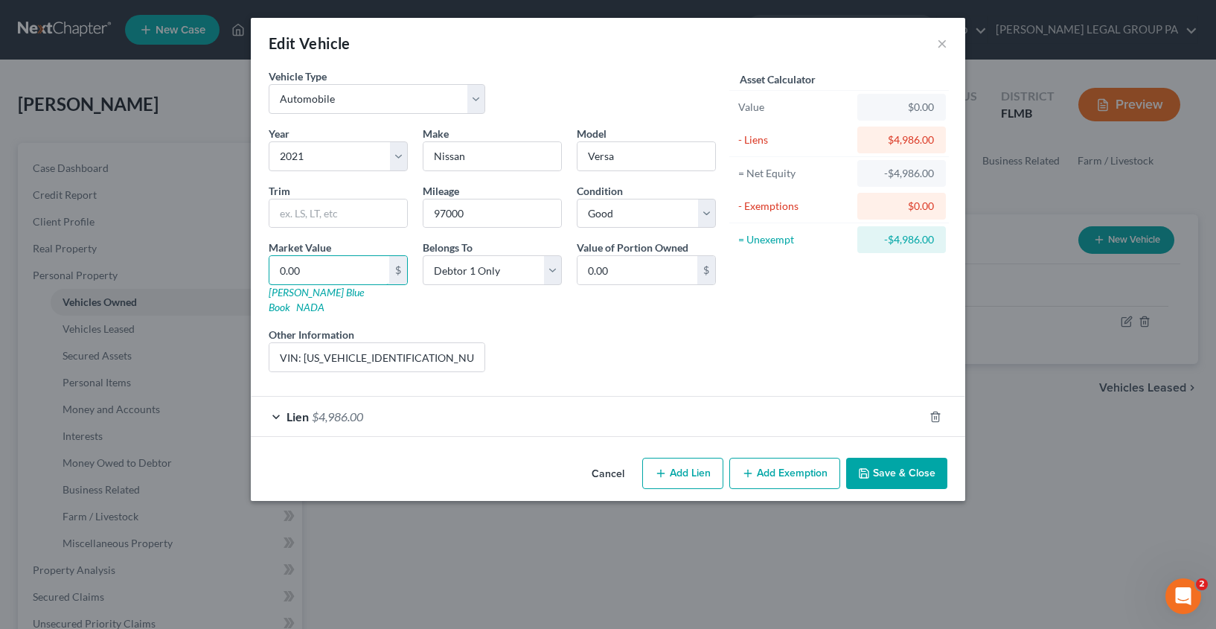
type input "6"
type input "6.00"
type input "69"
type input "69.00"
type input "696"
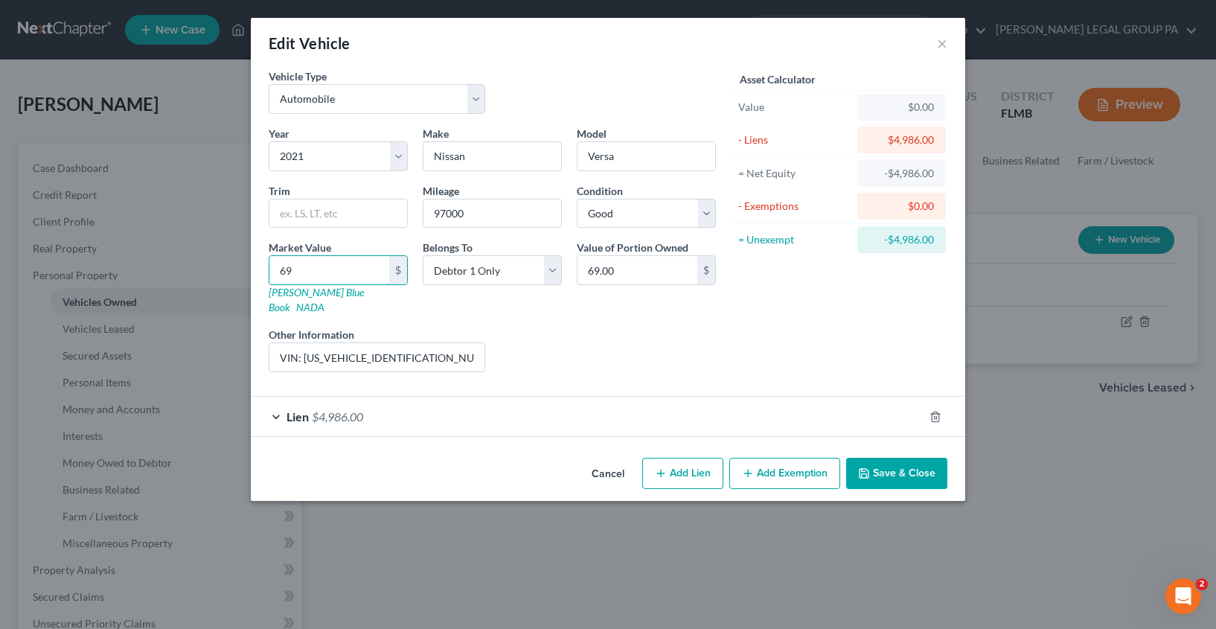
type input "696.00"
type input "6965"
type input "6,965.00"
click at [908, 463] on button "Save & Close" at bounding box center [896, 473] width 101 height 31
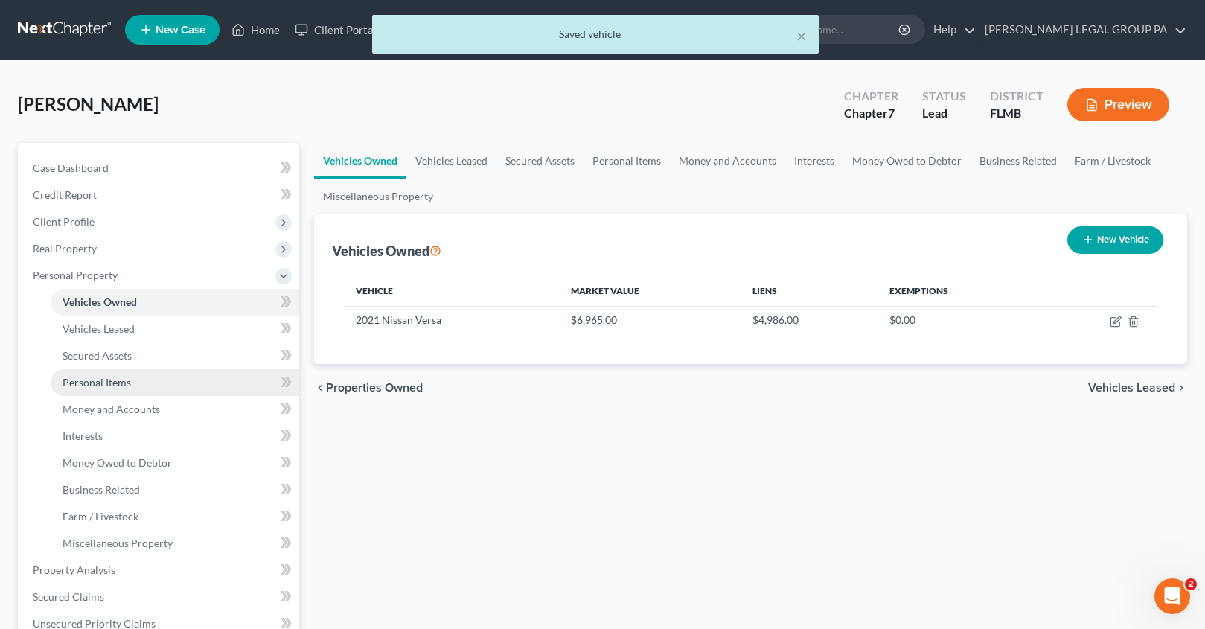
click at [101, 377] on span "Personal Items" at bounding box center [96, 382] width 68 height 13
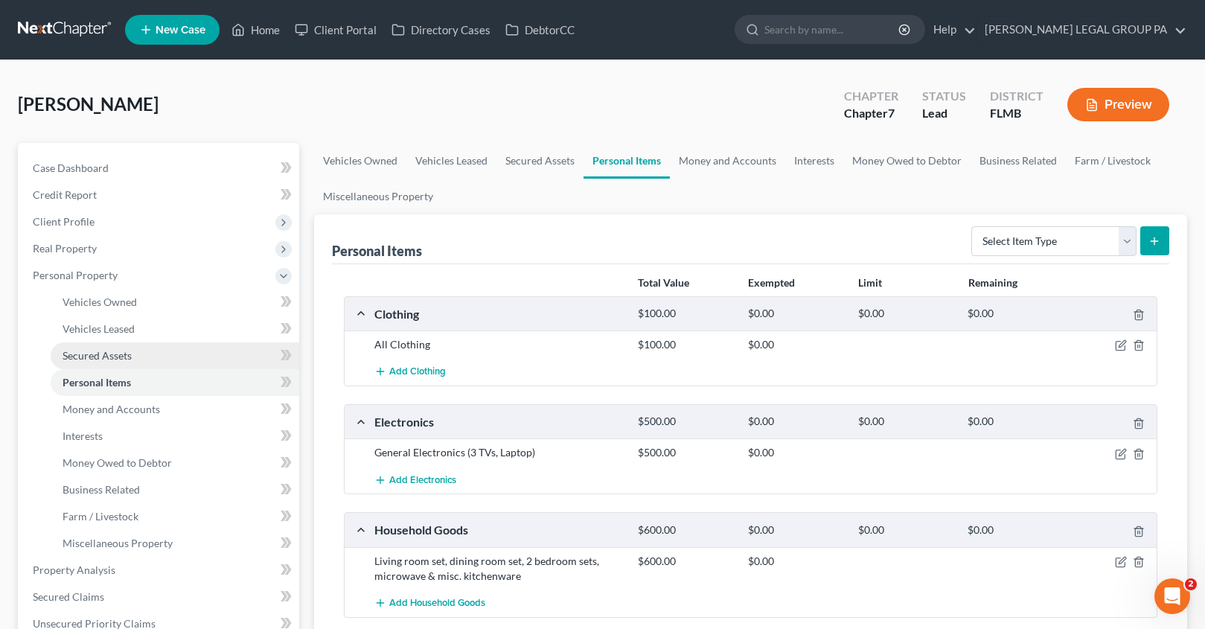
click at [86, 355] on span "Secured Assets" at bounding box center [96, 355] width 69 height 13
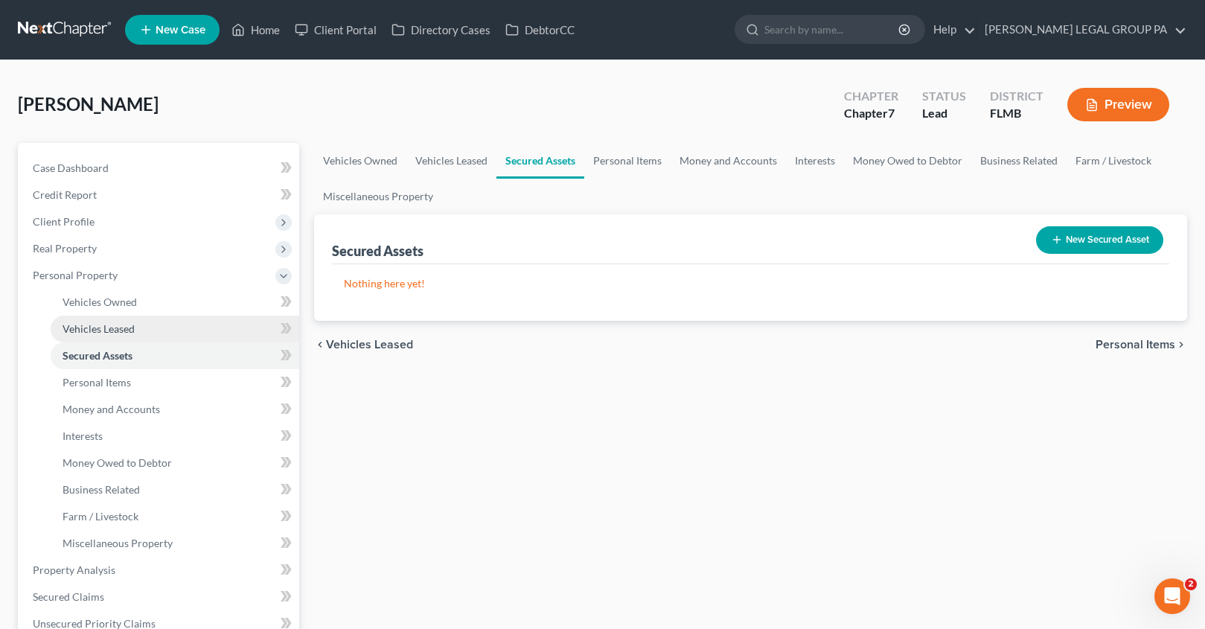
click at [95, 331] on span "Vehicles Leased" at bounding box center [98, 328] width 72 height 13
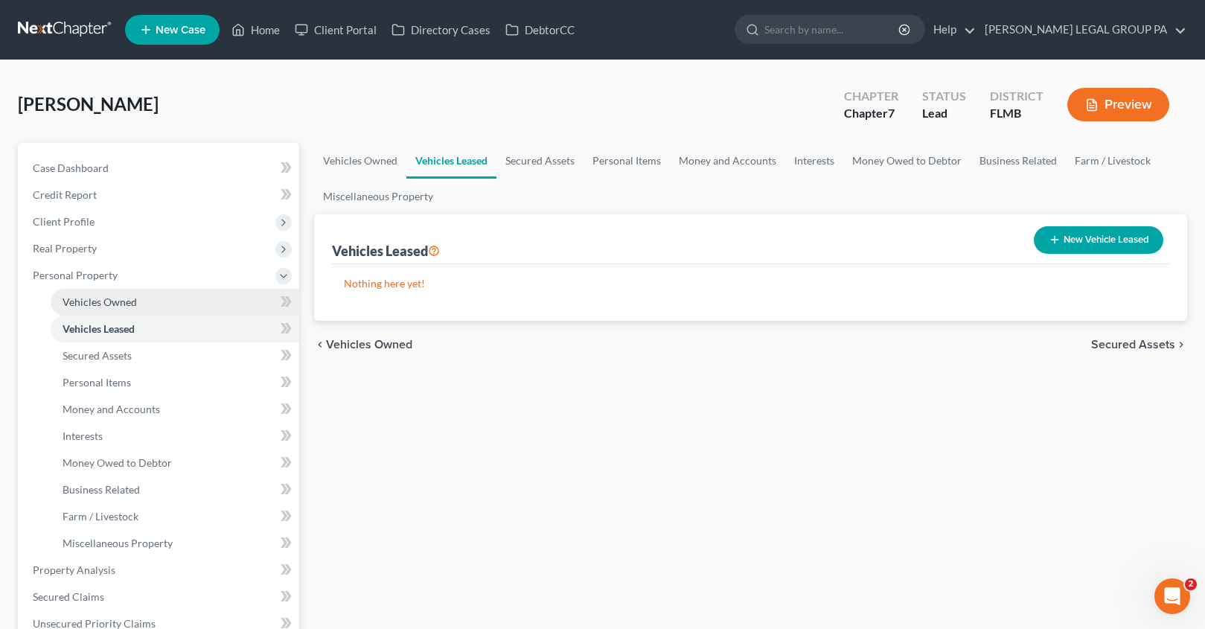
click at [105, 305] on span "Vehicles Owned" at bounding box center [99, 301] width 74 height 13
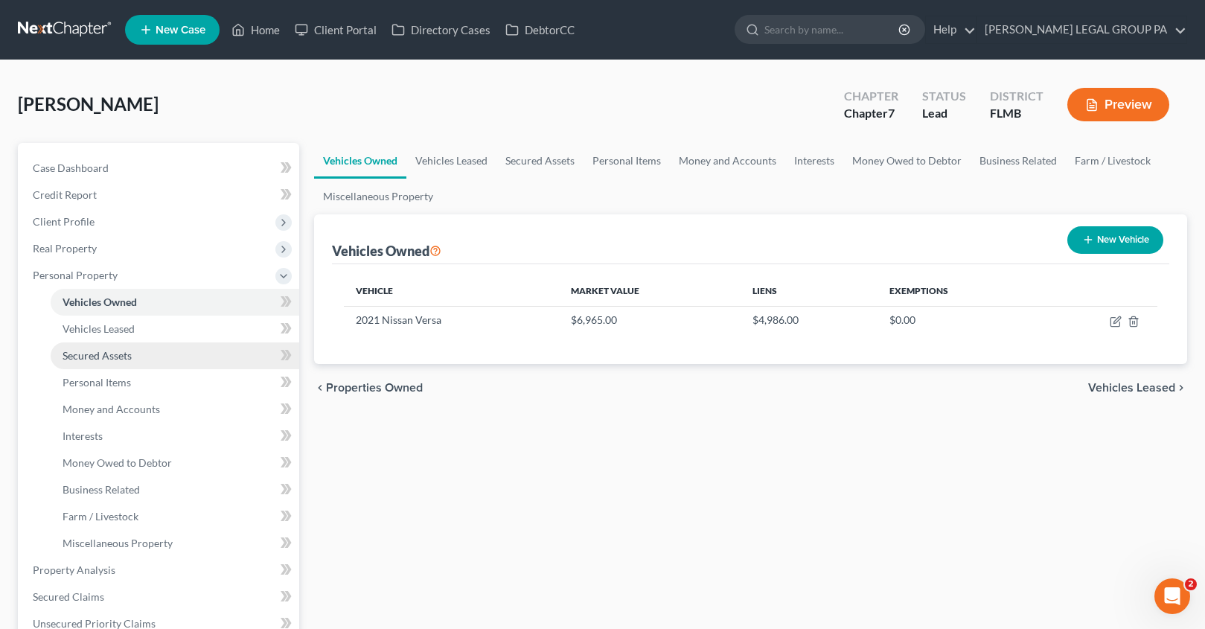
click at [112, 360] on span "Secured Assets" at bounding box center [96, 355] width 69 height 13
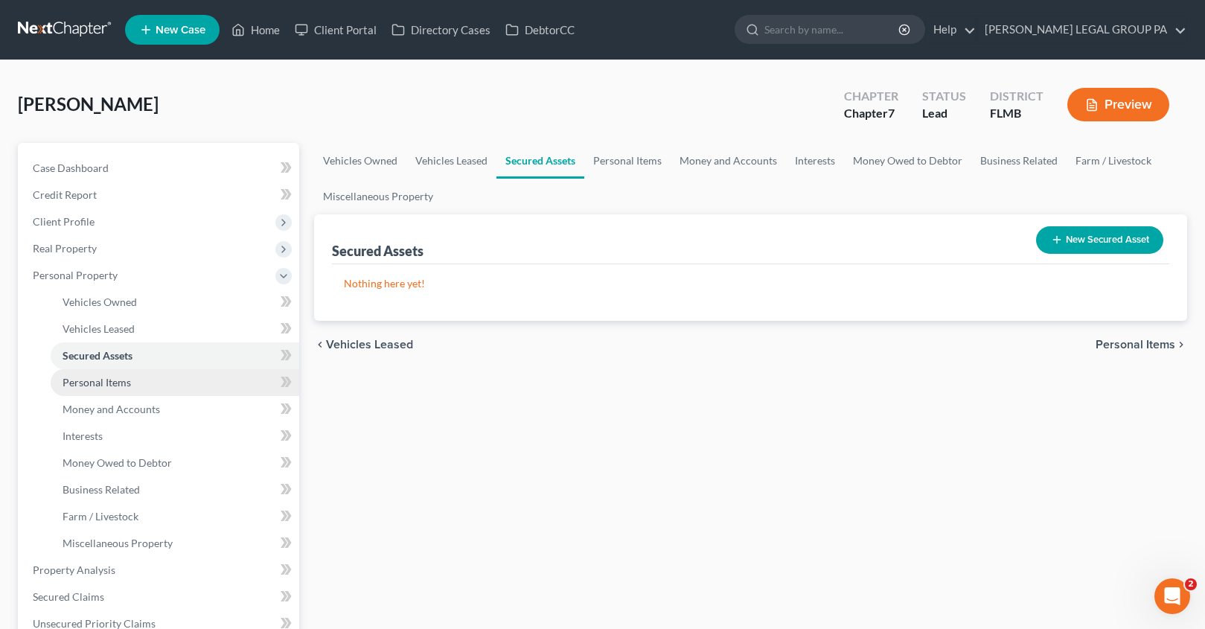
click at [124, 389] on link "Personal Items" at bounding box center [175, 382] width 249 height 27
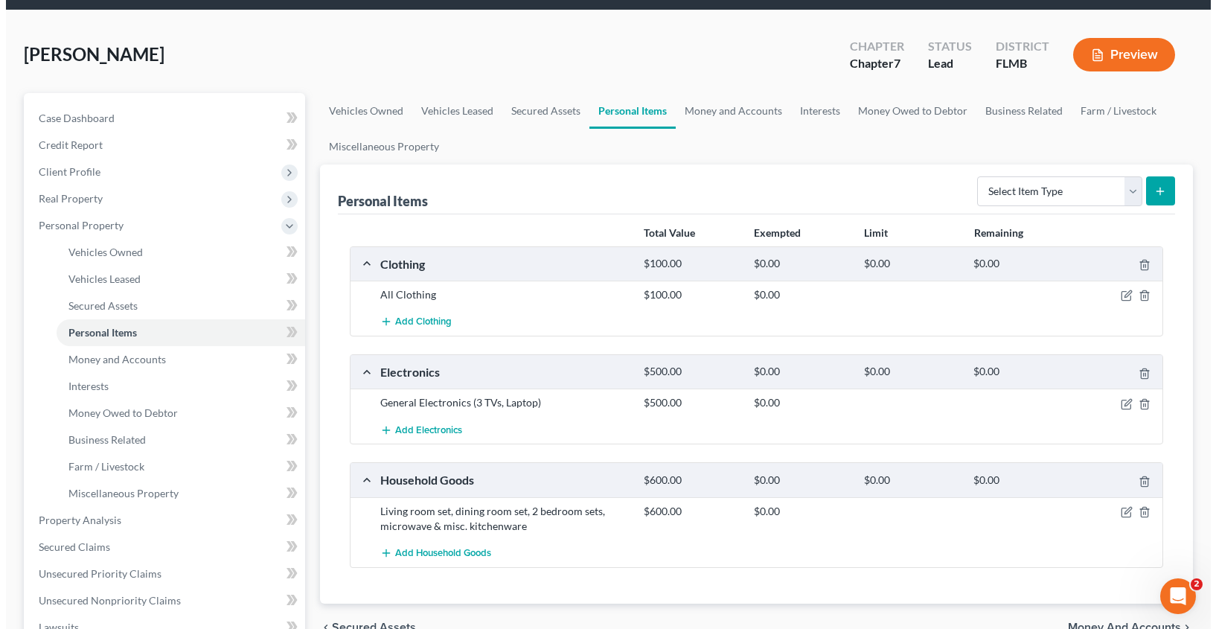
scroll to position [146, 0]
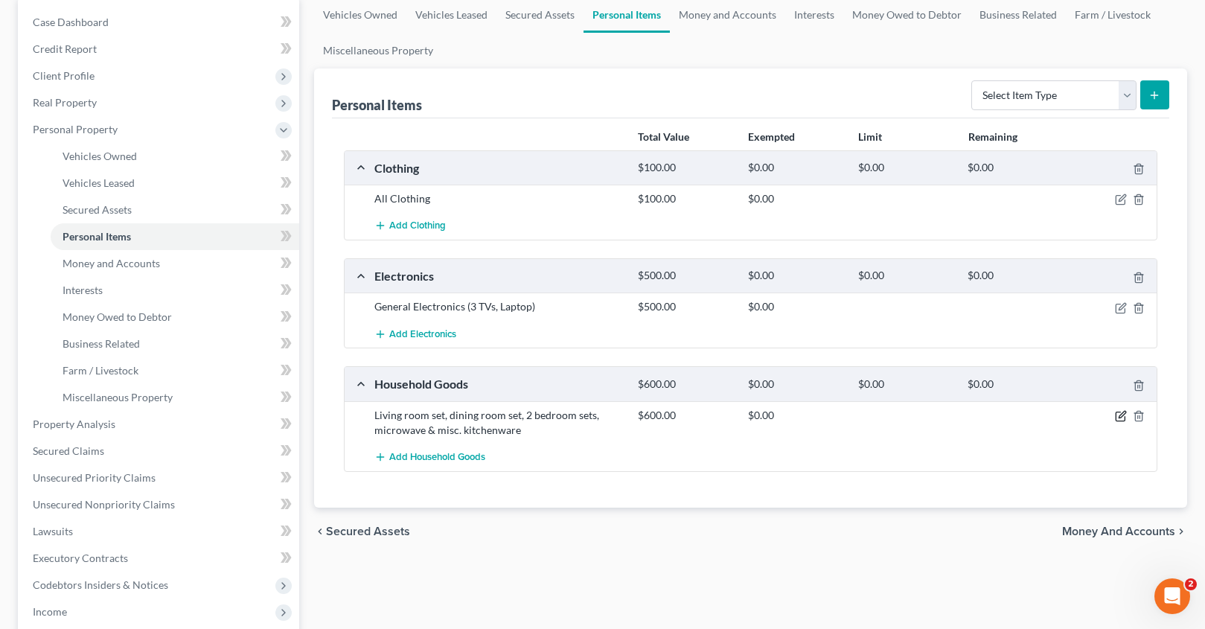
click at [1122, 416] on icon "button" at bounding box center [1121, 416] width 12 height 12
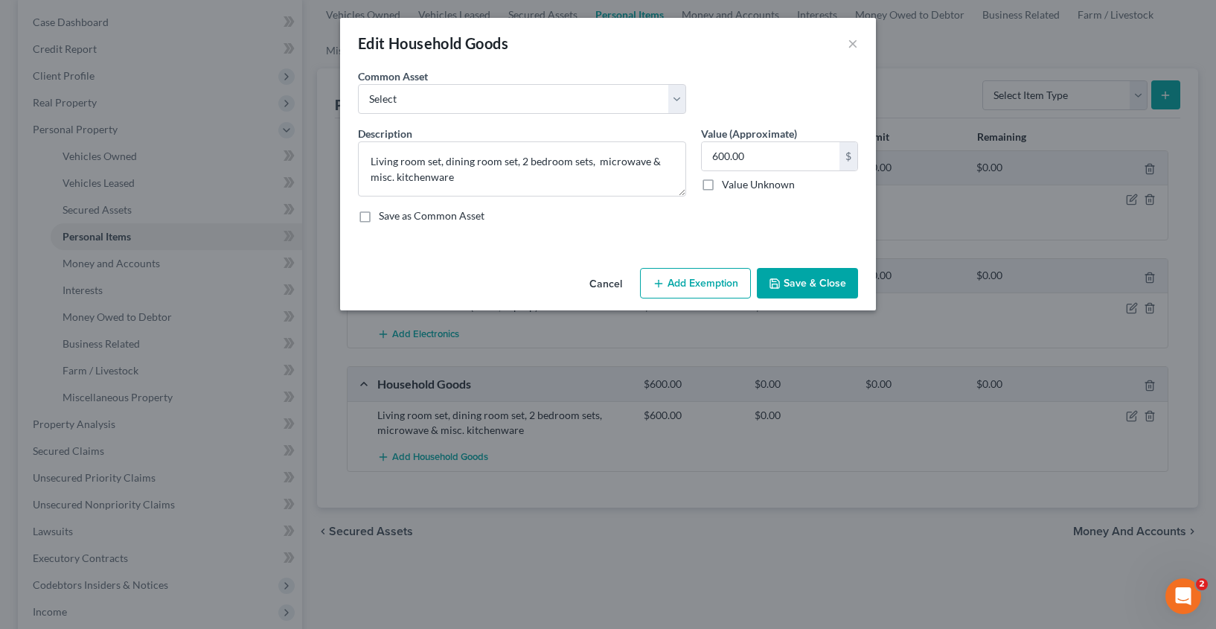
click at [677, 275] on button "Add Exemption" at bounding box center [695, 283] width 111 height 31
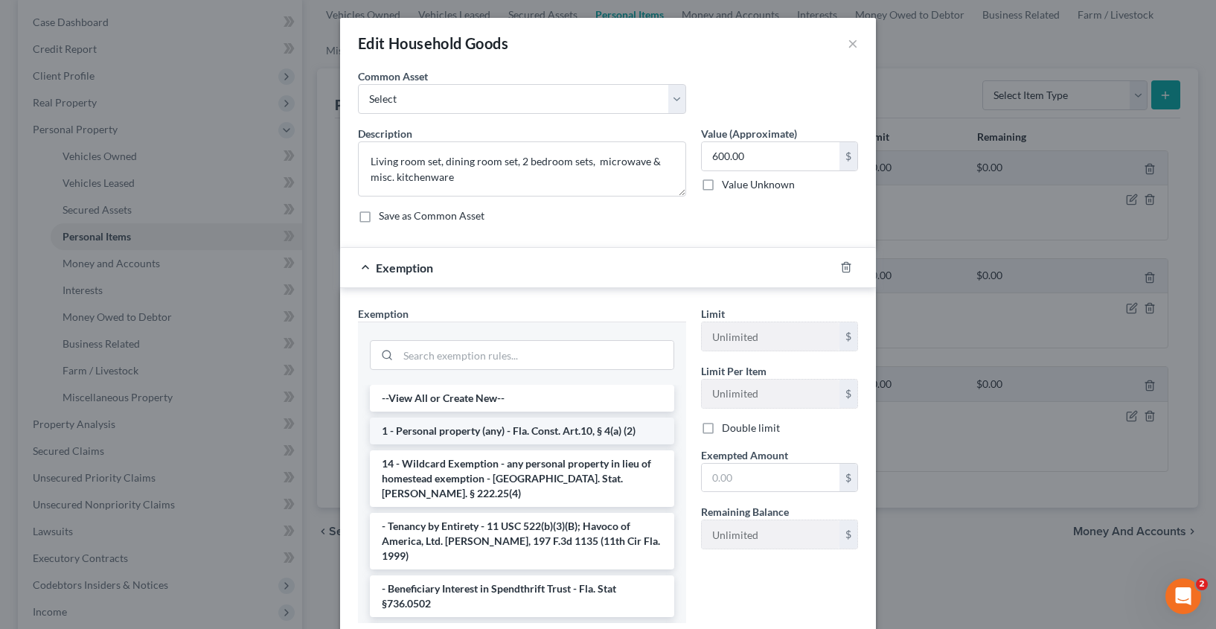
click at [426, 433] on li "1 - Personal property (any) - Fla. Const. Art.10, § 4(a) (2)" at bounding box center [522, 430] width 304 height 27
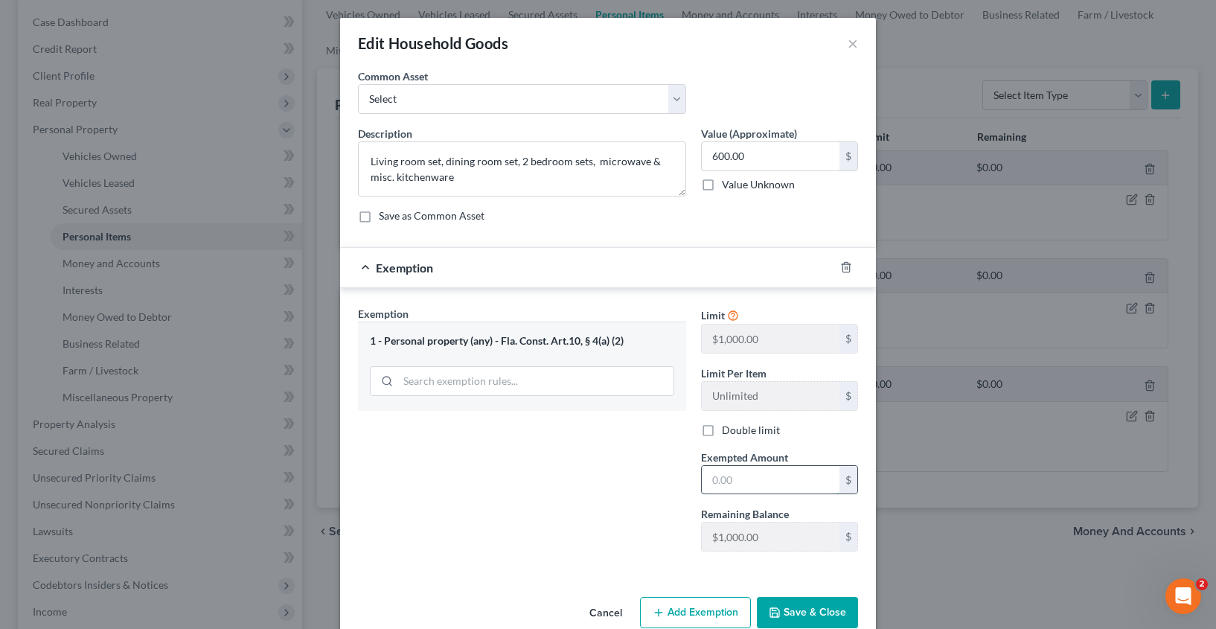
click at [753, 490] on input "text" at bounding box center [771, 480] width 138 height 28
type input "600.00"
click at [792, 595] on div "Cancel Add Exemption Save & Close" at bounding box center [608, 615] width 536 height 49
click at [797, 604] on button "Save & Close" at bounding box center [807, 612] width 101 height 31
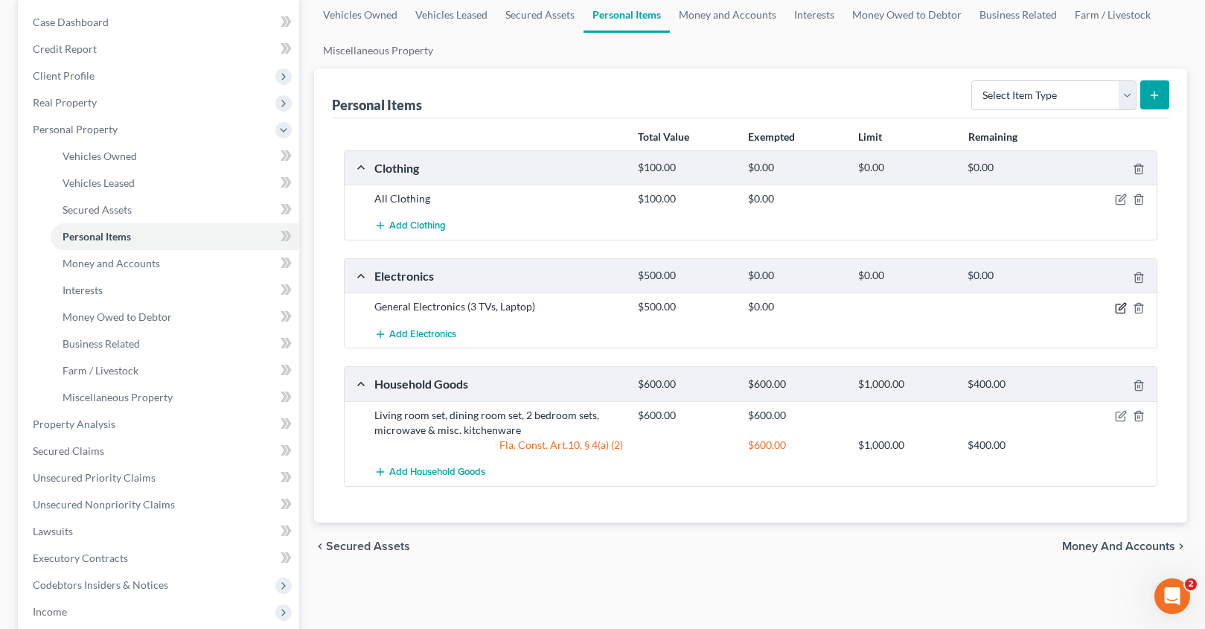
click at [1120, 309] on icon "button" at bounding box center [1121, 306] width 7 height 7
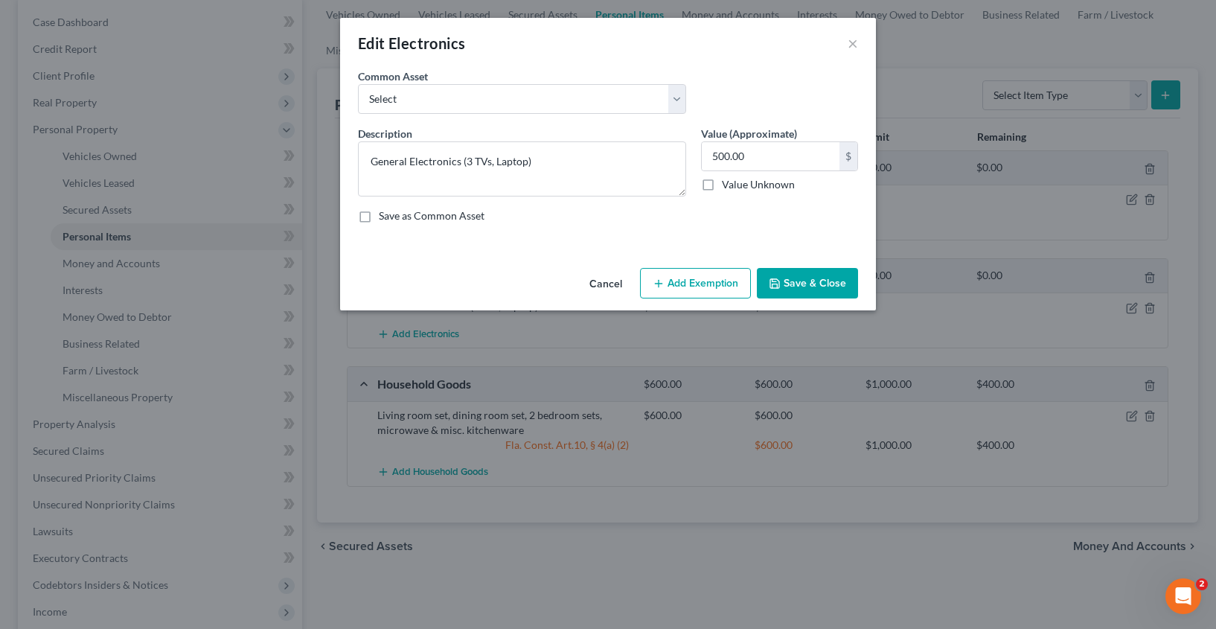
click at [691, 290] on button "Add Exemption" at bounding box center [695, 283] width 111 height 31
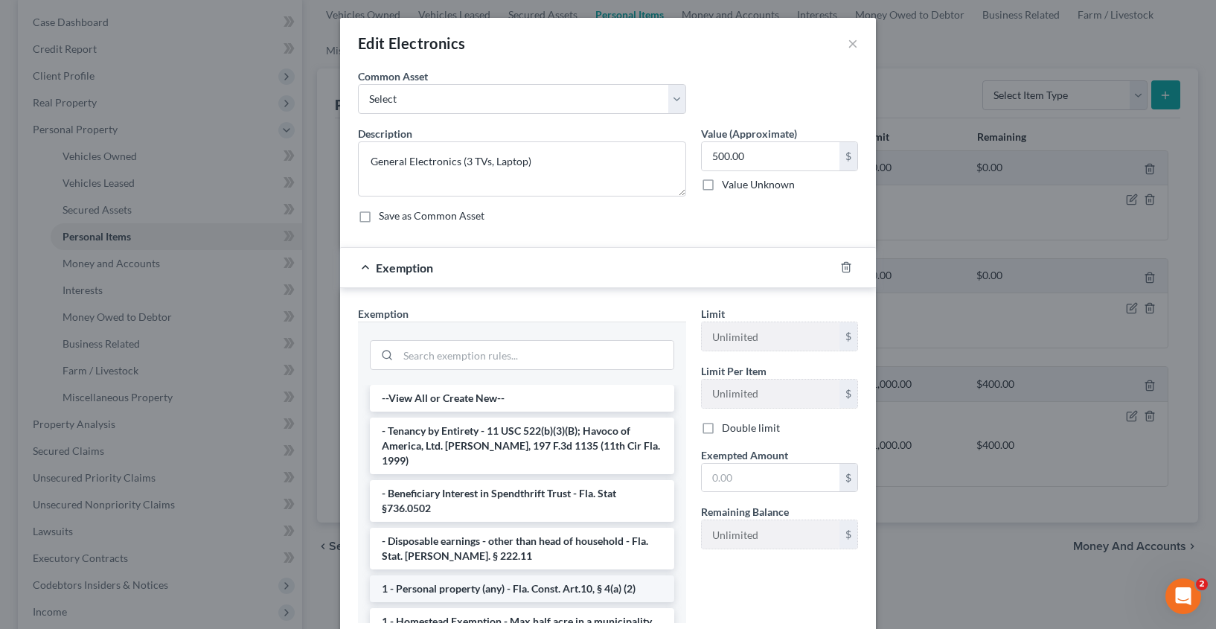
click at [424, 575] on li "1 - Personal property (any) - Fla. Const. Art.10, § 4(a) (2)" at bounding box center [522, 588] width 304 height 27
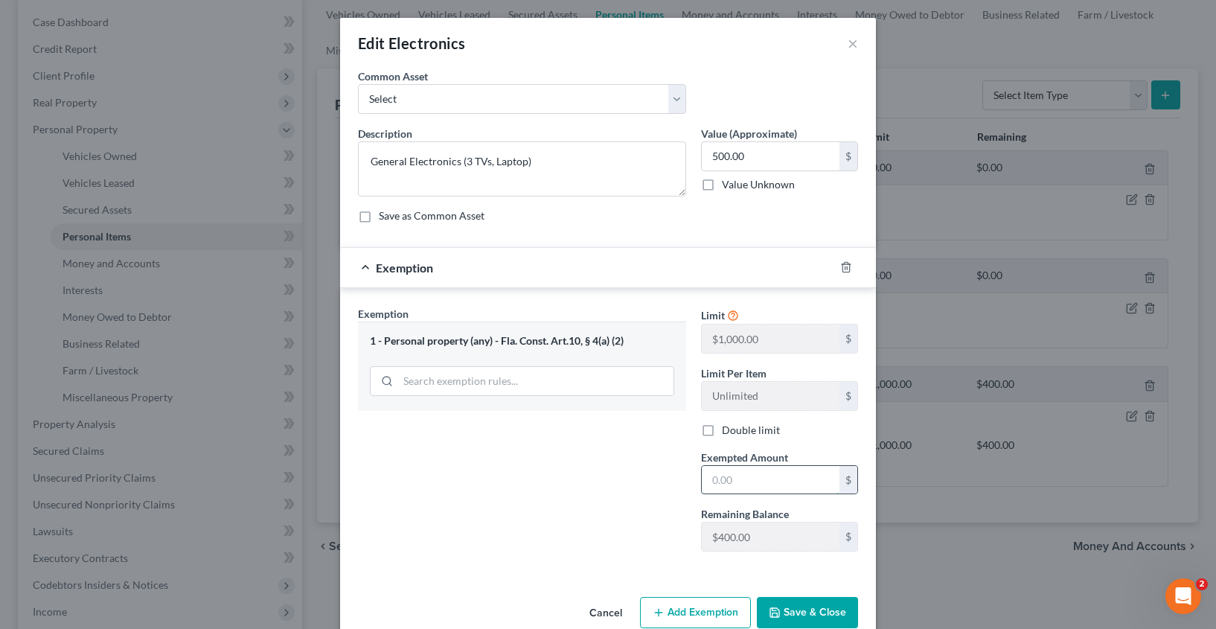
click at [725, 467] on input "text" at bounding box center [771, 480] width 138 height 28
type input "400.00"
click at [797, 615] on button "Save & Close" at bounding box center [807, 612] width 101 height 31
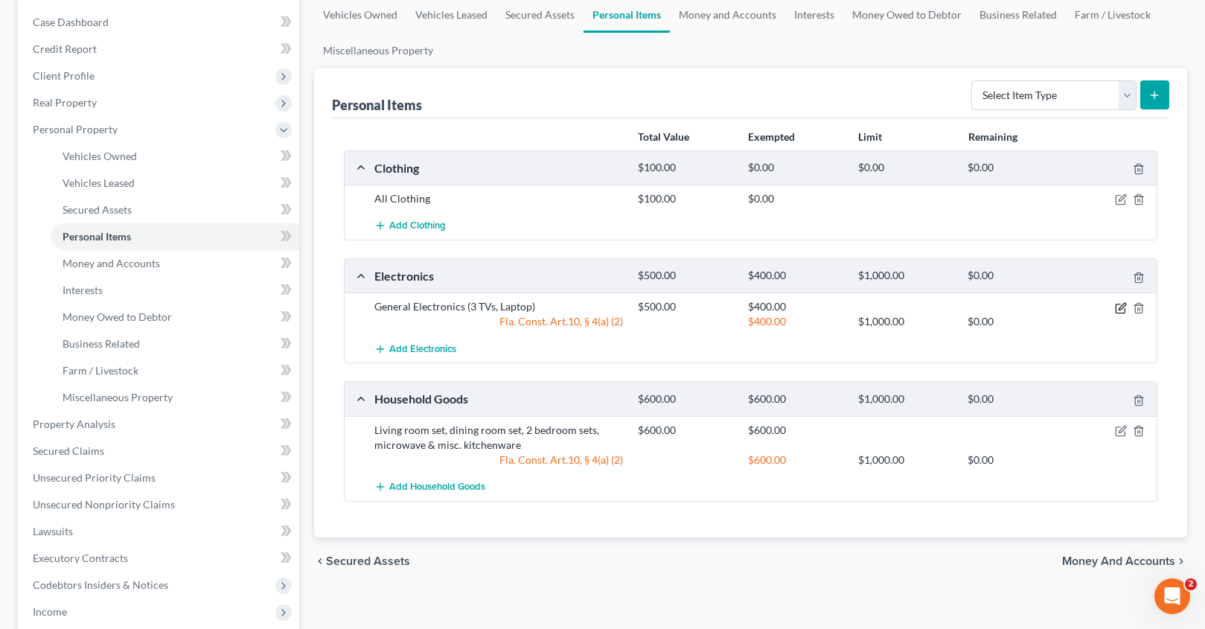
click at [1120, 309] on icon "button" at bounding box center [1121, 306] width 7 height 7
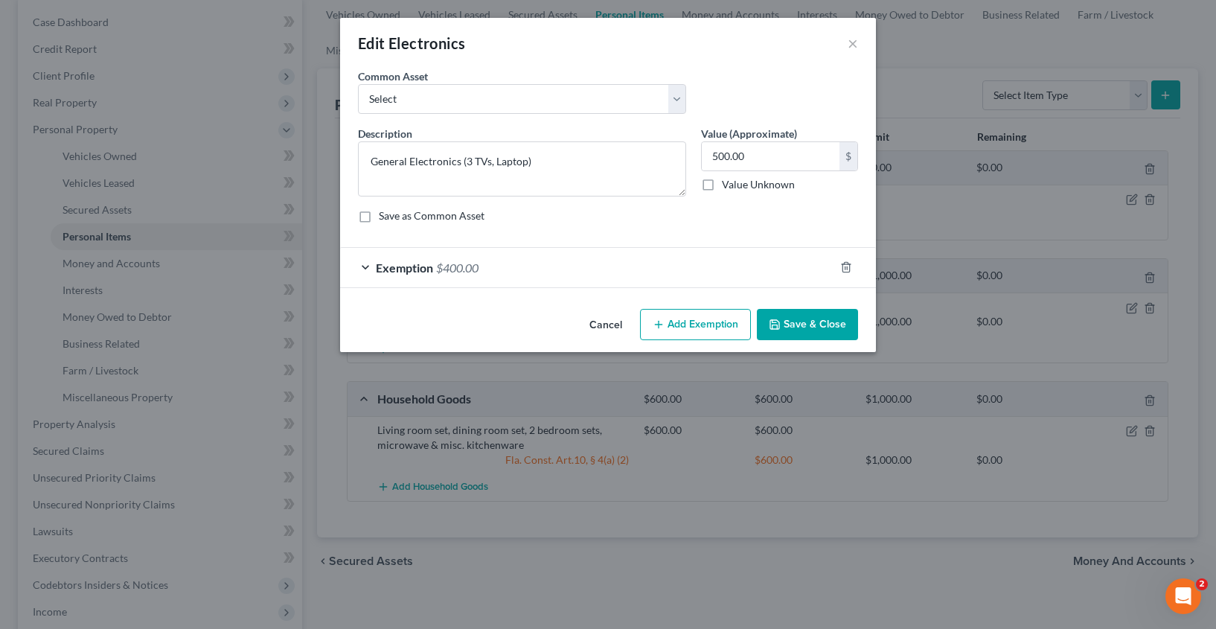
click at [704, 327] on button "Add Exemption" at bounding box center [695, 324] width 111 height 31
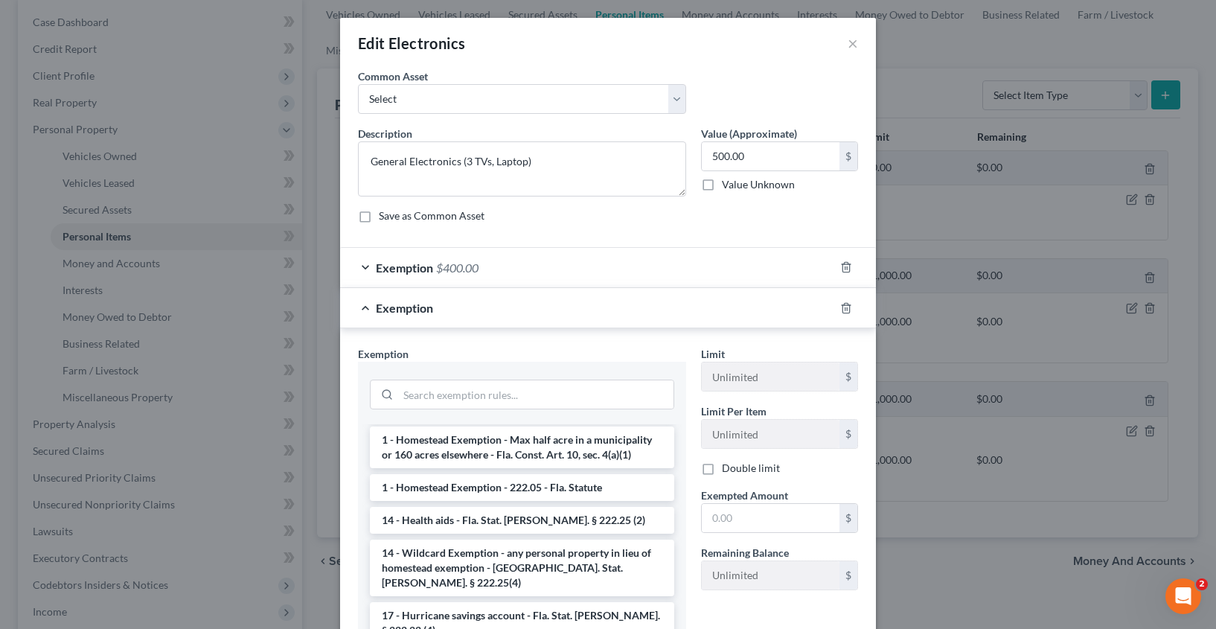
scroll to position [237, 0]
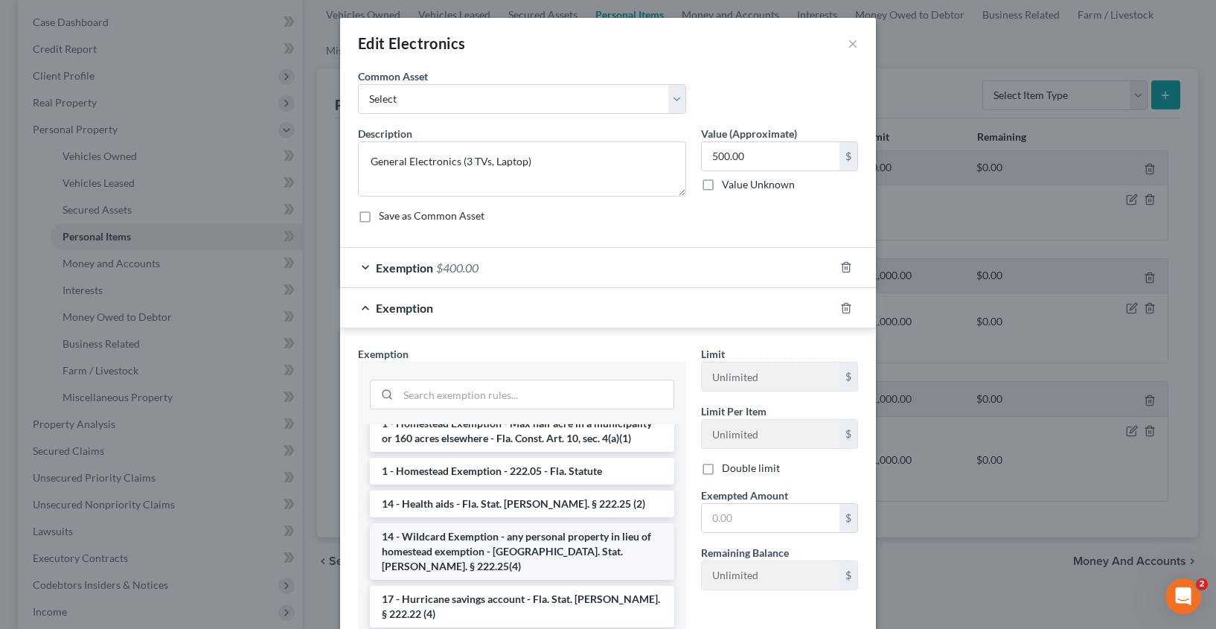
click at [466, 536] on li "14 - Wildcard Exemption - any personal property in lieu of homestead exemption …" at bounding box center [522, 551] width 304 height 57
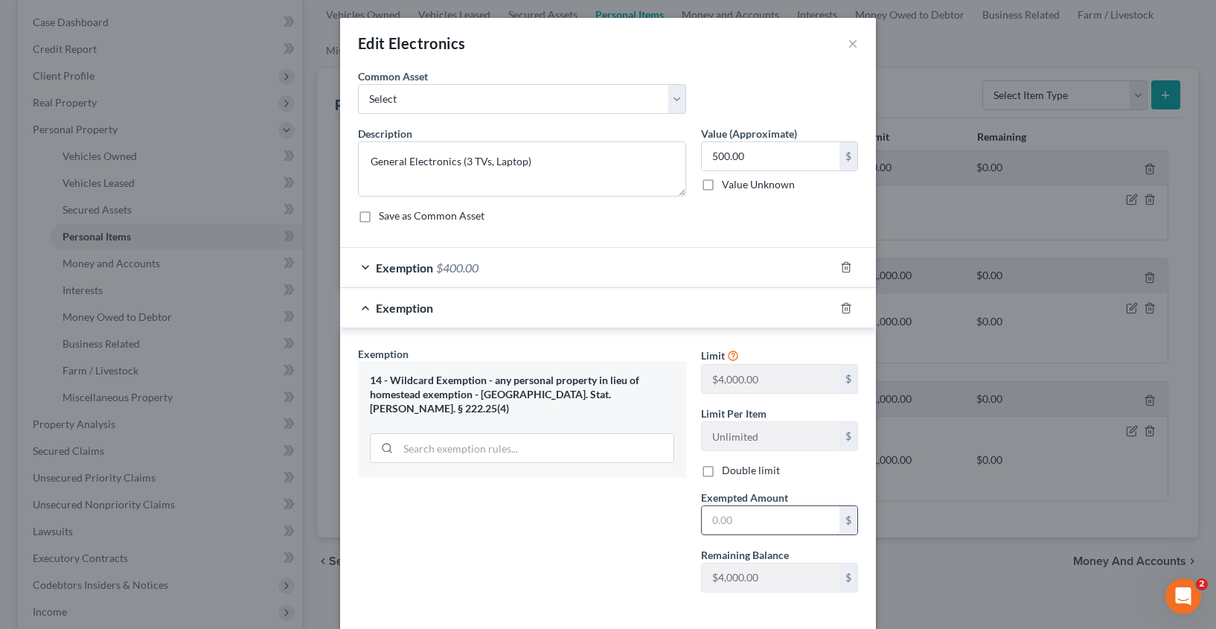
click at [743, 513] on input "text" at bounding box center [771, 520] width 138 height 28
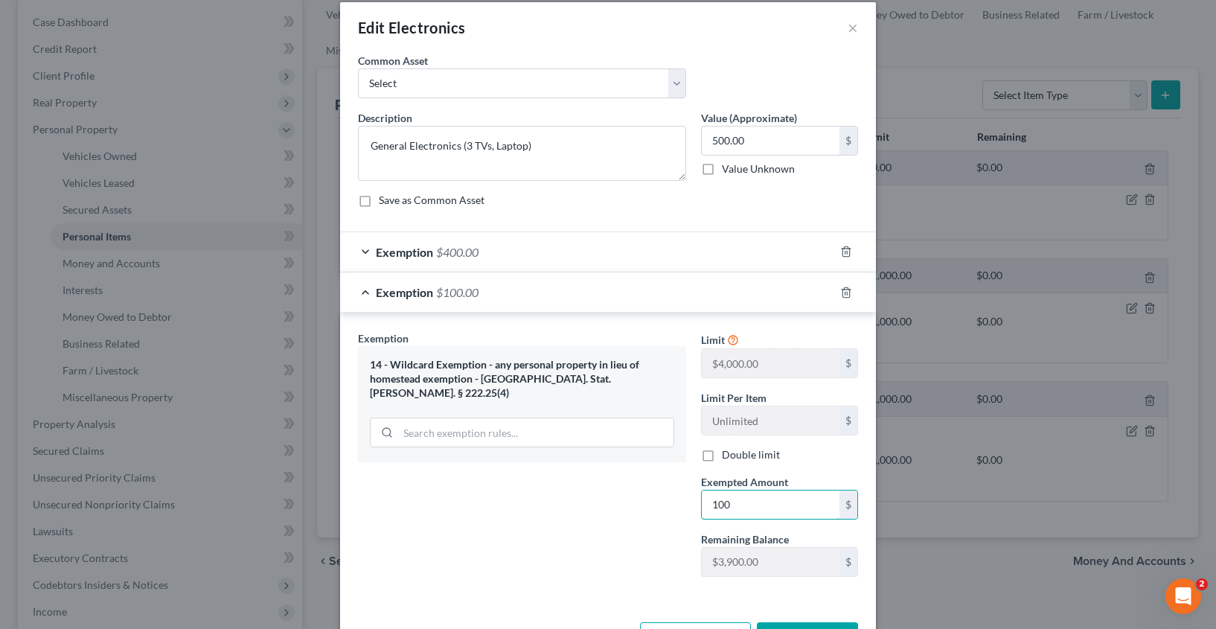
scroll to position [69, 0]
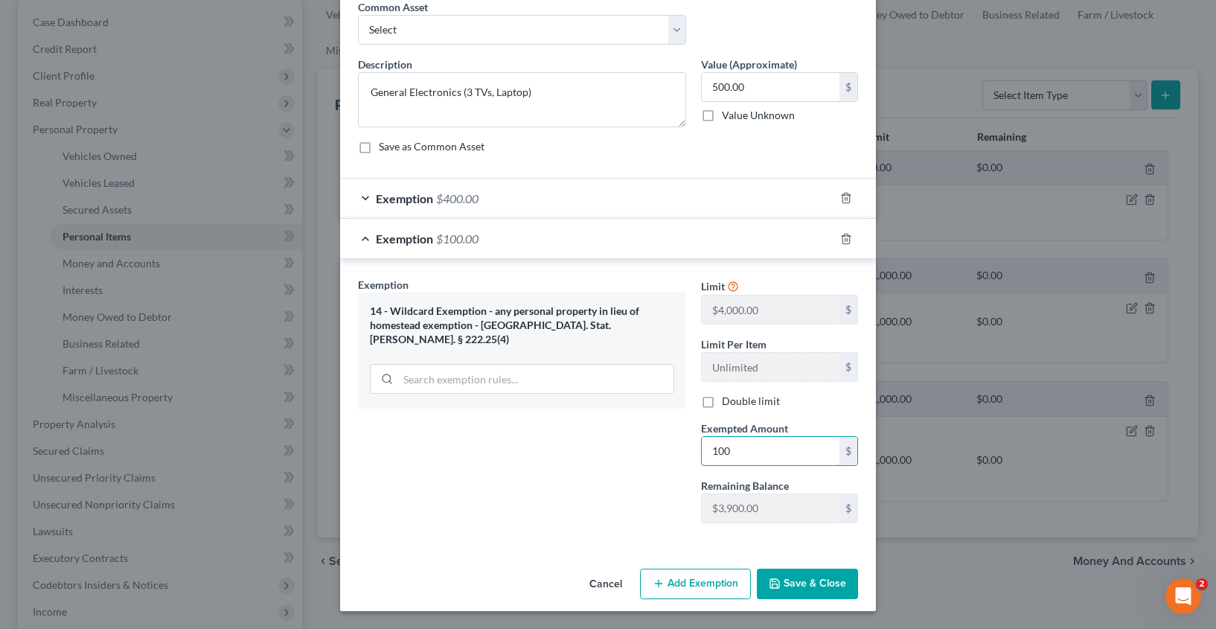
type input "100"
drag, startPoint x: 687, startPoint y: 542, endPoint x: 766, endPoint y: 565, distance: 82.2
click at [687, 542] on div "Exemption Set must be selected for CA. Exemption * 14 - Wildcard Exemption - an…" at bounding box center [608, 403] width 536 height 288
click at [821, 587] on button "Save & Close" at bounding box center [807, 583] width 101 height 31
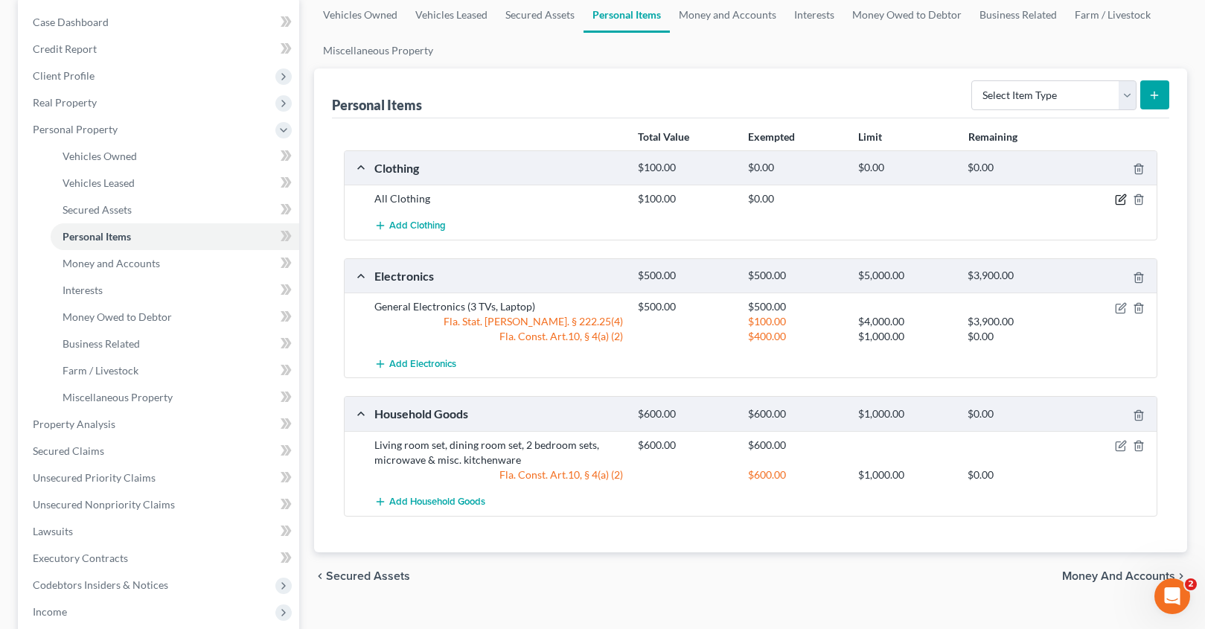
click at [1117, 199] on icon "button" at bounding box center [1121, 199] width 12 height 12
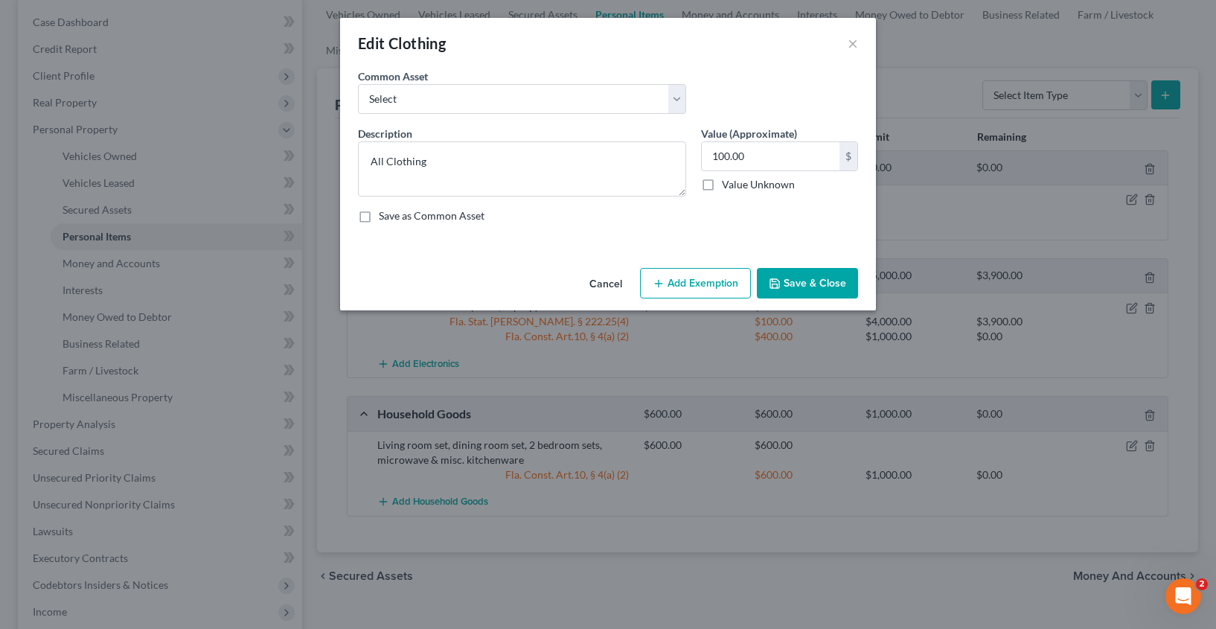
click at [723, 287] on button "Add Exemption" at bounding box center [695, 283] width 111 height 31
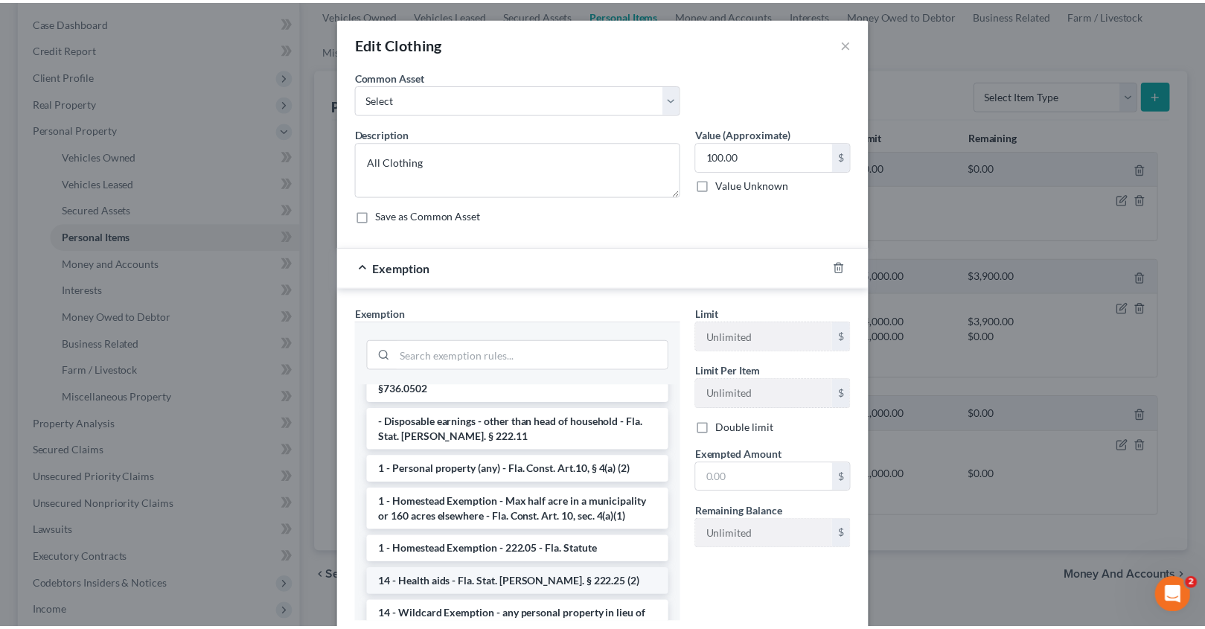
scroll to position [141, 0]
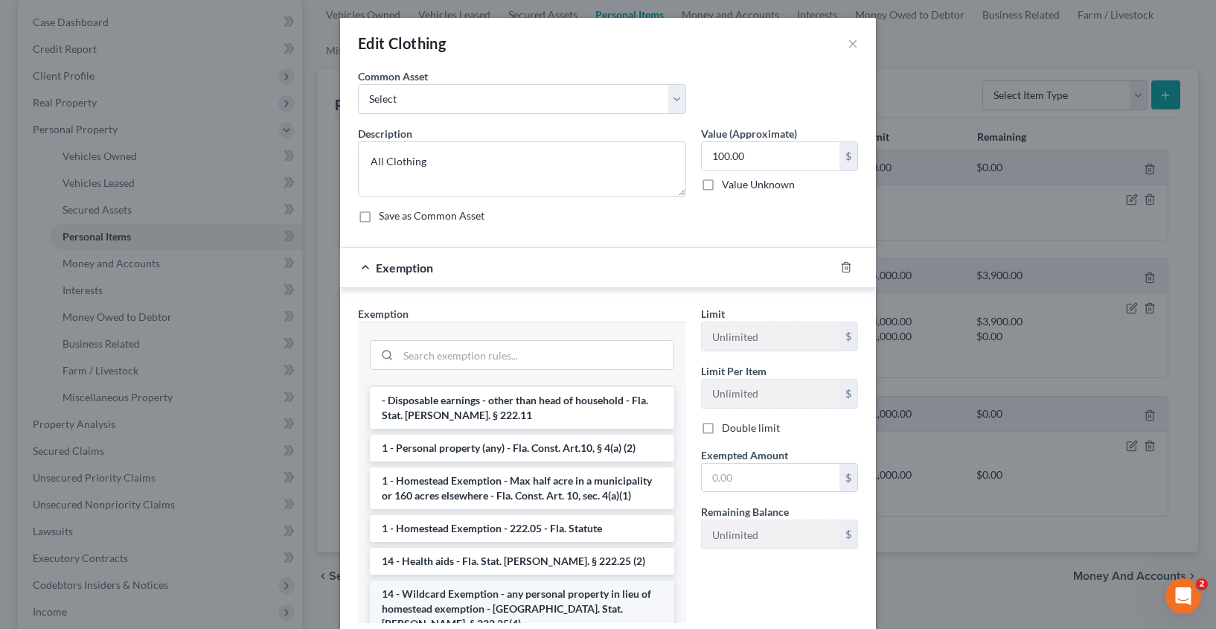
click at [480, 590] on li "14 - Wildcard Exemption - any personal property in lieu of homestead exemption …" at bounding box center [522, 608] width 304 height 57
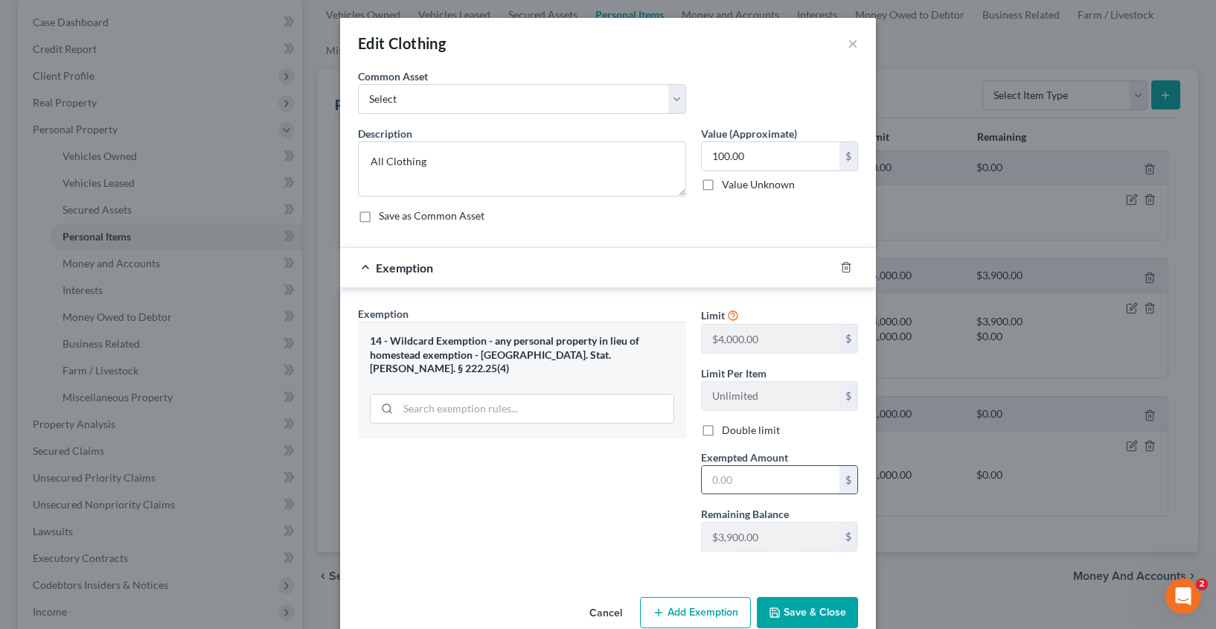
click at [745, 483] on input "text" at bounding box center [771, 480] width 138 height 28
type input "100.00"
click at [801, 611] on button "Save & Close" at bounding box center [807, 612] width 101 height 31
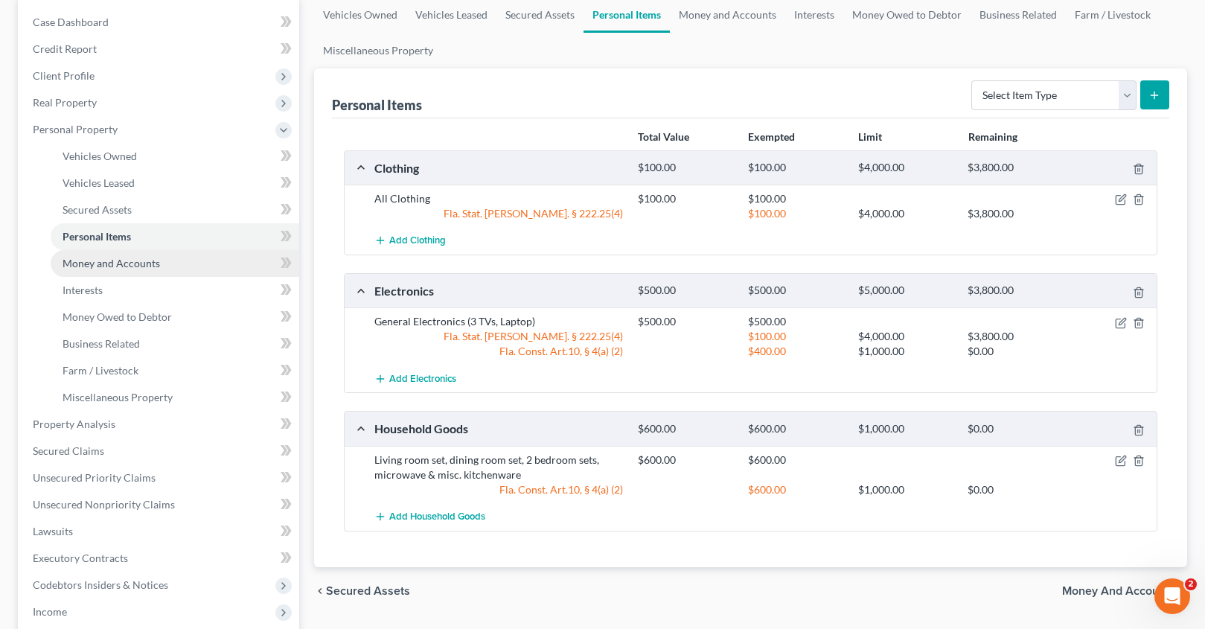
click at [109, 263] on span "Money and Accounts" at bounding box center [110, 263] width 97 height 13
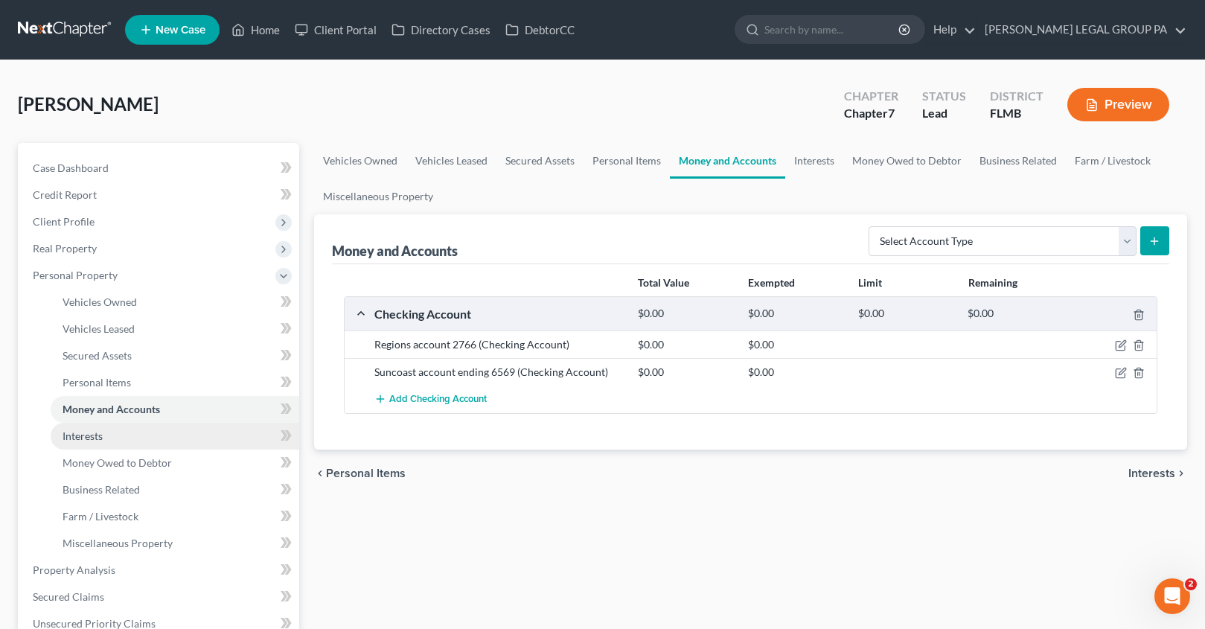
click at [110, 426] on link "Interests" at bounding box center [175, 436] width 249 height 27
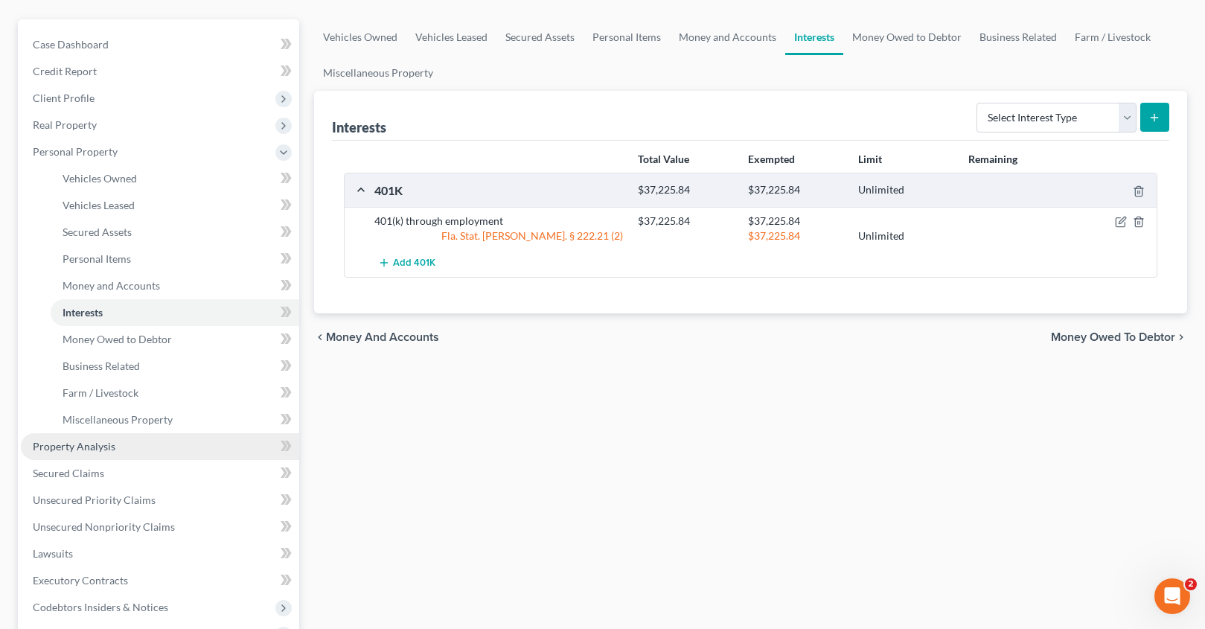
scroll to position [289, 0]
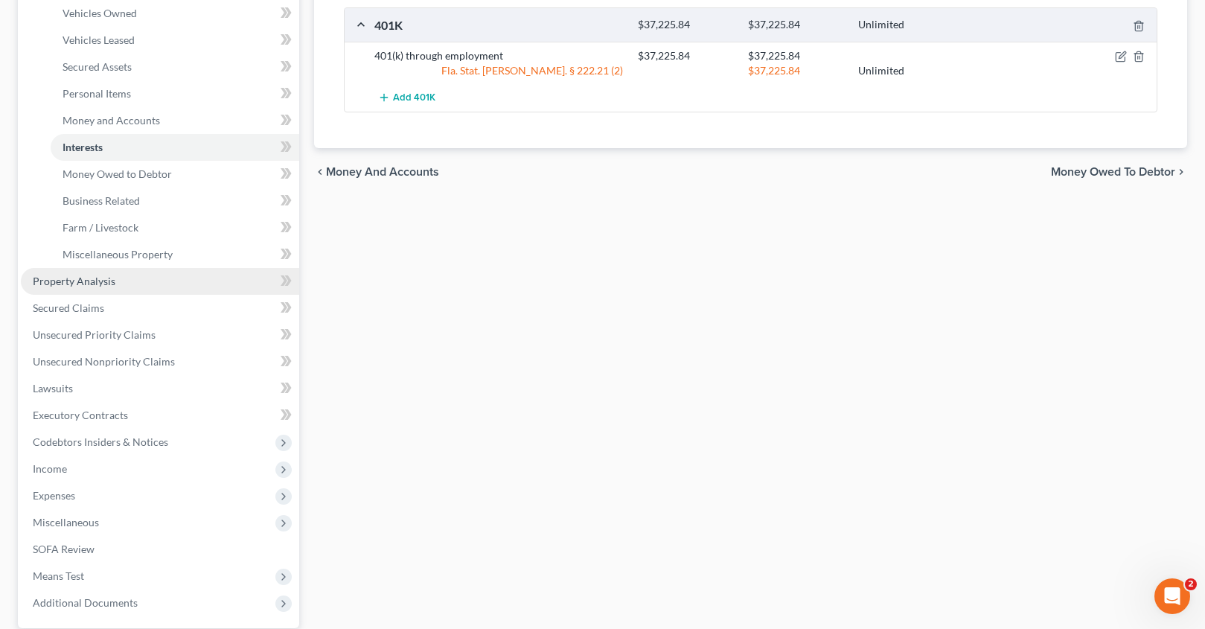
click at [101, 276] on span "Property Analysis" at bounding box center [74, 281] width 83 height 13
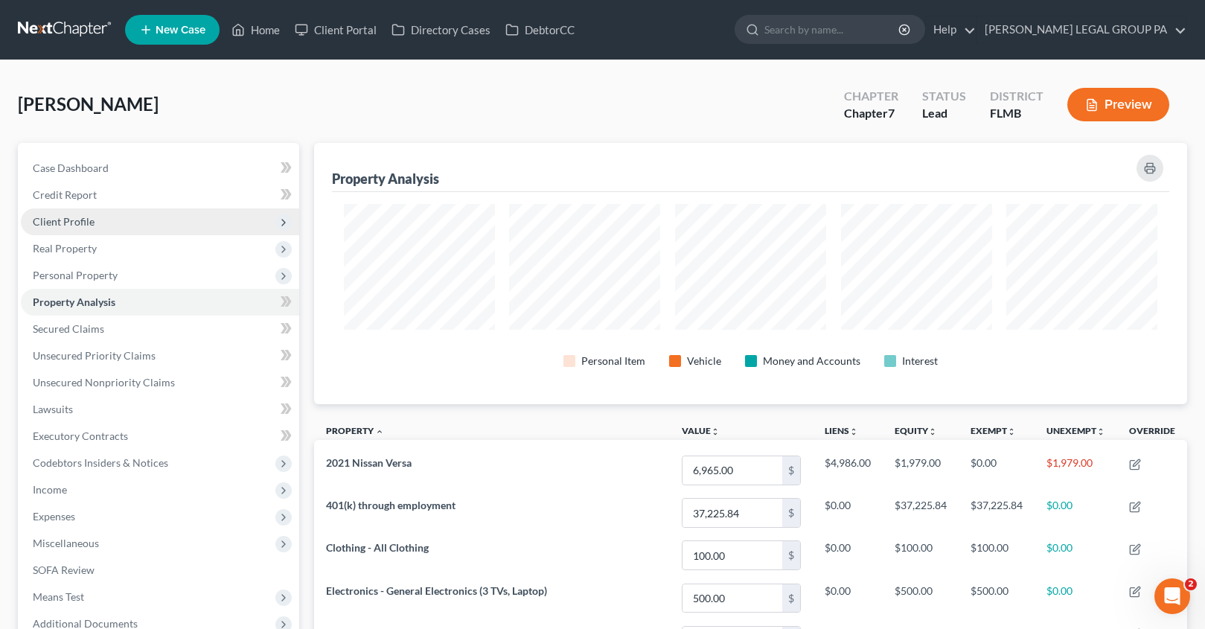
scroll to position [261, 873]
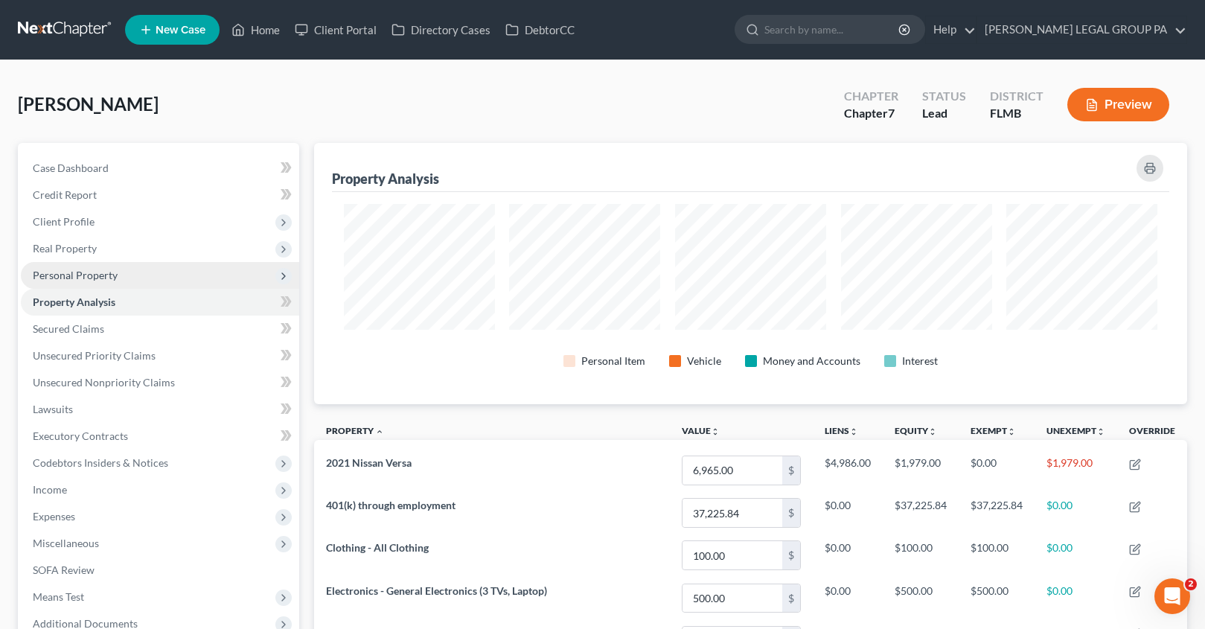
click at [78, 269] on span "Personal Property" at bounding box center [75, 275] width 85 height 13
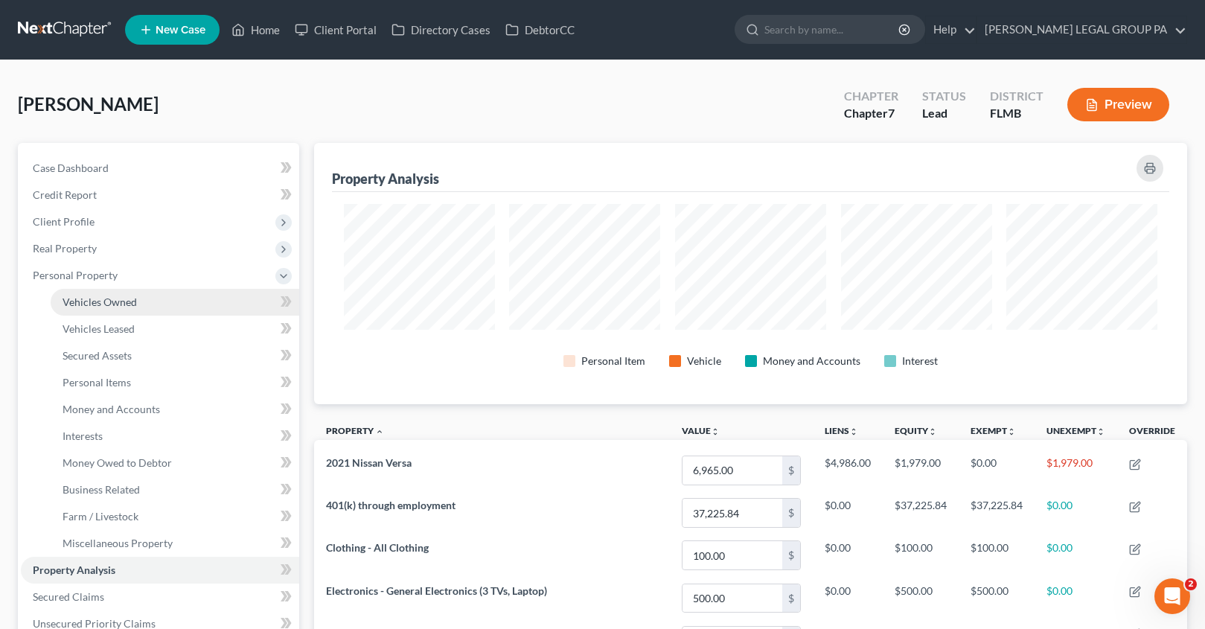
drag, startPoint x: 84, startPoint y: 301, endPoint x: 110, endPoint y: 312, distance: 28.3
click at [85, 301] on span "Vehicles Owned" at bounding box center [99, 301] width 74 height 13
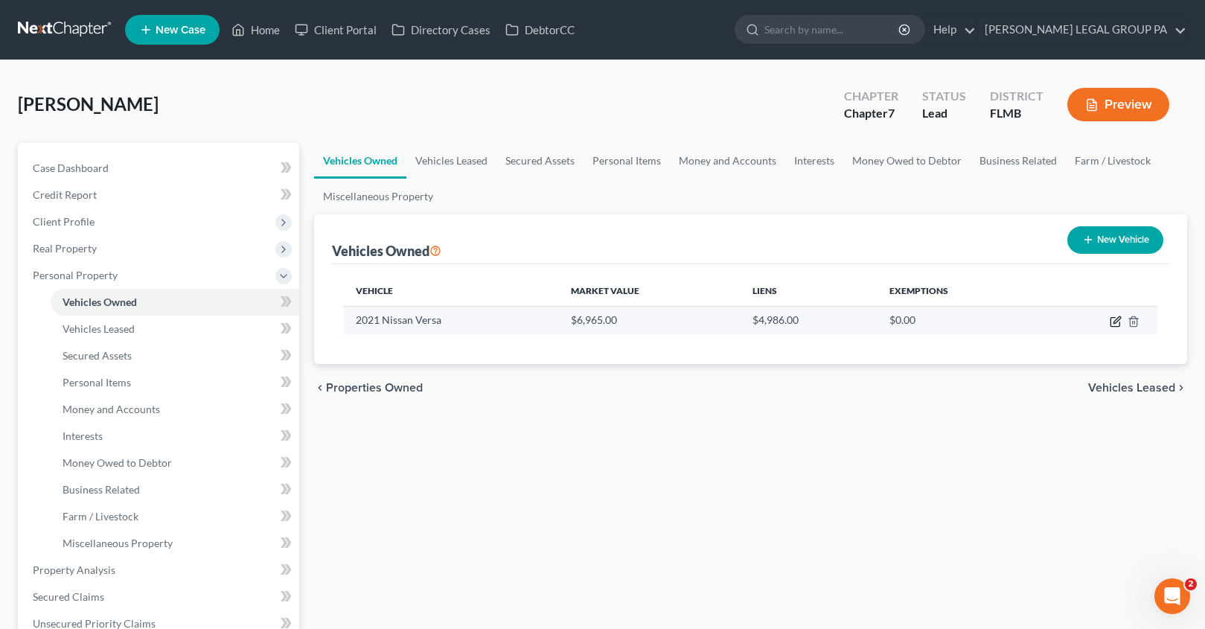
click at [1117, 325] on icon "button" at bounding box center [1115, 321] width 12 height 12
select select "0"
select select "5"
select select "2"
select select "0"
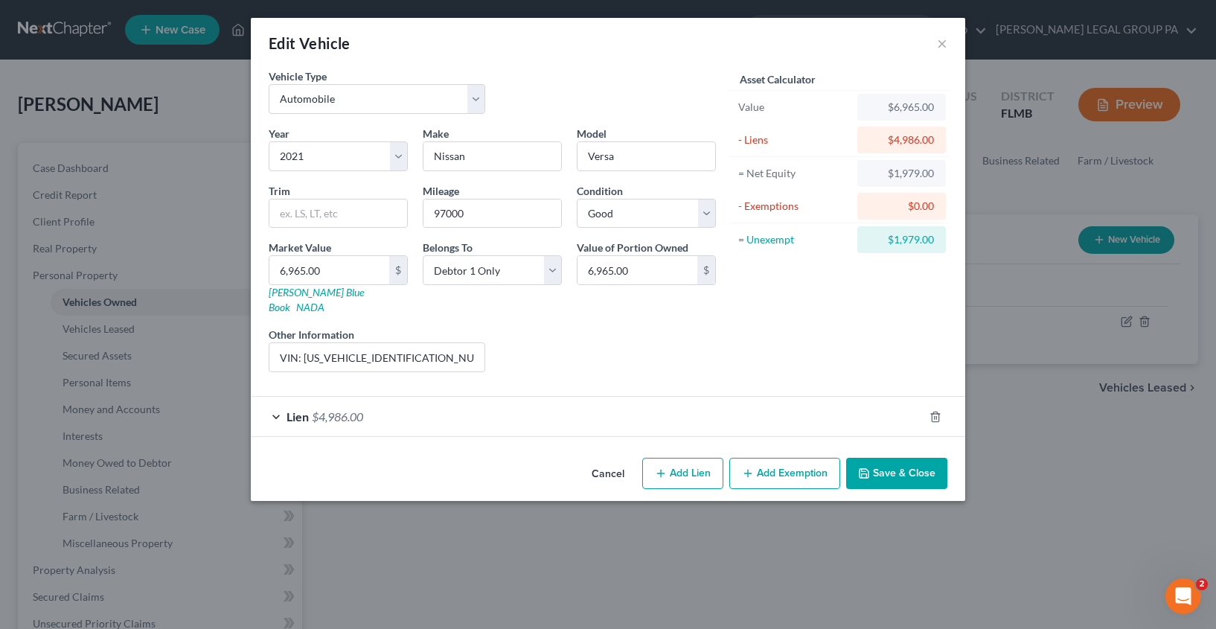
click at [771, 458] on button "Add Exemption" at bounding box center [784, 473] width 111 height 31
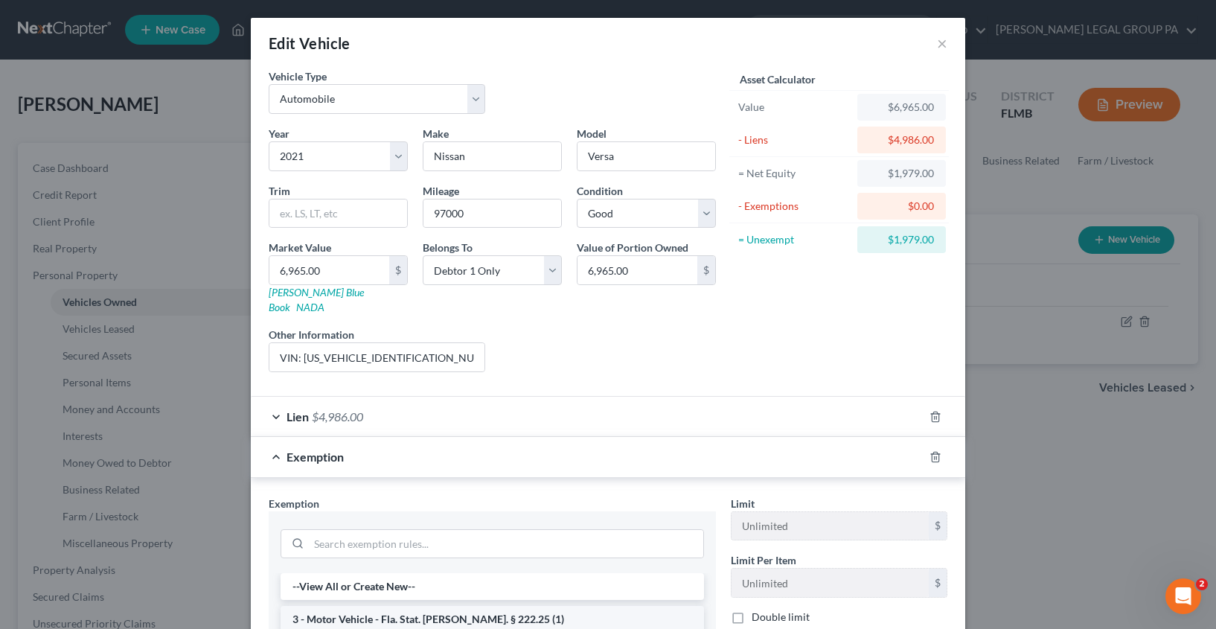
click at [402, 606] on li "3 - Motor Vehicle - Fla. Stat. [PERSON_NAME]. § 222.25 (1)" at bounding box center [491, 619] width 423 height 27
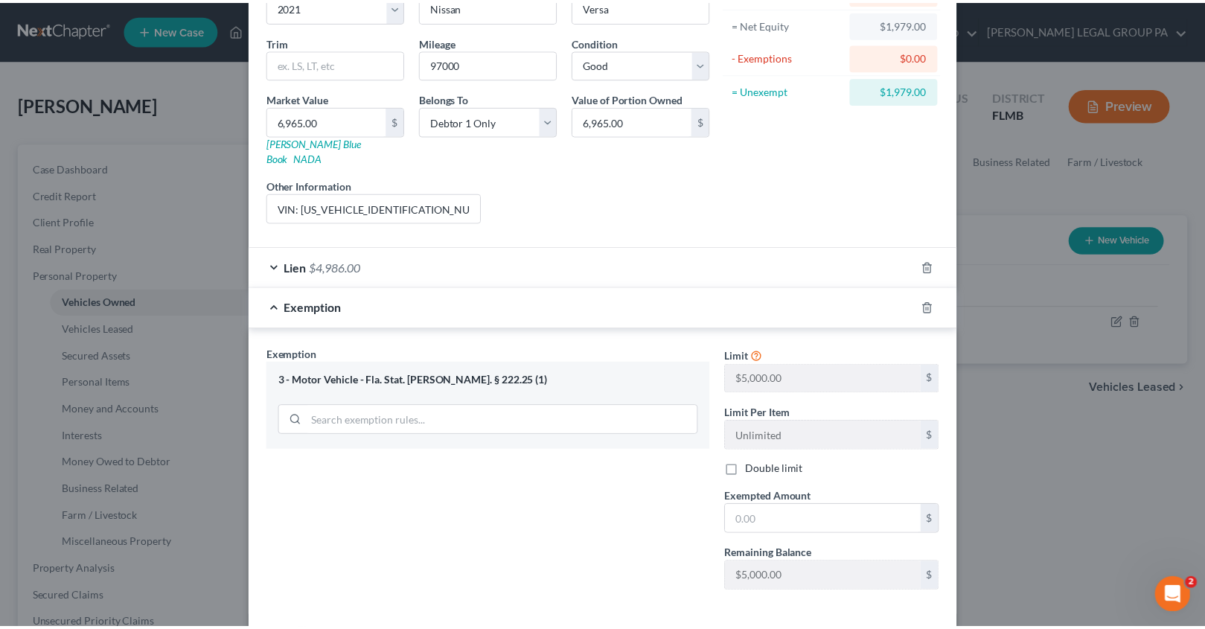
scroll to position [203, 0]
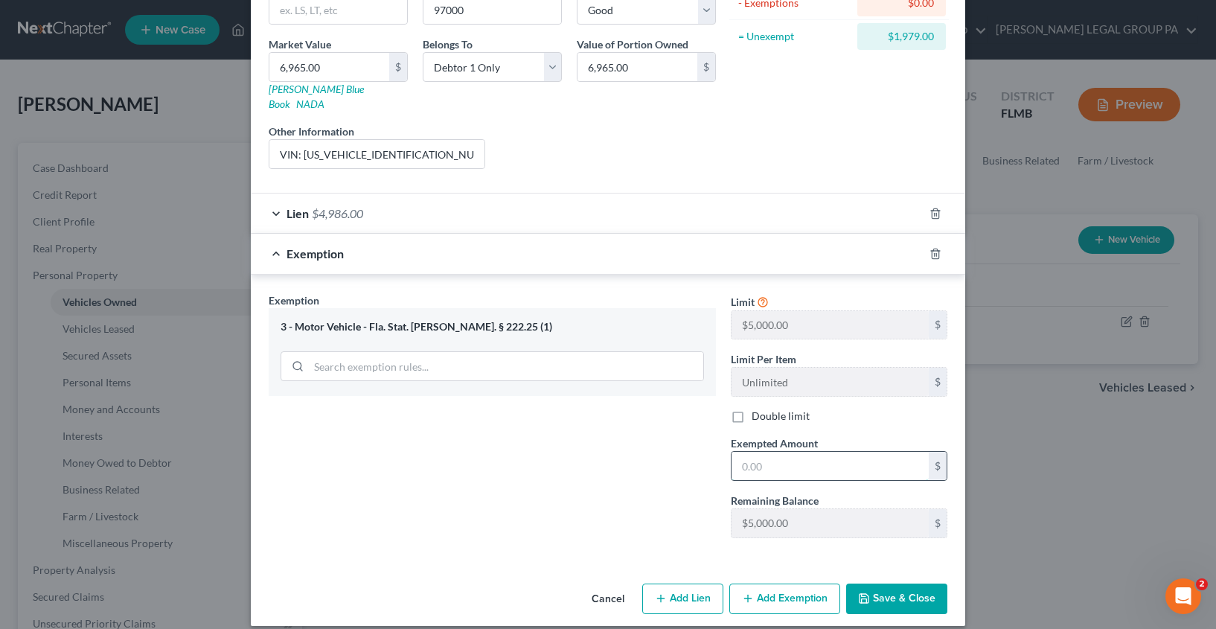
click at [769, 455] on input "text" at bounding box center [829, 466] width 197 height 28
type input "1,979.00"
click at [874, 583] on button "Save & Close" at bounding box center [896, 598] width 101 height 31
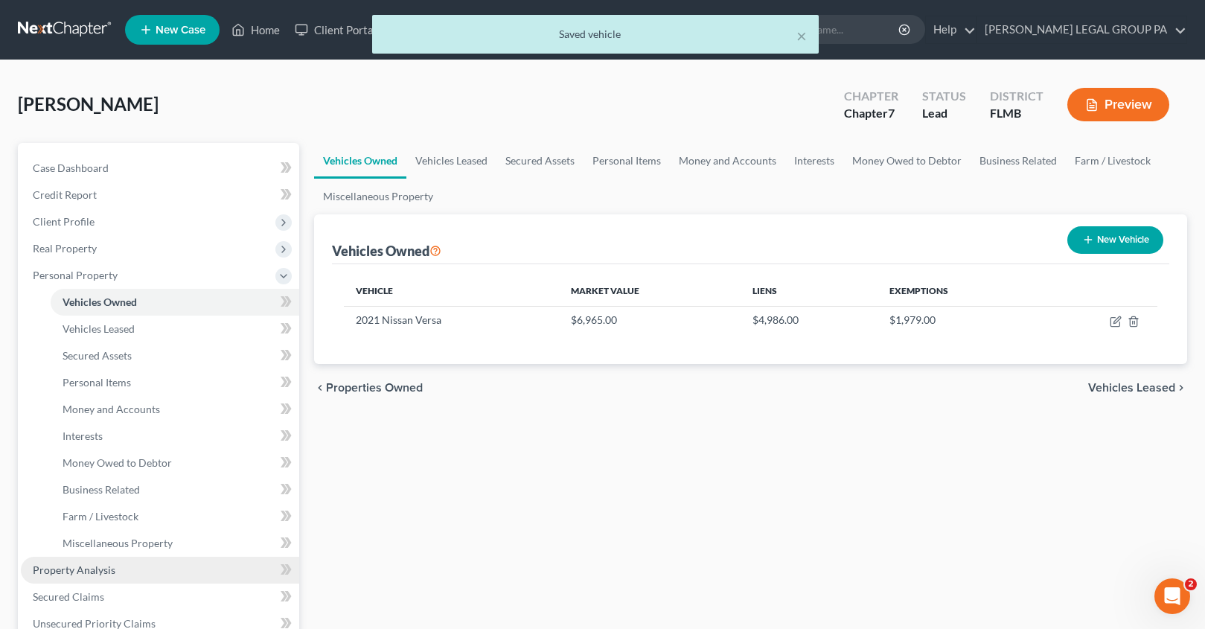
click at [114, 574] on link "Property Analysis" at bounding box center [160, 570] width 278 height 27
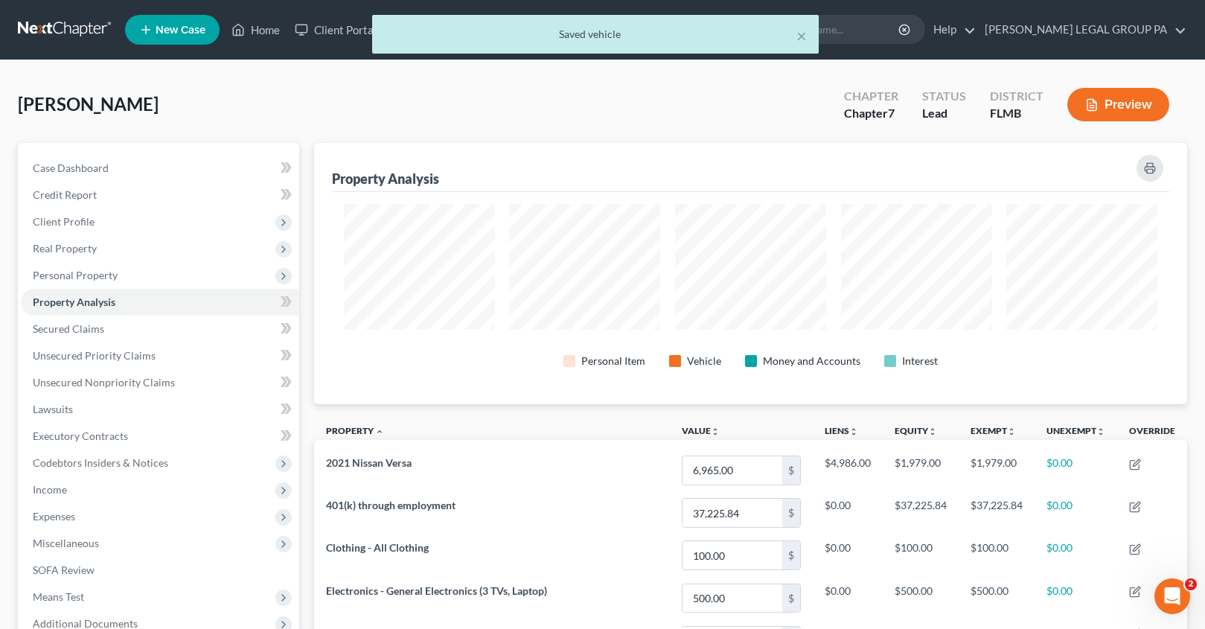
scroll to position [261, 873]
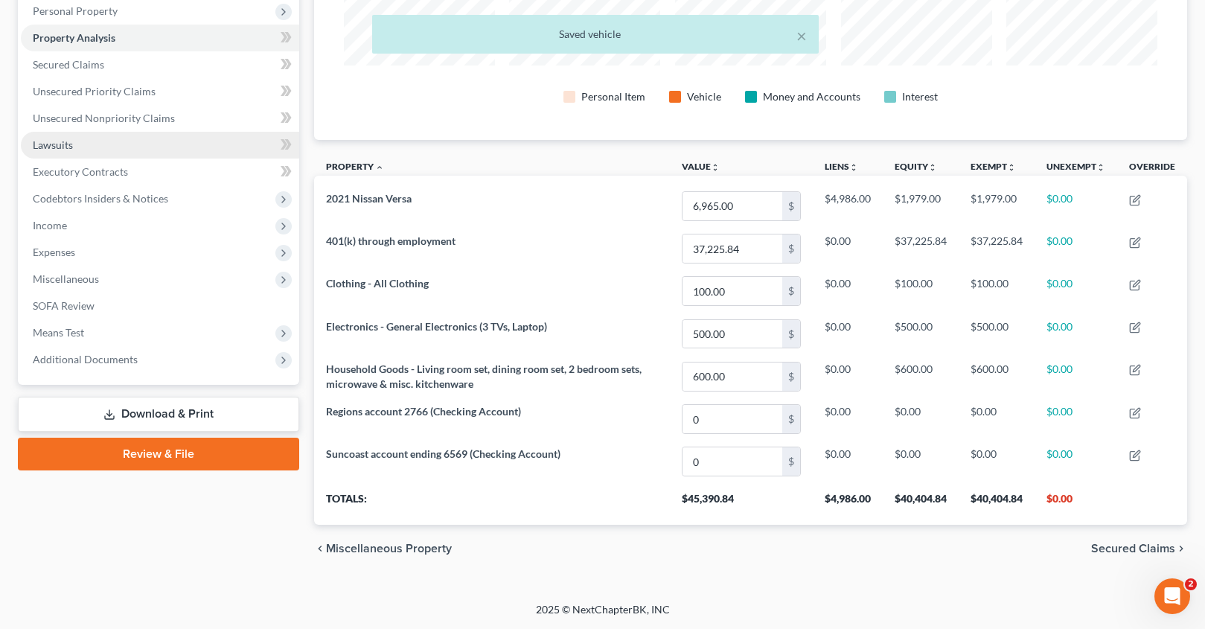
click at [68, 142] on span "Lawsuits" at bounding box center [53, 144] width 40 height 13
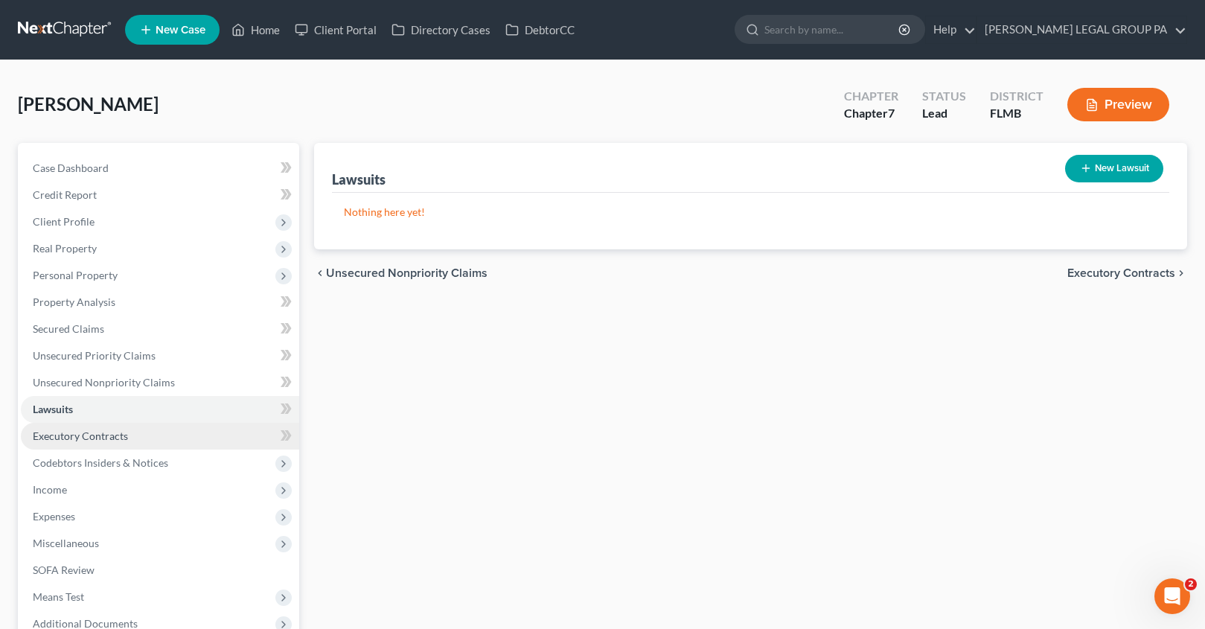
click at [83, 440] on span "Executory Contracts" at bounding box center [80, 435] width 95 height 13
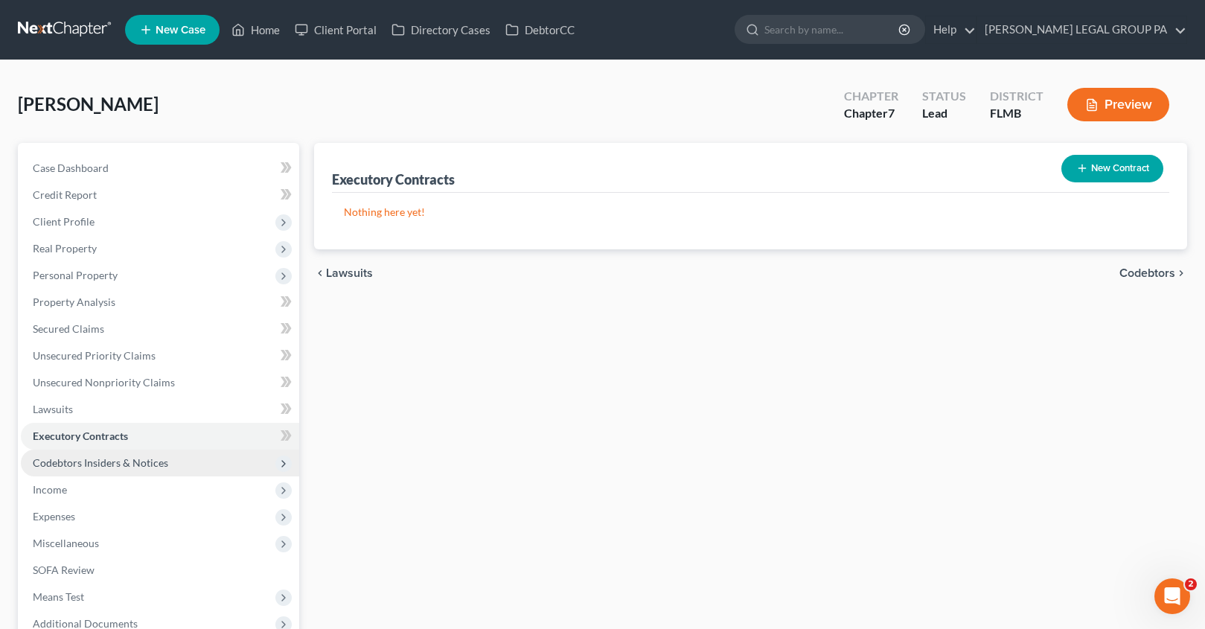
click at [92, 468] on span "Codebtors Insiders & Notices" at bounding box center [100, 462] width 135 height 13
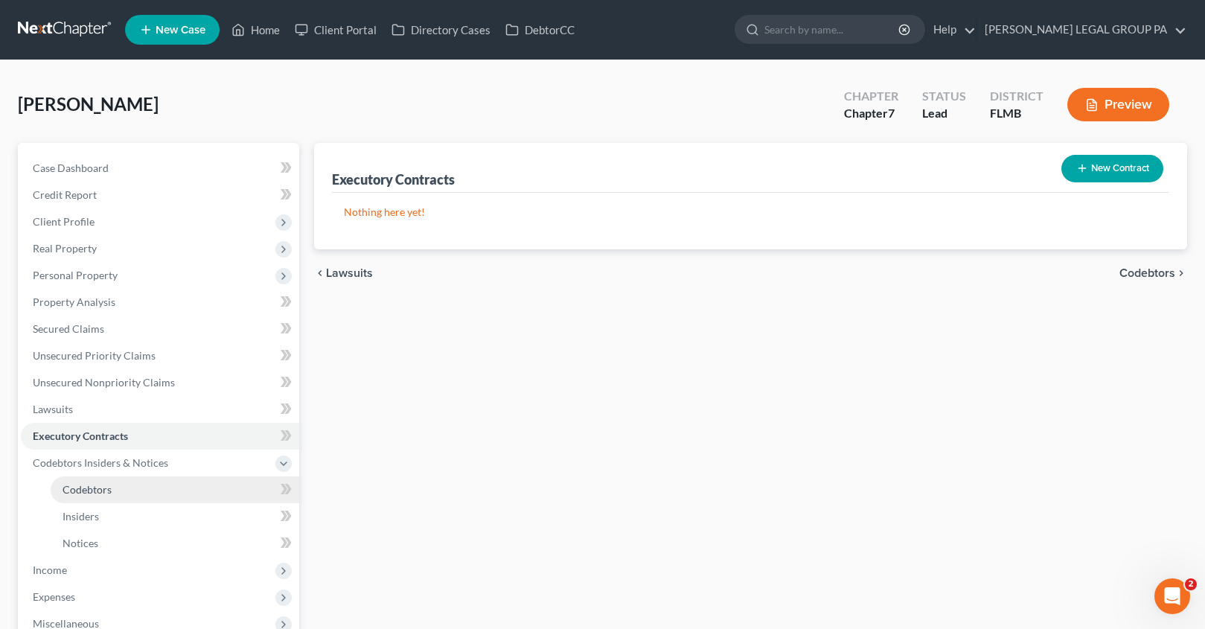
click at [118, 494] on link "Codebtors" at bounding box center [175, 489] width 249 height 27
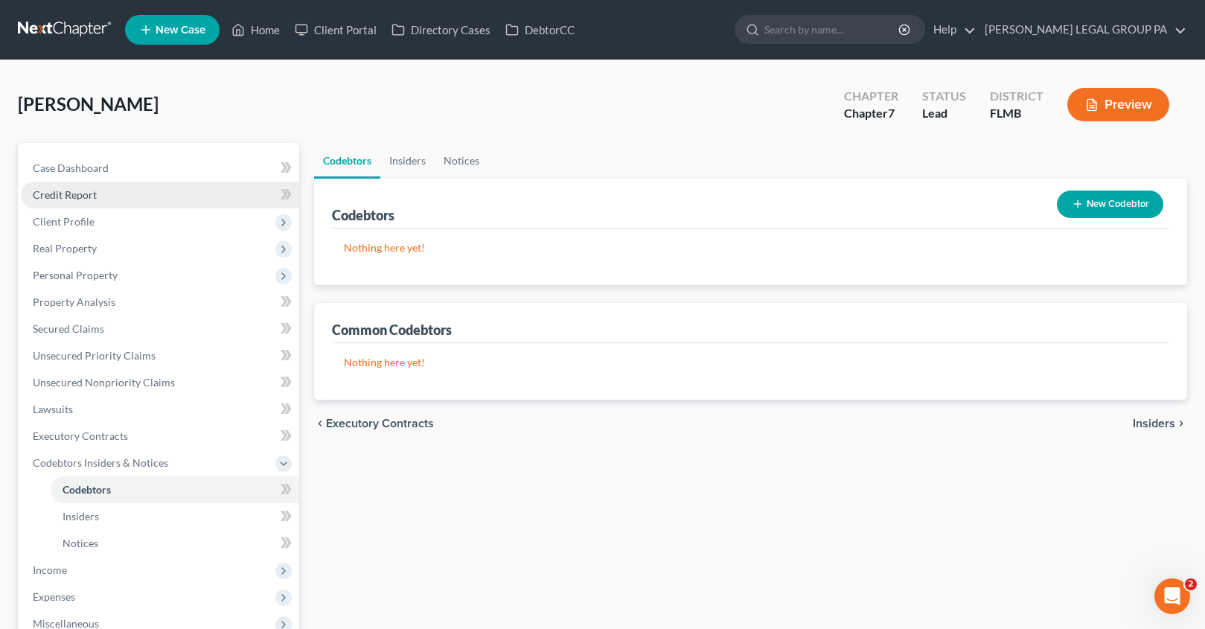
click at [94, 201] on link "Credit Report" at bounding box center [160, 195] width 278 height 27
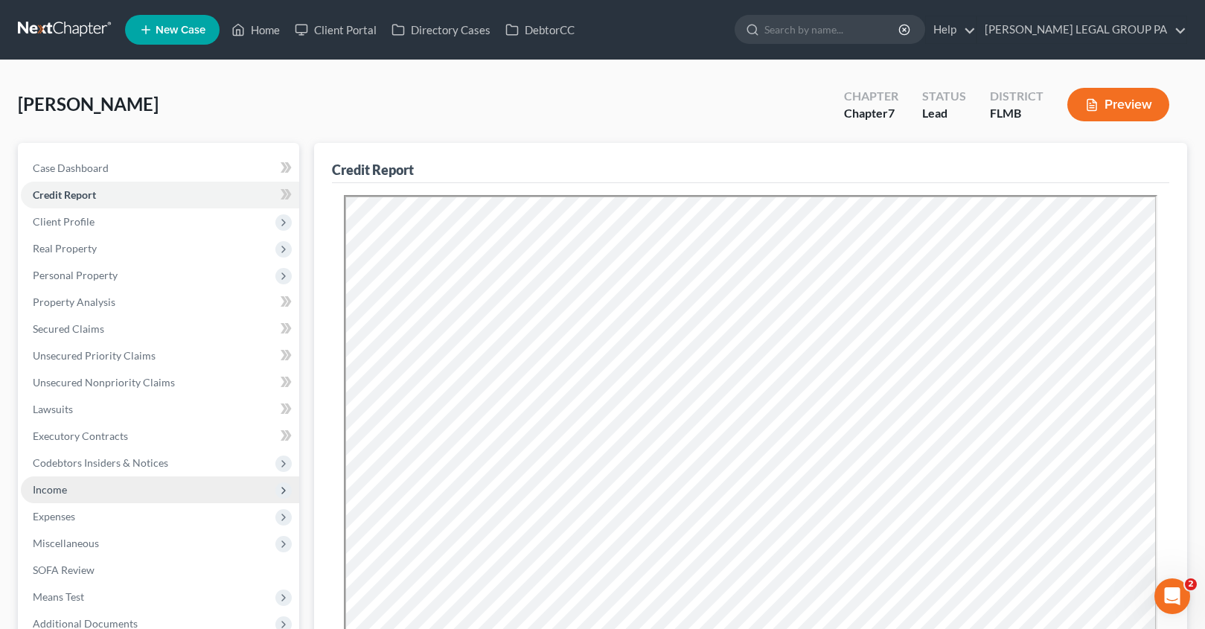
click at [66, 490] on span "Income" at bounding box center [160, 489] width 278 height 27
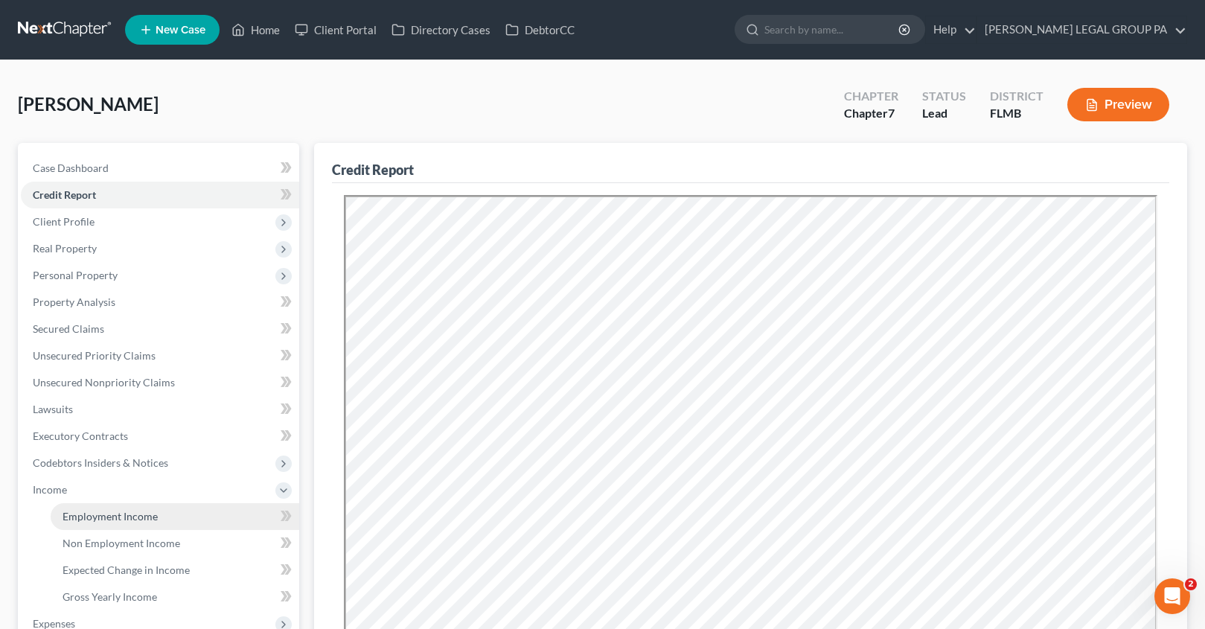
click at [72, 512] on span "Employment Income" at bounding box center [109, 516] width 95 height 13
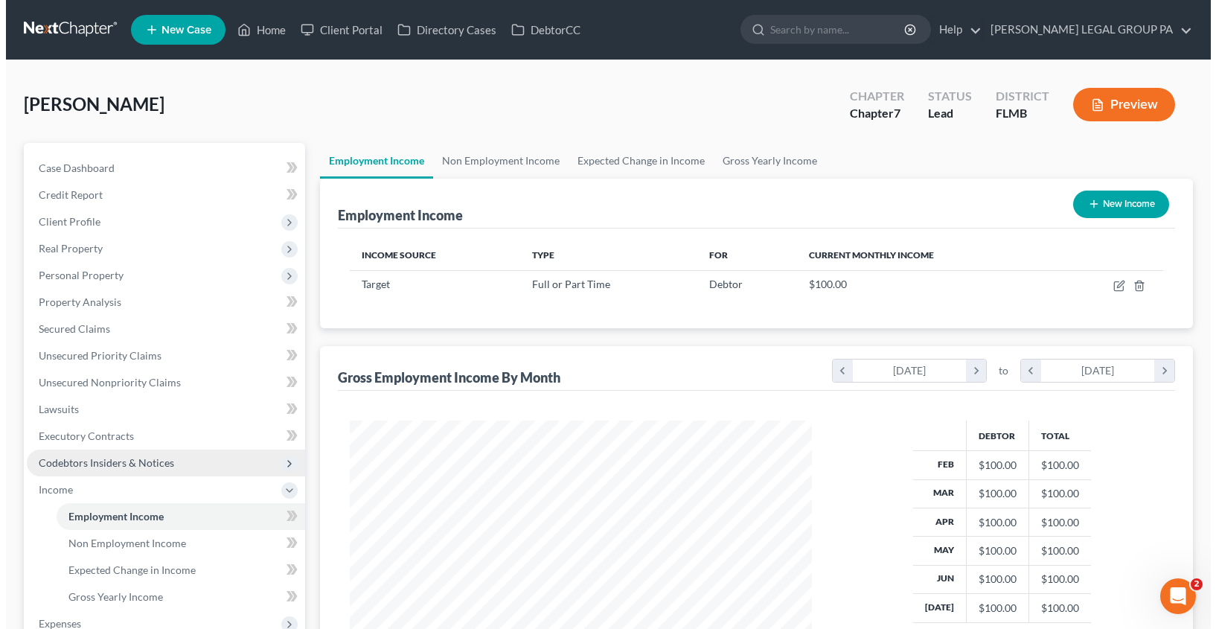
scroll to position [267, 492]
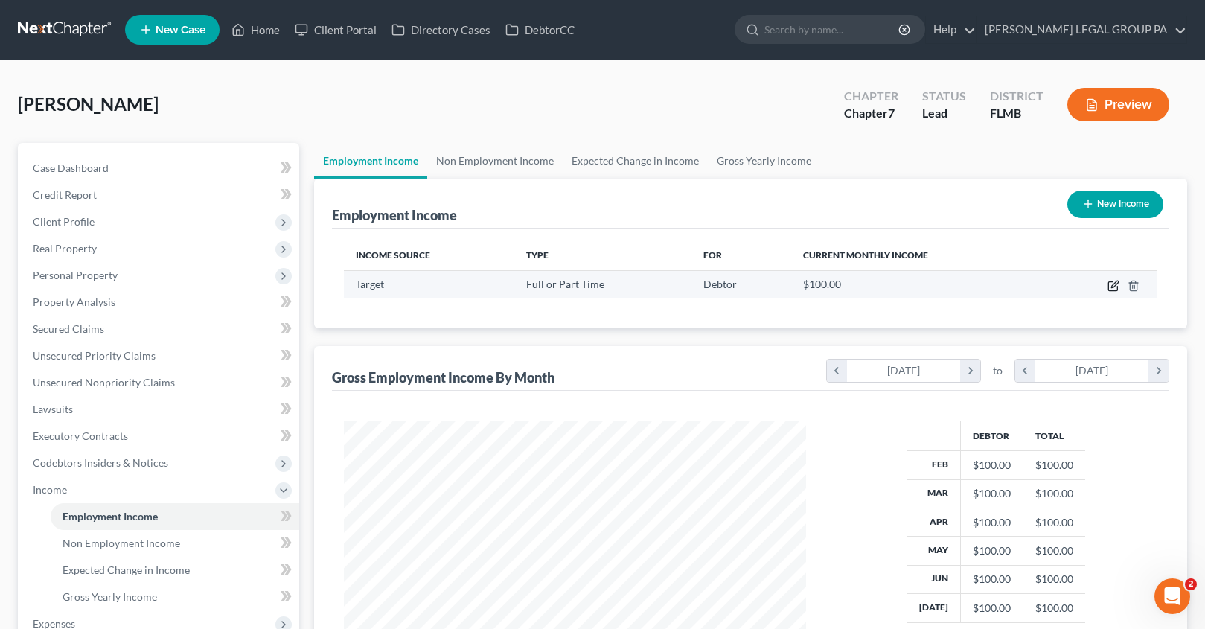
click at [1116, 287] on icon "button" at bounding box center [1113, 286] width 12 height 12
select select "0"
select select "9"
select select "0"
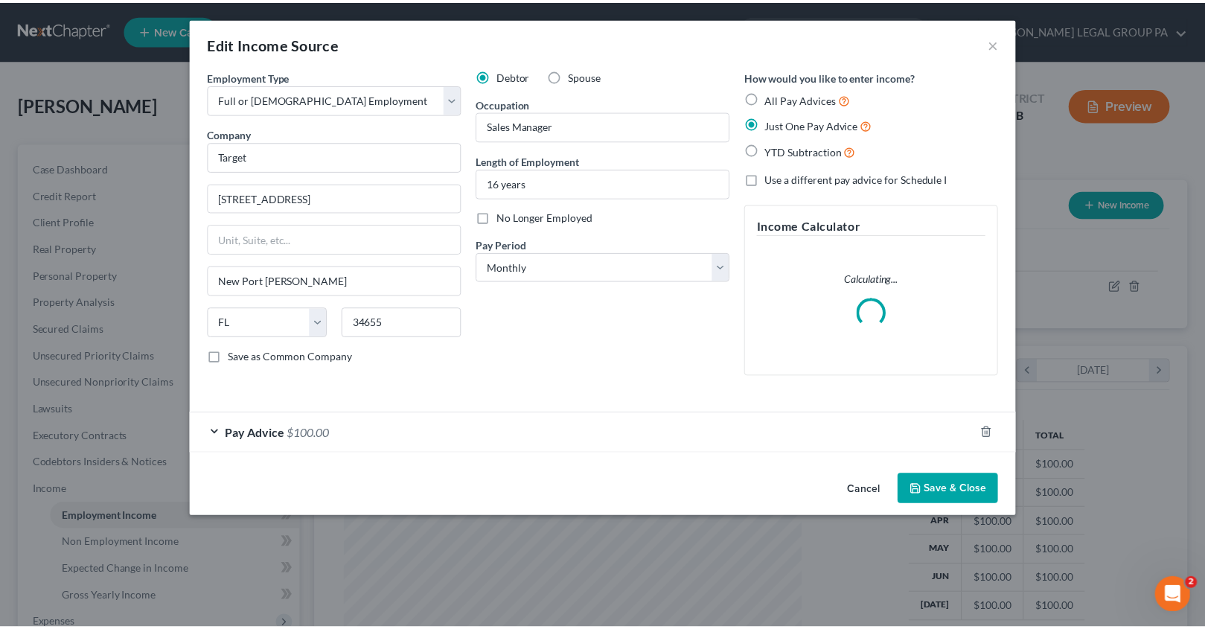
scroll to position [267, 496]
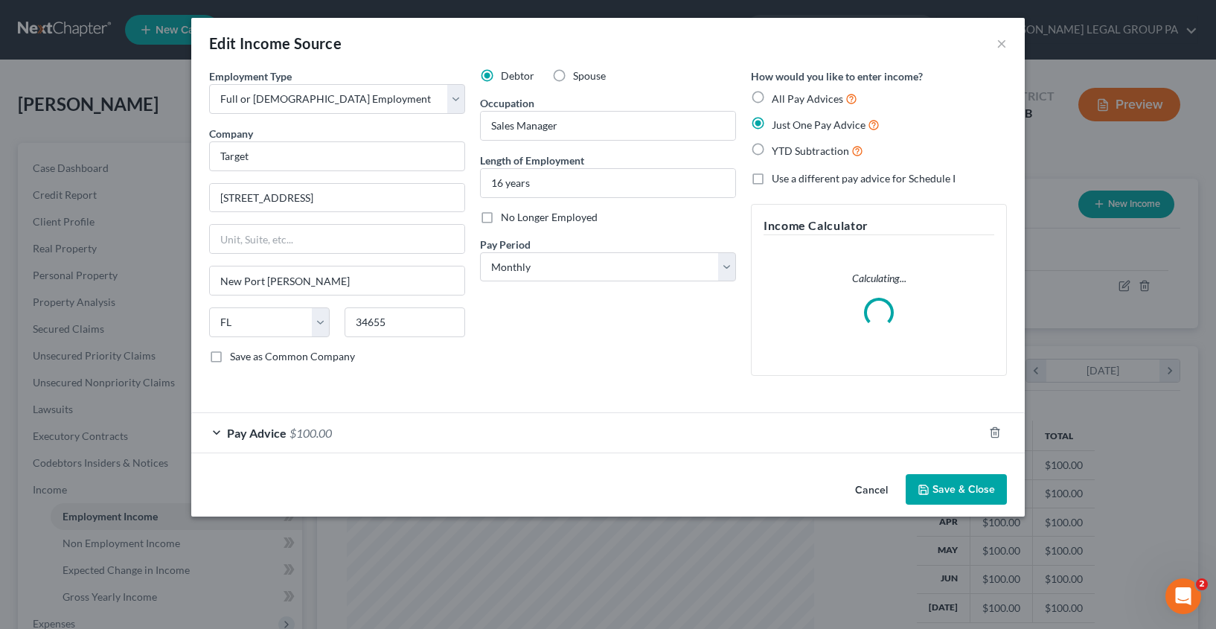
click at [973, 478] on button "Save & Close" at bounding box center [955, 489] width 101 height 31
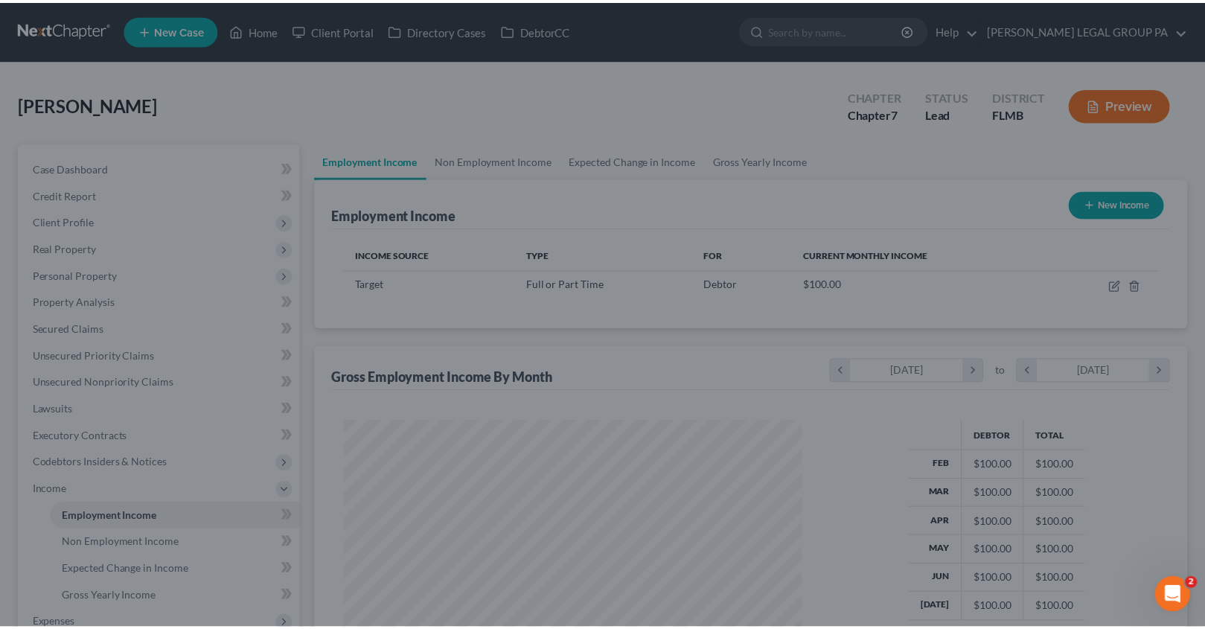
scroll to position [743754, 743528]
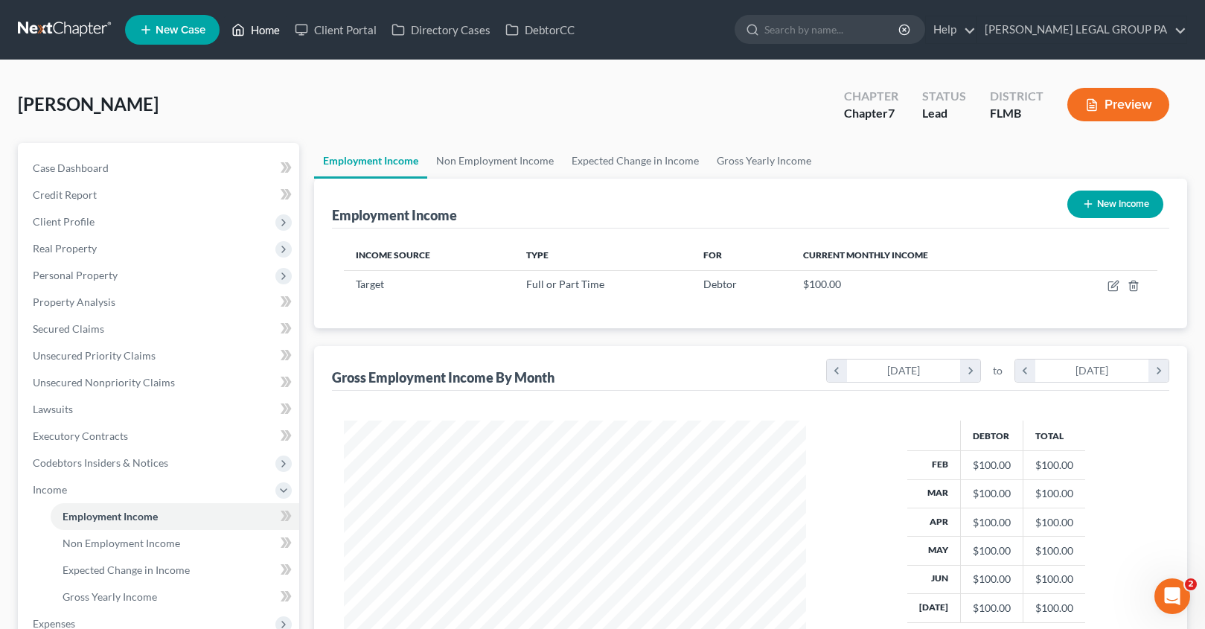
click at [250, 26] on link "Home" at bounding box center [255, 29] width 63 height 27
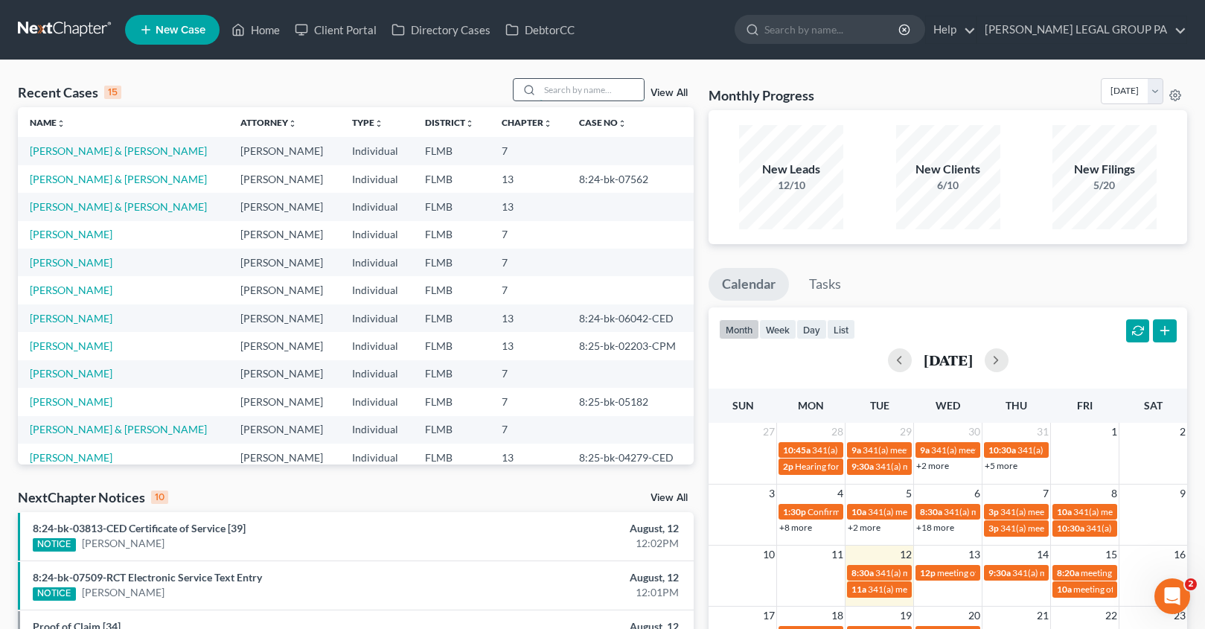
click at [590, 92] on input "search" at bounding box center [591, 90] width 104 height 22
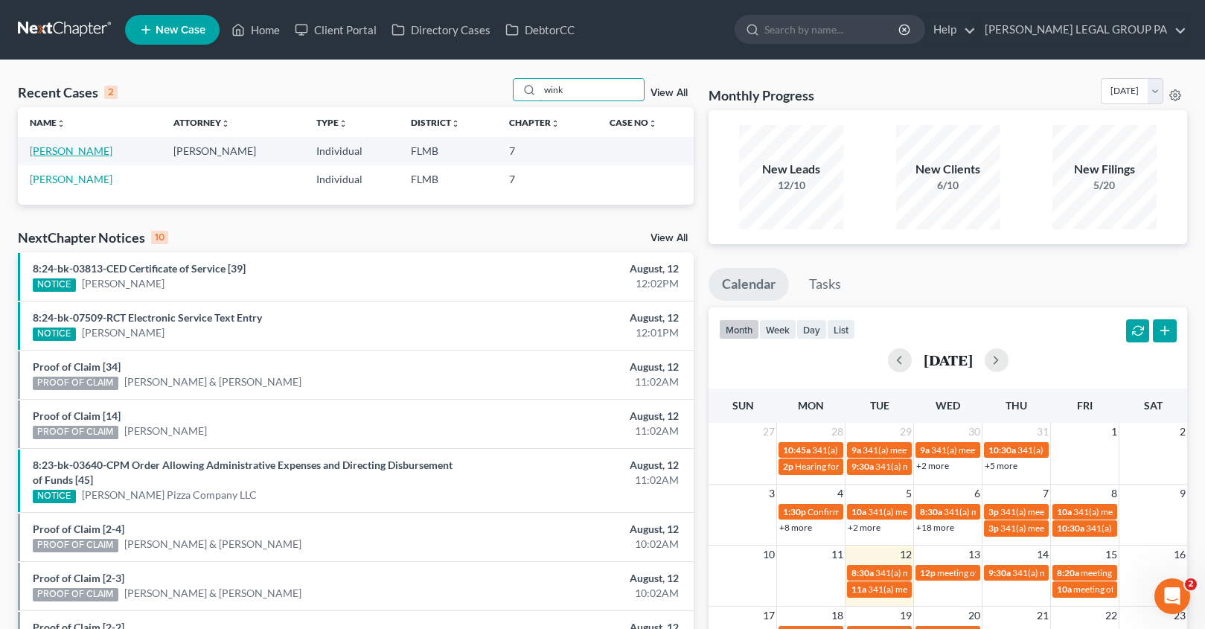
type input "wink"
click at [58, 153] on link "[PERSON_NAME]" at bounding box center [71, 150] width 83 height 13
